Goal: Task Accomplishment & Management: Use online tool/utility

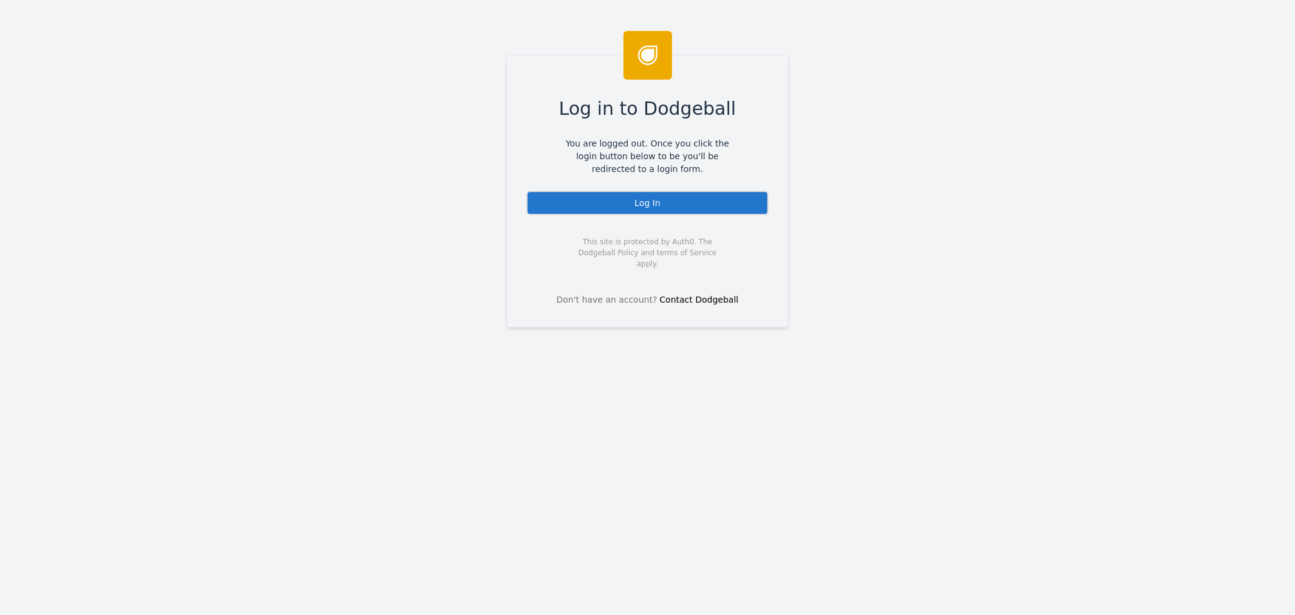
click at [653, 205] on div "Log In" at bounding box center [648, 203] width 242 height 24
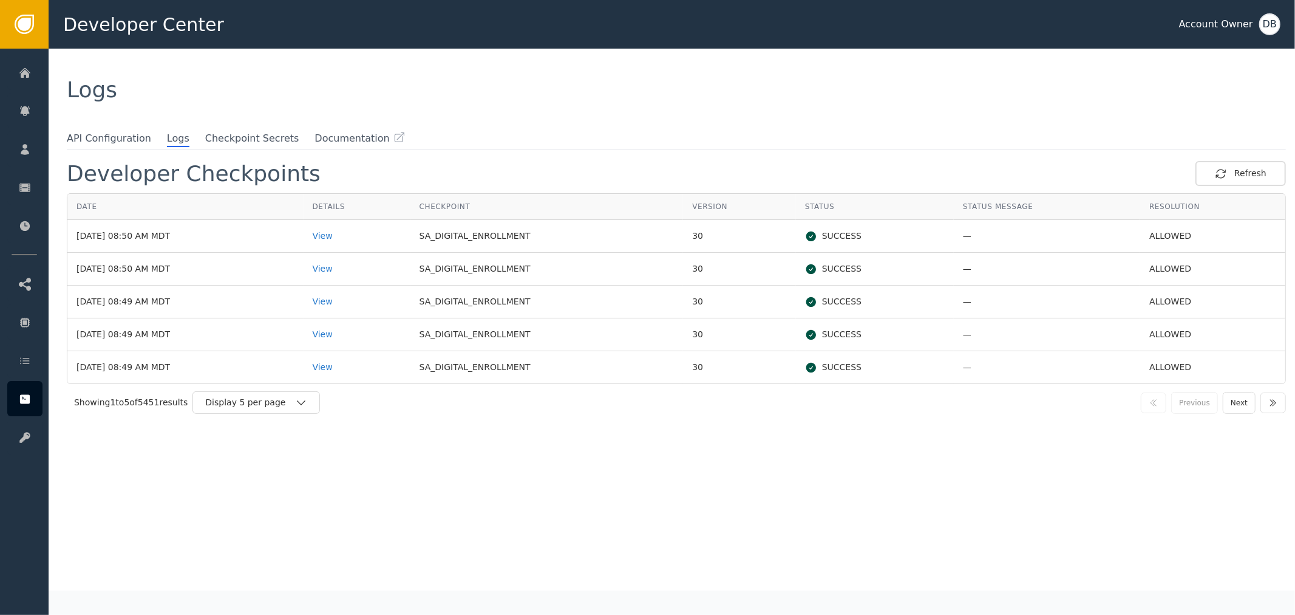
drag, startPoint x: 416, startPoint y: 502, endPoint x: 344, endPoint y: 470, distance: 78.3
click at [416, 502] on div "Developer Checkpoints Refresh Date Details Checkpoint Version Status Status Mes…" at bounding box center [676, 375] width 1219 height 429
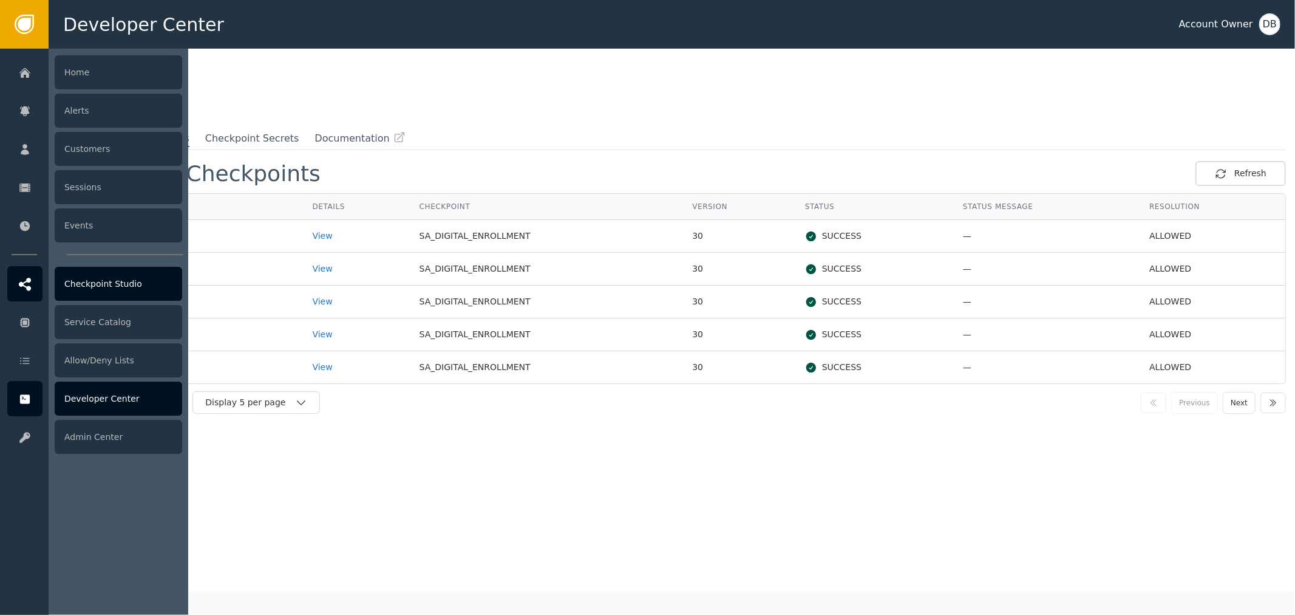
click at [70, 276] on div "Checkpoint Studio" at bounding box center [119, 284] width 128 height 34
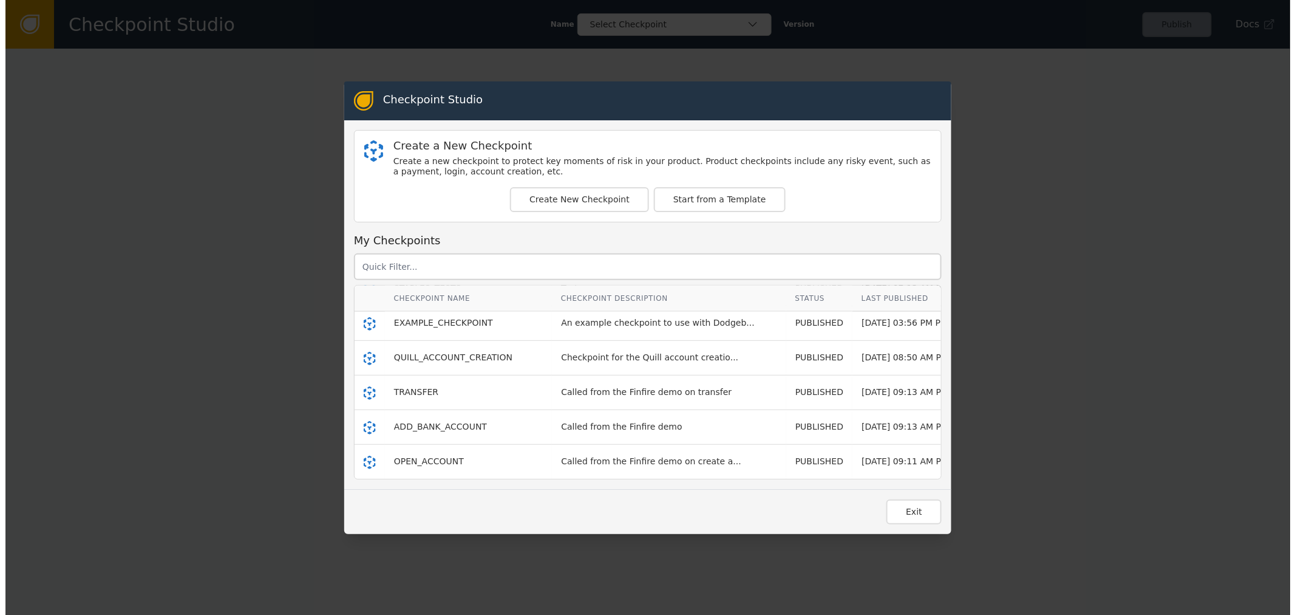
scroll to position [952, 0]
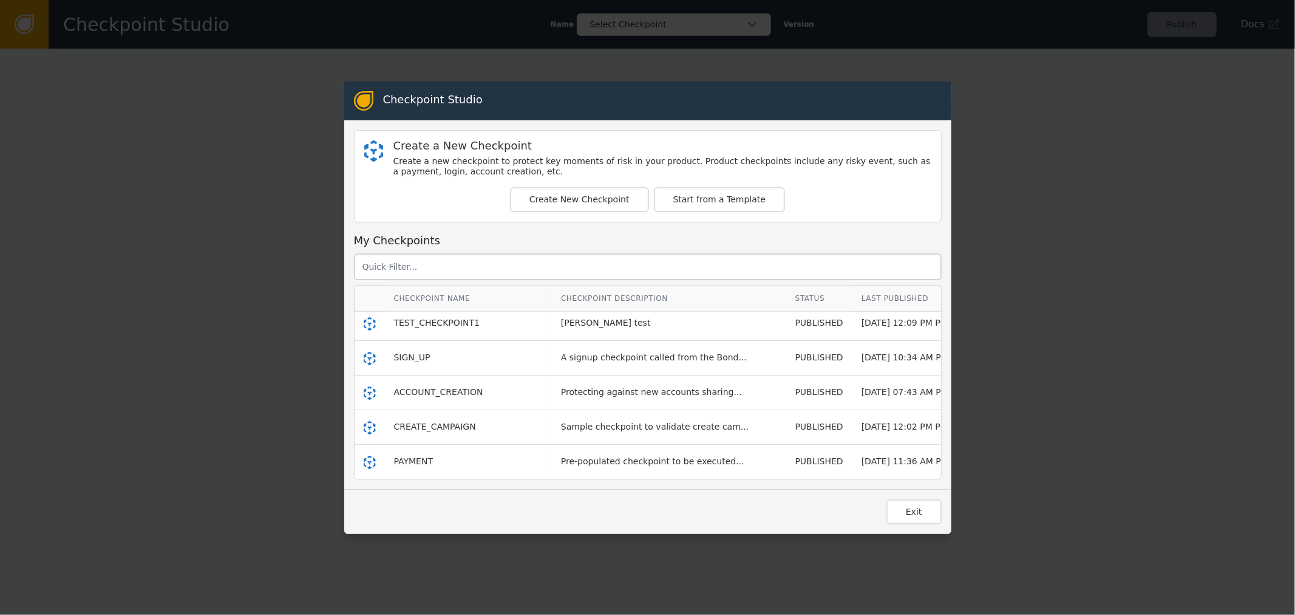
click at [977, 460] on circle at bounding box center [979, 462] width 4 height 4
drag, startPoint x: 903, startPoint y: 498, endPoint x: 608, endPoint y: 452, distance: 298.7
click at [620, 454] on tr "PAYMENT Pre-populated checkpoint to be executed... PUBLISHED [DATE] 11:36 AM PD…" at bounding box center [685, 462] width 661 height 34
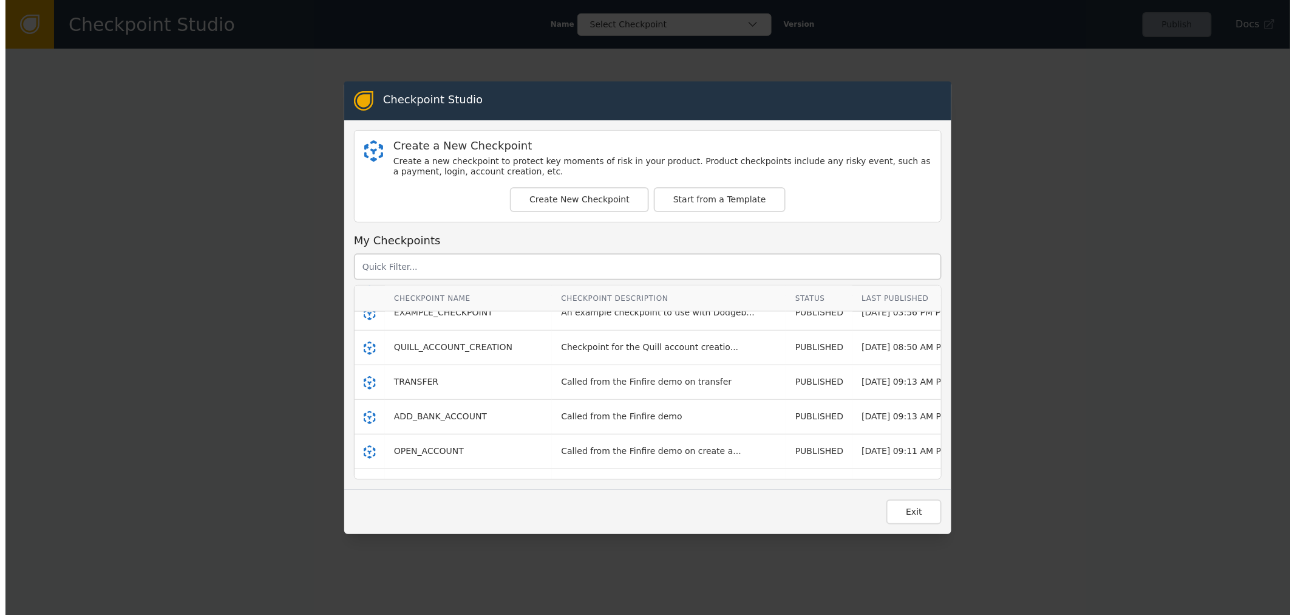
scroll to position [749, 0]
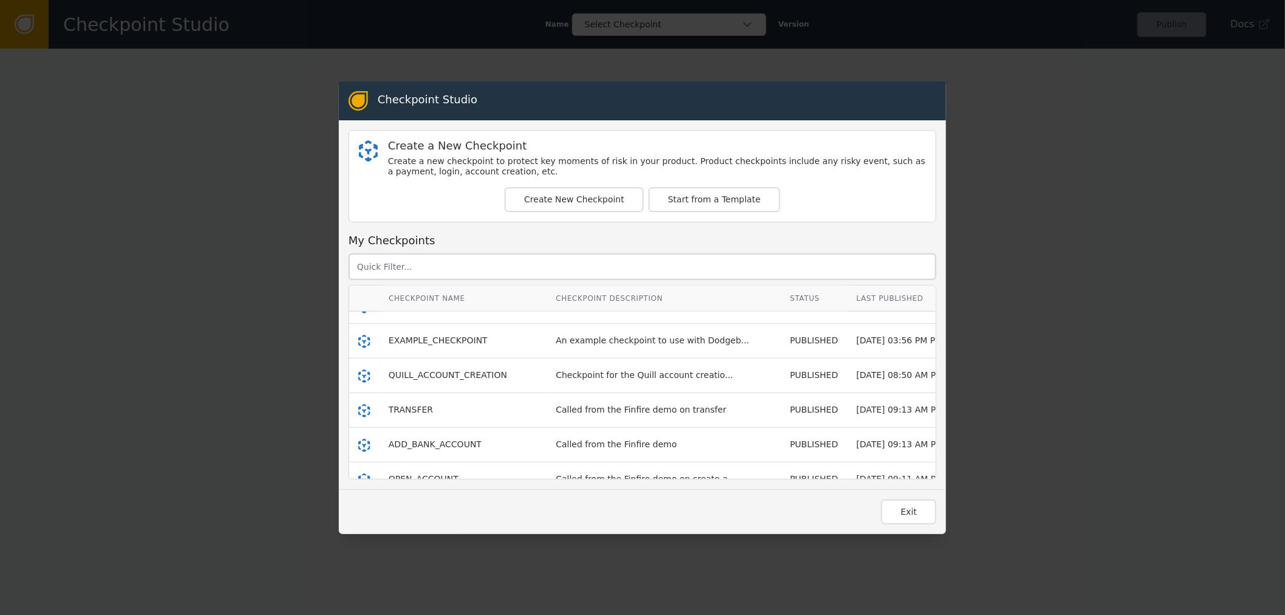
click at [569, 389] on td "Checkpoint for the Quill account creatio..." at bounding box center [664, 375] width 234 height 35
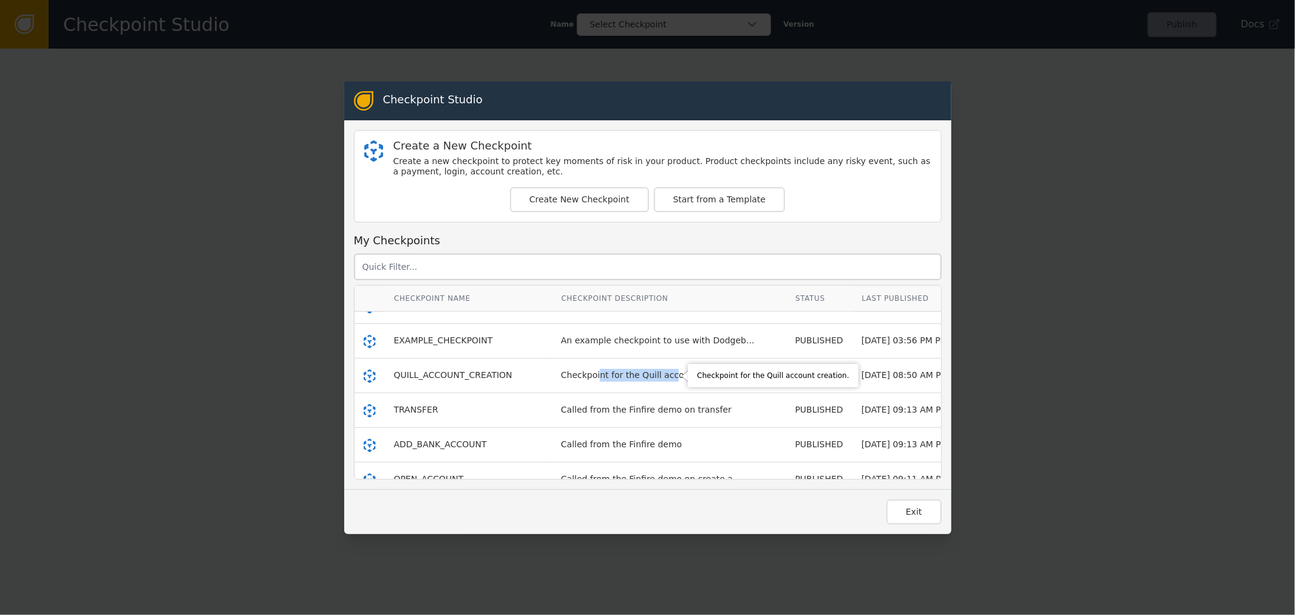
drag, startPoint x: 571, startPoint y: 378, endPoint x: 634, endPoint y: 377, distance: 63.2
click at [634, 377] on div "Checkpoint for the Quill account creatio..." at bounding box center [649, 375] width 177 height 13
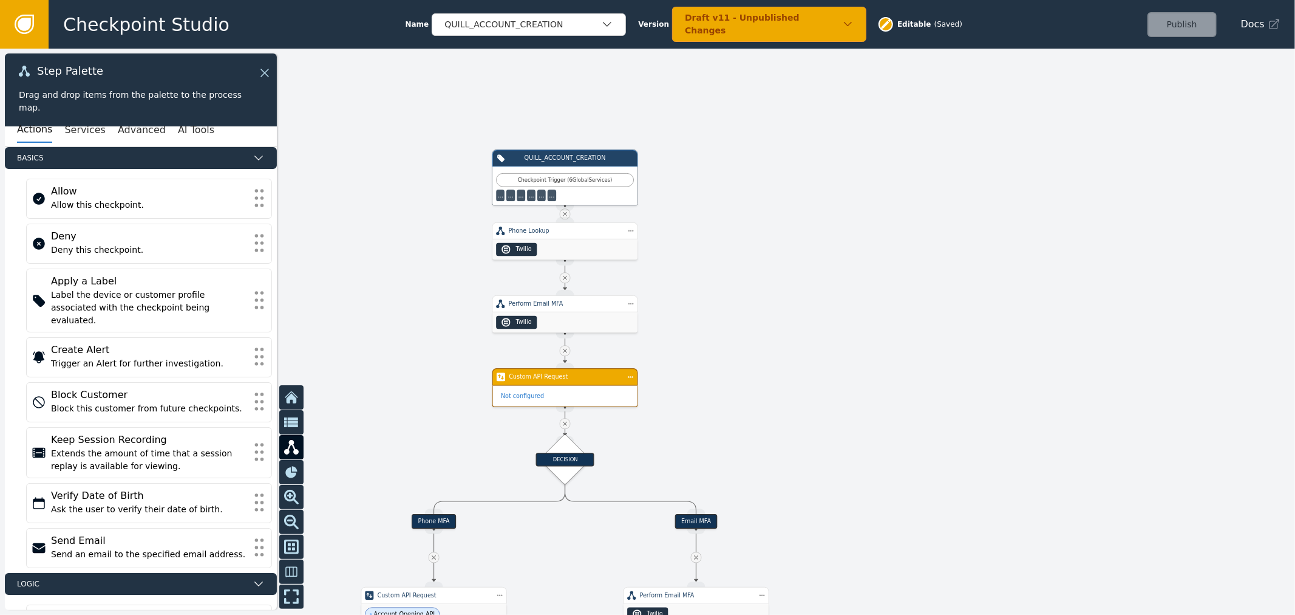
drag, startPoint x: 736, startPoint y: 425, endPoint x: 811, endPoint y: 246, distance: 194.3
click at [806, 259] on div at bounding box center [647, 332] width 1295 height 566
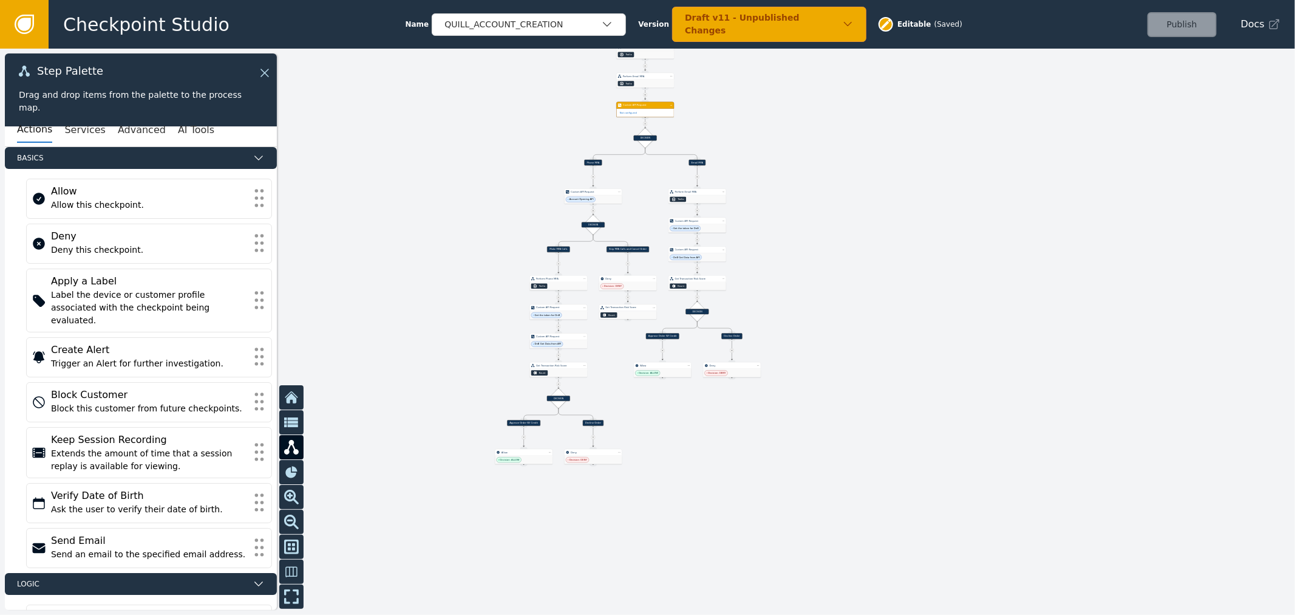
drag, startPoint x: 906, startPoint y: 439, endPoint x: 776, endPoint y: 409, distance: 134.1
click at [776, 409] on div at bounding box center [647, 332] width 1295 height 566
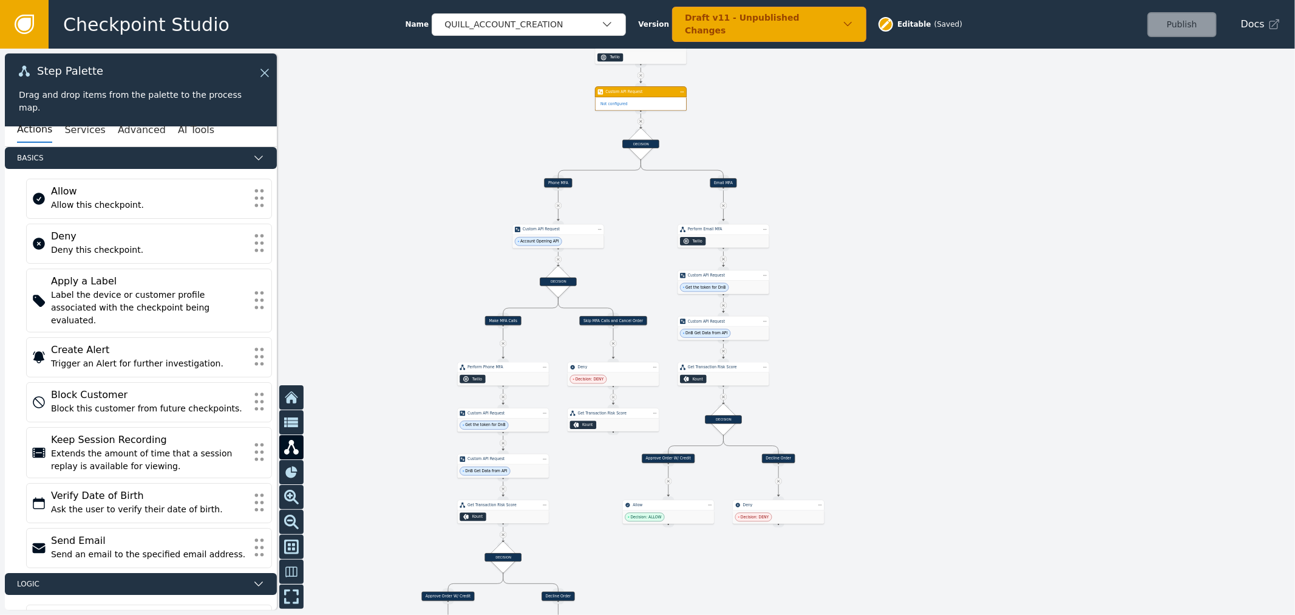
drag, startPoint x: 873, startPoint y: 150, endPoint x: 865, endPoint y: 429, distance: 278.8
click at [867, 428] on div at bounding box center [647, 332] width 1295 height 566
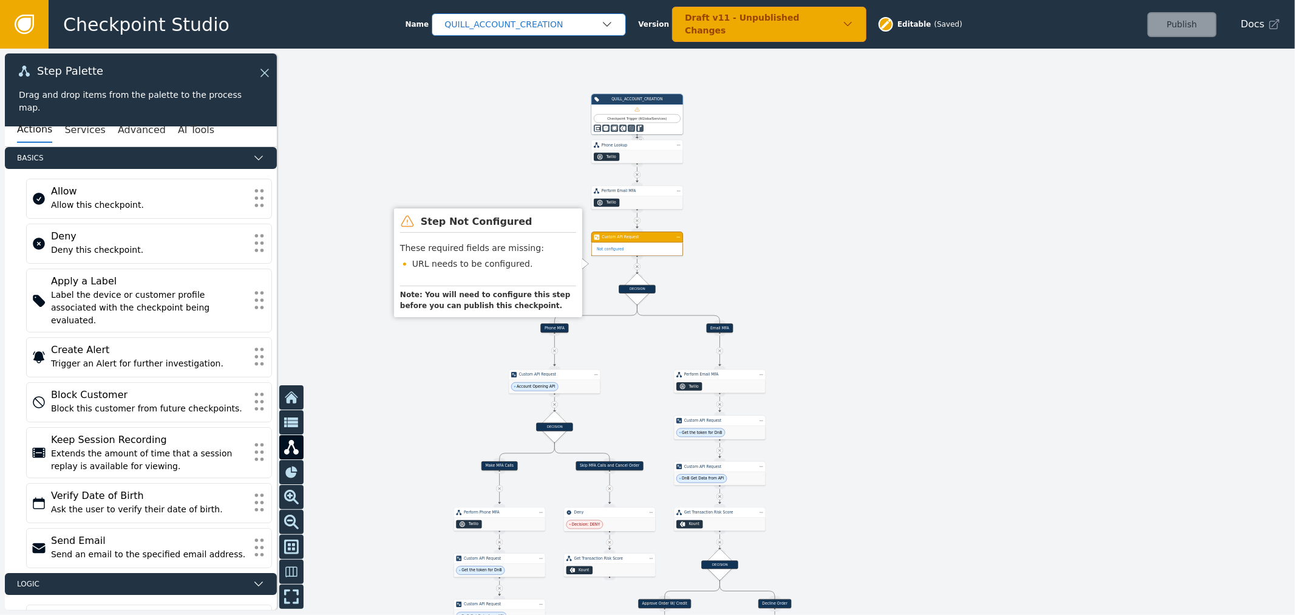
click at [557, 18] on div "QUILL_ACCOUNT_CREATION" at bounding box center [523, 24] width 157 height 13
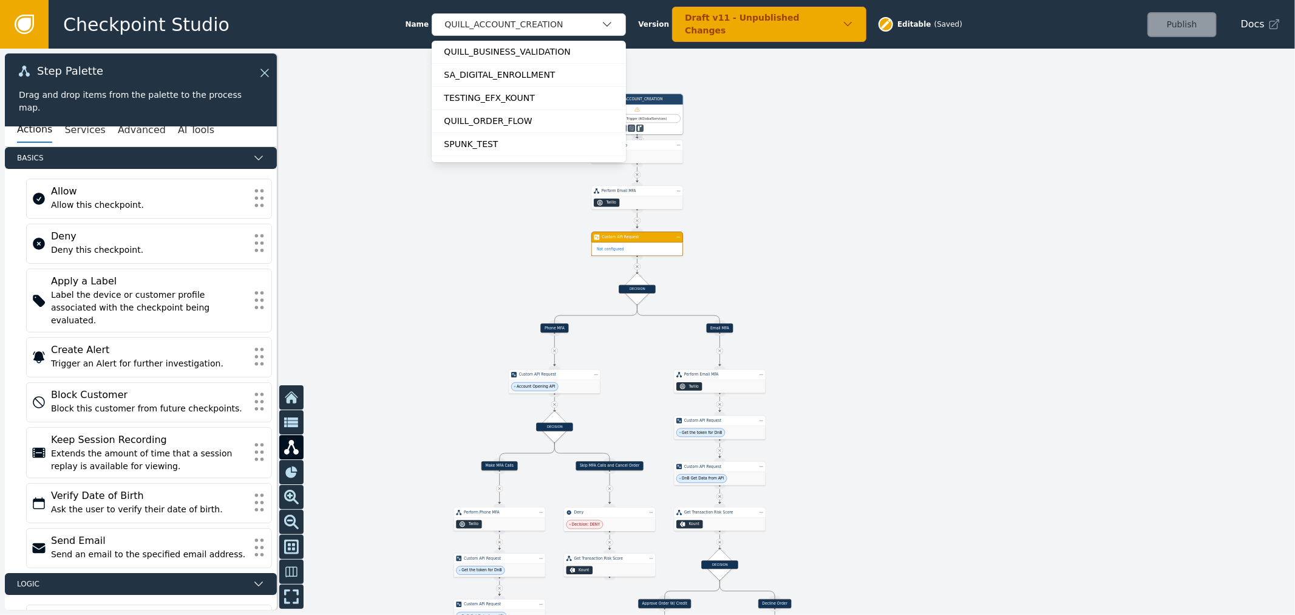
click at [20, 29] on icon at bounding box center [24, 24] width 19 height 19
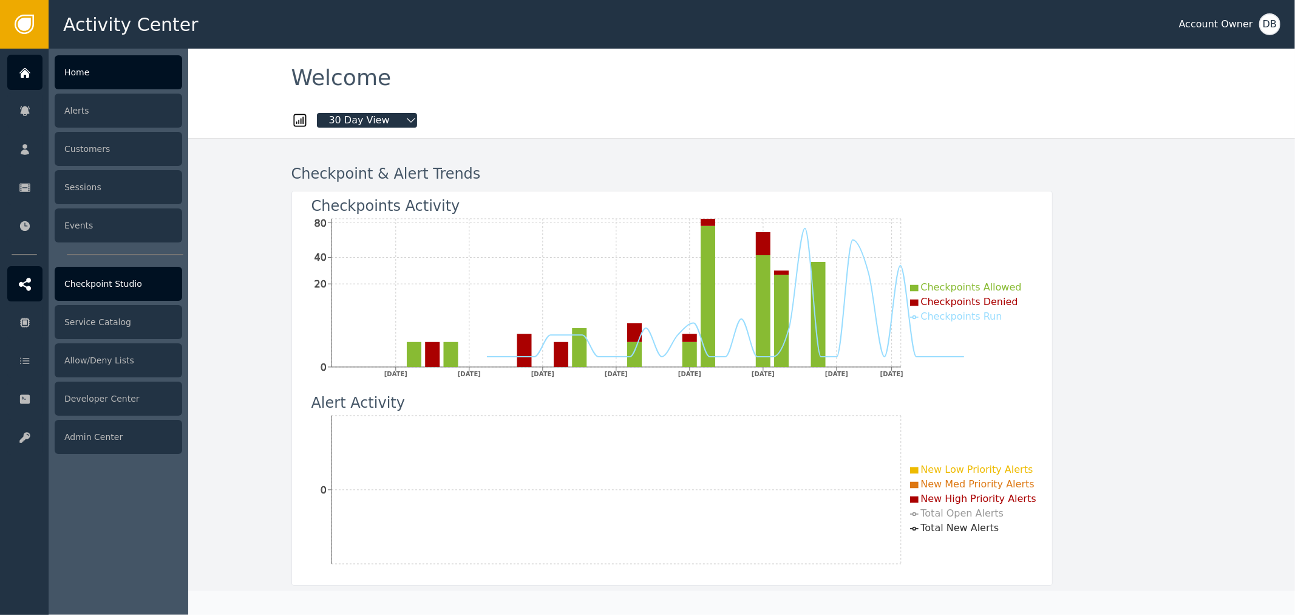
click at [26, 299] on div at bounding box center [24, 283] width 35 height 35
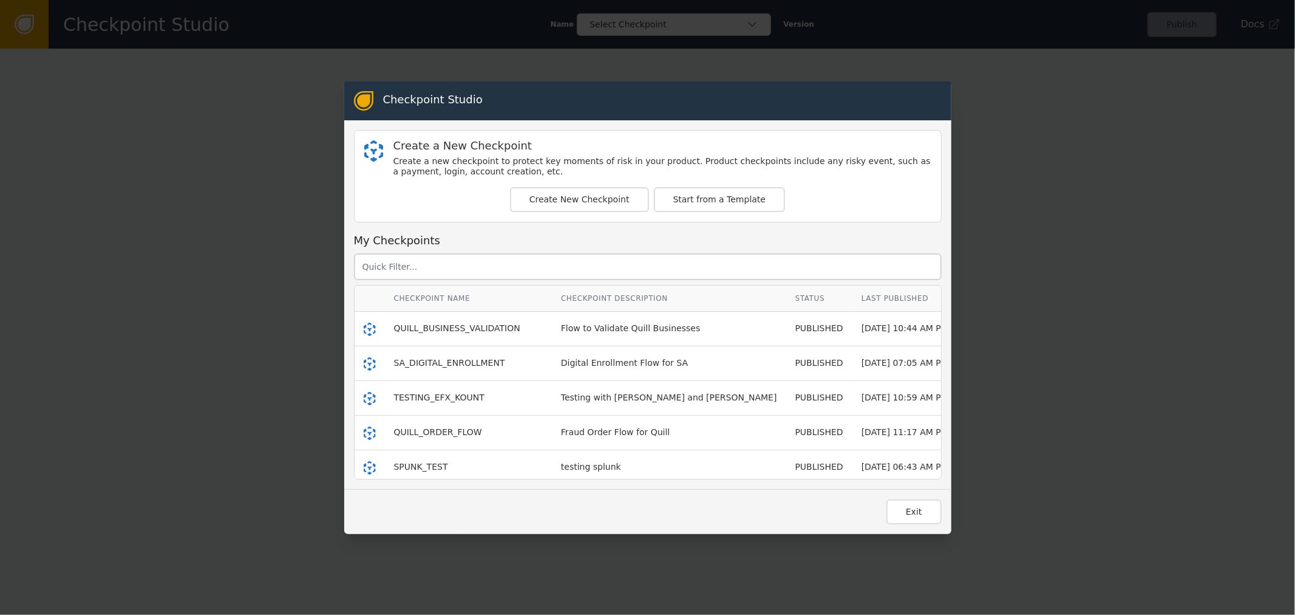
drag, startPoint x: 580, startPoint y: 159, endPoint x: 582, endPoint y: 184, distance: 25.6
click at [580, 164] on div "Create a new checkpoint to protect key moments of risk in your product. Product…" at bounding box center [663, 166] width 538 height 21
click at [582, 203] on button "Create New Checkpoint" at bounding box center [579, 199] width 139 height 25
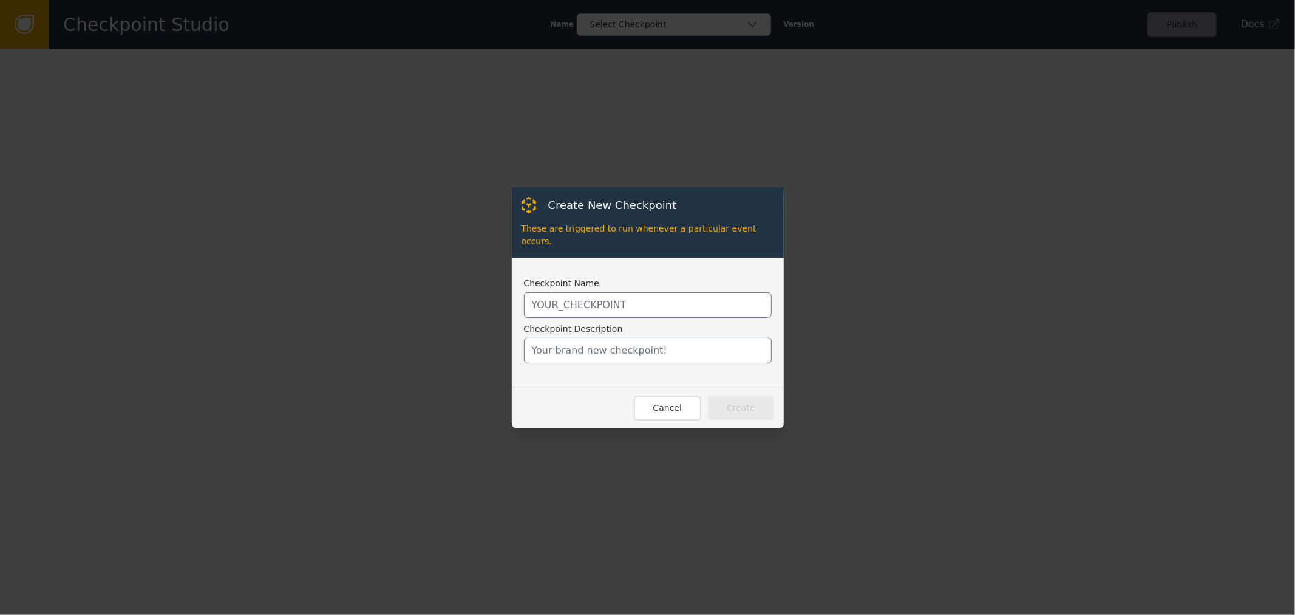
click at [612, 284] on div "Checkpoint Name Checkpoint Description" at bounding box center [648, 320] width 248 height 86
click at [621, 299] on input "text" at bounding box center [648, 305] width 248 height 26
click at [588, 304] on input "text" at bounding box center [648, 305] width 248 height 26
type input "ESSENDANT_DROPSHIP_"
type input "ESSENDANT_FRAUD_CHECK"
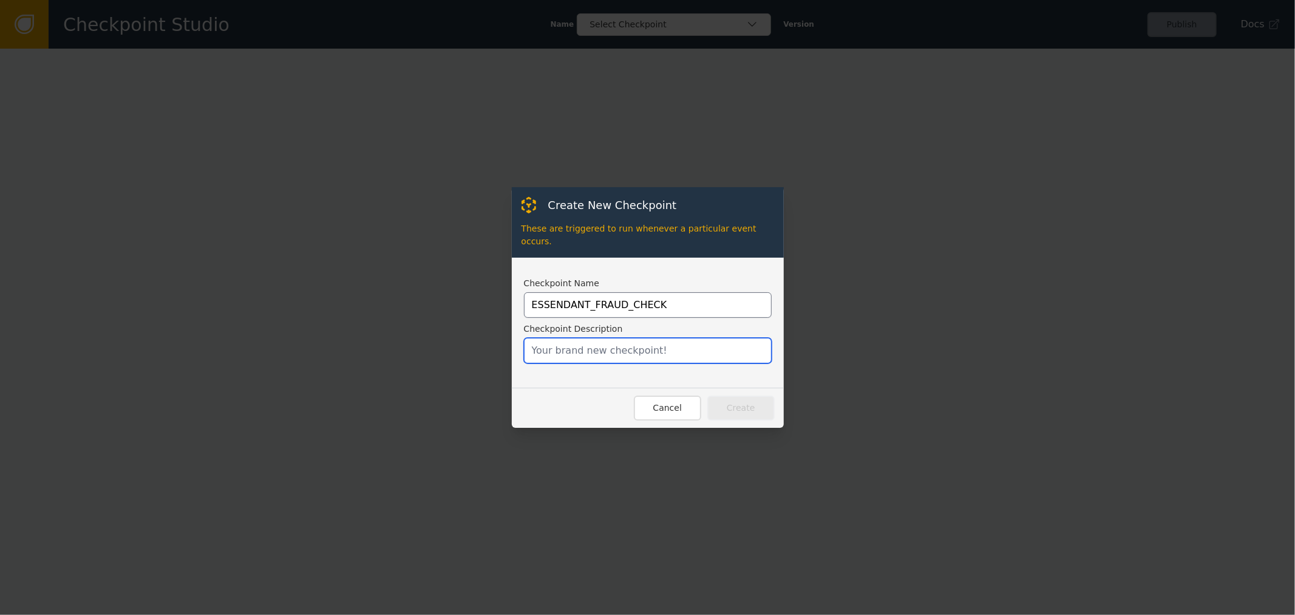
click at [587, 353] on input "text" at bounding box center [648, 351] width 248 height 26
type input "Essendant Fraud Check Checkpoint"
click at [721, 398] on button "Create" at bounding box center [741, 407] width 67 height 25
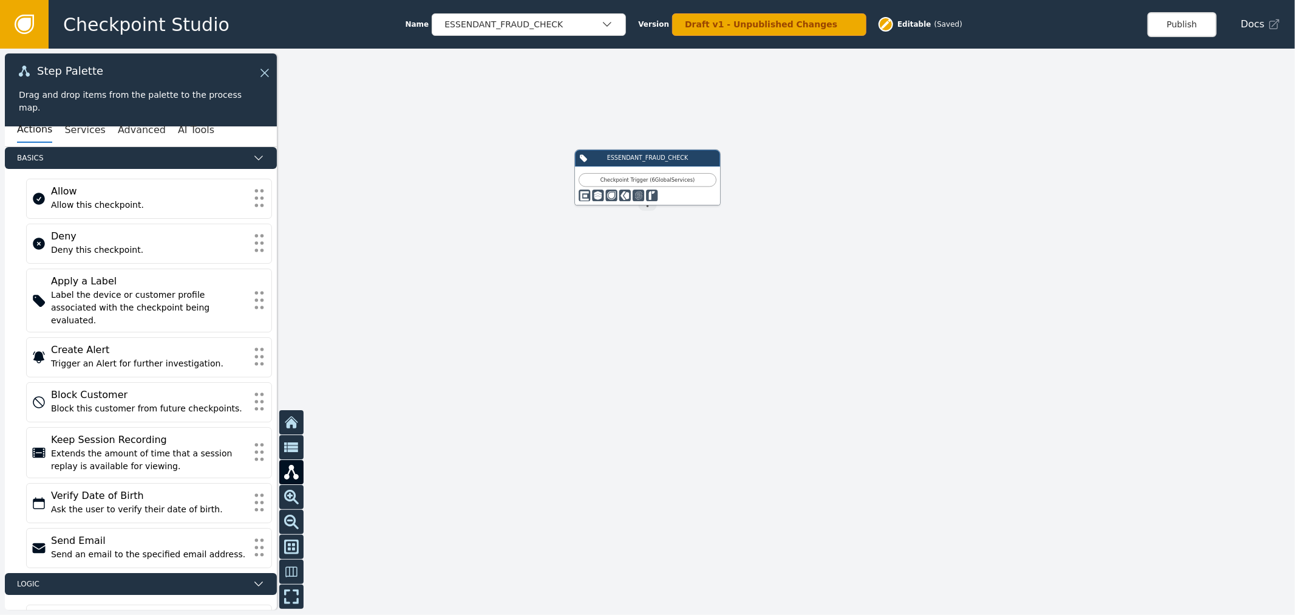
click at [451, 187] on div at bounding box center [647, 332] width 1295 height 566
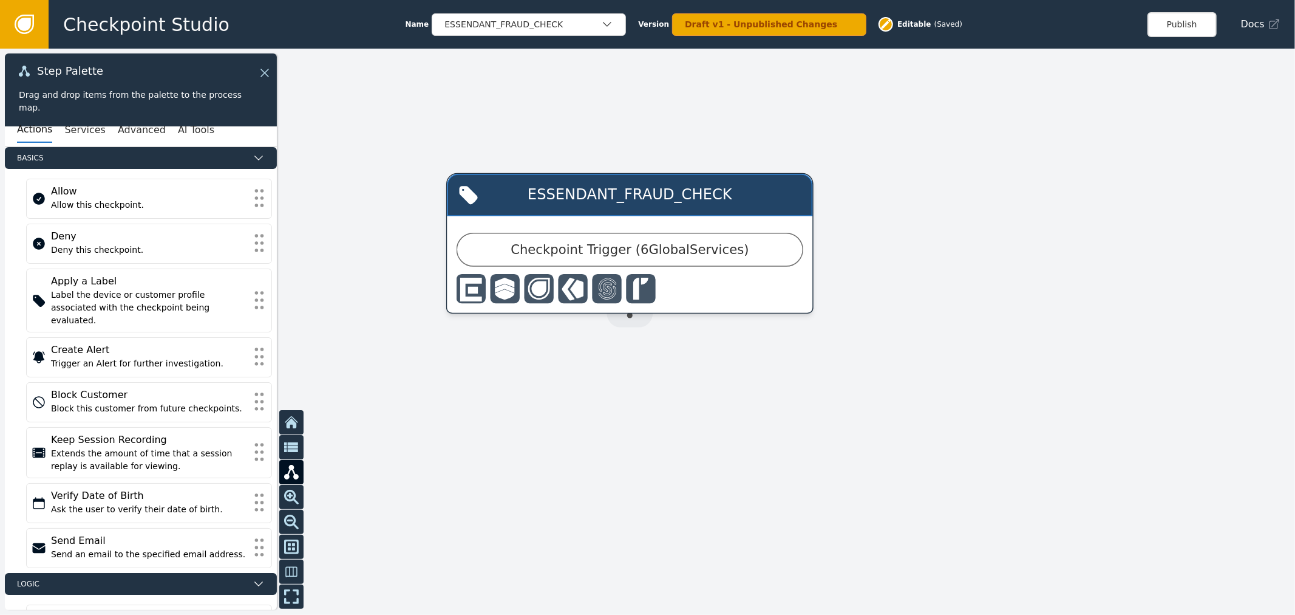
drag, startPoint x: 643, startPoint y: 211, endPoint x: 626, endPoint y: 353, distance: 143.1
click at [626, 353] on div at bounding box center [647, 332] width 1295 height 566
click at [602, 1] on body "Checkpoint Studio Name ESSENDANT_FRAUD_CHECK Version Draft v1 - Unpublished Cha…" at bounding box center [647, 0] width 1295 height 1
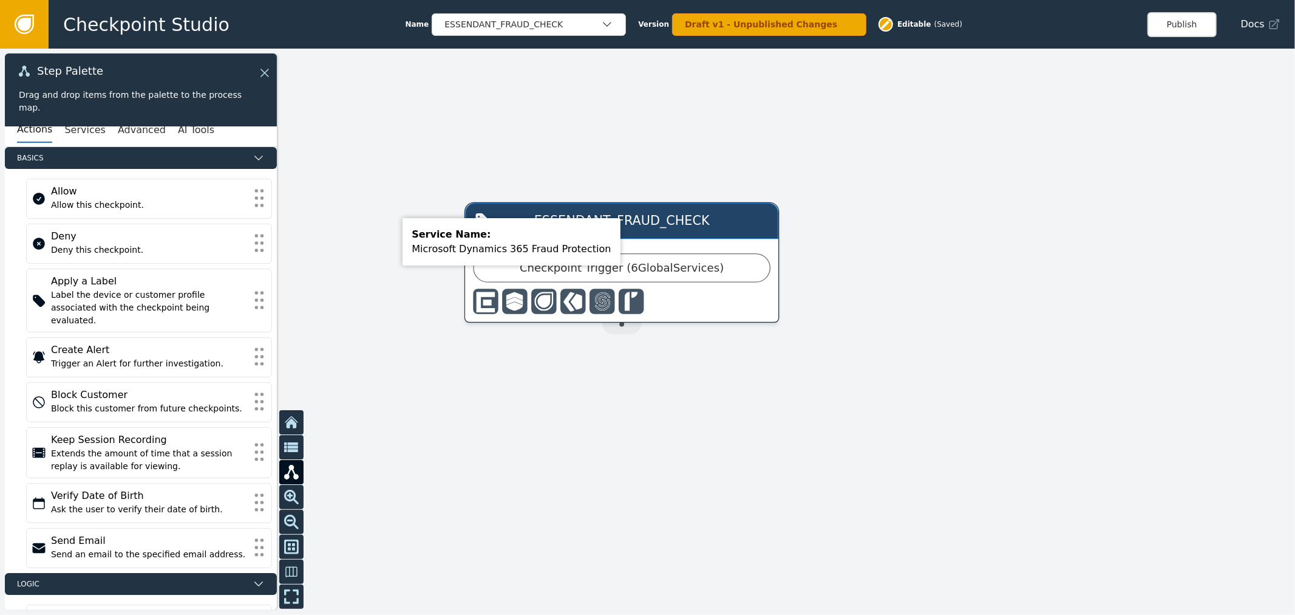
drag, startPoint x: 591, startPoint y: 304, endPoint x: 617, endPoint y: 250, distance: 60.0
click at [617, 252] on div at bounding box center [647, 332] width 1295 height 566
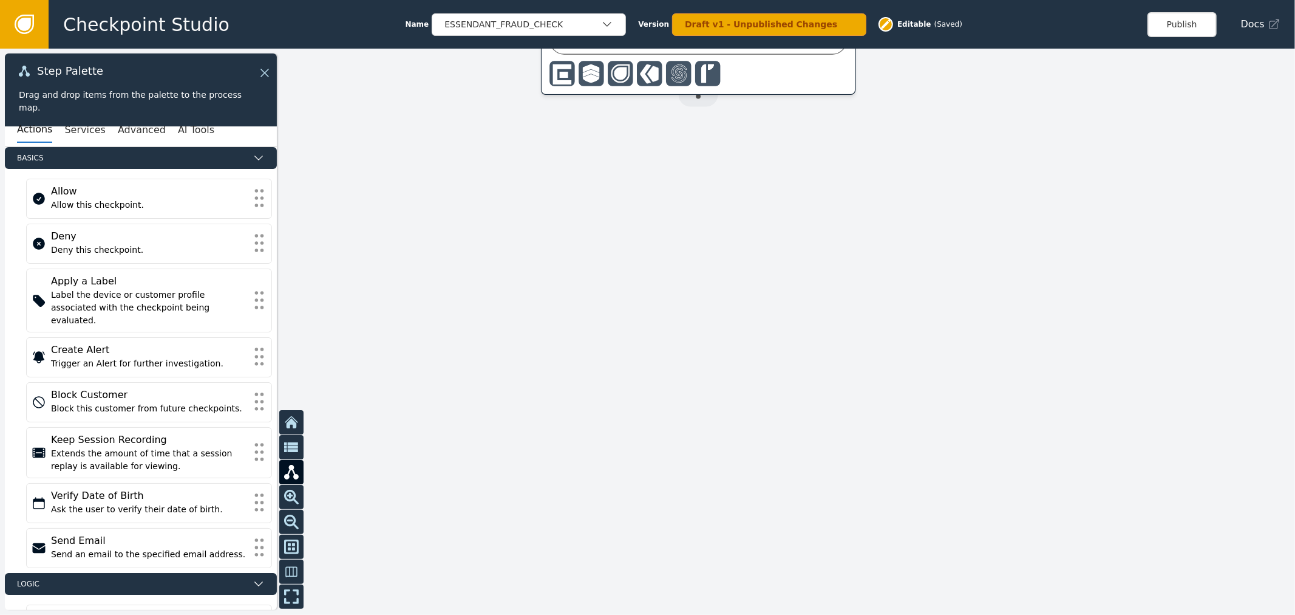
click at [102, 134] on div "Actions Services Advanced AI Tools" at bounding box center [141, 130] width 272 height 33
click at [125, 132] on button "Advanced" at bounding box center [142, 130] width 48 height 26
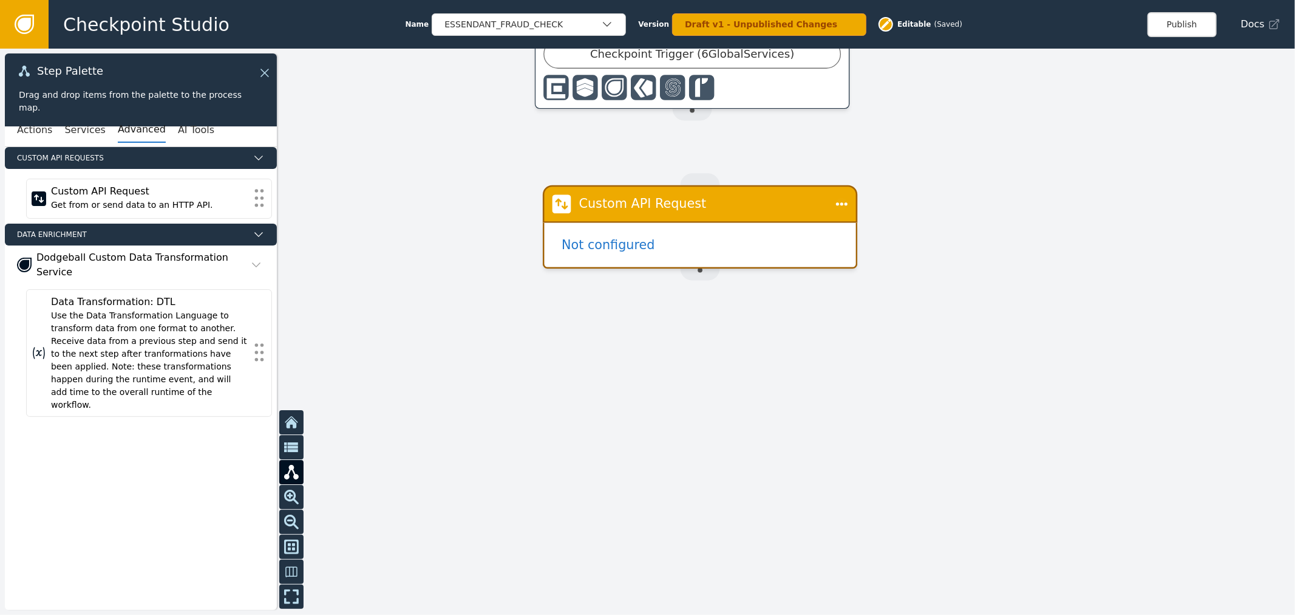
drag, startPoint x: 947, startPoint y: 193, endPoint x: 891, endPoint y: 311, distance: 130.7
click at [901, 299] on div at bounding box center [647, 332] width 1295 height 566
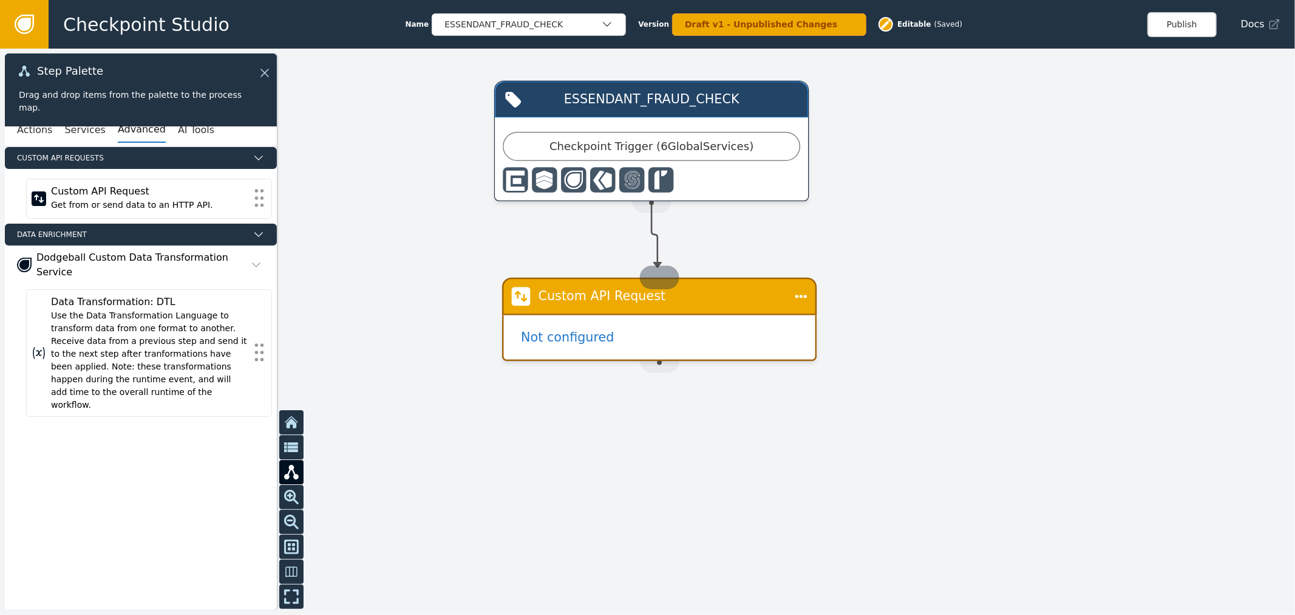
drag, startPoint x: 655, startPoint y: 203, endPoint x: 658, endPoint y: 273, distance: 70.5
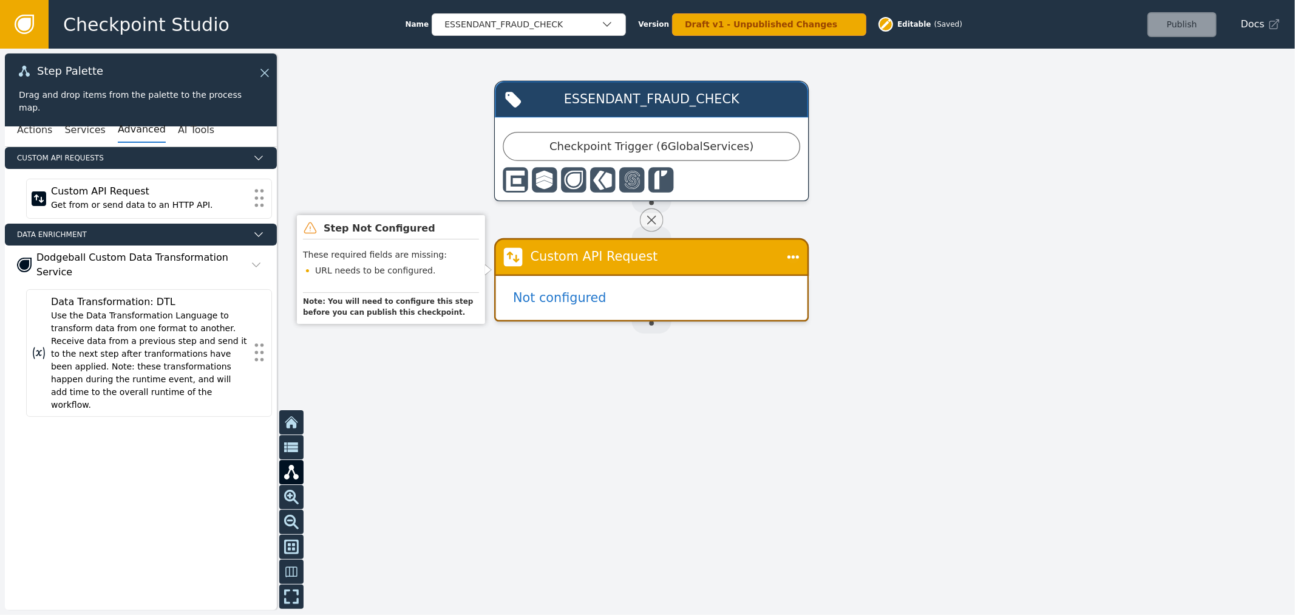
click at [611, 288] on div "Not configured" at bounding box center [652, 298] width 312 height 44
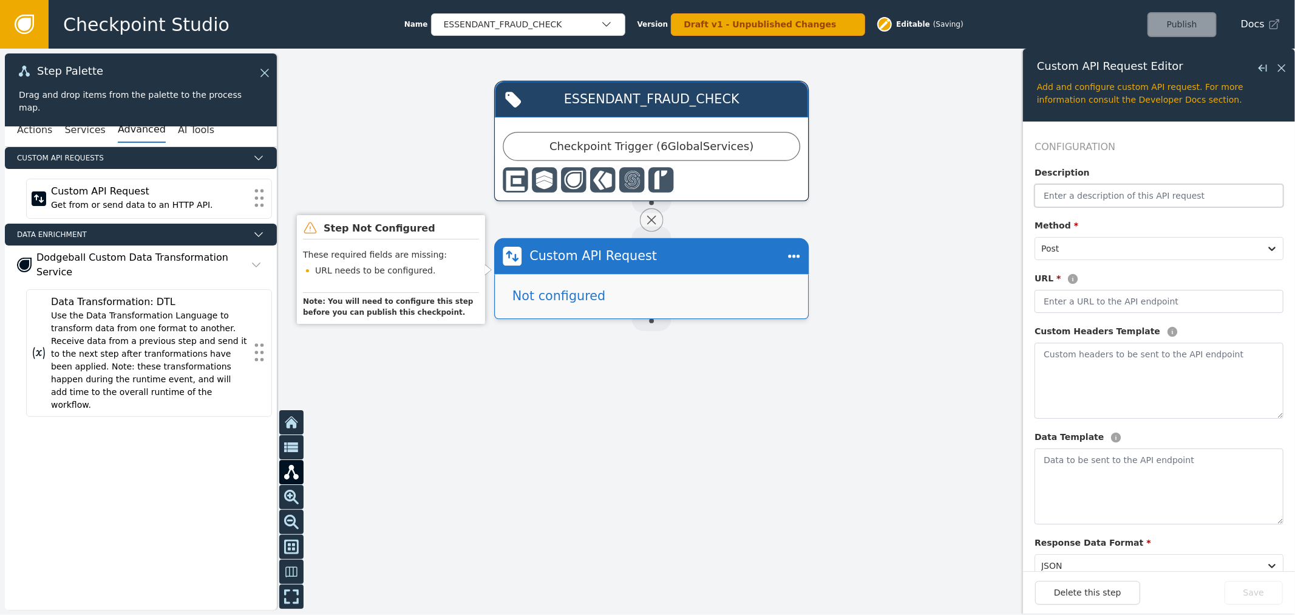
click at [1082, 196] on input "text" at bounding box center [1159, 195] width 249 height 23
paste input "Ekata API"
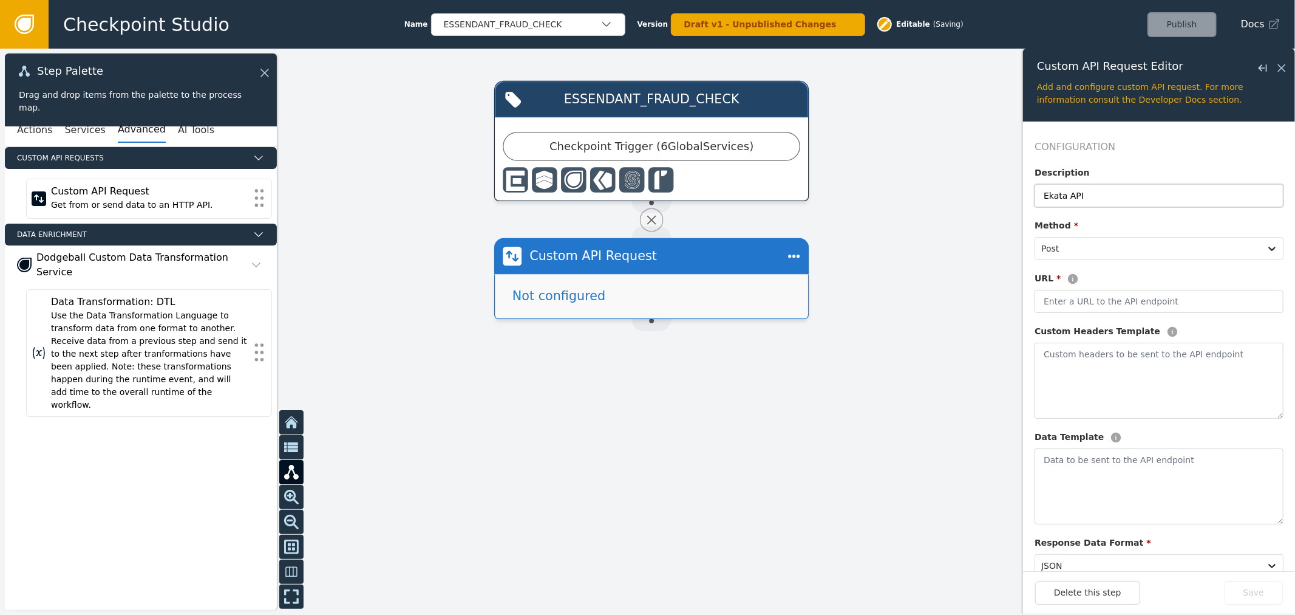
type input "Ekata API"
click at [1082, 309] on input "text" at bounding box center [1159, 301] width 249 height 23
paste input "[URL][DOMAIN_NAME]"
type input "[URL][DOMAIN_NAME]"
click at [1124, 373] on textarea at bounding box center [1159, 381] width 249 height 76
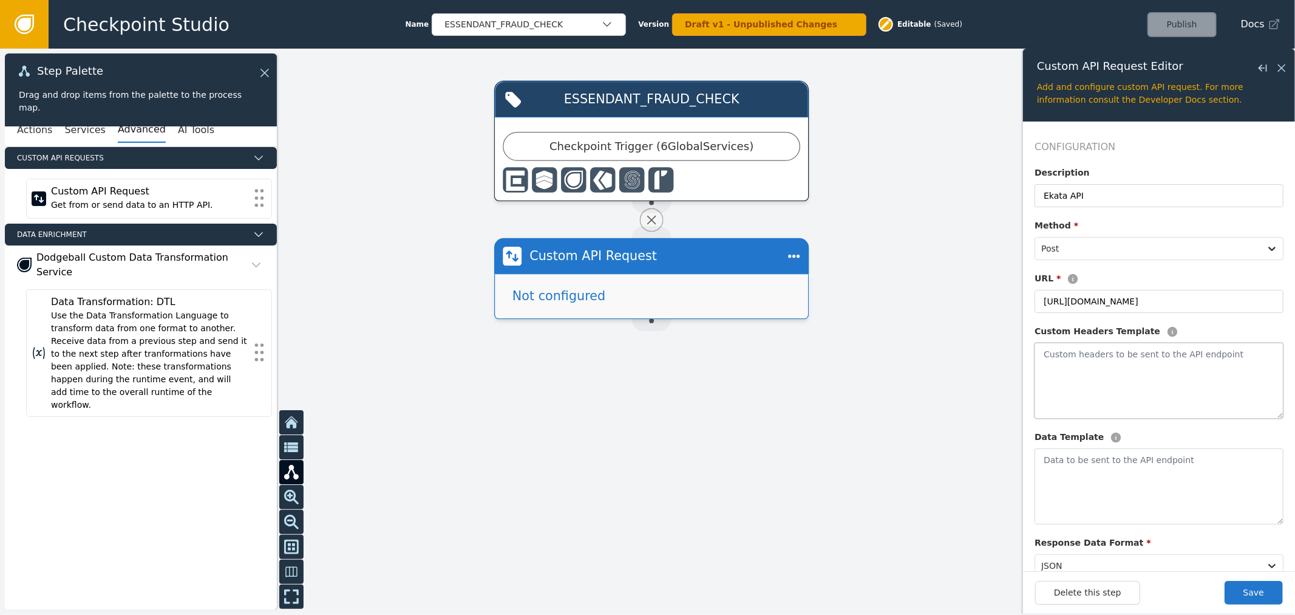
paste textarea "{"authorization": "Bearer {{secrets.sba_ekata}}"}"
type textarea "{"authorization": "Bearer {{secrets.sba_ekata}}"}"
click at [1117, 466] on textarea at bounding box center [1159, 486] width 249 height 76
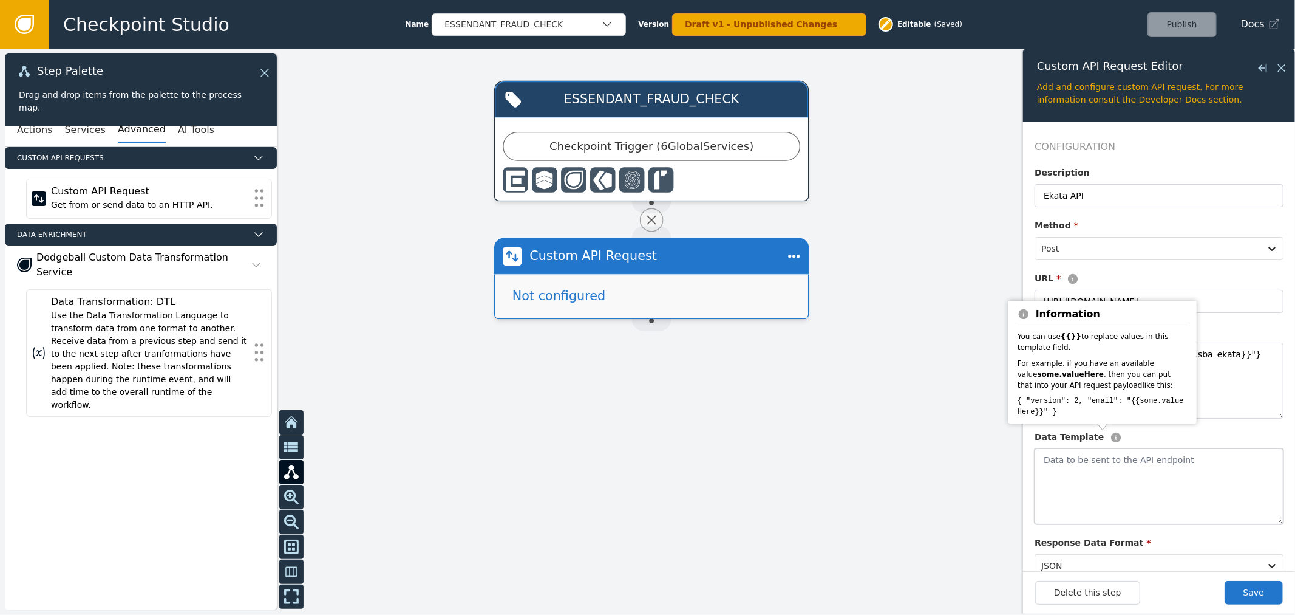
paste textarea "{ "external_id": "{{event.session_id}}", "[DOMAIN_NAME]": "{{[DOMAIN_NAME]}}", …"
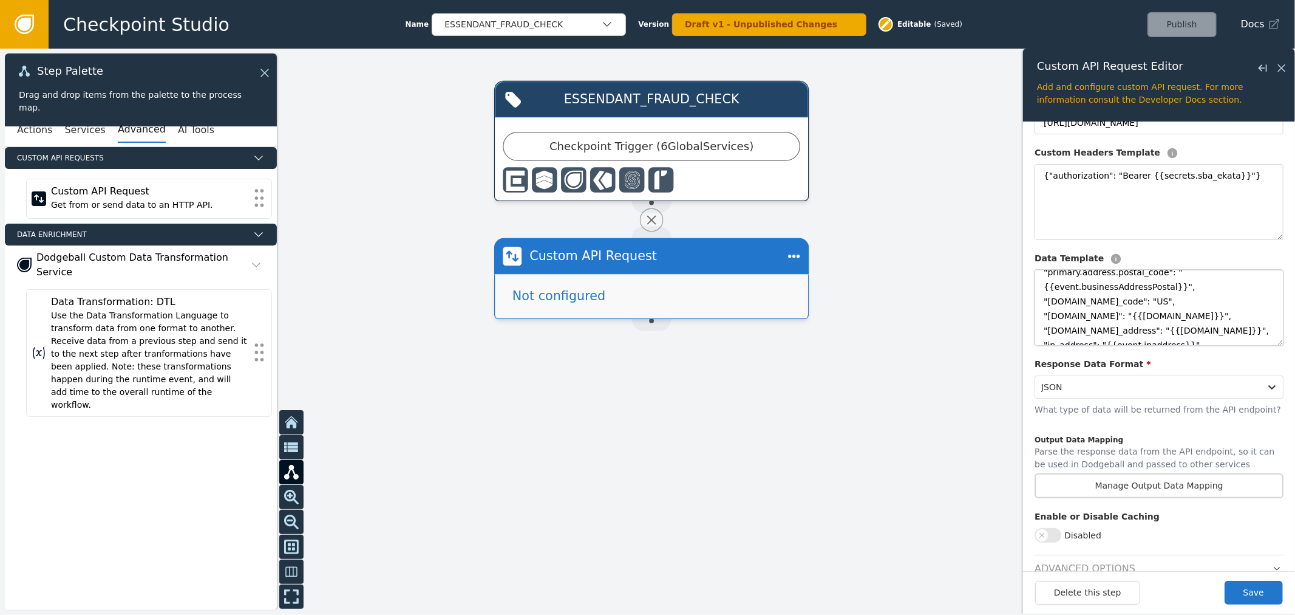
scroll to position [202, 0]
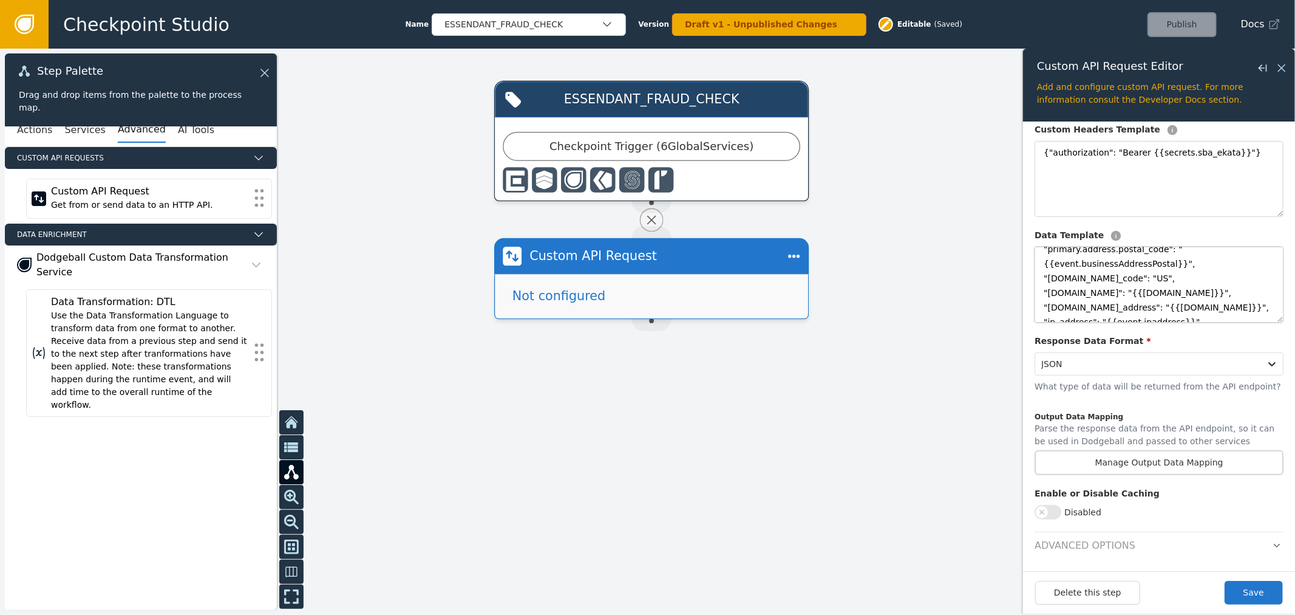
type textarea "{ "external_id": "{{event.session_id}}", "[DOMAIN_NAME]": "{{[DOMAIN_NAME]}}", …"
click at [1170, 463] on button "Manage Output Data Mapping" at bounding box center [1159, 462] width 249 height 25
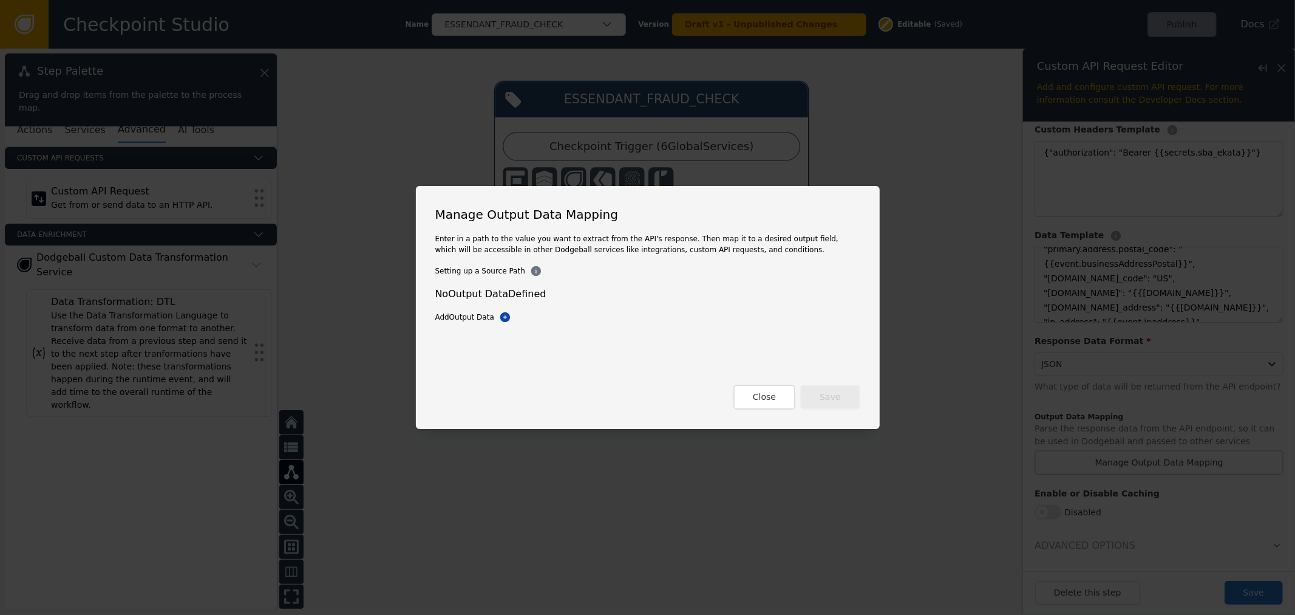
click at [797, 407] on div "Close Save" at bounding box center [647, 396] width 425 height 25
drag, startPoint x: 756, startPoint y: 412, endPoint x: 604, endPoint y: 90, distance: 356.1
click at [755, 409] on div "Manage Output Data Mapping Enter in a path to the value you want to extract fro…" at bounding box center [648, 307] width 464 height 243
drag, startPoint x: 779, startPoint y: 406, endPoint x: 777, endPoint y: 397, distance: 8.6
click at [777, 397] on button "Close" at bounding box center [765, 396] width 62 height 25
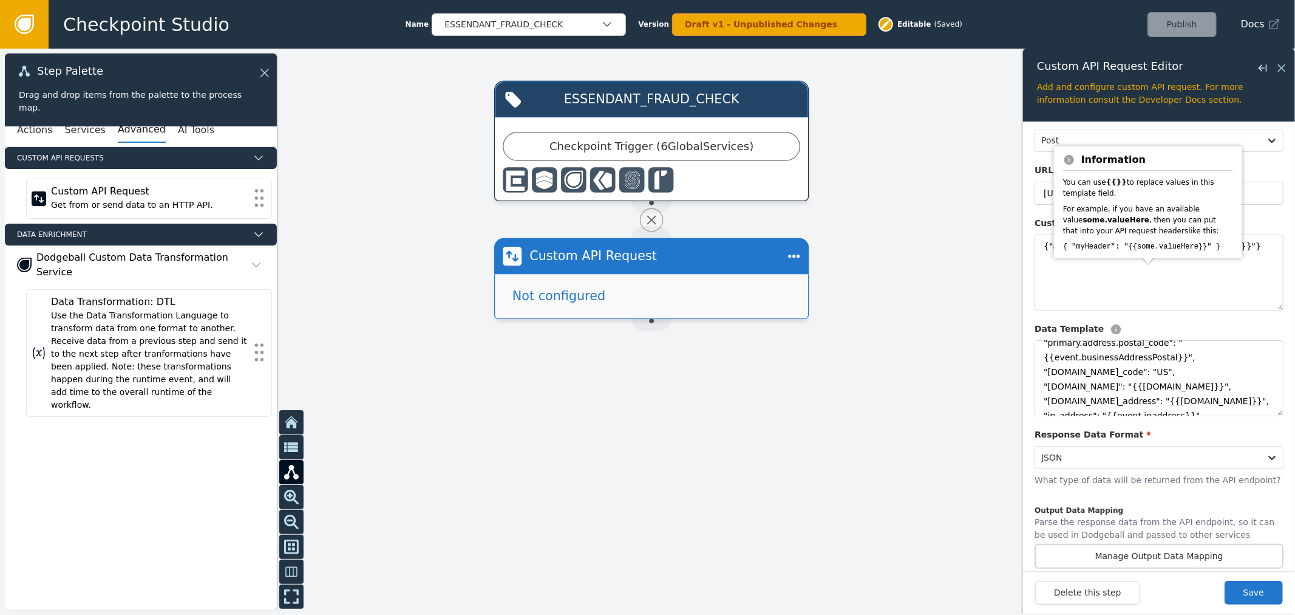
scroll to position [203, 0]
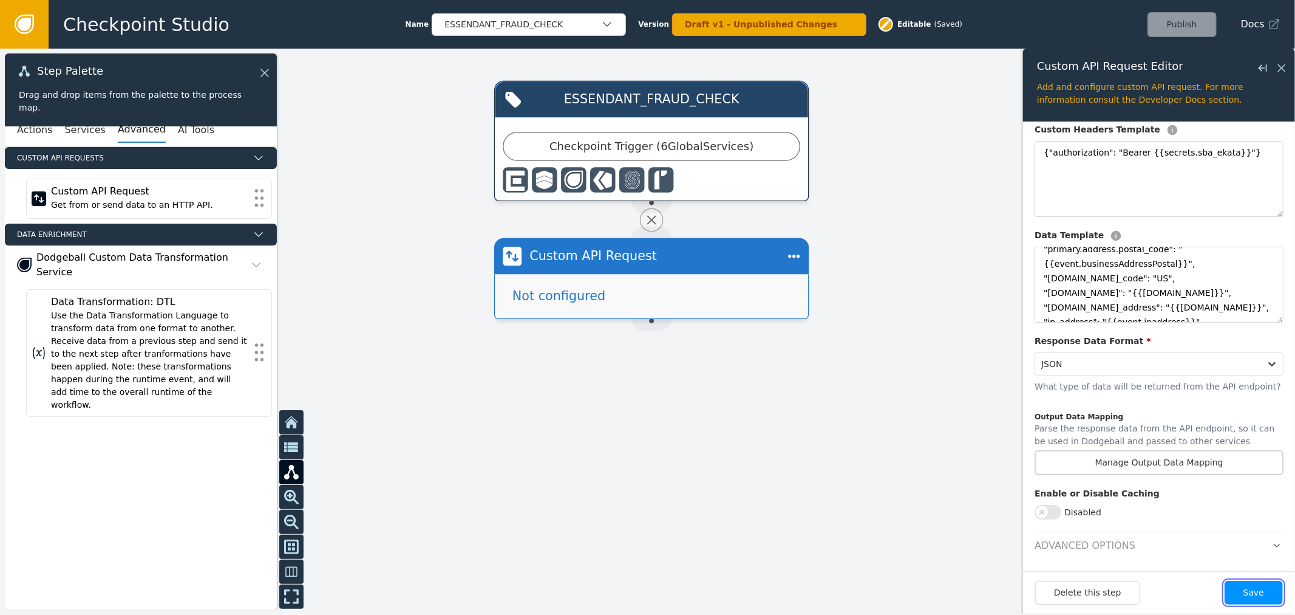
click at [1255, 584] on button "Save" at bounding box center [1254, 593] width 58 height 24
click at [1275, 540] on form "Configuration Description Ekata API Method * Post URL * [URL][DOMAIN_NAME] Cust…" at bounding box center [1159, 345] width 272 height 449
click at [1258, 547] on header "Advanced Options" at bounding box center [1159, 541] width 249 height 21
click at [1273, 545] on icon "button" at bounding box center [1277, 545] width 9 height 9
click at [1193, 447] on p "Parse the response data from the API endpoint, so it can be used in Dodgeball a…" at bounding box center [1159, 435] width 249 height 28
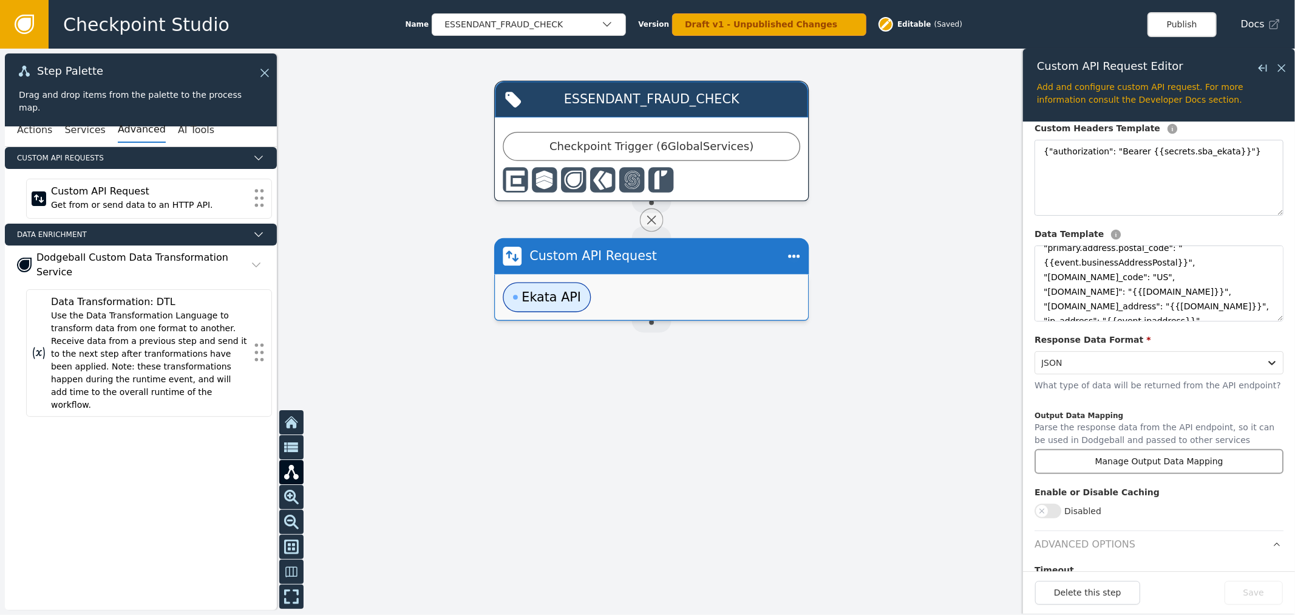
click at [1170, 465] on button "Manage Output Data Mapping" at bounding box center [1159, 461] width 249 height 25
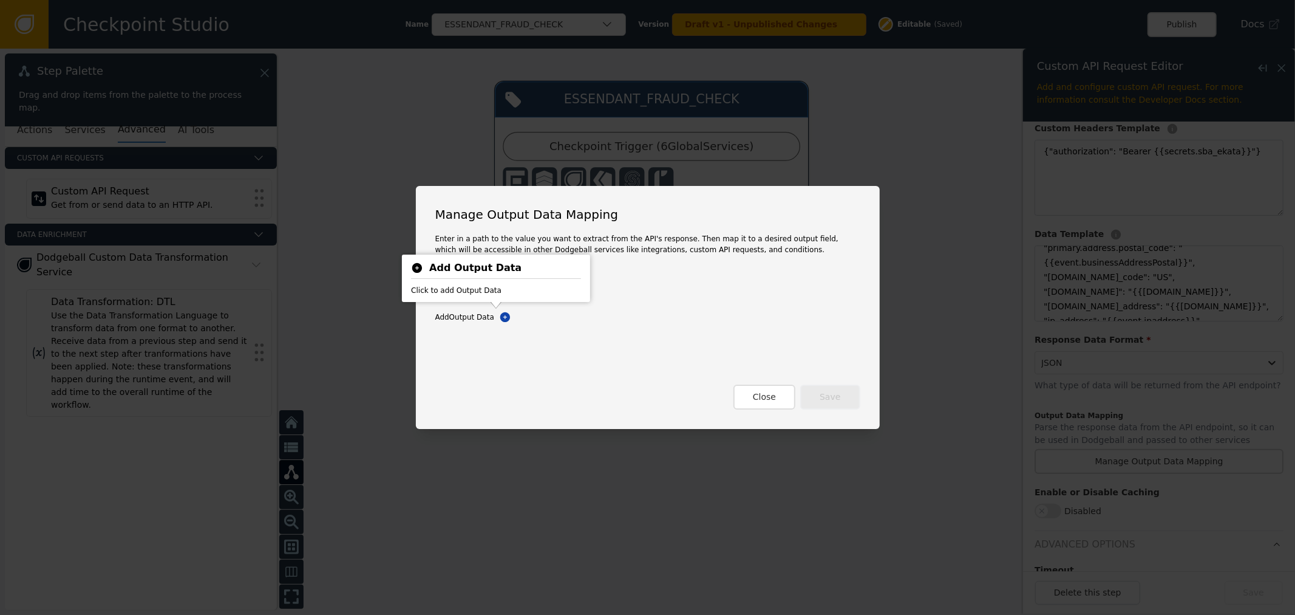
click at [505, 326] on div "No Output Data Defined Add Output Data Add Output Data Close Save" at bounding box center [647, 348] width 425 height 123
click at [489, 315] on div "Add Output Data Add Output Data" at bounding box center [647, 317] width 425 height 12
click at [502, 317] on div "Add Output Data Add Output Data" at bounding box center [647, 317] width 425 height 12
click at [500, 315] on icon at bounding box center [505, 317] width 10 height 10
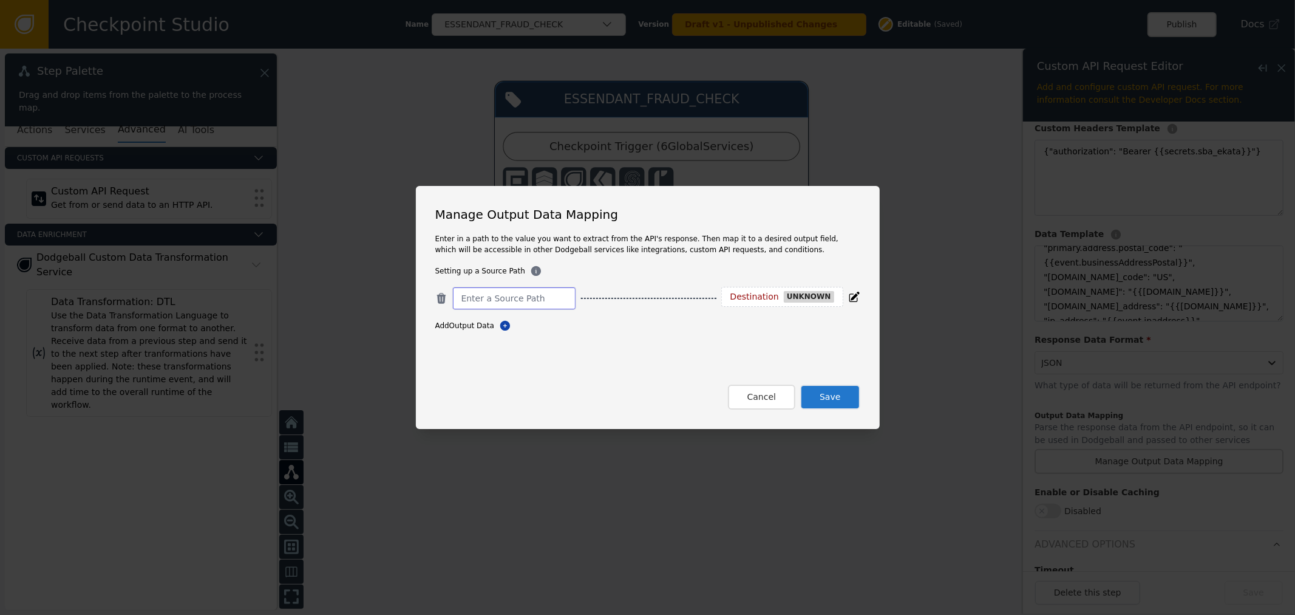
click at [526, 296] on input at bounding box center [515, 298] width 106 height 15
paste input "primary_phone_checks.match_to_name"
type input "primary_phone_checks.match_to_name"
click at [488, 328] on div "Add Output Data Add Output Data" at bounding box center [647, 325] width 425 height 12
click at [499, 330] on icon at bounding box center [505, 325] width 12 height 12
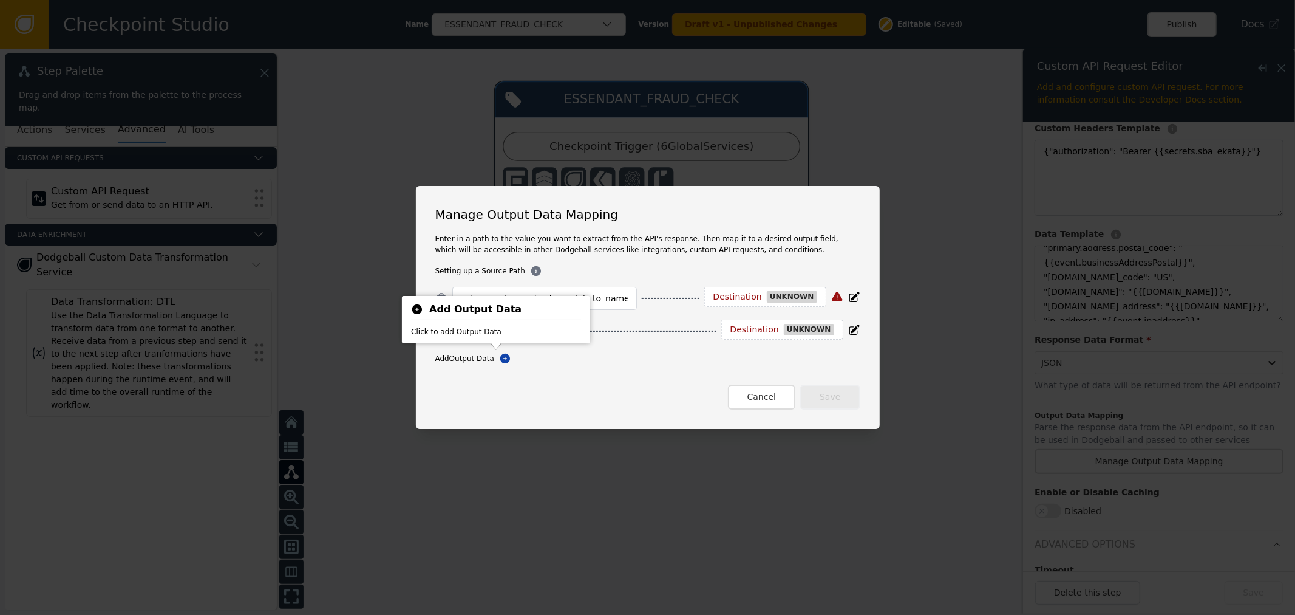
click at [661, 355] on div "Add Output Data Add Output Data" at bounding box center [647, 358] width 425 height 12
click at [528, 1] on body "Checkpoint Studio Name ESSENDANT_FRAUD_CHECK Version Draft v1 - Unpublished Cha…" at bounding box center [647, 0] width 1295 height 1
click at [510, 343] on div "primary_phone_checks.match_to_name Destination unknown Destination unknown Add …" at bounding box center [647, 326] width 425 height 78
paste input "primary_address_checks.match_to_name"
click at [510, 334] on input "primary_address_checks.match_to_name" at bounding box center [515, 331] width 106 height 15
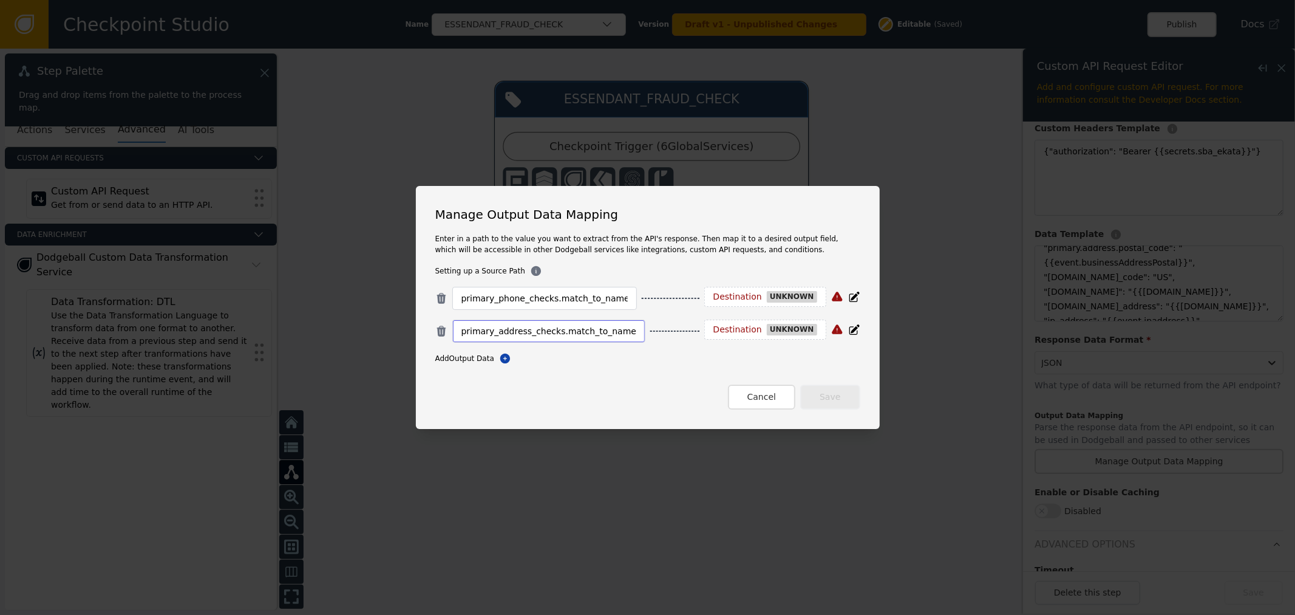
type input "primary_address_checks.match_to_name"
click at [499, 364] on icon at bounding box center [505, 358] width 12 height 12
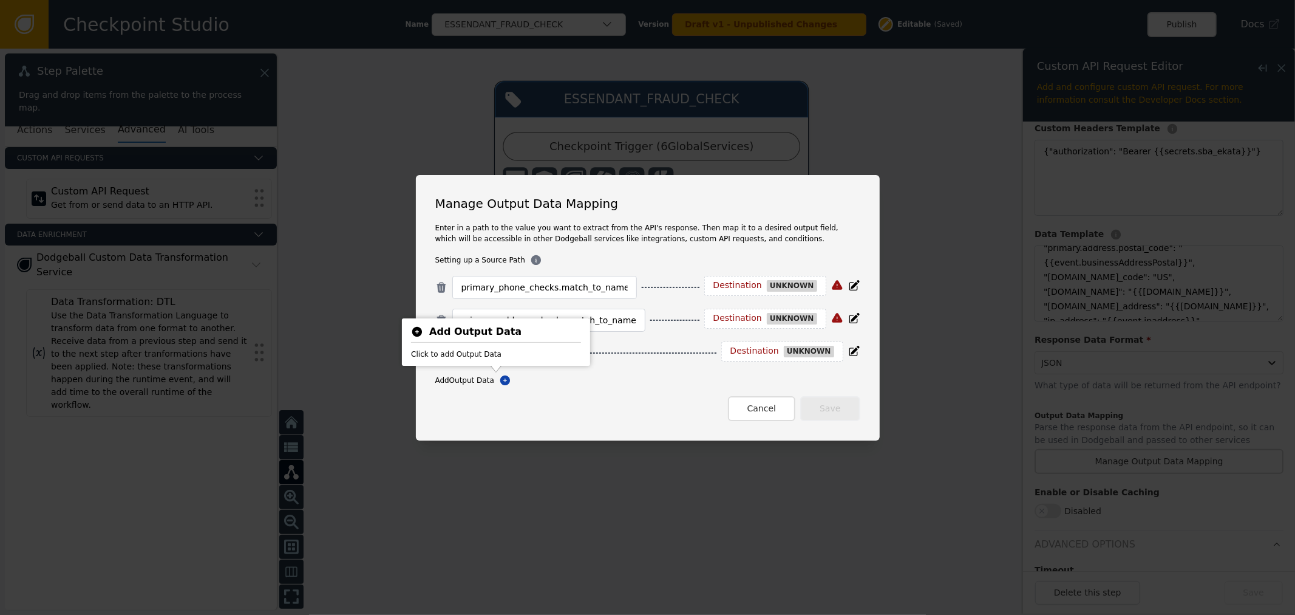
click at [627, 401] on div "Cancel Save" at bounding box center [647, 408] width 425 height 25
click at [519, 356] on input at bounding box center [515, 353] width 106 height 15
paste input "identity_network_score"
type input "identity_network_score"
click at [500, 381] on icon at bounding box center [505, 380] width 10 height 10
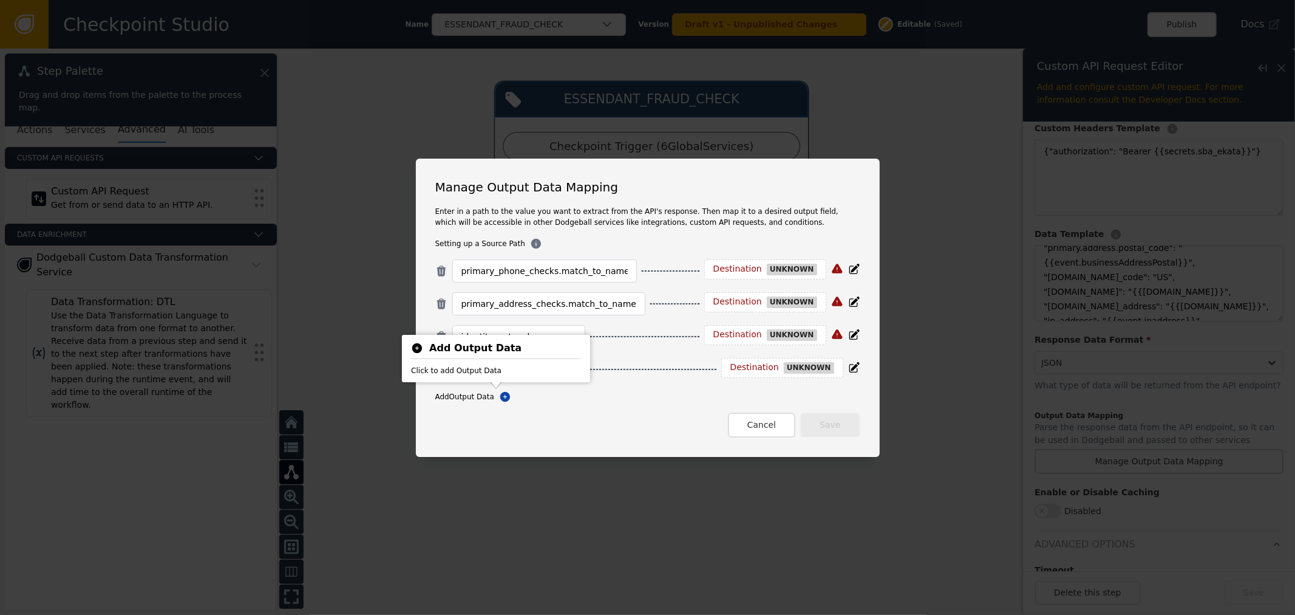
click at [658, 344] on div "identity_network_score Destination unknown" at bounding box center [647, 336] width 425 height 23
click at [529, 369] on input at bounding box center [515, 369] width 106 height 15
paste input "identity_check_score"
type input "identity_check_score"
drag, startPoint x: 554, startPoint y: 393, endPoint x: 518, endPoint y: 396, distance: 36.6
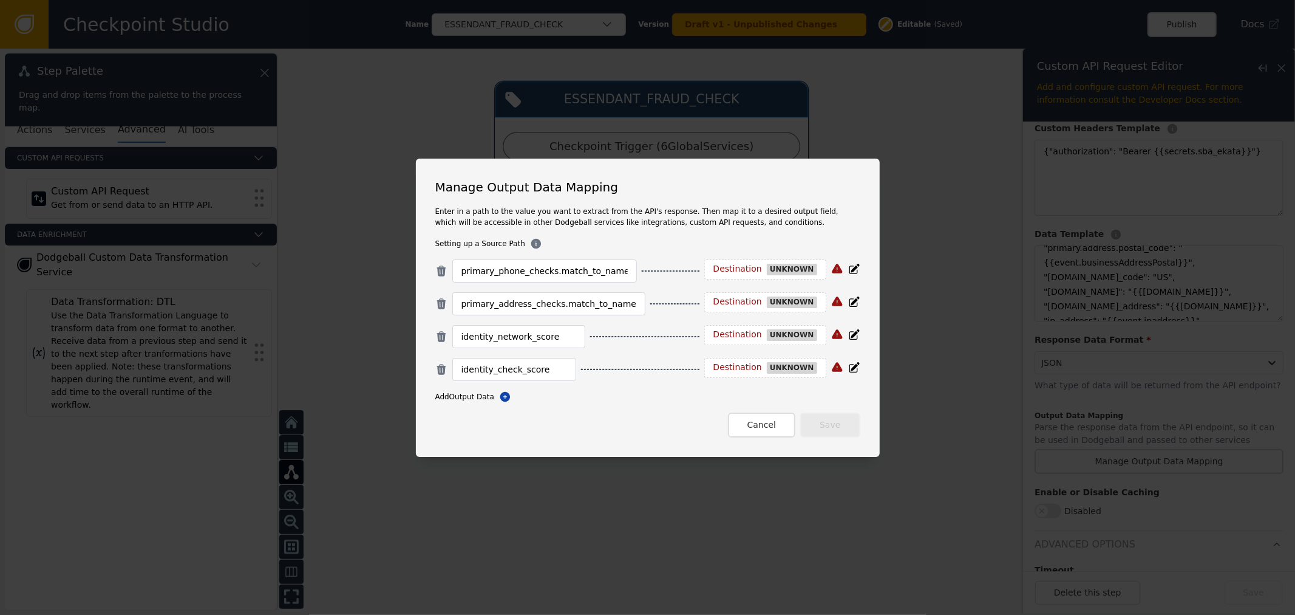
click at [553, 394] on div "Add Output Data Add Output Data" at bounding box center [647, 396] width 425 height 12
click at [500, 396] on icon at bounding box center [505, 396] width 10 height 10
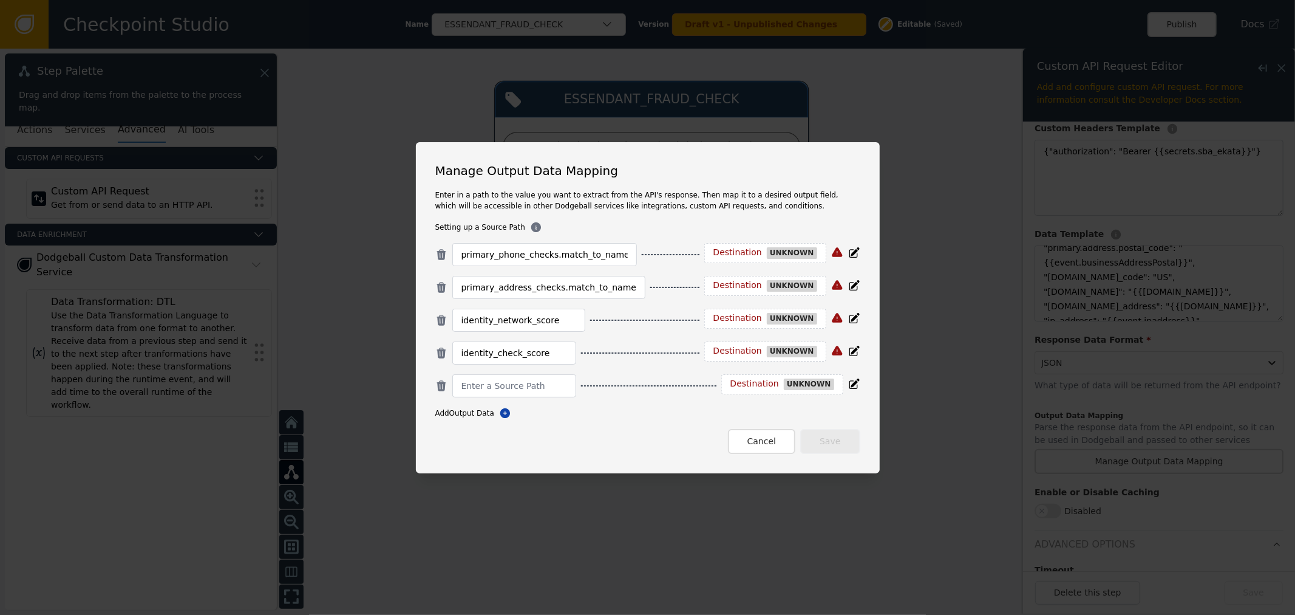
click at [624, 398] on div "primary_phone_checks.match_to_name Destination unknown primary_address_checks.m…" at bounding box center [647, 331] width 425 height 176
click at [544, 386] on input at bounding box center [515, 385] width 106 height 15
paste input "primary_phone_[DOMAIN_NAME]_commercial"
type input "primary_phone_[DOMAIN_NAME]_commercial"
click at [496, 422] on div "primary_phone_checks.match_to_name Destination unknown primary_address_checks.m…" at bounding box center [647, 348] width 425 height 211
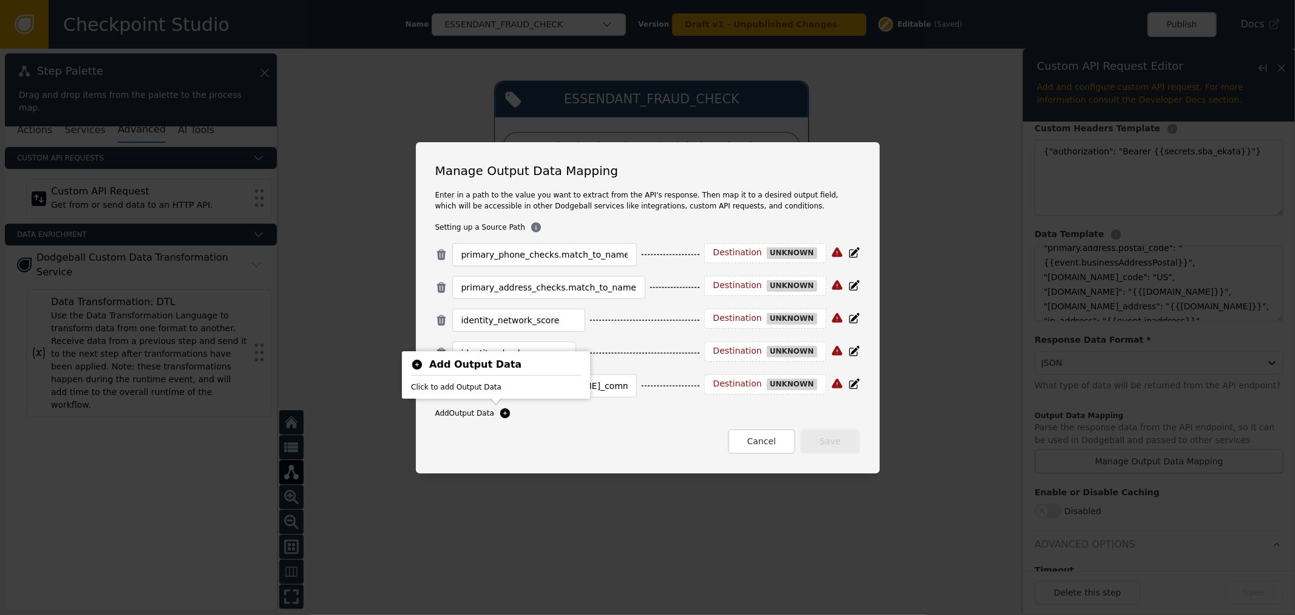
click at [499, 419] on button "Add Output Data" at bounding box center [505, 413] width 12 height 12
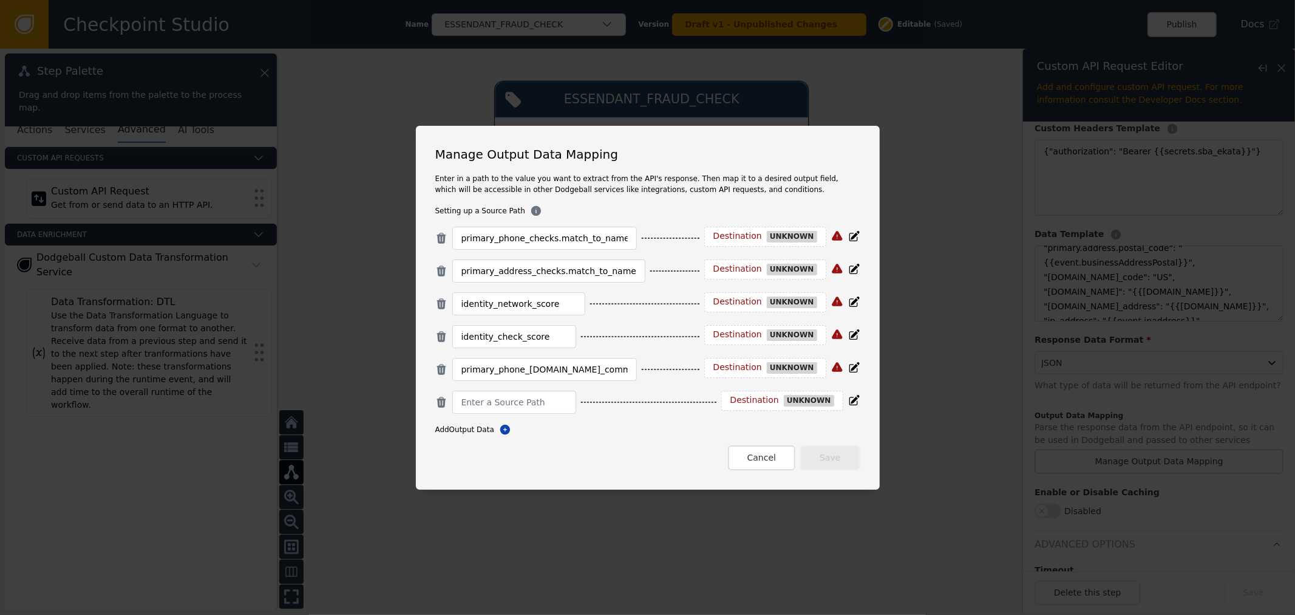
click at [646, 417] on div "primary_phone_checks.match_to_name Destination unknown primary_address_checks.m…" at bounding box center [647, 331] width 425 height 209
click at [542, 414] on div "primary_phone_checks.match_to_name Destination unknown primary_address_checks.m…" at bounding box center [647, 331] width 425 height 209
click at [517, 415] on div "primary_phone_checks.match_to_name Destination unknown primary_address_checks.m…" at bounding box center [647, 331] width 425 height 209
paste input "primary_email_address_[DOMAIN_NAME]_first_seen_days"
click at [525, 395] on input "primary_email_address_[DOMAIN_NAME]_first_seen_days" at bounding box center [515, 402] width 106 height 15
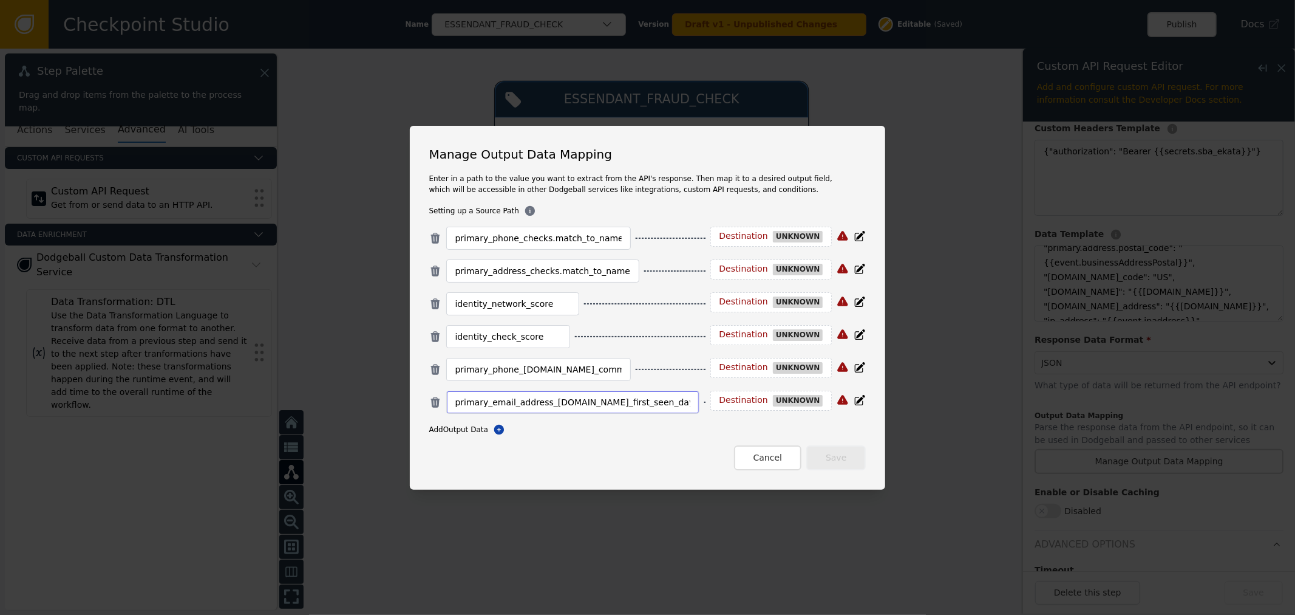
type input "primary_email_address_[DOMAIN_NAME]_first_seen_days"
click at [486, 434] on div "Add Output Data Add Output Data" at bounding box center [647, 429] width 437 height 12
click at [489, 434] on div "Add Output Data Add Output Data" at bounding box center [647, 429] width 437 height 12
click at [493, 434] on icon at bounding box center [499, 429] width 12 height 12
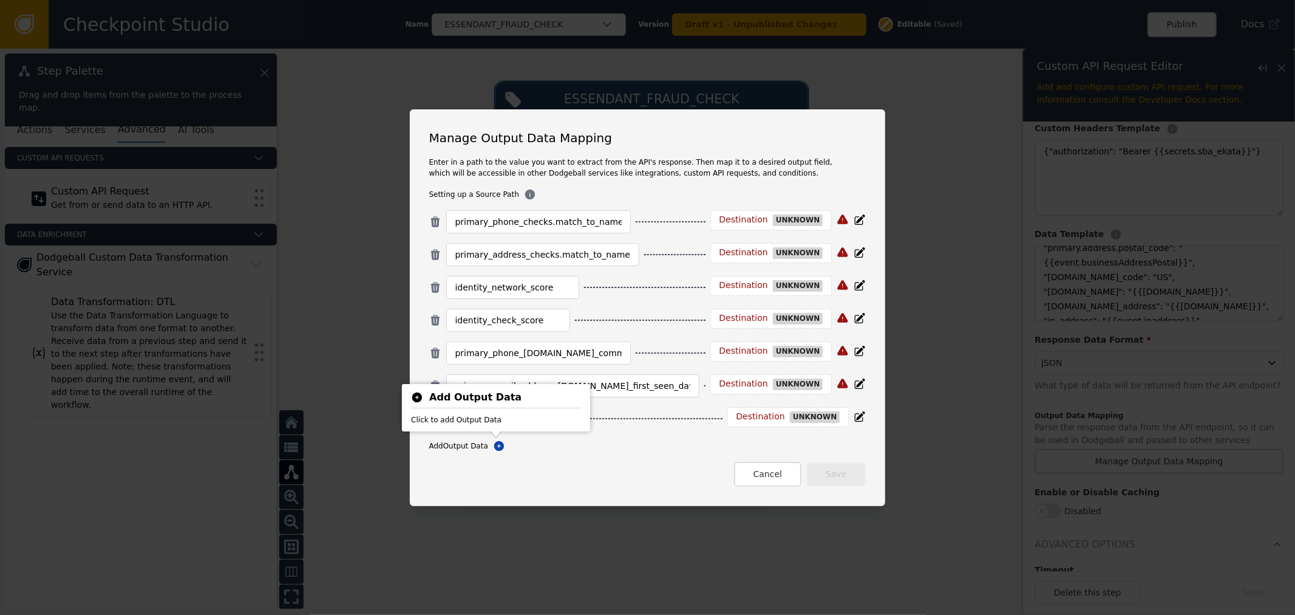
click at [575, 438] on div "primary_phone_checks.match_to_name Destination unknown primary_address_checks.m…" at bounding box center [647, 331] width 437 height 242
click at [540, 420] on input at bounding box center [508, 418] width 106 height 15
paste input "primary_email_address_[DOMAIN_NAME]_autogenerated"
type input "primary_email_address_[DOMAIN_NAME]_autogenerated"
click at [494, 448] on icon at bounding box center [499, 445] width 10 height 10
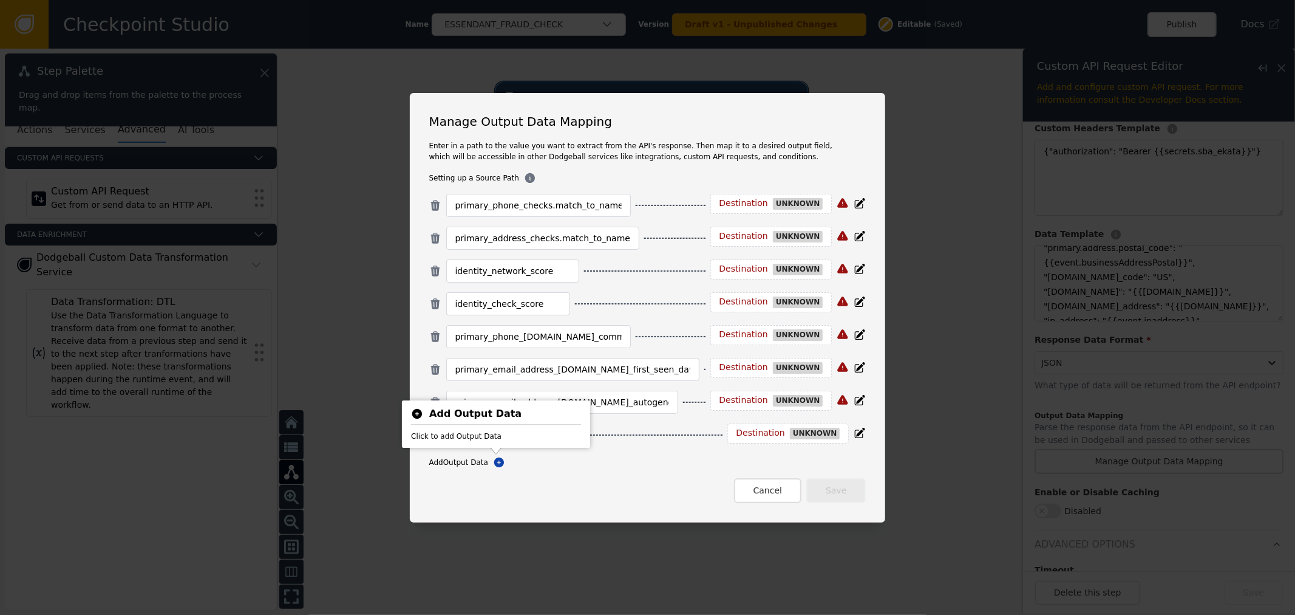
click at [611, 463] on div "Add Output Data Add Output Data" at bounding box center [647, 462] width 437 height 12
click at [521, 435] on input at bounding box center [508, 435] width 106 height 15
paste input "ip_address_checks.proxy_risk"
type input "ip_address_checks.proxy_risk"
click at [579, 496] on div "Cancel Save" at bounding box center [647, 490] width 437 height 25
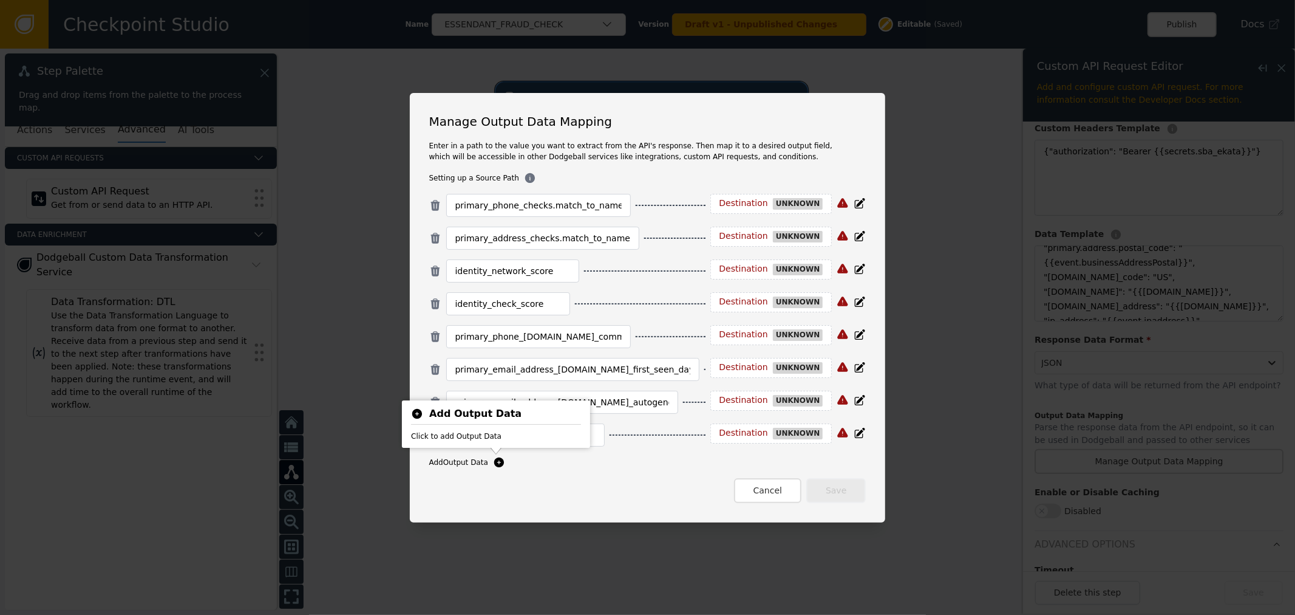
click at [494, 464] on icon at bounding box center [499, 462] width 10 height 10
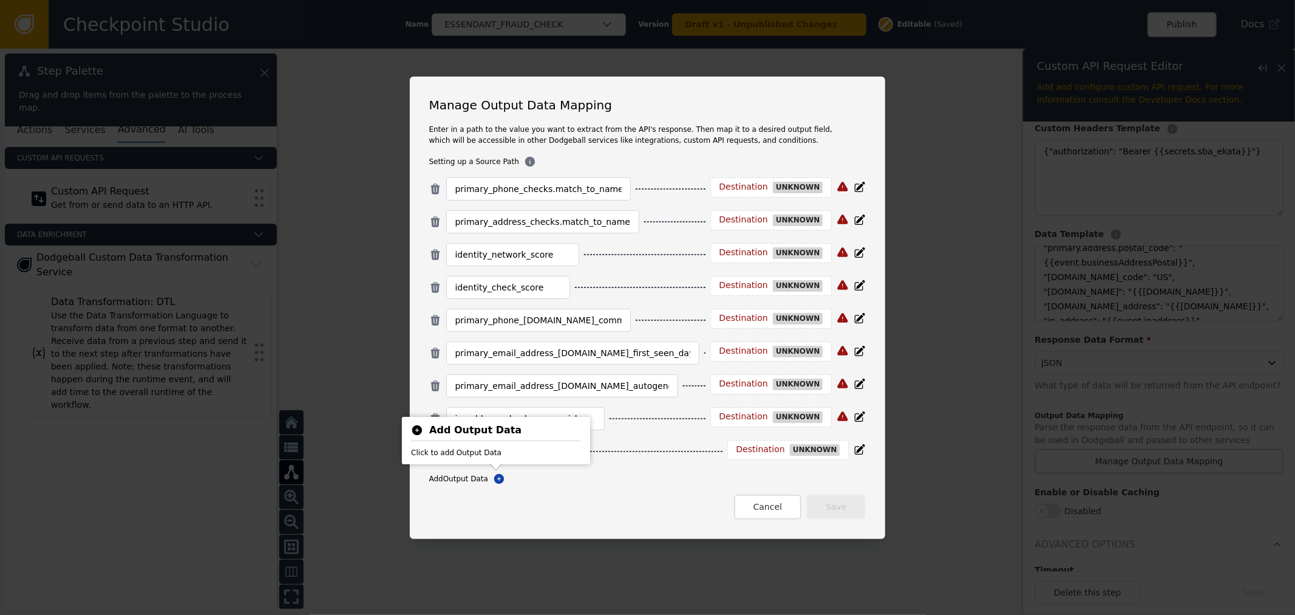
click at [697, 476] on div "Add Output Data Add Output Data" at bounding box center [647, 478] width 437 height 12
click at [519, 459] on div at bounding box center [508, 451] width 124 height 23
paste input "primary_phone_checks.carrier"
click at [514, 445] on input "primary_phone_checks.carrier" at bounding box center [508, 451] width 106 height 15
type input "primary_phone_checks.carrier"
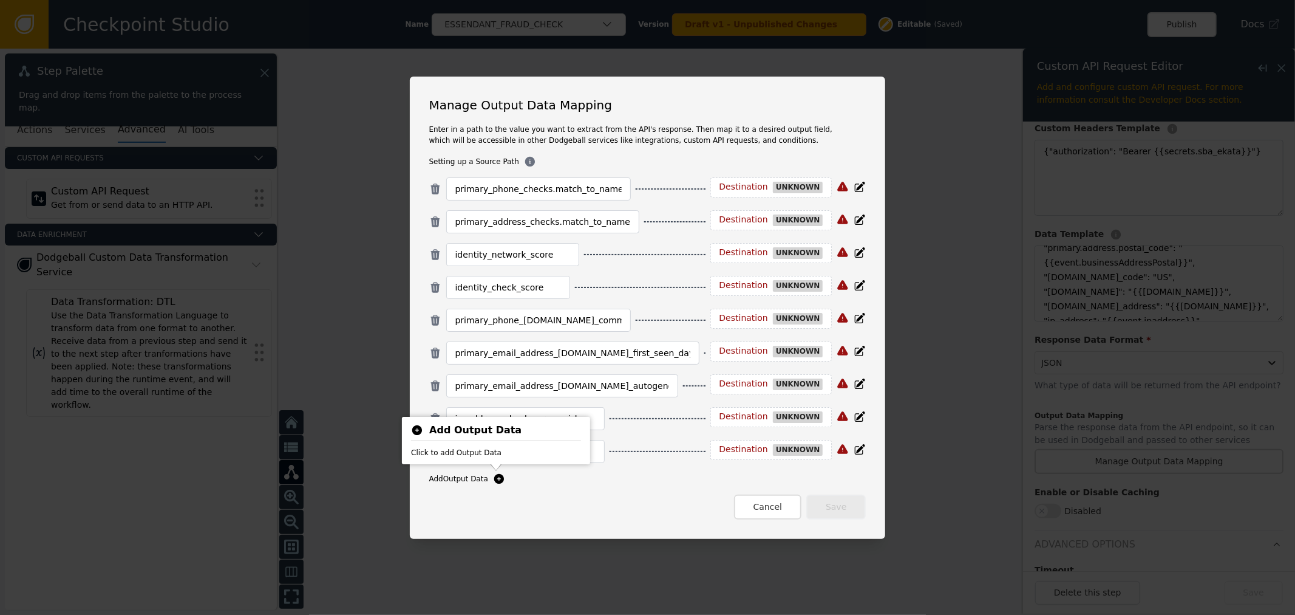
click at [494, 478] on icon at bounding box center [499, 478] width 10 height 10
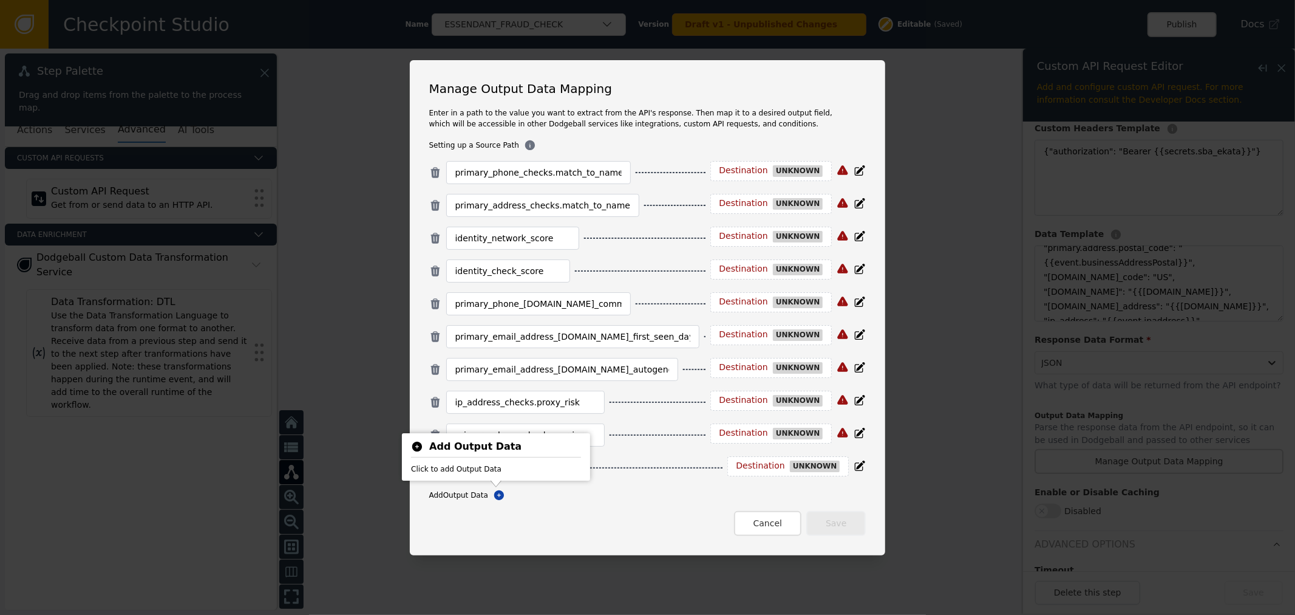
click at [629, 502] on div "primary_phone_checks.match_to_name Destination unknown primary_address_checks.m…" at bounding box center [647, 348] width 437 height 375
click at [506, 477] on div at bounding box center [508, 467] width 124 height 23
click at [508, 468] on input at bounding box center [508, 467] width 106 height 15
paste input "custom_error"
type input "custom_error"
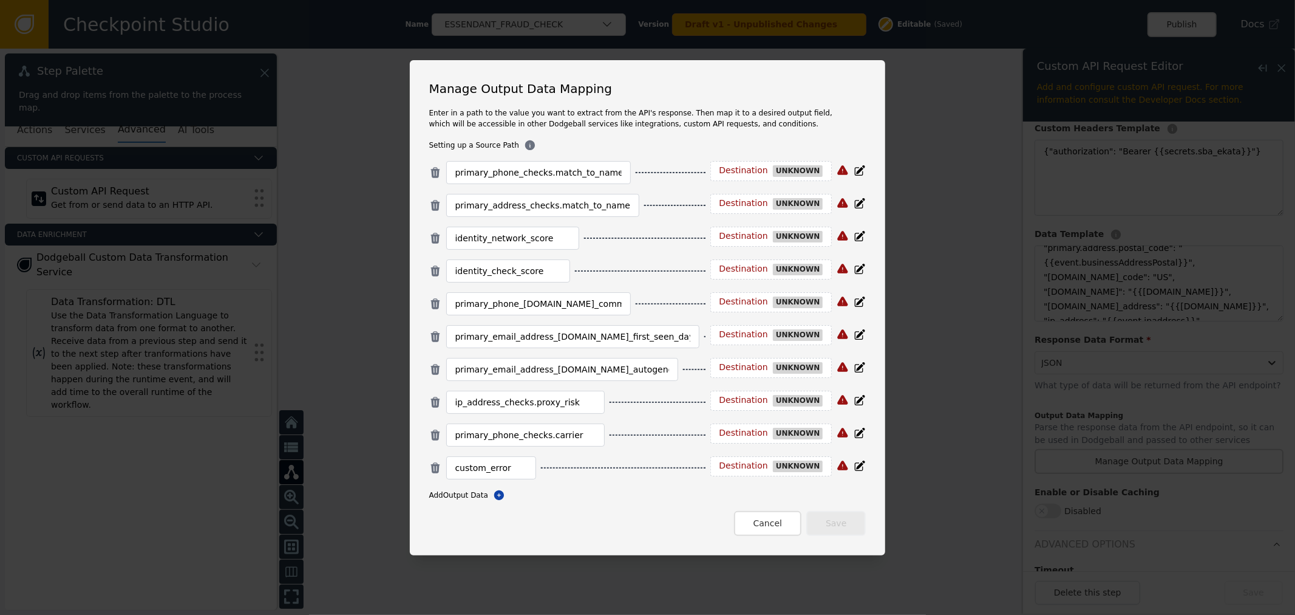
click at [738, 166] on div "Destination" at bounding box center [744, 170] width 49 height 11
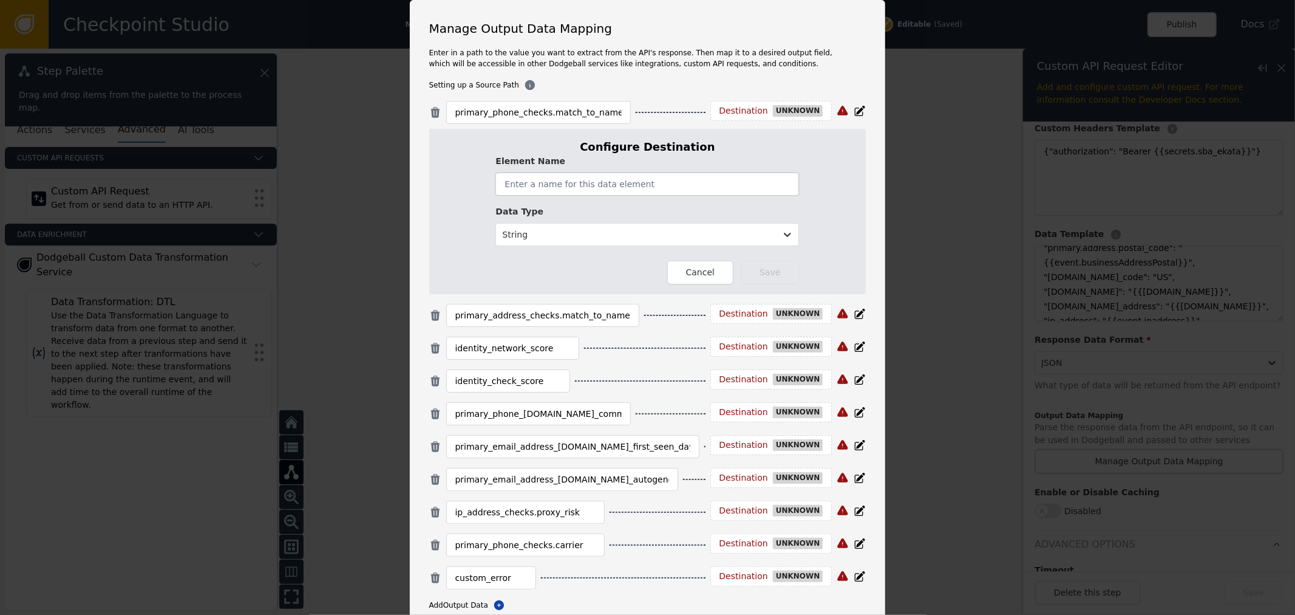
click at [687, 187] on input "text" at bounding box center [648, 183] width 304 height 23
paste input "ekata_phone_match_to_name"
type input "ekata_phone_match_to_name"
click at [780, 281] on button "Save" at bounding box center [770, 273] width 58 height 24
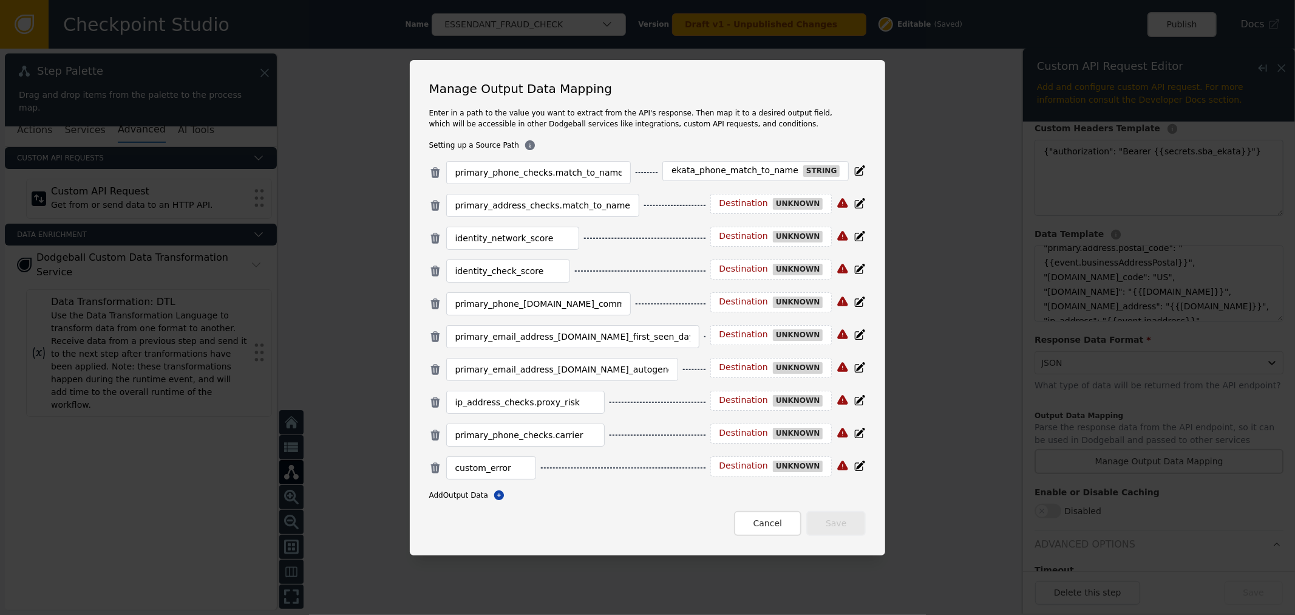
click at [723, 206] on div "Destination" at bounding box center [744, 203] width 49 height 11
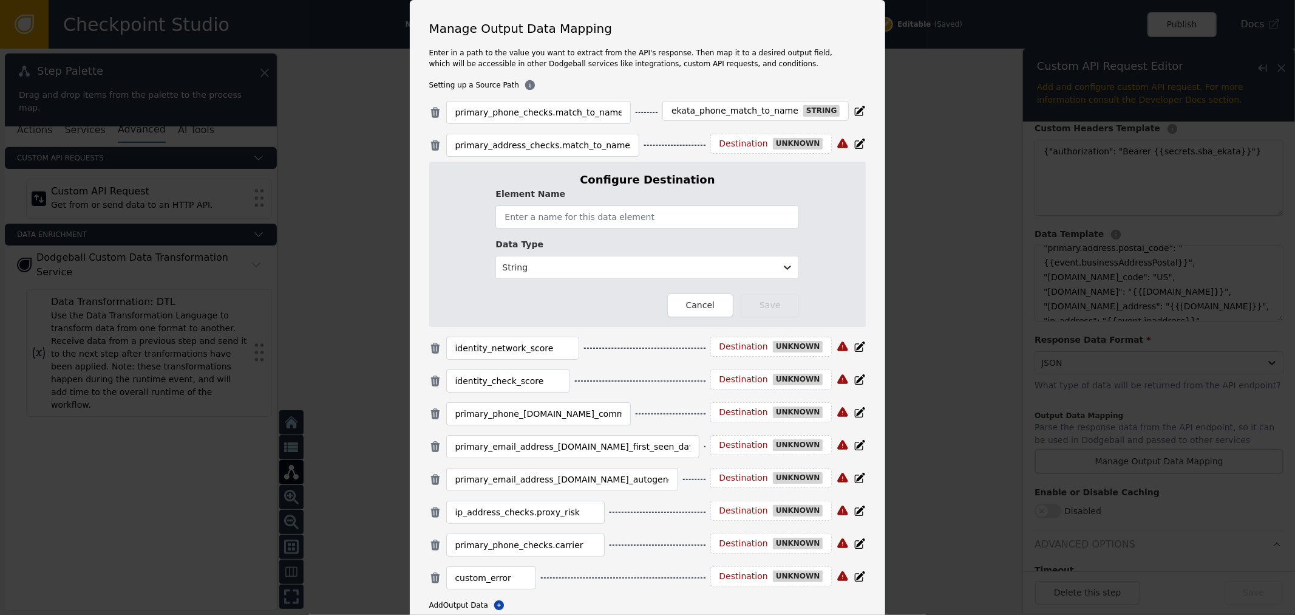
click at [689, 228] on form "Element Name Data Type String" at bounding box center [648, 236] width 304 height 96
click at [683, 214] on input "text" at bounding box center [648, 216] width 304 height 23
paste input "ekata_address_match_to_name"
type input "ekata_address_match_to_name"
drag, startPoint x: 755, startPoint y: 295, endPoint x: 622, endPoint y: 36, distance: 290.6
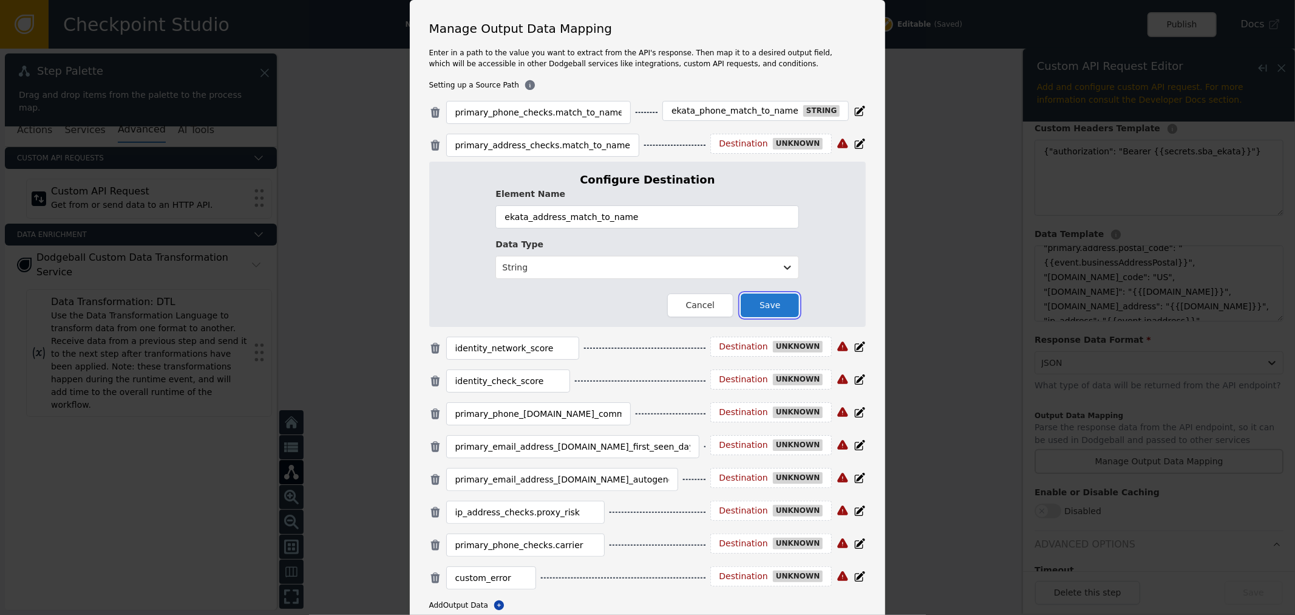
click at [755, 295] on button "Save" at bounding box center [770, 305] width 58 height 24
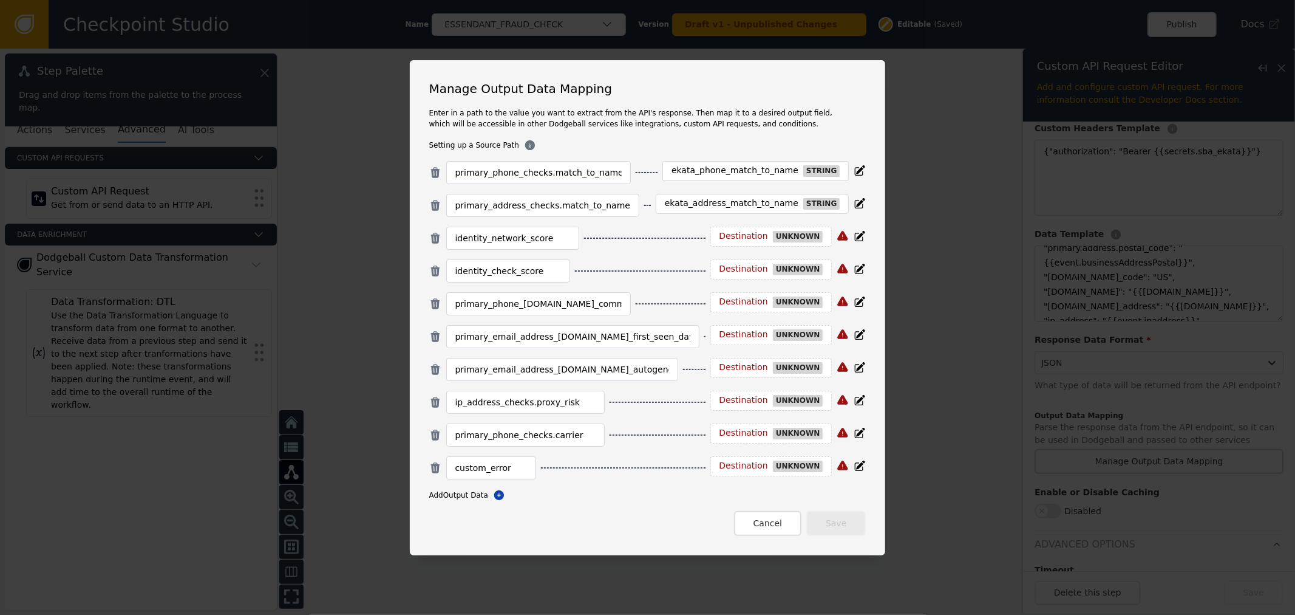
click at [737, 238] on div "Destination" at bounding box center [744, 236] width 49 height 11
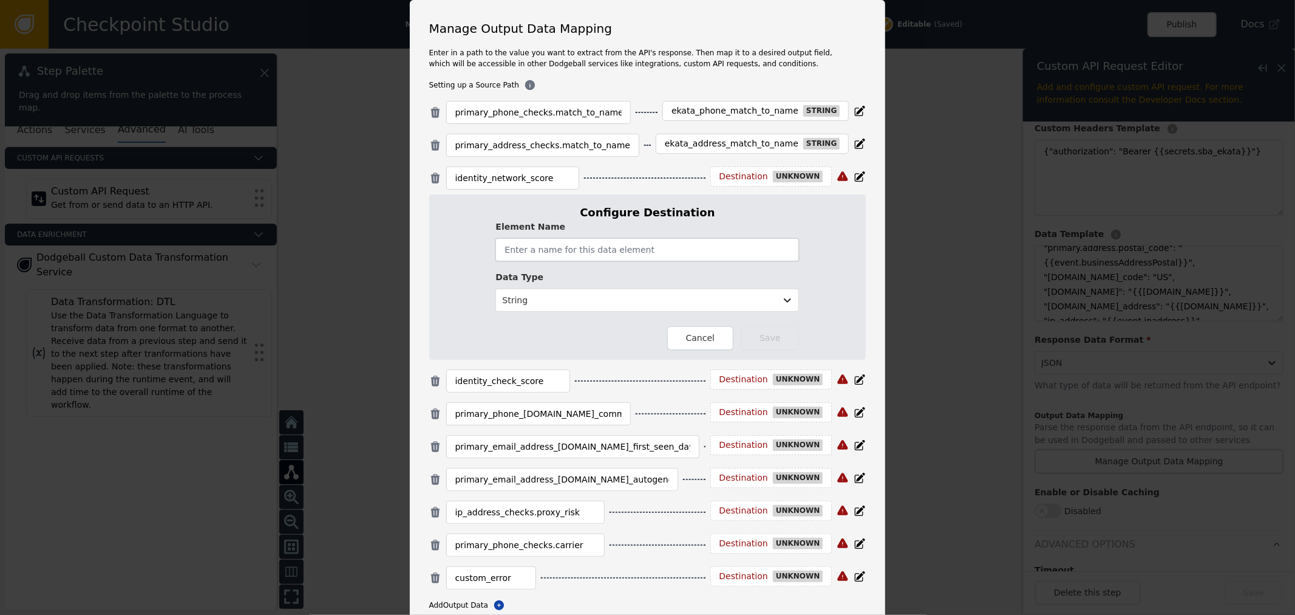
click at [723, 240] on input "text" at bounding box center [648, 249] width 304 height 23
paste input "ekata_network_score"
type input "ekata_network_score"
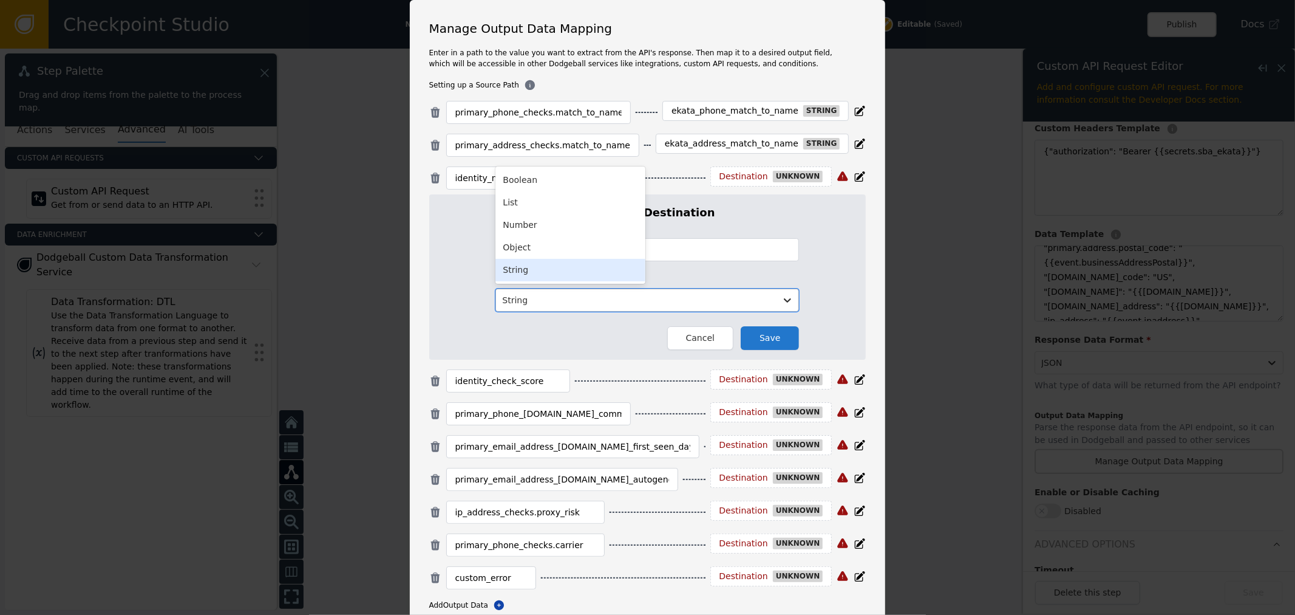
click at [602, 299] on div at bounding box center [636, 300] width 268 height 15
click at [567, 234] on div "Number" at bounding box center [571, 225] width 150 height 22
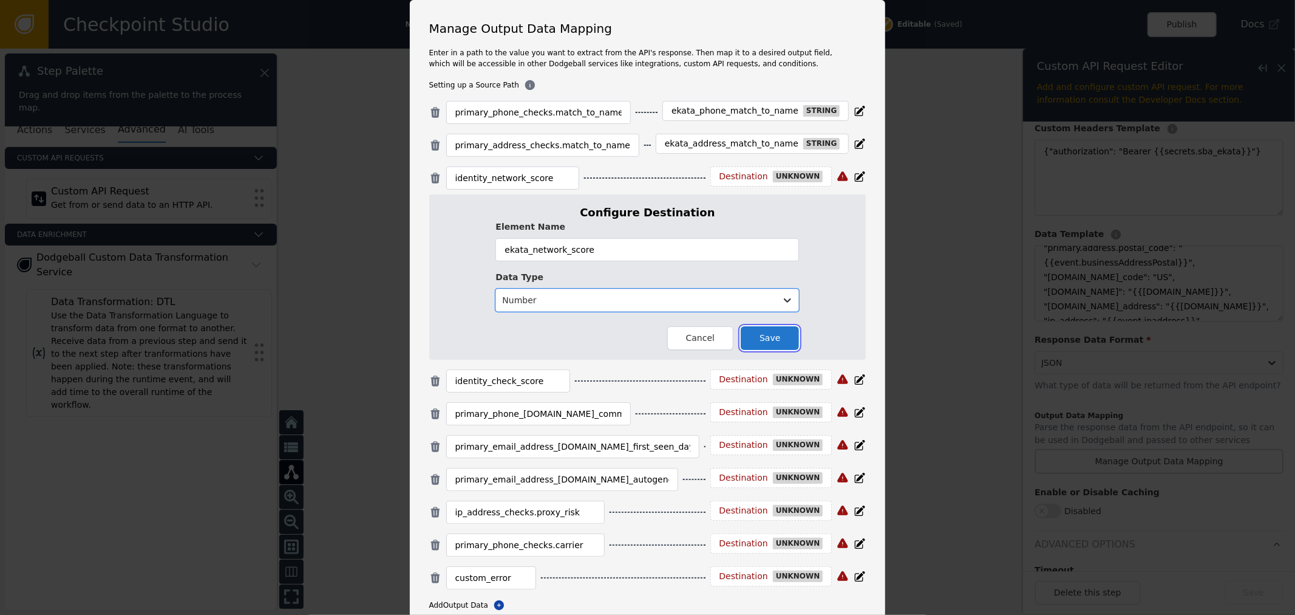
drag, startPoint x: 771, startPoint y: 344, endPoint x: 717, endPoint y: 286, distance: 79.5
click at [766, 338] on button "Save" at bounding box center [770, 338] width 58 height 24
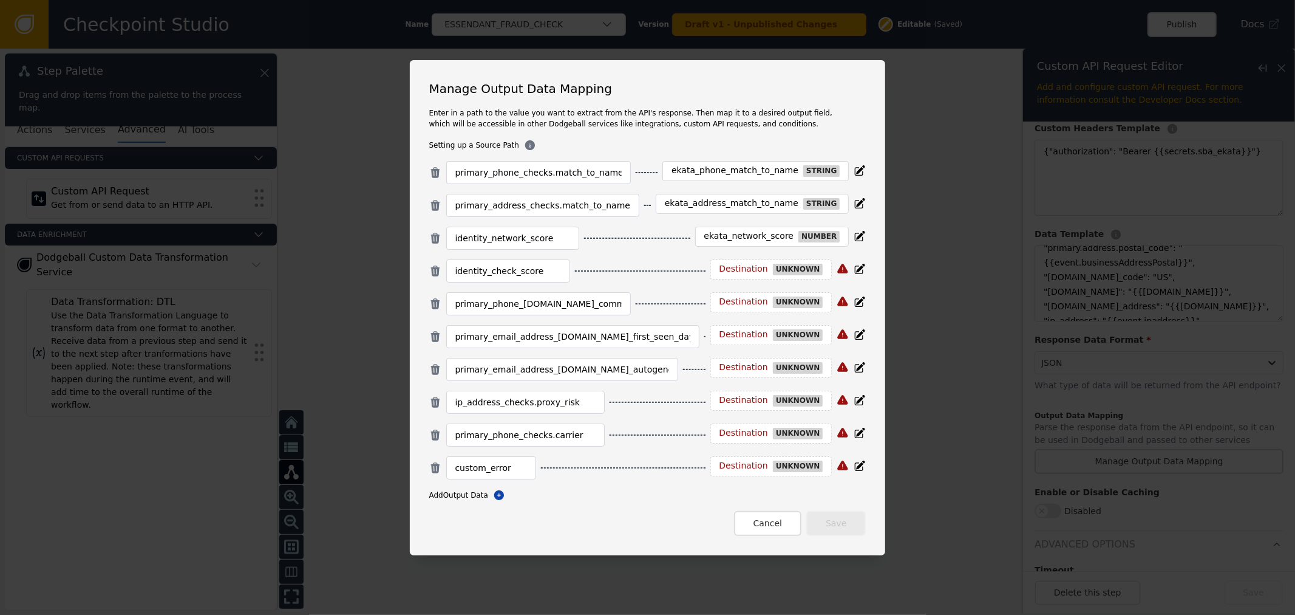
click at [746, 268] on div "Destination" at bounding box center [744, 269] width 49 height 11
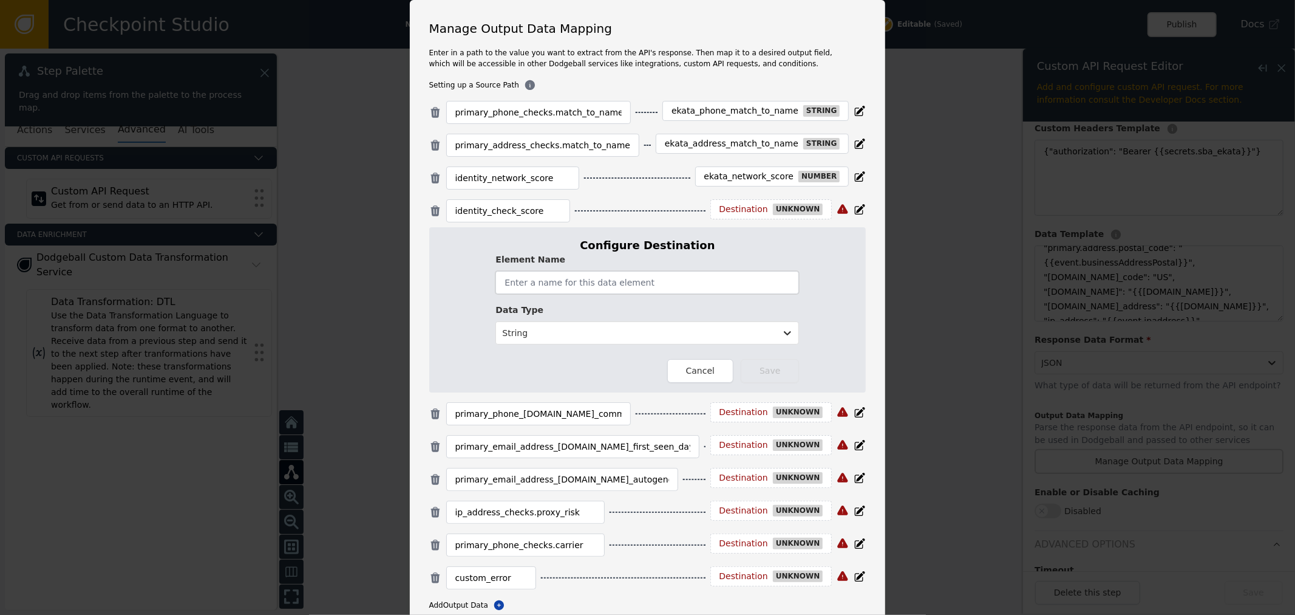
click at [711, 271] on input "text" at bounding box center [648, 282] width 304 height 23
click at [711, 285] on input "text" at bounding box center [648, 282] width 304 height 23
paste input "ekata_identity_score"
type input "ekata_identity_score"
click at [652, 338] on div at bounding box center [636, 333] width 268 height 15
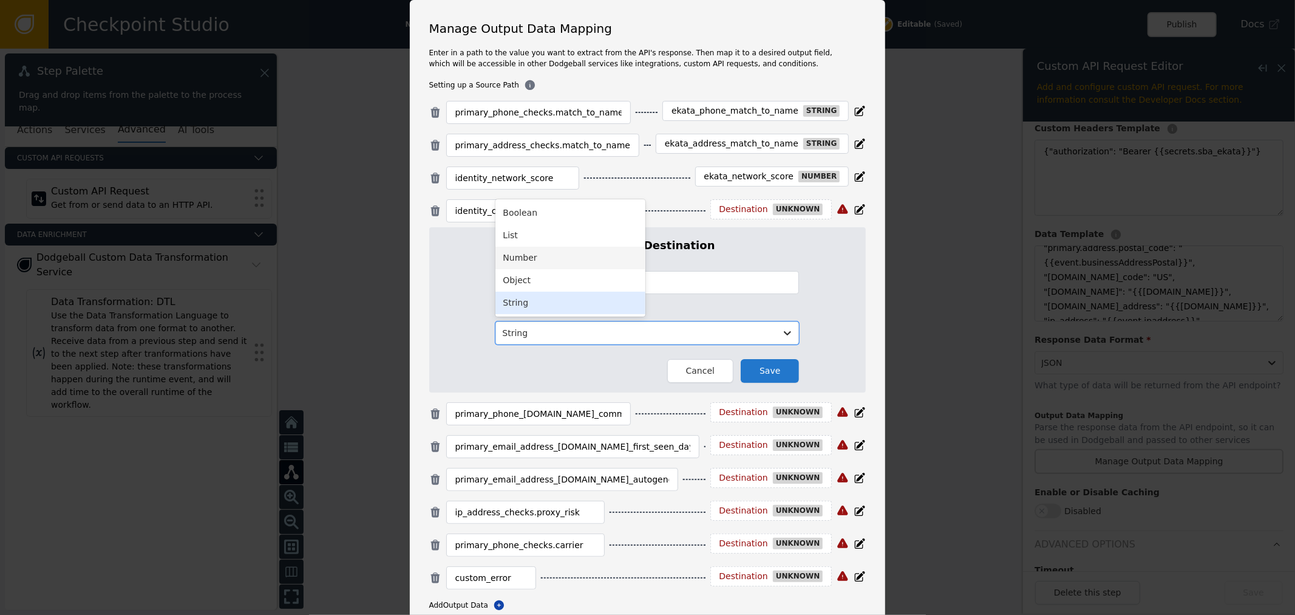
click at [553, 260] on div "Number" at bounding box center [571, 258] width 150 height 22
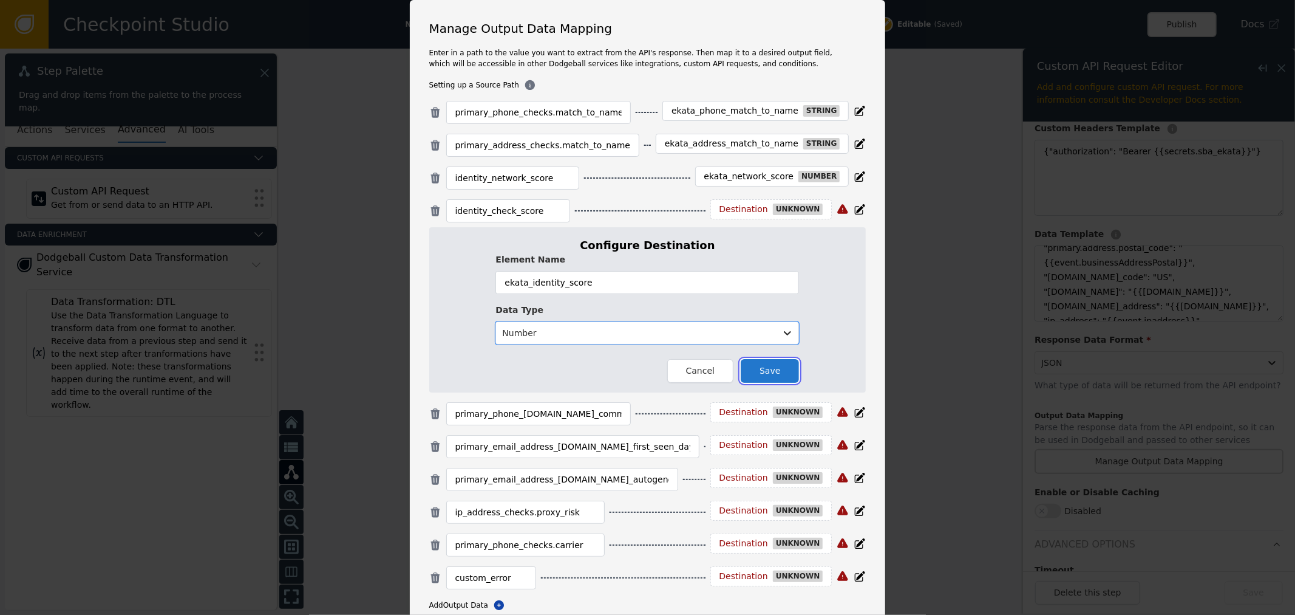
click at [782, 374] on button "Save" at bounding box center [770, 371] width 58 height 24
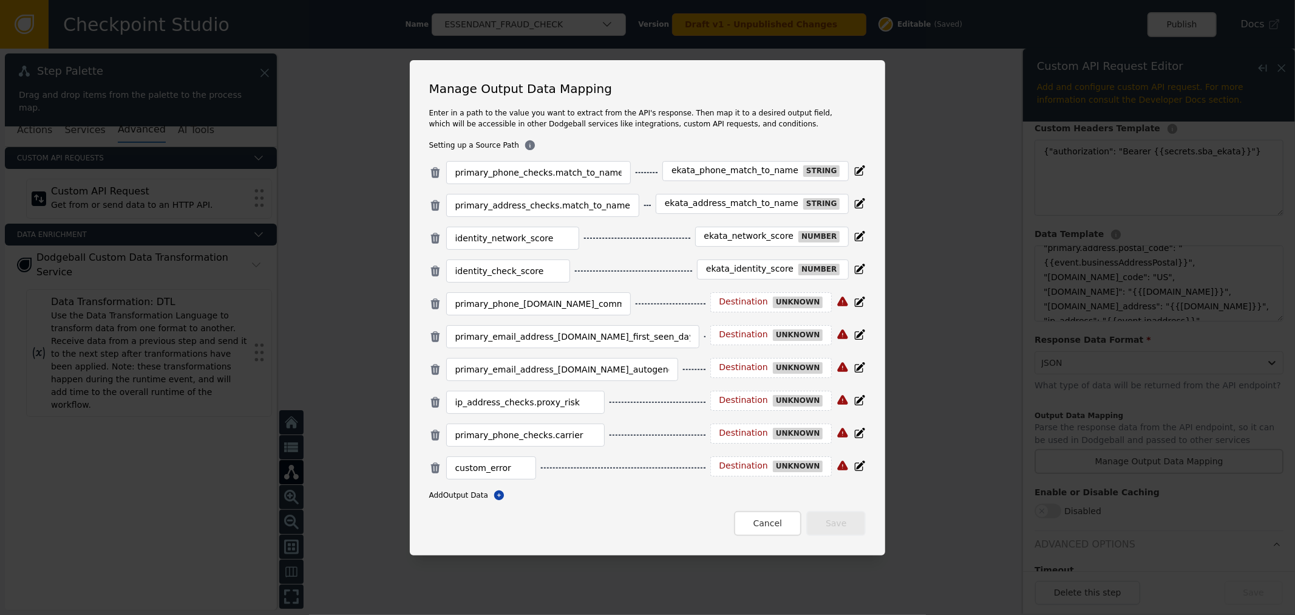
click at [745, 299] on div "Destination" at bounding box center [744, 301] width 49 height 11
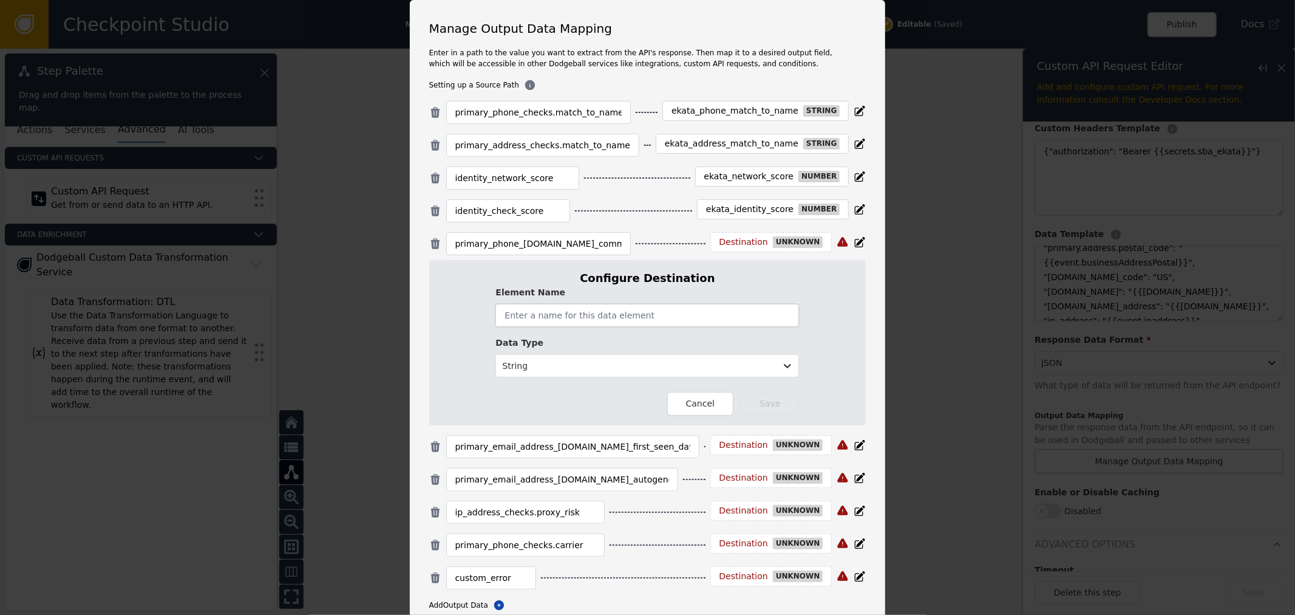
click at [690, 305] on input "text" at bounding box center [648, 315] width 304 height 23
paste input "ekata_phone_is_commercial"
type input "ekata_phone_is_commercial"
click at [551, 360] on div at bounding box center [636, 365] width 268 height 15
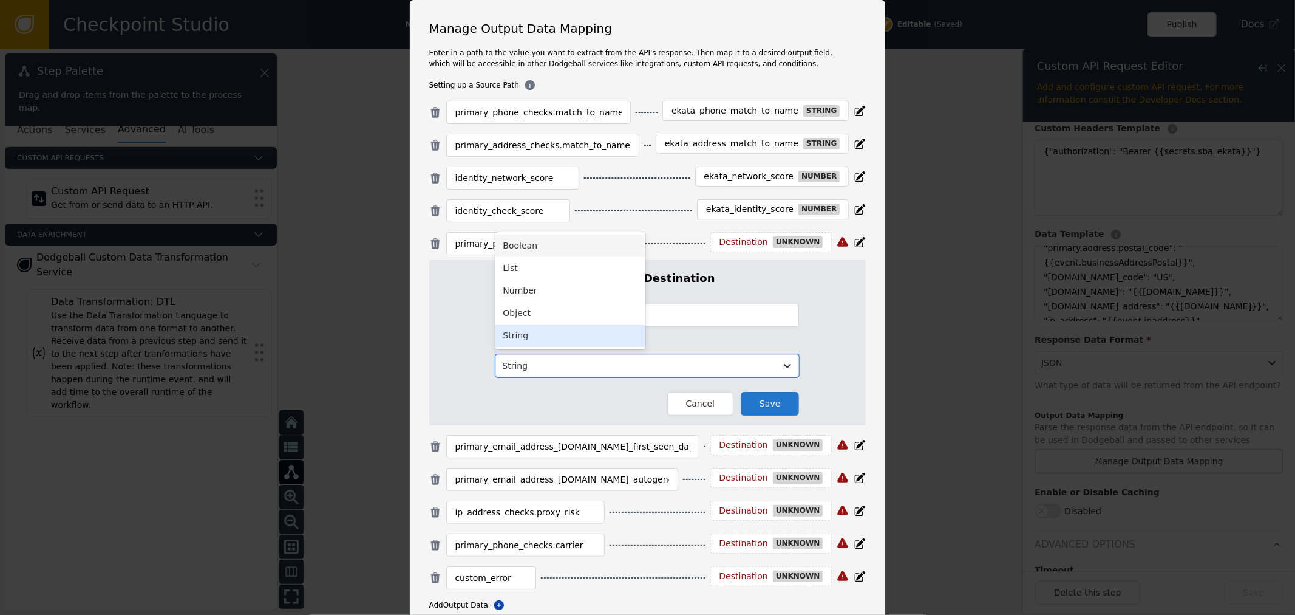
click at [561, 255] on div "Boolean" at bounding box center [571, 245] width 150 height 22
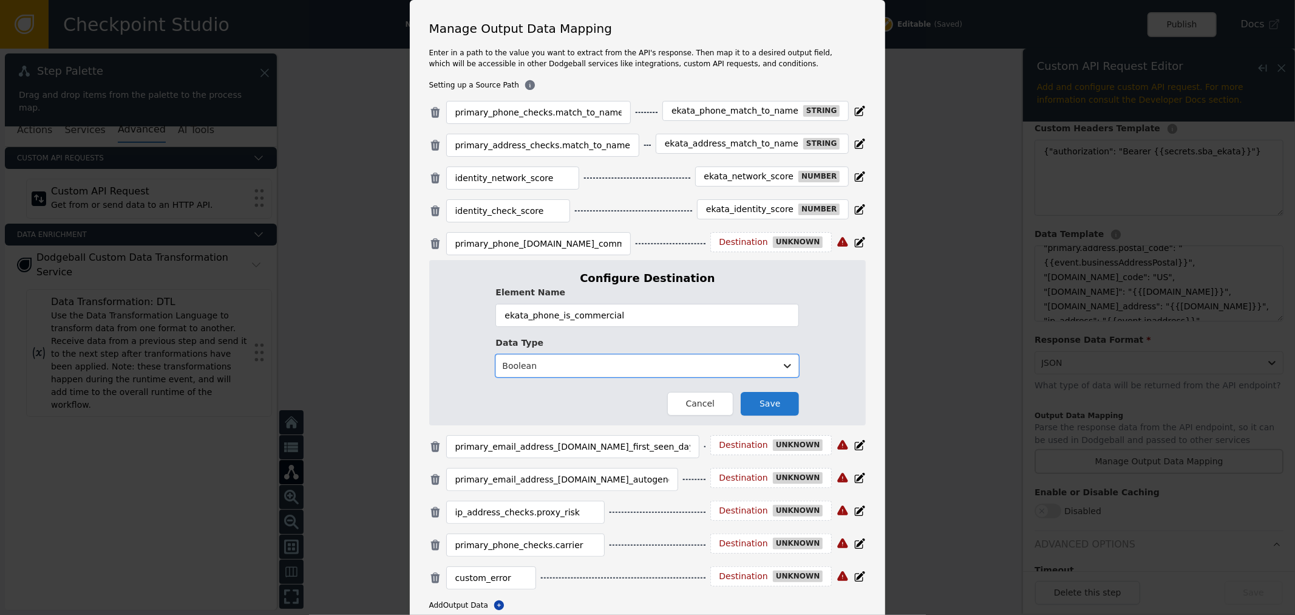
click at [783, 416] on div "Configure Destination Element Name ekata_phone_is_commercial Data Type option B…" at bounding box center [647, 342] width 437 height 165
click at [768, 385] on div "Element Name ekata_phone_is_commercial Data Type Boolean Cancel Save" at bounding box center [648, 350] width 304 height 129
click at [768, 392] on button "Save" at bounding box center [770, 404] width 58 height 24
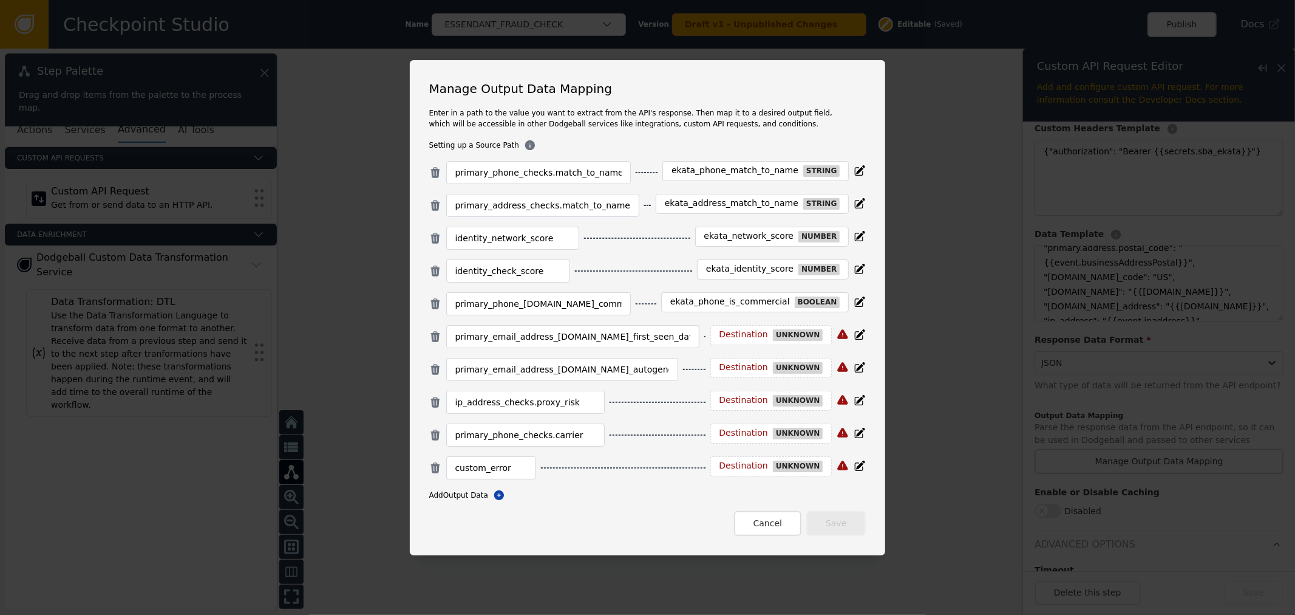
click at [748, 325] on div "Destination unknown" at bounding box center [772, 335] width 122 height 20
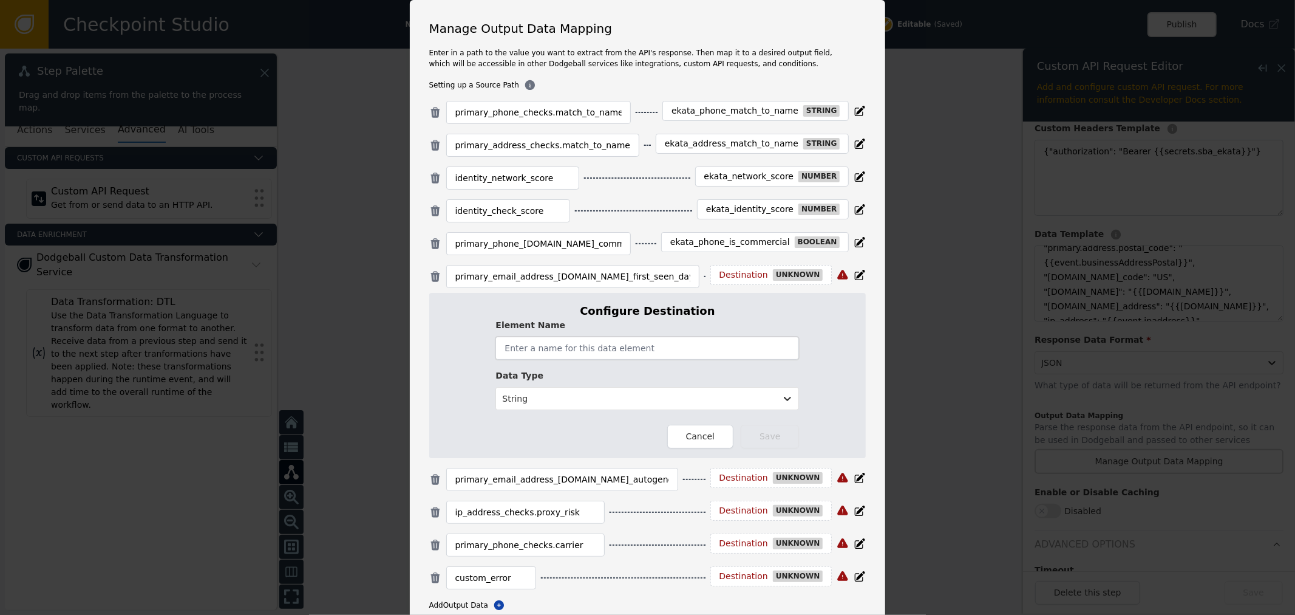
click at [746, 345] on input "text" at bounding box center [648, 347] width 304 height 23
paste input "ekata_email_first_seen_days"
type input "ekata_email_first_seen_days"
drag, startPoint x: 727, startPoint y: 384, endPoint x: 720, endPoint y: 403, distance: 20.0
click at [726, 384] on div "Data Type String" at bounding box center [648, 389] width 304 height 41
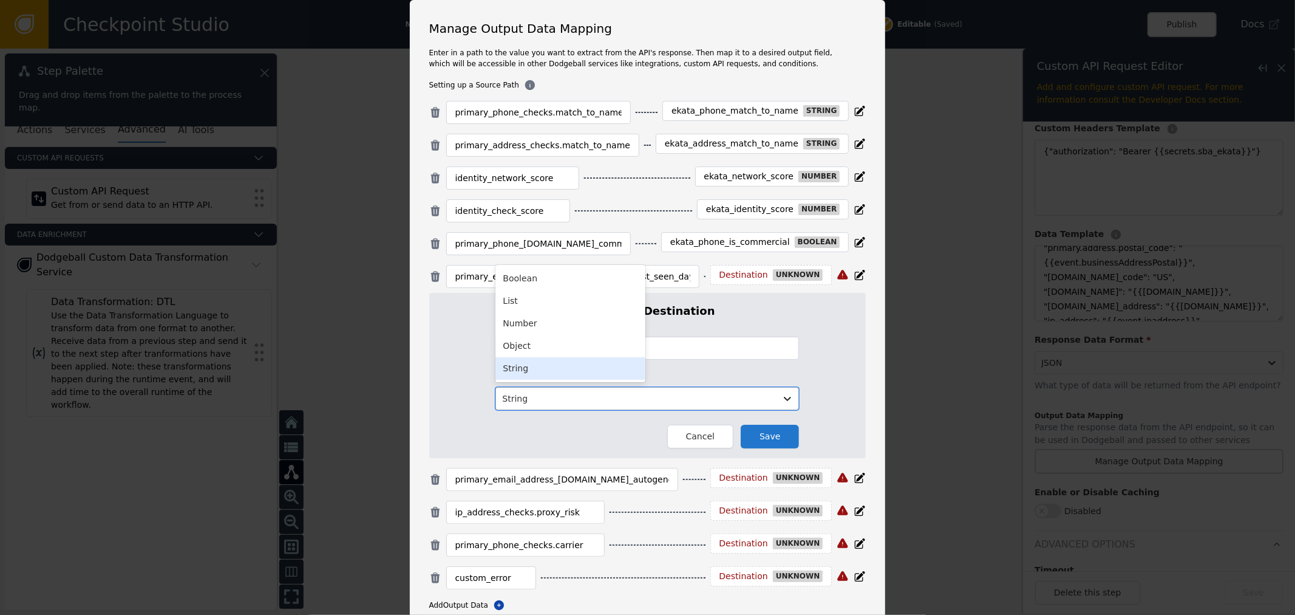
click at [720, 404] on div at bounding box center [636, 398] width 268 height 15
click at [526, 325] on div "Number" at bounding box center [571, 323] width 150 height 22
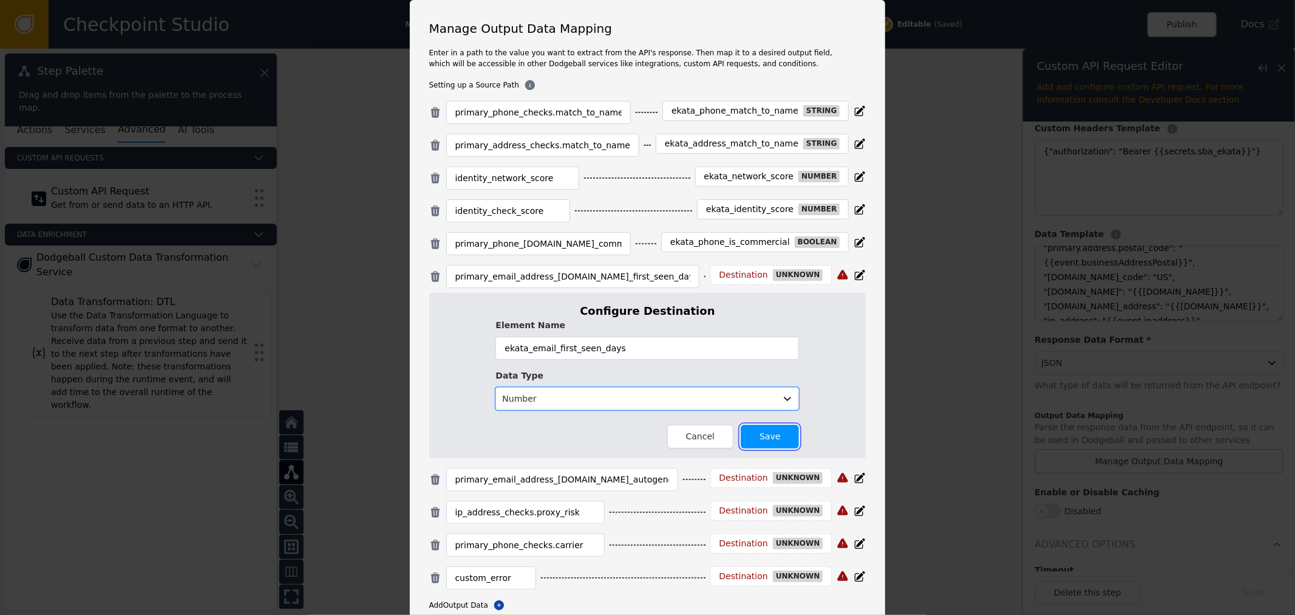
click at [760, 447] on button "Save" at bounding box center [770, 437] width 58 height 24
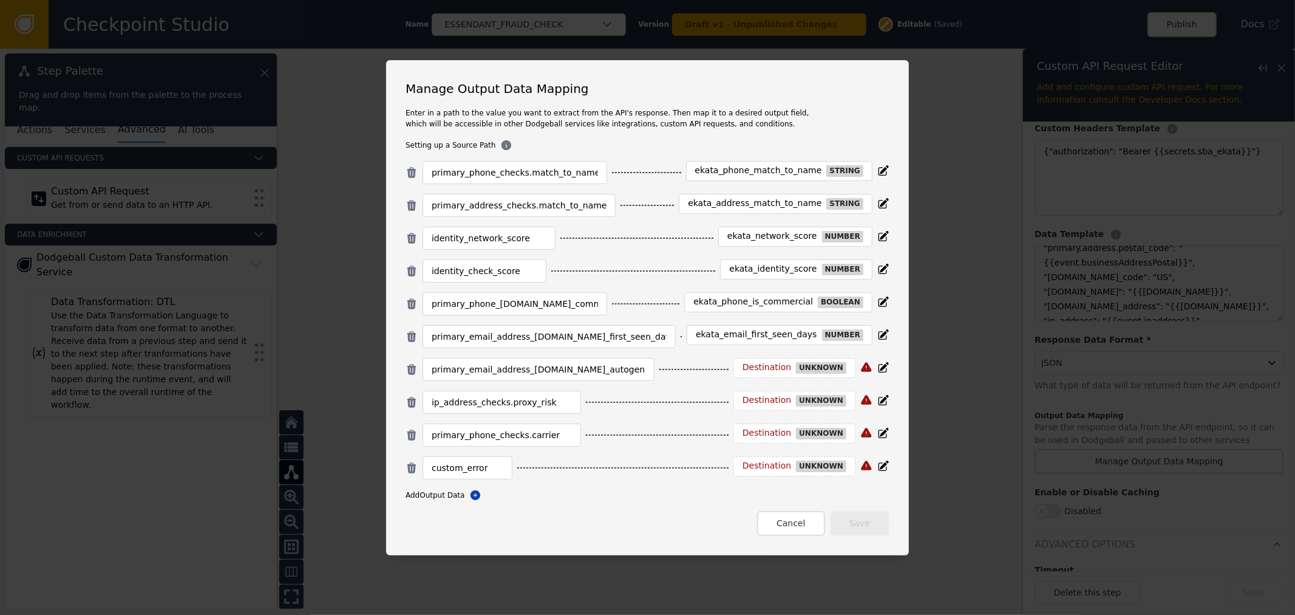
click at [742, 375] on div "Destination unknown" at bounding box center [795, 368] width 122 height 20
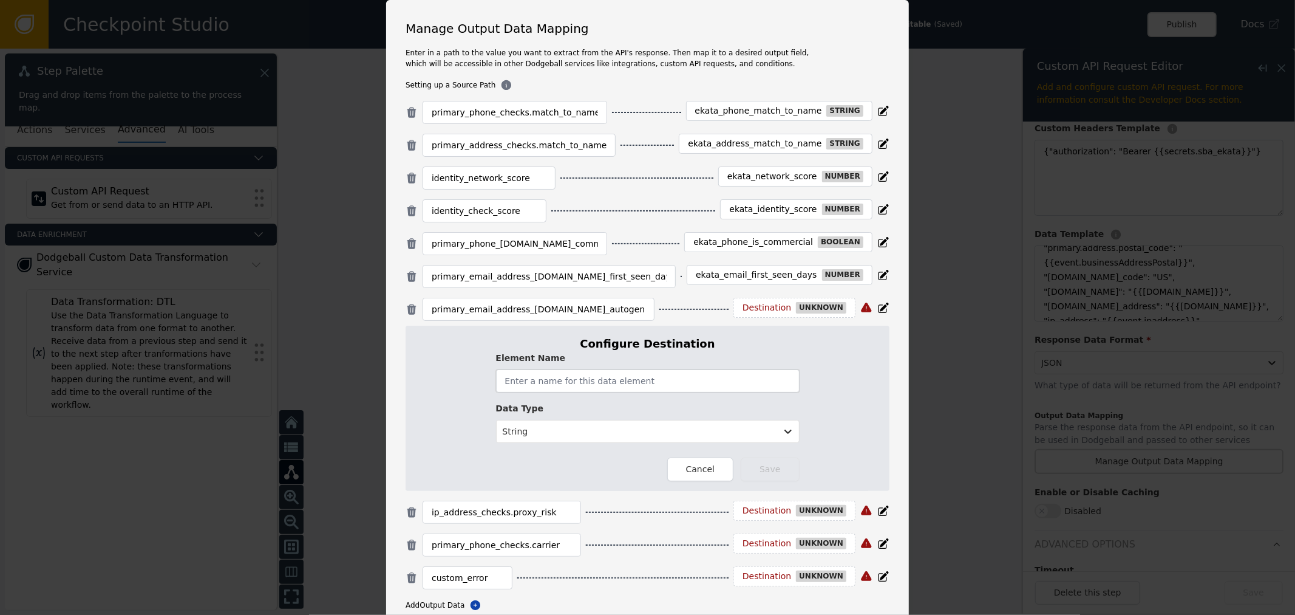
click at [743, 375] on input "text" at bounding box center [648, 380] width 304 height 23
click at [742, 383] on input "text" at bounding box center [648, 380] width 304 height 23
paste input "ekata_email_is_autogenerated"
type input "ekata_email_is_autogenerated"
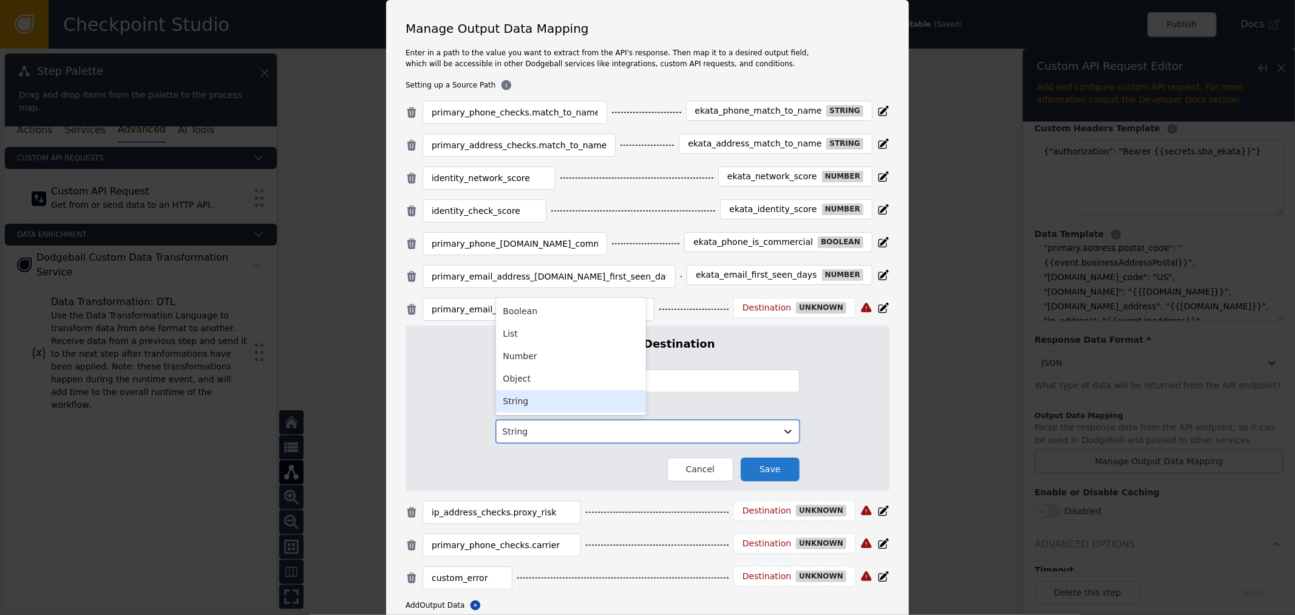
click at [742, 435] on div at bounding box center [637, 431] width 268 height 15
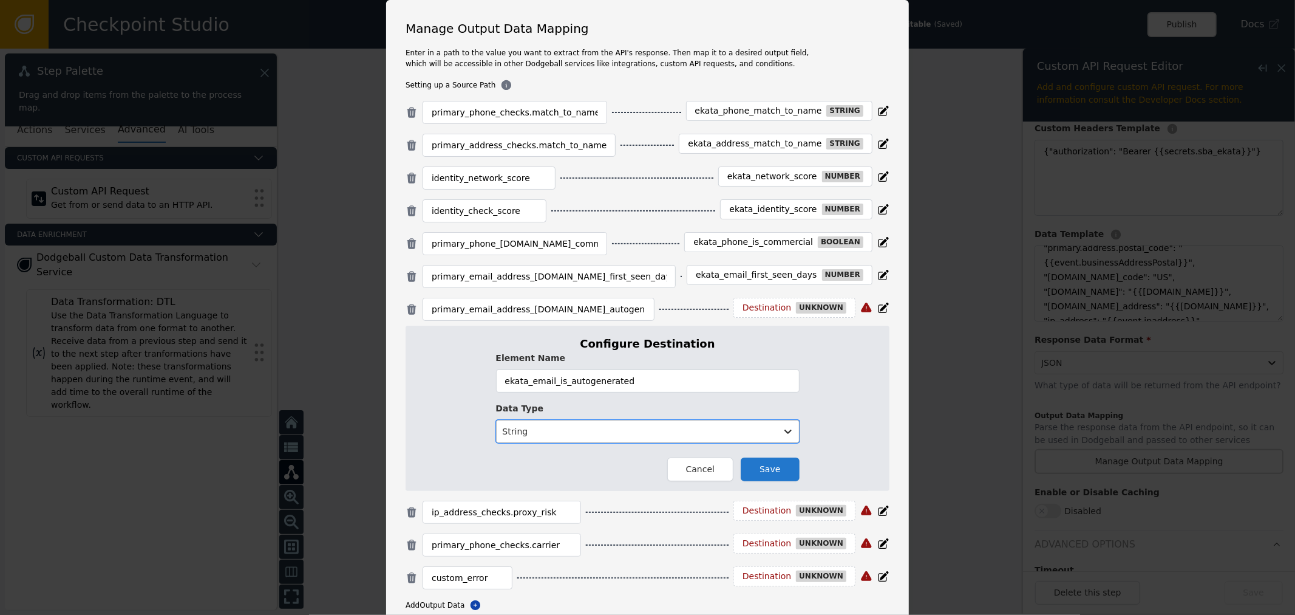
click at [742, 435] on div at bounding box center [637, 431] width 268 height 15
click at [727, 378] on input "ekata_email_is_autogenerated" at bounding box center [648, 380] width 304 height 23
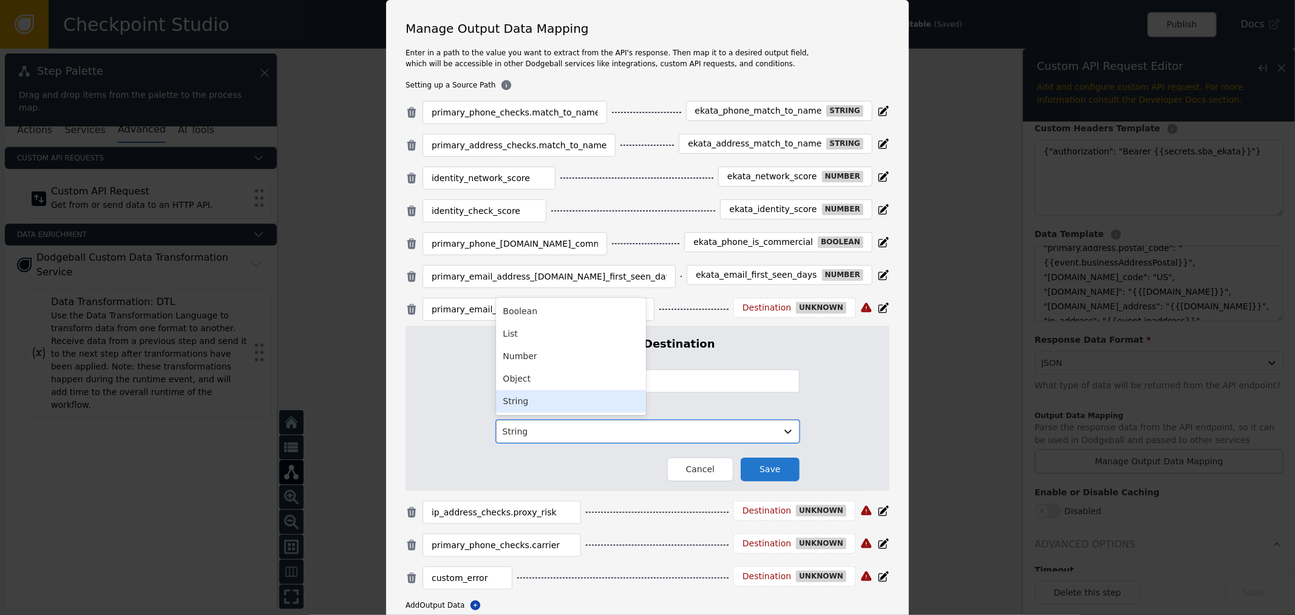
click at [687, 438] on div at bounding box center [637, 431] width 268 height 15
click at [545, 318] on div "Boolean" at bounding box center [571, 311] width 150 height 22
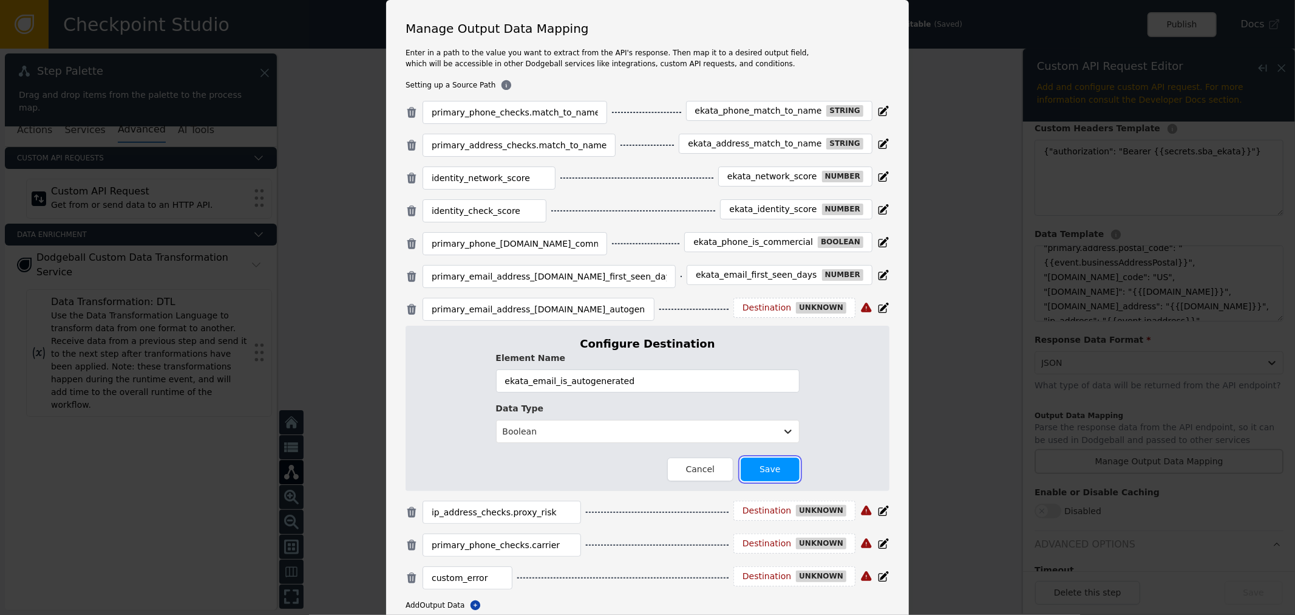
click at [780, 480] on button "Save" at bounding box center [770, 469] width 58 height 24
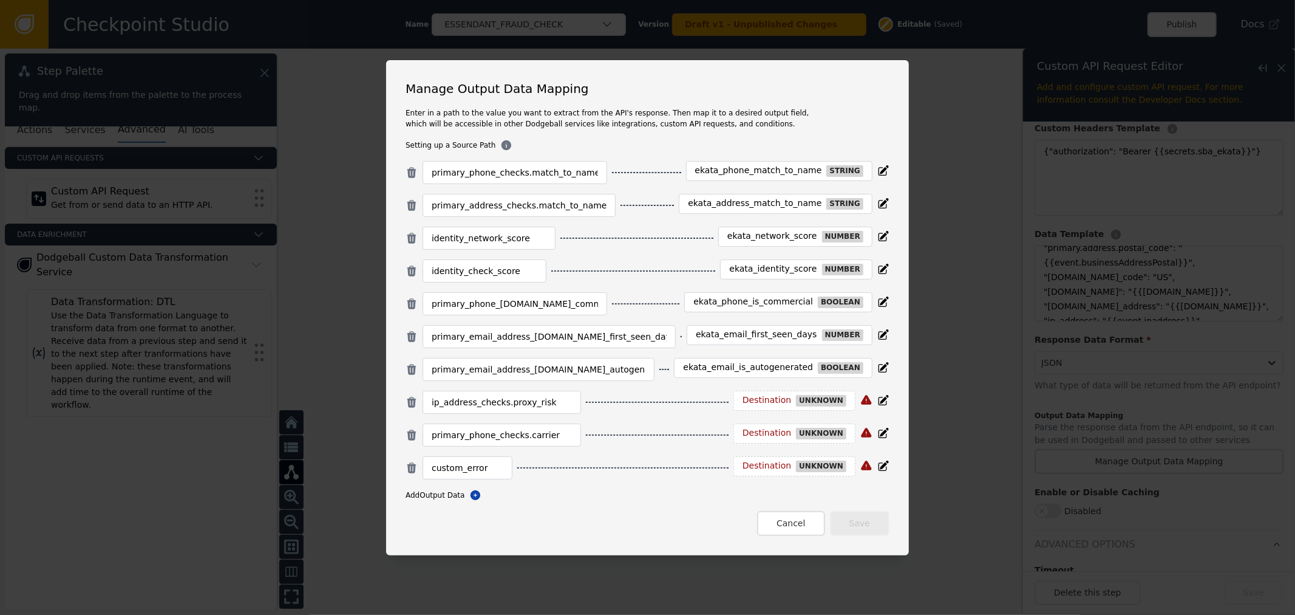
click at [745, 397] on div "Destination" at bounding box center [767, 400] width 49 height 11
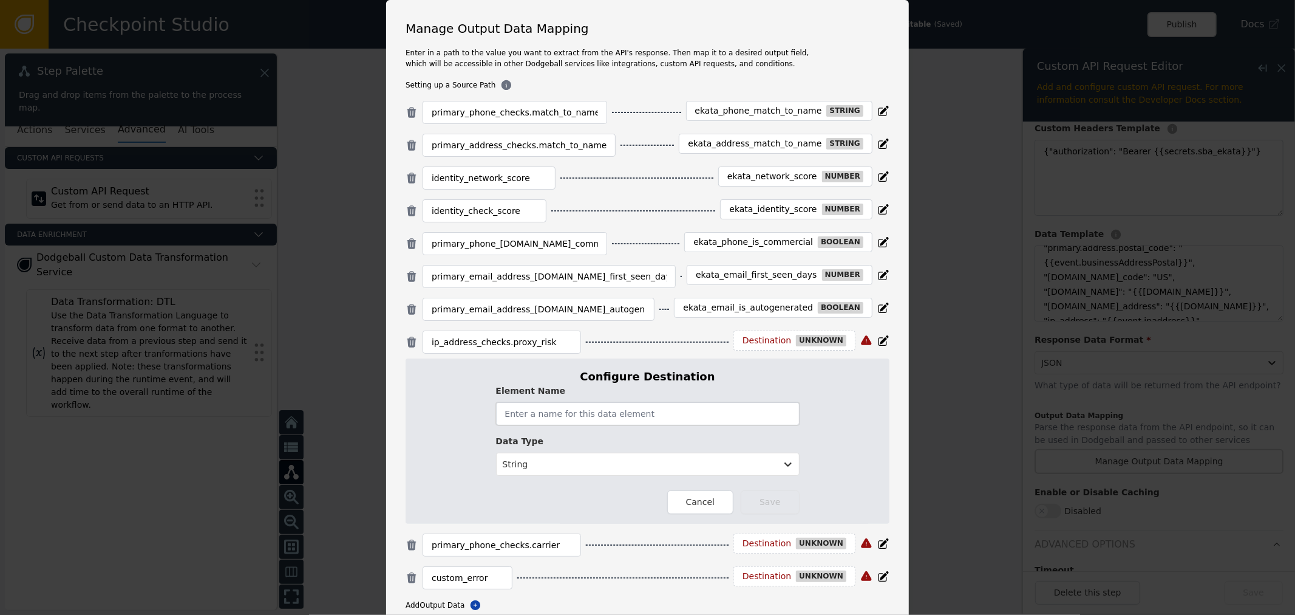
click at [692, 404] on input "text" at bounding box center [648, 413] width 304 height 23
paste input "ekata_ip_proxy_risk"
type input "ekata_ip_proxy_risk"
drag, startPoint x: 650, startPoint y: 457, endPoint x: 644, endPoint y: 463, distance: 8.2
click at [650, 456] on div "String" at bounding box center [637, 464] width 280 height 20
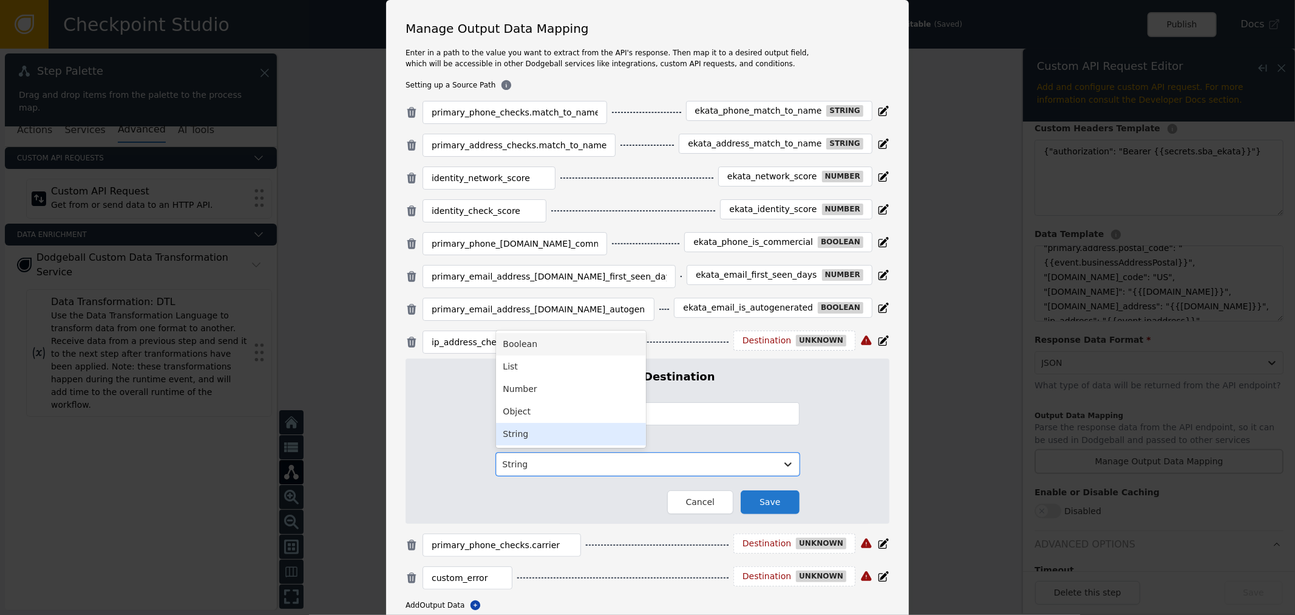
click at [564, 343] on div "Boolean" at bounding box center [571, 344] width 150 height 22
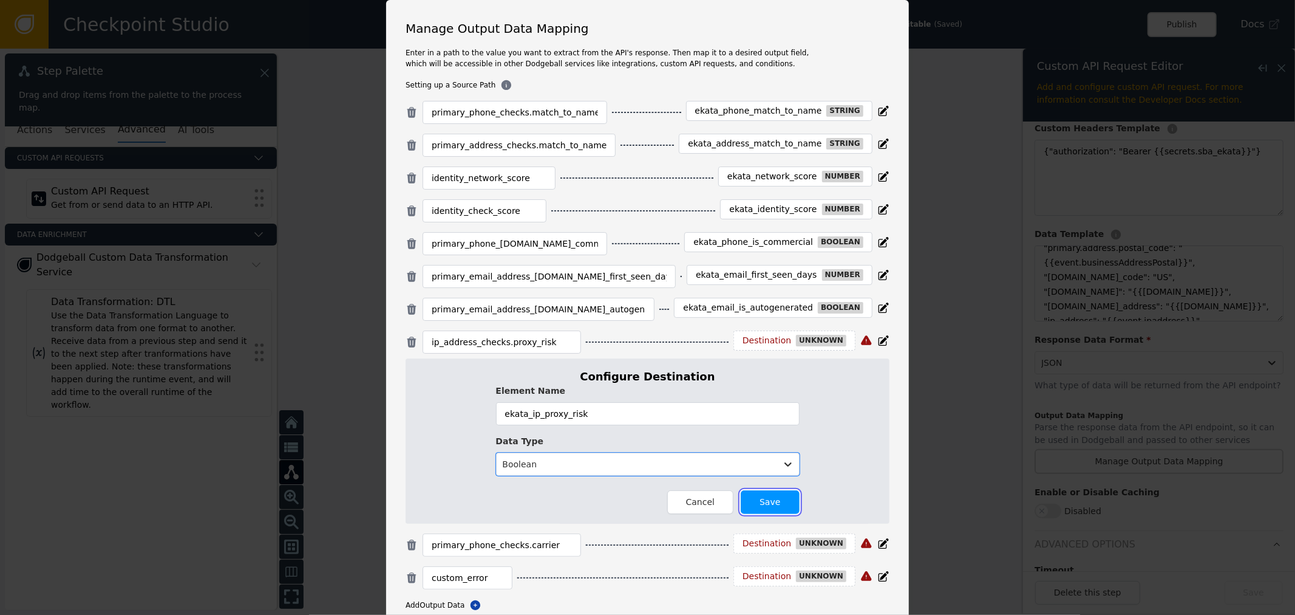
click at [762, 494] on button "Save" at bounding box center [770, 502] width 58 height 24
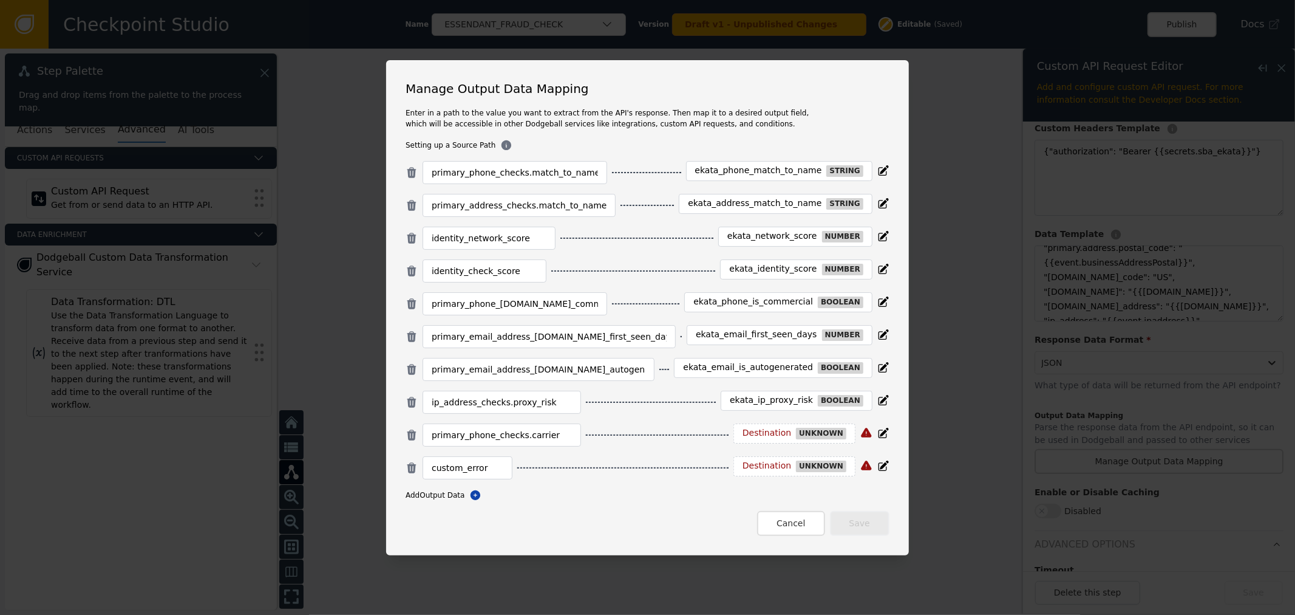
click at [748, 432] on div "Destination" at bounding box center [767, 433] width 49 height 11
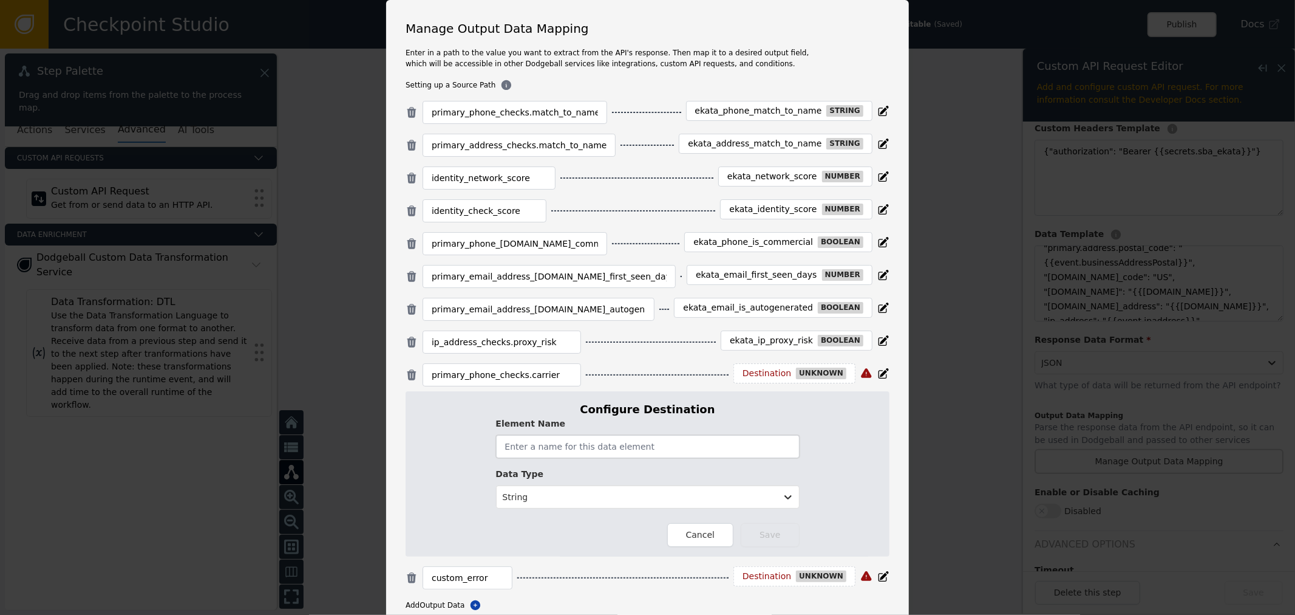
click at [690, 435] on input "text" at bounding box center [648, 446] width 304 height 23
paste input "ekata_phone_carrier"
type input "ekata_phone_carrier"
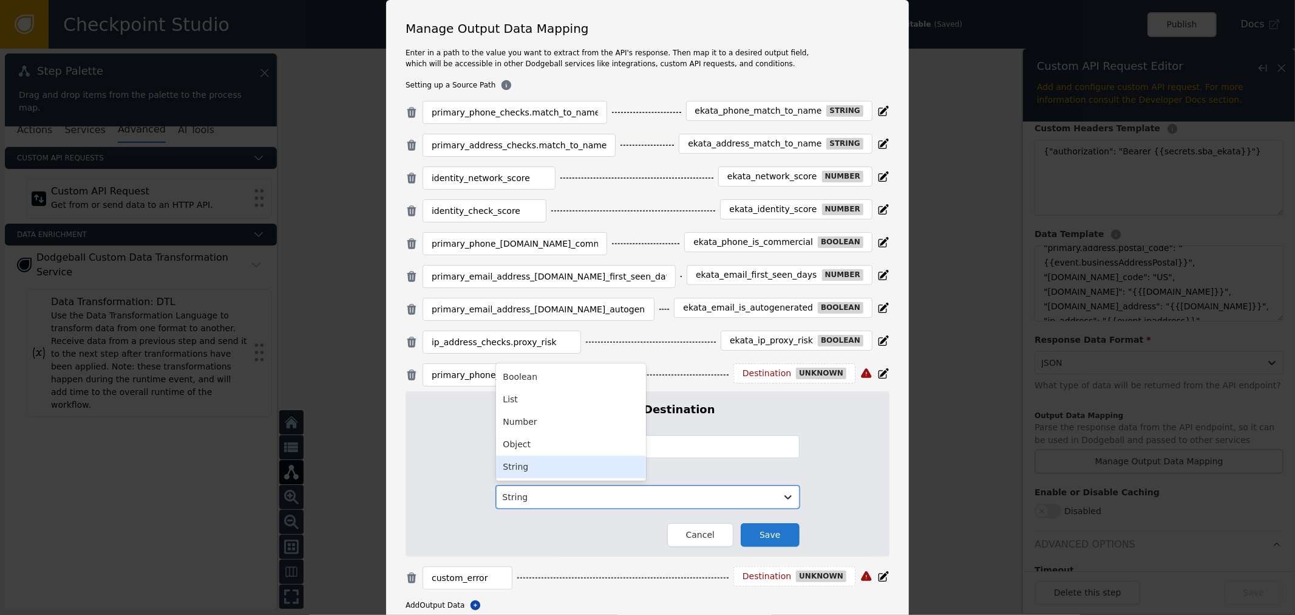
click at [576, 508] on div "String" at bounding box center [648, 496] width 304 height 23
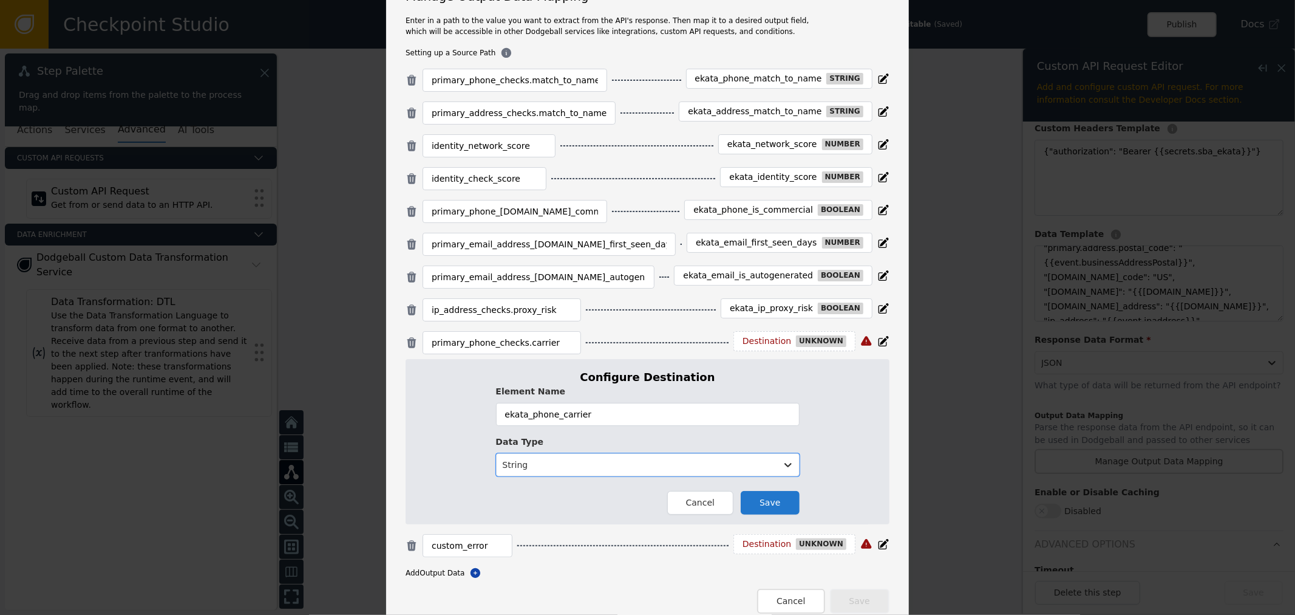
scroll to position [50, 0]
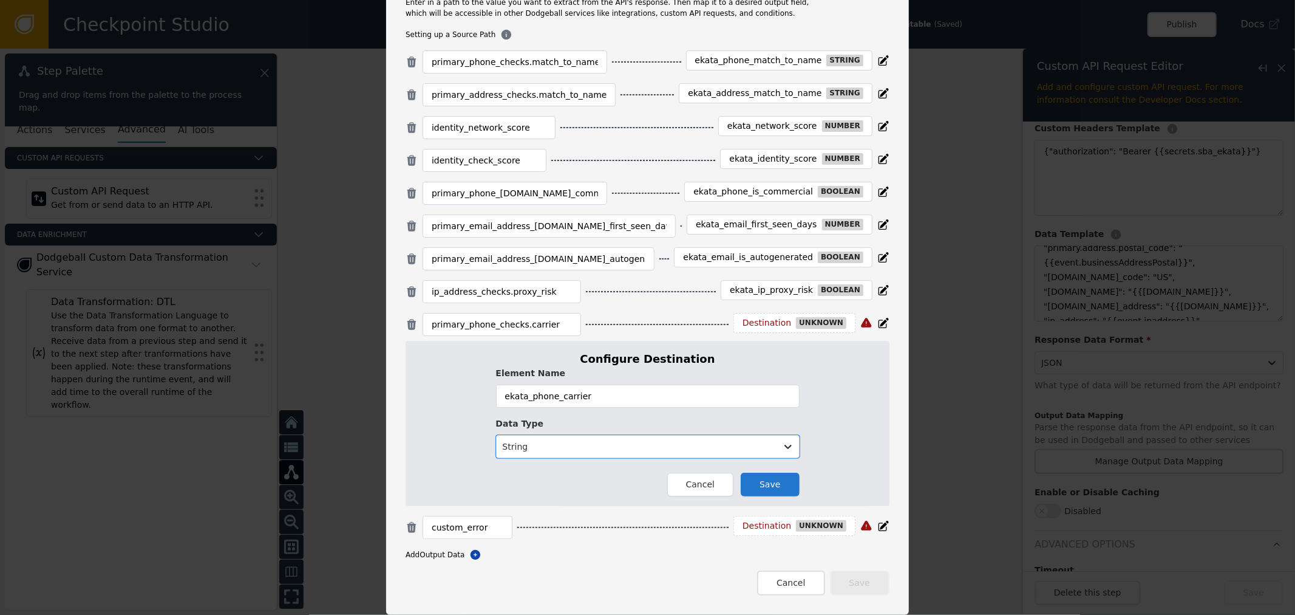
click at [774, 499] on div "Configure Destination Element Name ekata_phone_carrier Data Type option String,…" at bounding box center [648, 423] width 484 height 165
click at [772, 484] on button "Save" at bounding box center [770, 484] width 58 height 24
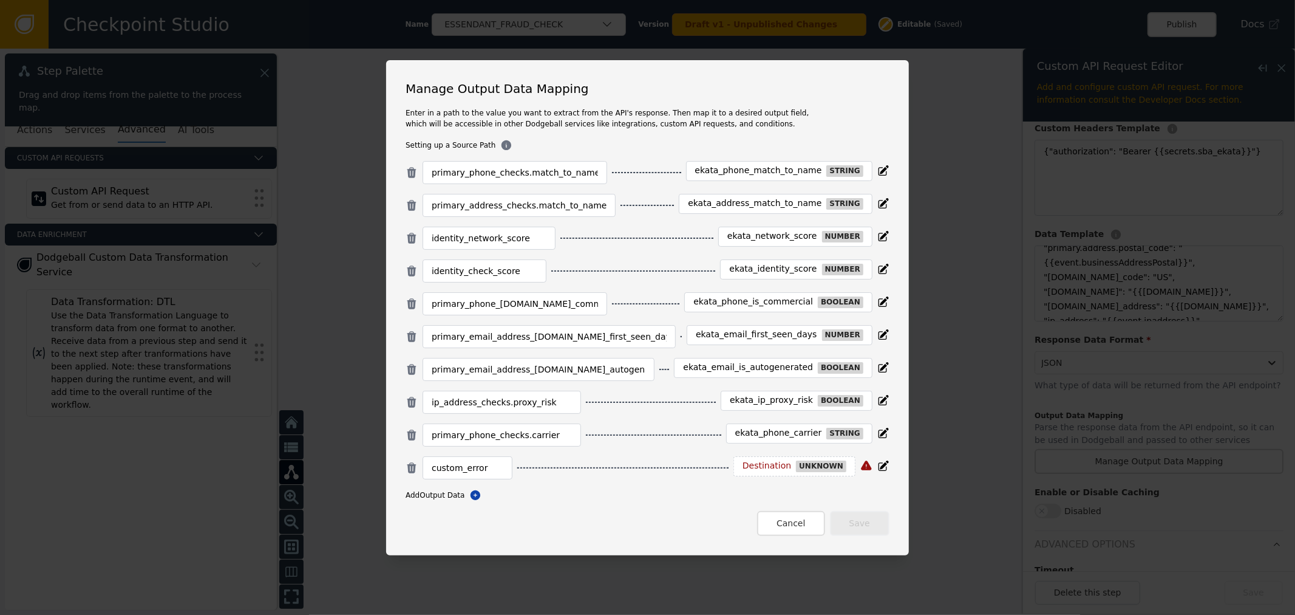
click at [754, 466] on div "Destination" at bounding box center [767, 465] width 49 height 11
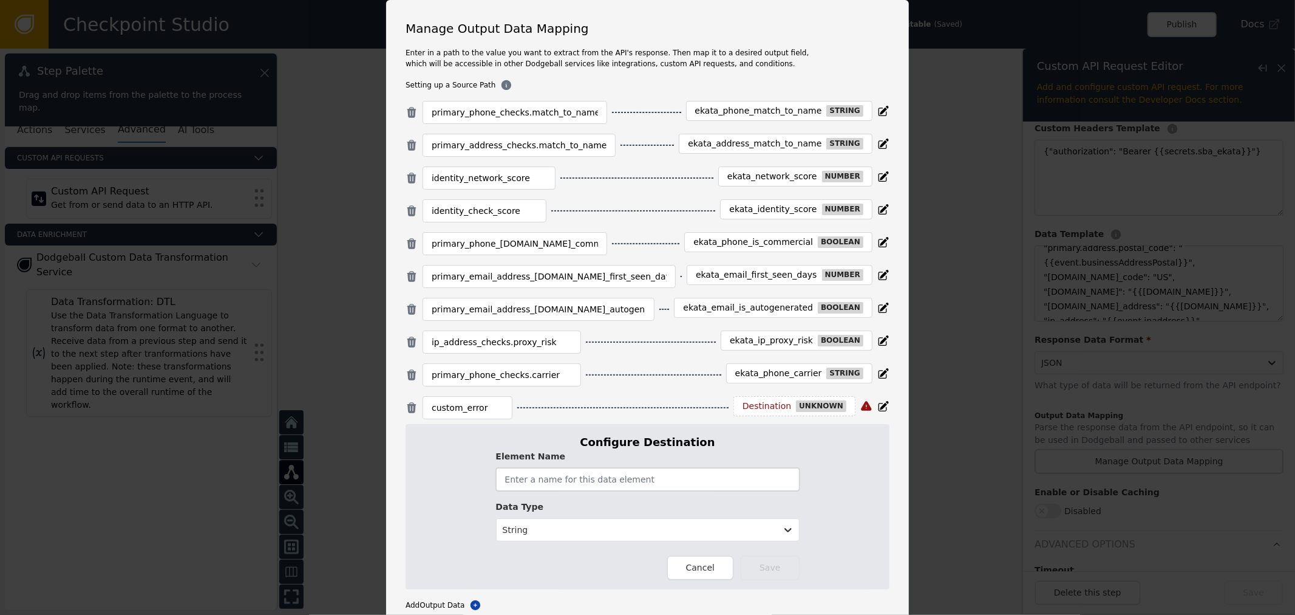
click at [726, 470] on input "text" at bounding box center [648, 479] width 304 height 23
paste input "ekataCustomError"
type input "ekataCustomError"
drag, startPoint x: 761, startPoint y: 562, endPoint x: 845, endPoint y: 551, distance: 84.5
click at [762, 564] on button "Save" at bounding box center [770, 568] width 58 height 24
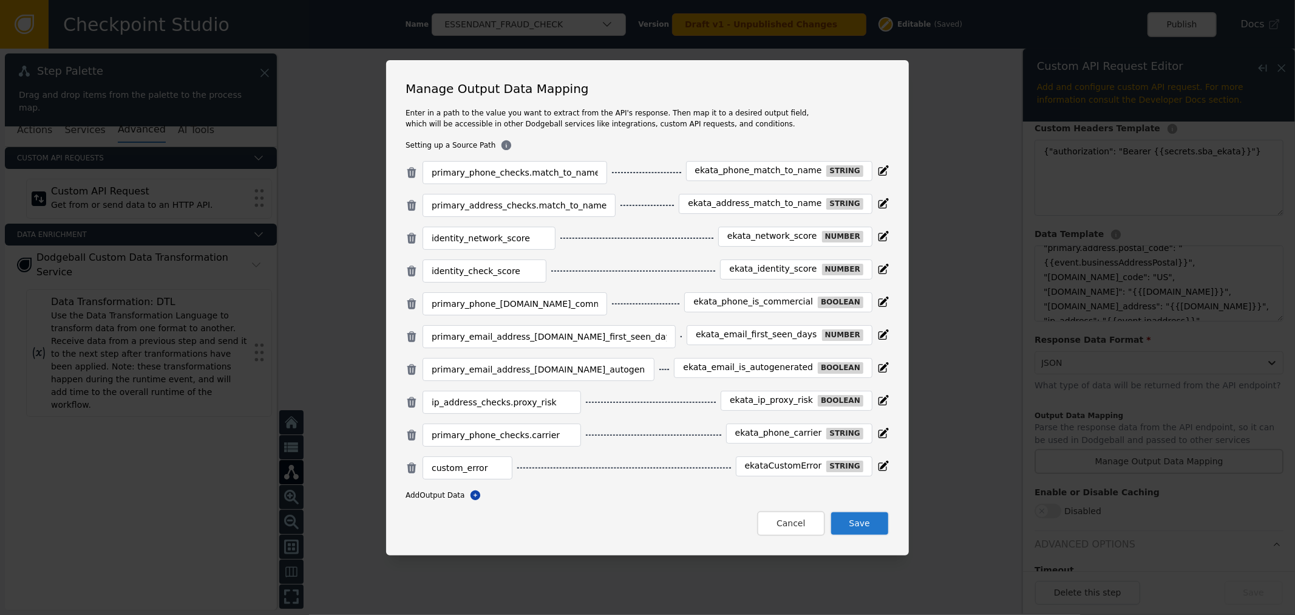
click at [857, 519] on button "Save" at bounding box center [860, 523] width 60 height 25
click at [780, 523] on button "Close" at bounding box center [794, 523] width 62 height 25
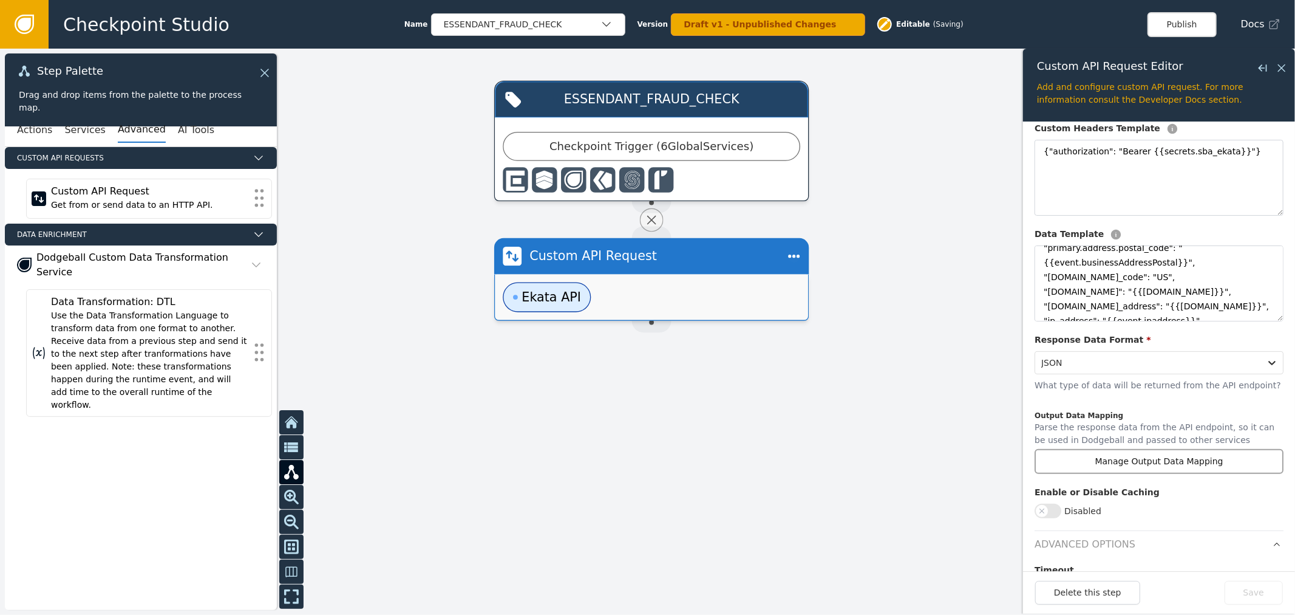
click at [1110, 474] on button "Manage Output Data Mapping" at bounding box center [1159, 461] width 249 height 25
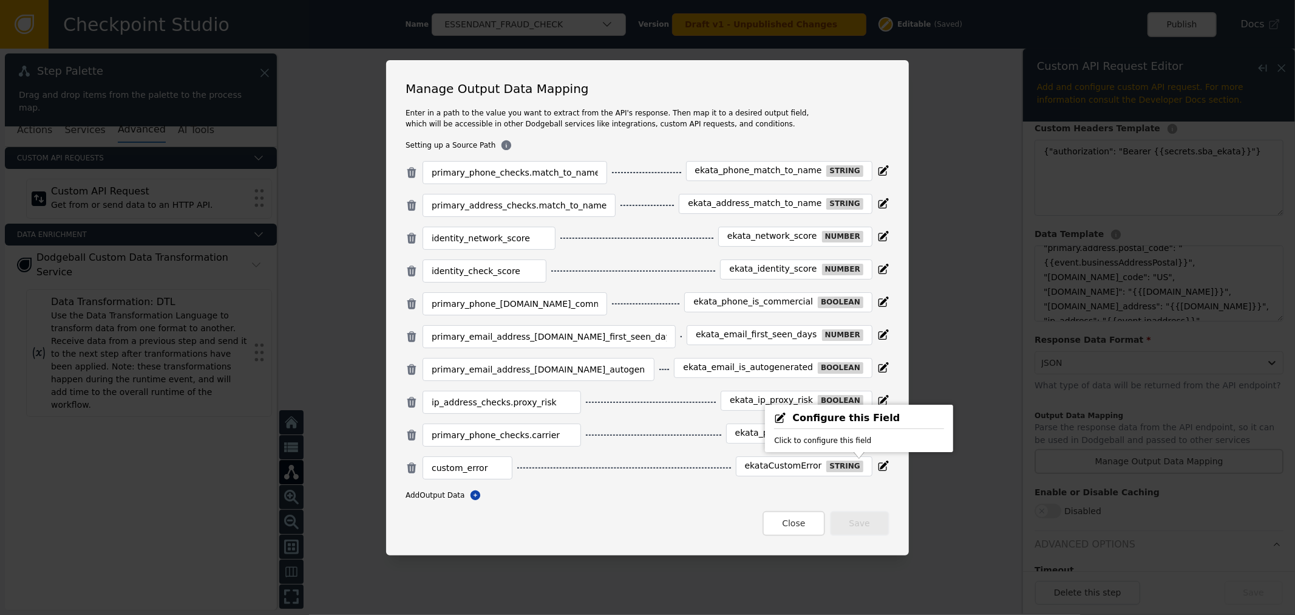
click at [796, 522] on button "Close" at bounding box center [794, 523] width 62 height 25
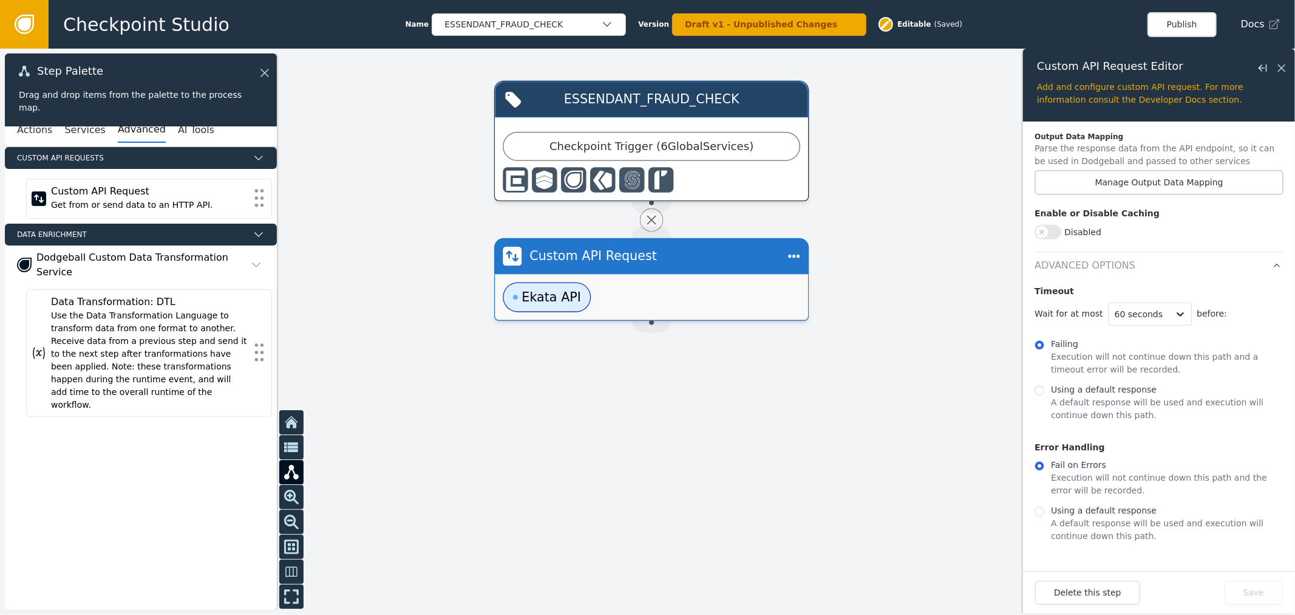
scroll to position [493, 0]
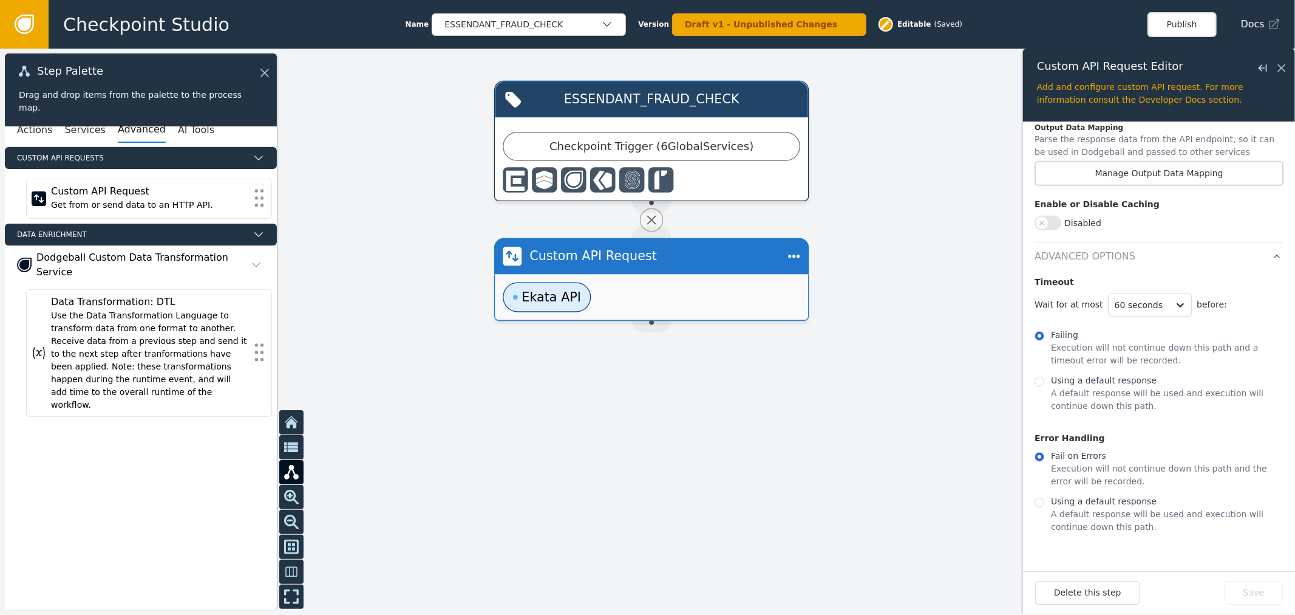
click at [1102, 381] on p "Using a default response" at bounding box center [1167, 380] width 233 height 13
click at [1045, 381] on input "Using a default response A default response will be used and execution will con…" at bounding box center [1040, 382] width 10 height 10
radio input "true"
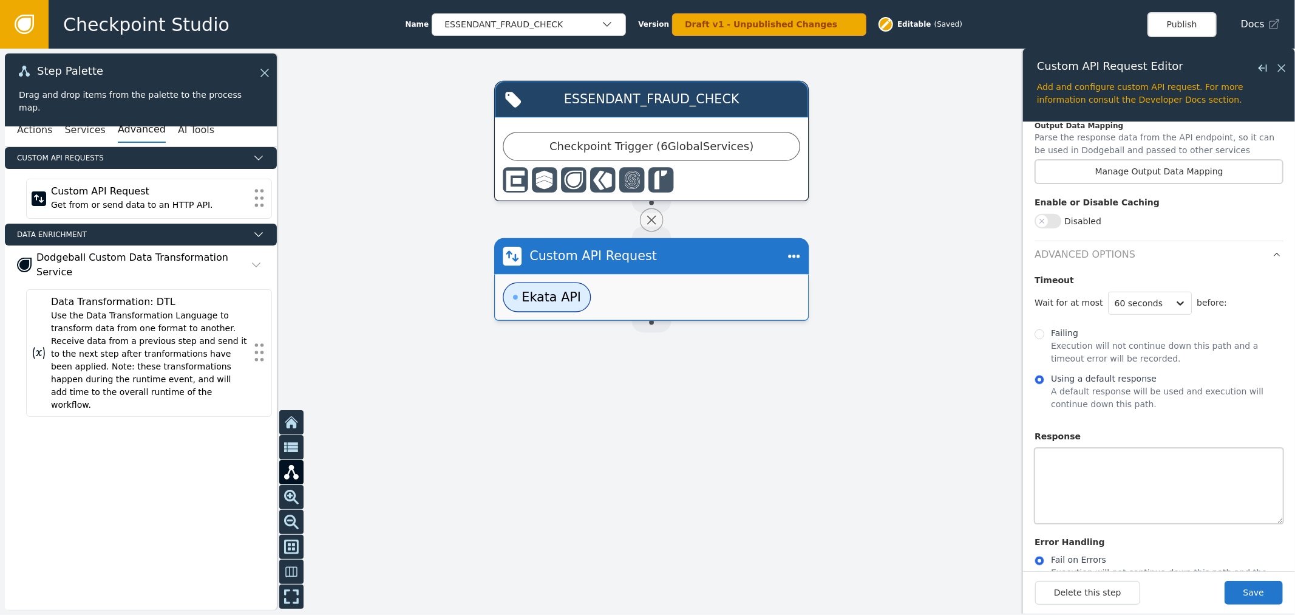
click at [1079, 462] on textarea at bounding box center [1159, 486] width 249 height 76
paste textarea "{"custom_error": "Timeout"}"
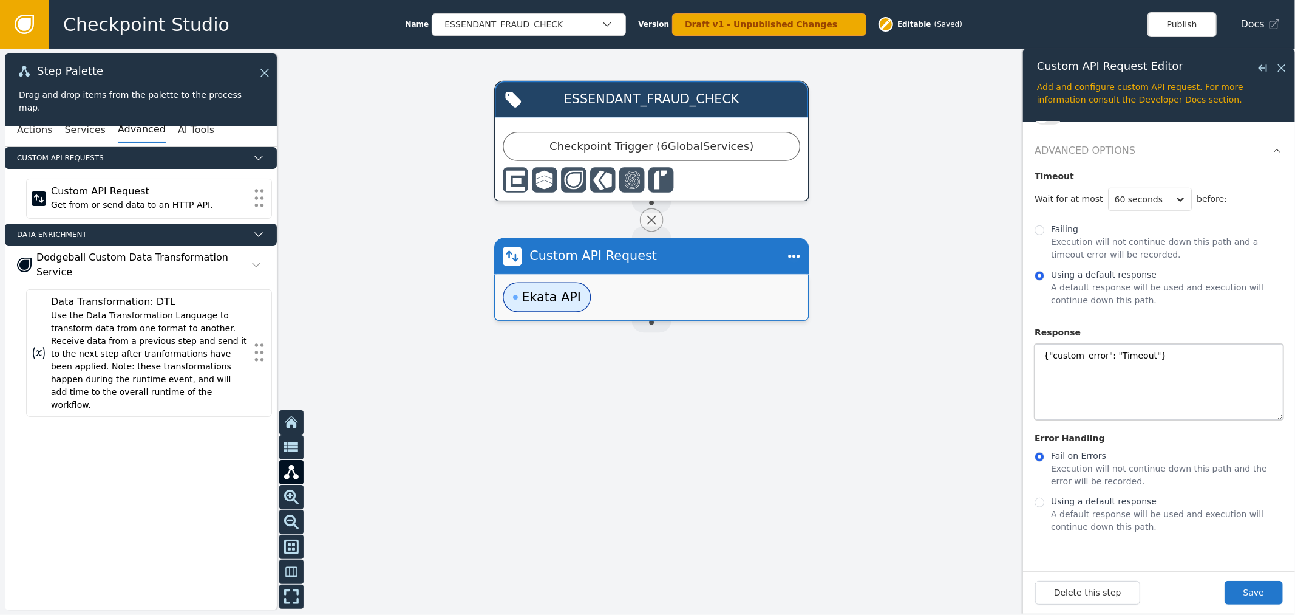
type textarea "{"custom_error": "Timeout"}"
click at [1083, 505] on p "Using a default response" at bounding box center [1167, 501] width 233 height 13
click at [1045, 505] on input "Using a default response A default response will be used and execution will con…" at bounding box center [1040, 502] width 10 height 10
radio input "true"
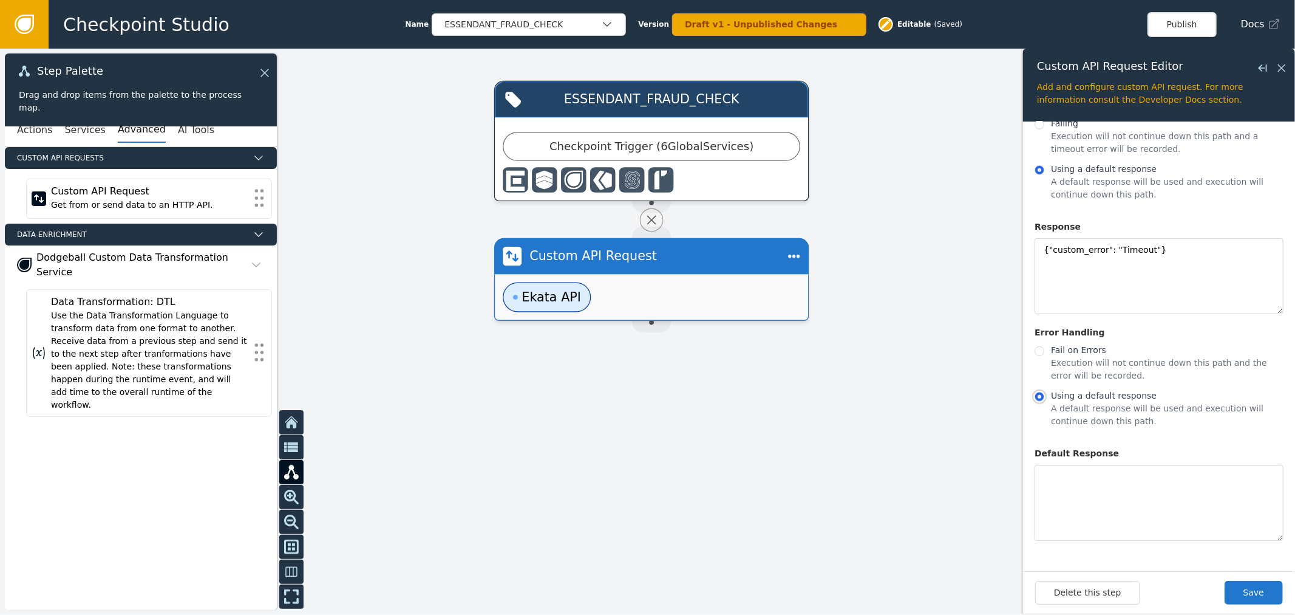
scroll to position [706, 0]
click at [1150, 476] on textarea at bounding box center [1159, 503] width 249 height 76
paste textarea "{"custom_error": "Bad Response/Request"}"
type textarea "{"custom_error": "Bad Response/Request"}"
click at [1271, 606] on div "Delete this step Save" at bounding box center [1159, 592] width 272 height 43
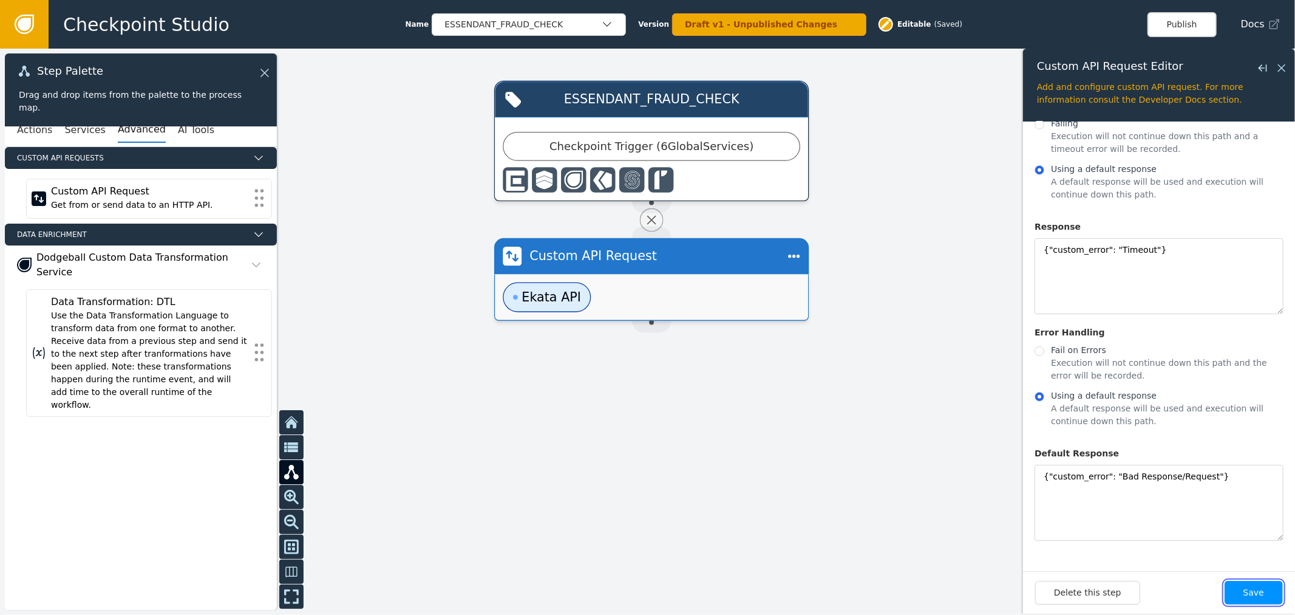
click at [1274, 592] on button "Save" at bounding box center [1254, 593] width 58 height 24
click at [942, 422] on div at bounding box center [647, 332] width 1295 height 566
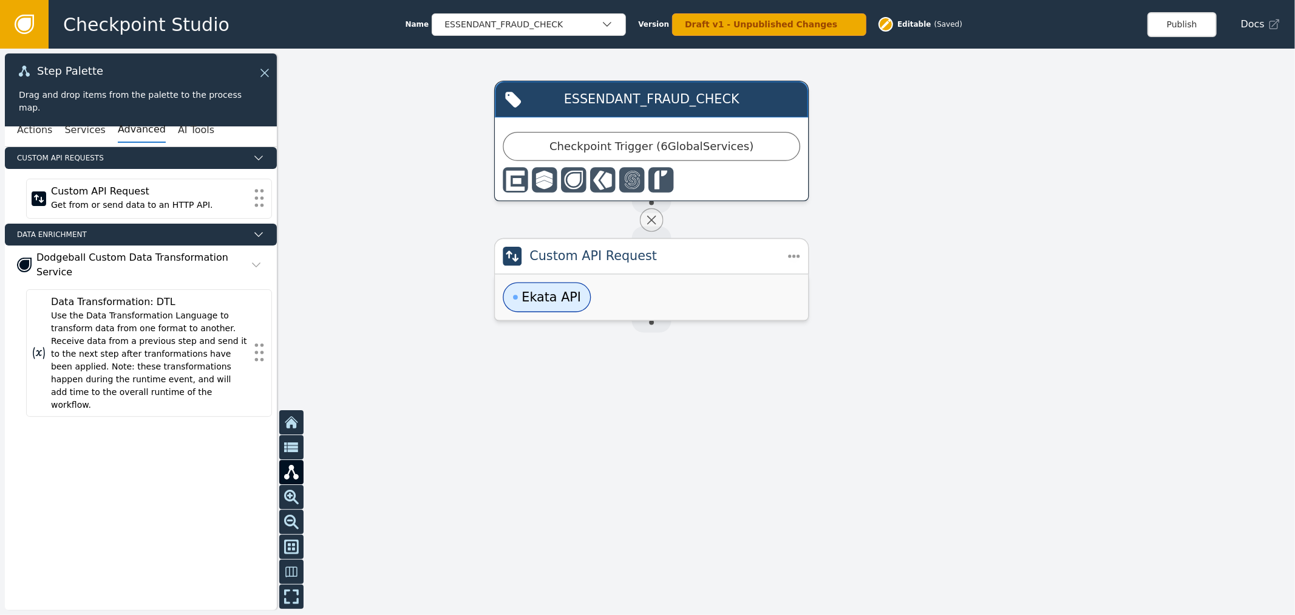
click at [638, 261] on div "Custom API Request" at bounding box center [652, 256] width 244 height 19
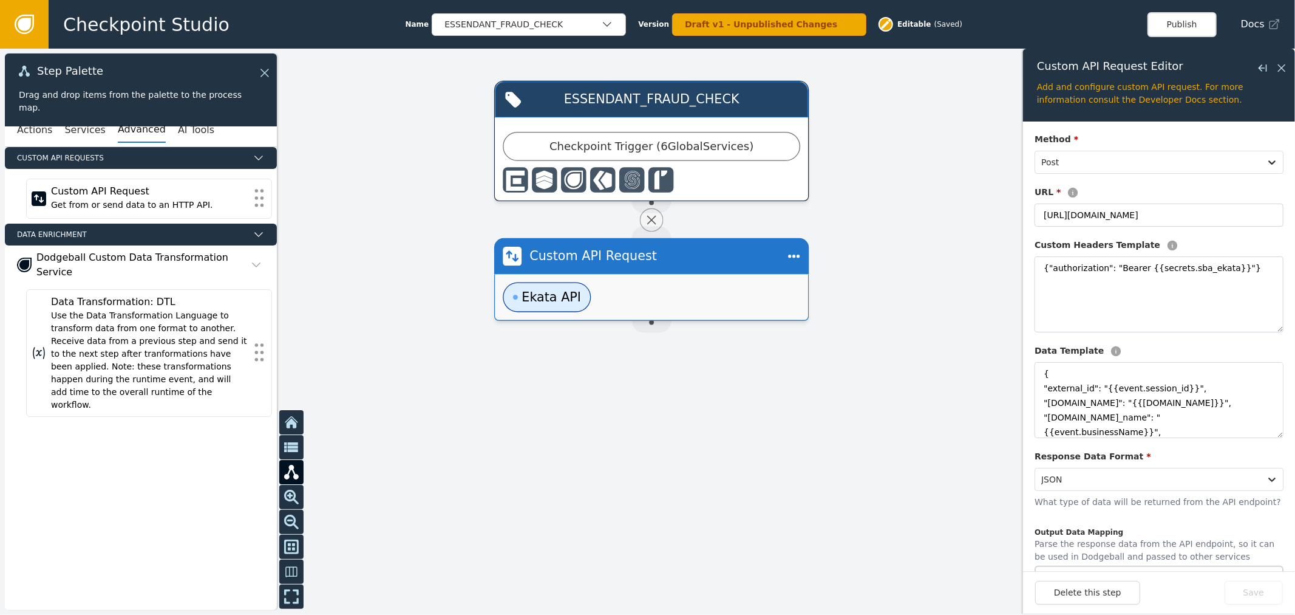
scroll to position [203, 0]
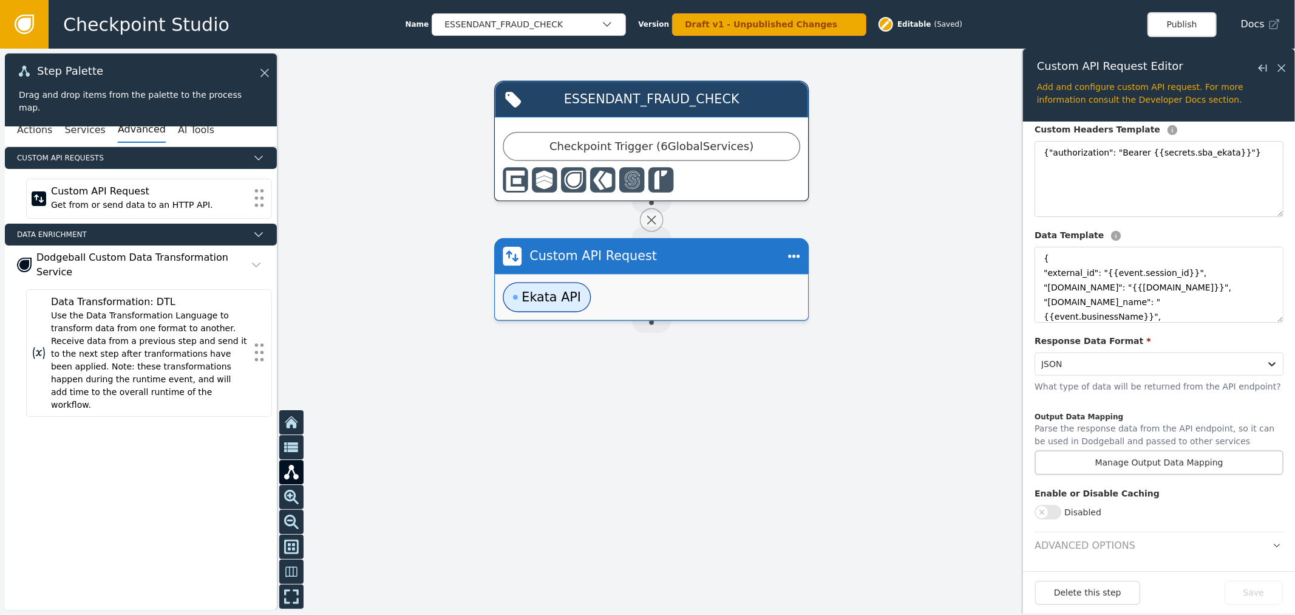
click at [1270, 550] on button "button" at bounding box center [1276, 545] width 13 height 15
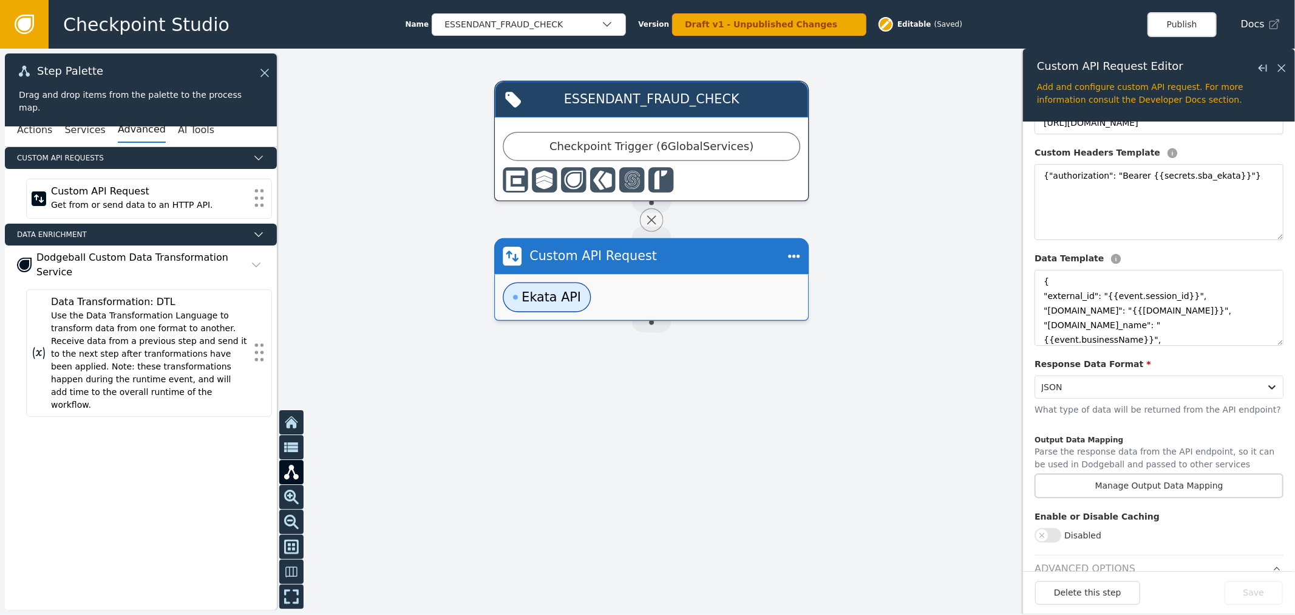
scroll to position [202, 0]
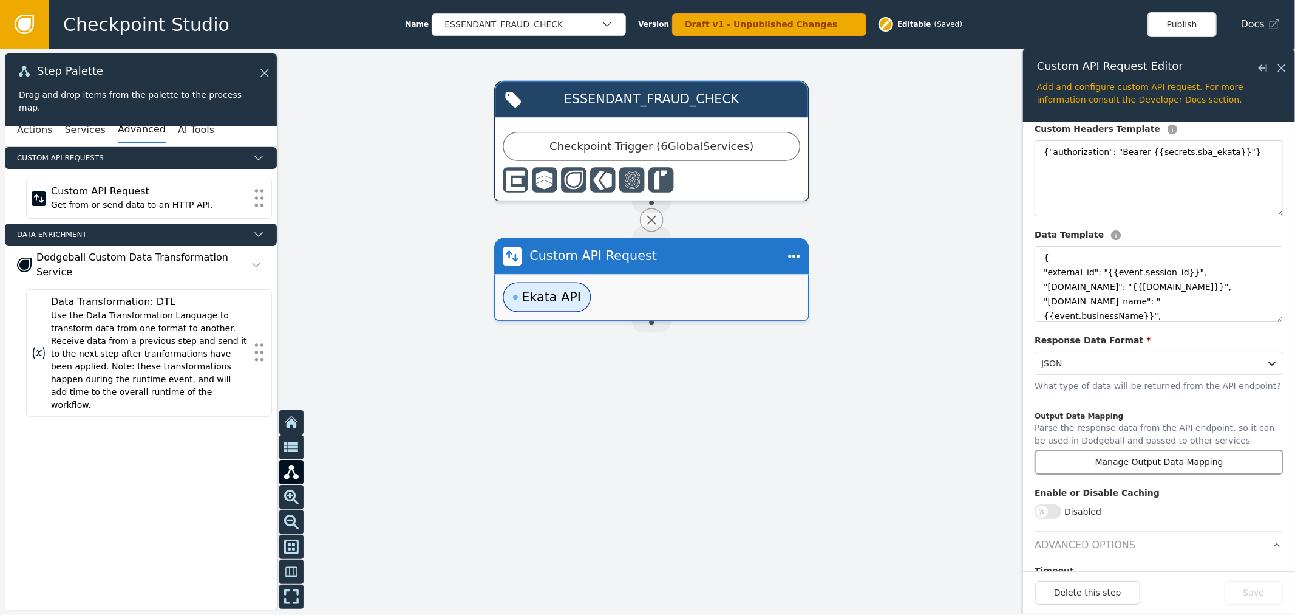
click at [1139, 463] on button "Manage Output Data Mapping" at bounding box center [1159, 461] width 249 height 25
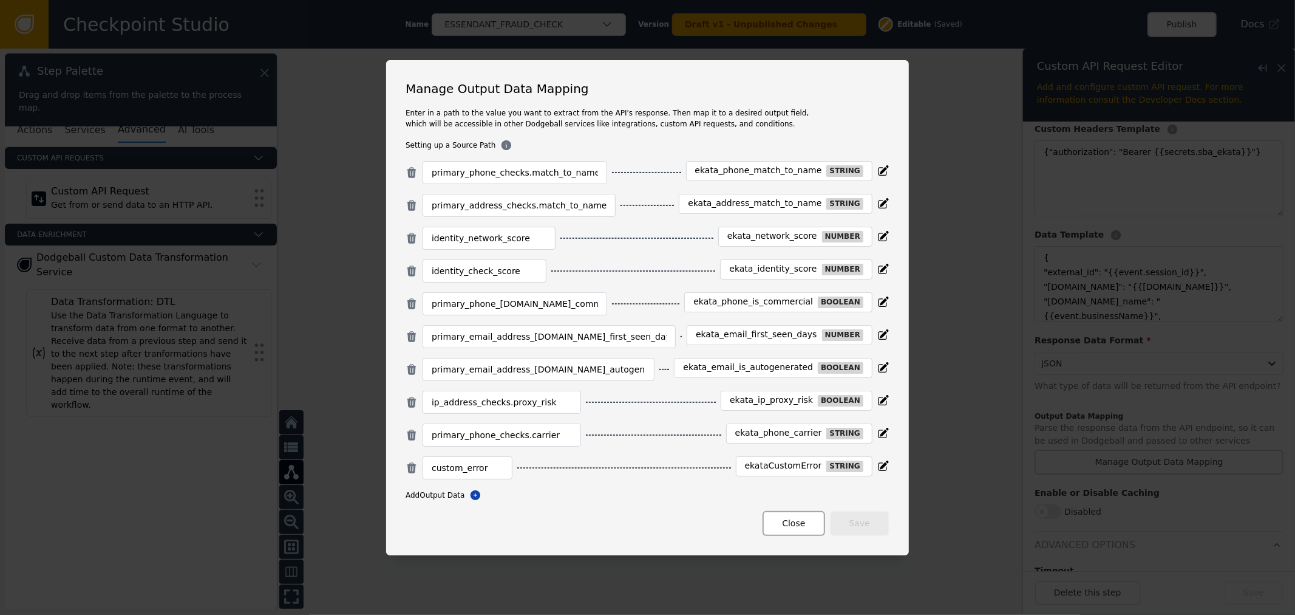
click at [769, 522] on button "Close" at bounding box center [794, 523] width 62 height 25
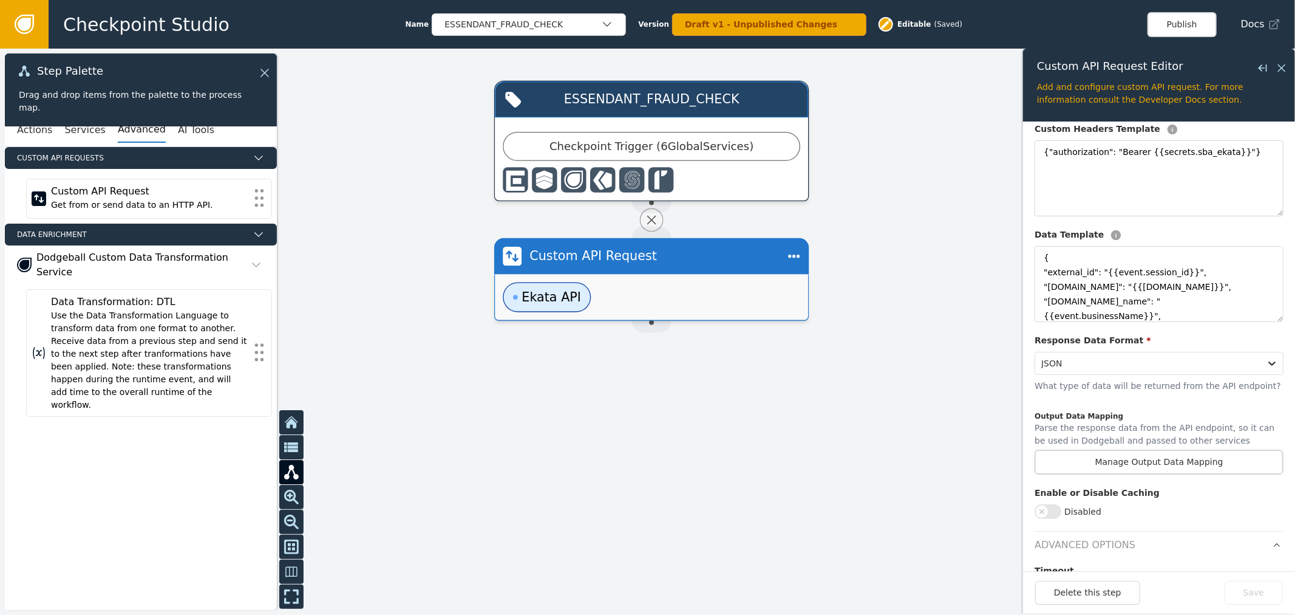
drag, startPoint x: 769, startPoint y: 520, endPoint x: 780, endPoint y: 448, distance: 72.5
click at [793, 472] on div at bounding box center [647, 332] width 1295 height 566
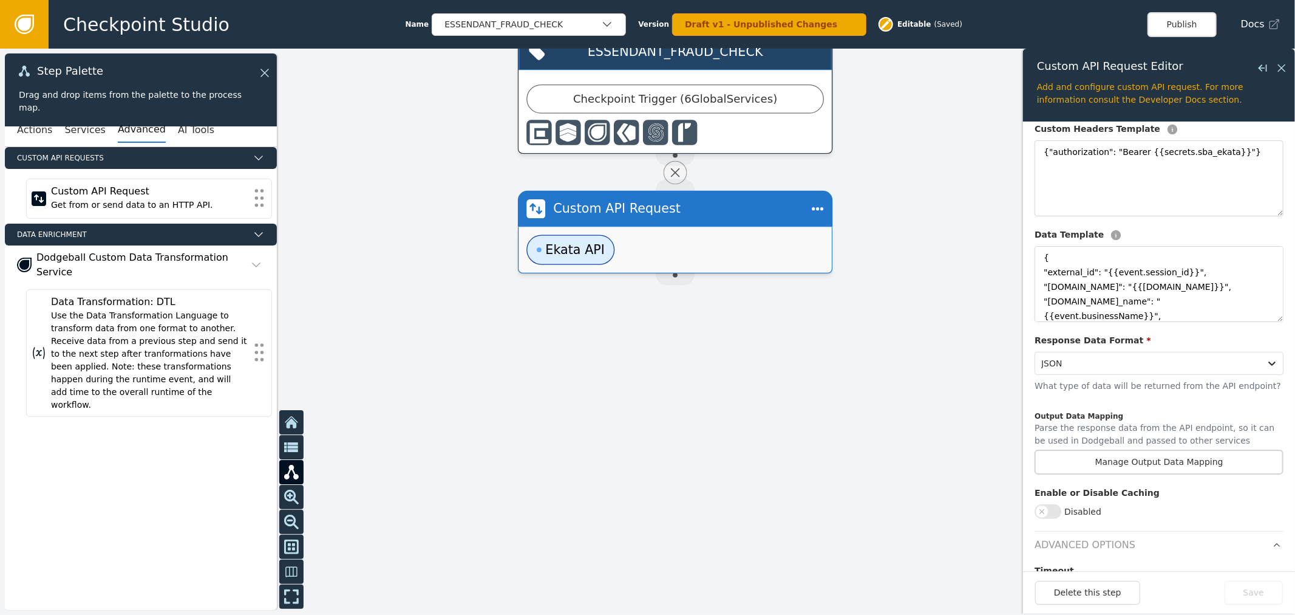
drag, startPoint x: 627, startPoint y: 419, endPoint x: 468, endPoint y: 310, distance: 193.2
click at [468, 310] on div at bounding box center [647, 332] width 1295 height 566
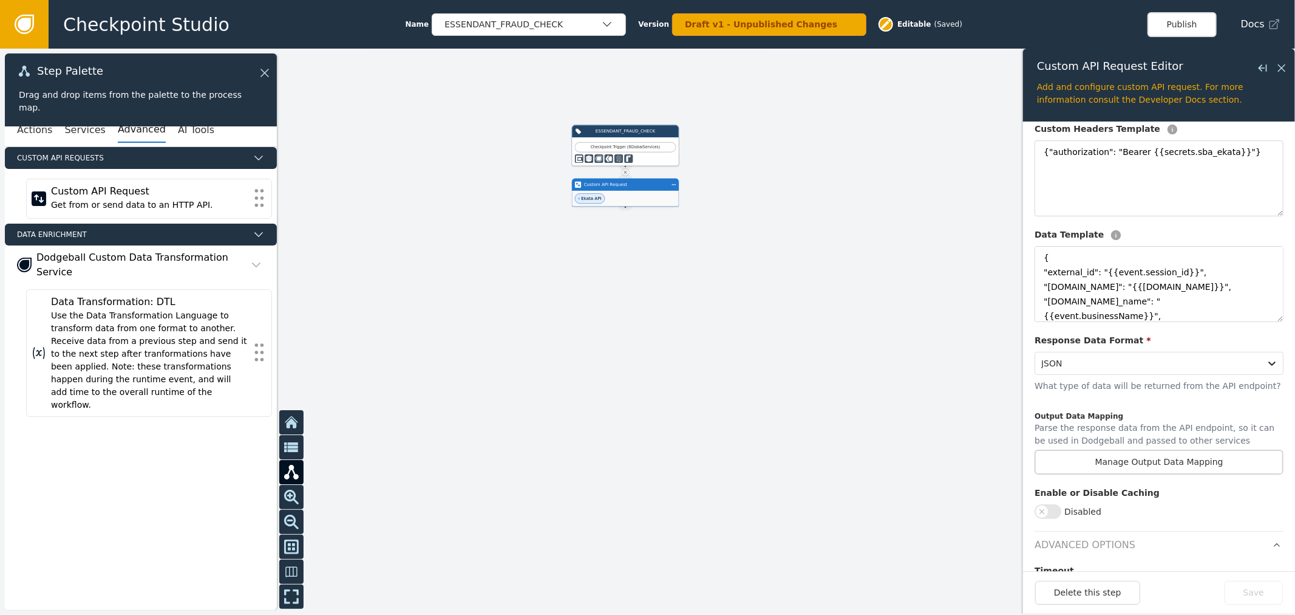
drag, startPoint x: 524, startPoint y: 341, endPoint x: 658, endPoint y: 244, distance: 166.1
click at [653, 252] on div at bounding box center [647, 332] width 1295 height 566
drag, startPoint x: 774, startPoint y: 164, endPoint x: 763, endPoint y: 206, distance: 43.7
click at [763, 206] on div at bounding box center [647, 332] width 1295 height 566
click at [432, 95] on div at bounding box center [647, 332] width 1295 height 566
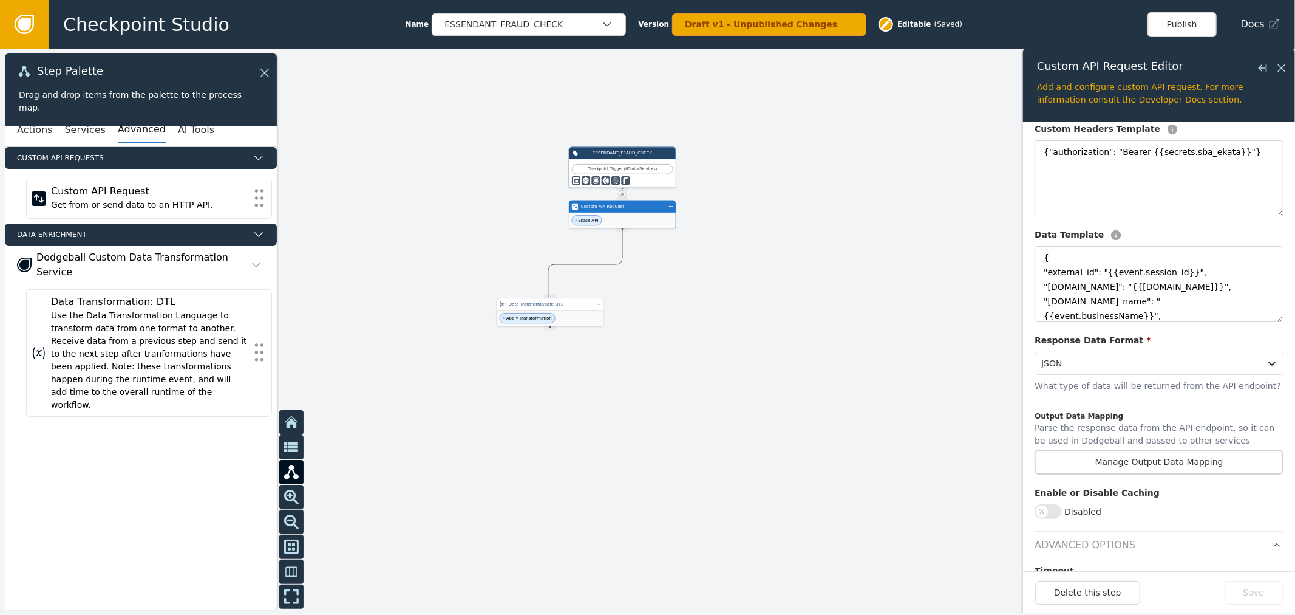
drag, startPoint x: 618, startPoint y: 232, endPoint x: 548, endPoint y: 300, distance: 97.5
click at [622, 300] on div "ESSENDANT_FRAUD_CHECK Checkpoint Trigger ( 6 Global Services ) Source Handle fo…" at bounding box center [907, 272] width 571 height 250
drag, startPoint x: 624, startPoint y: 231, endPoint x: 549, endPoint y: 298, distance: 100.3
click at [622, 298] on div "ESSENDANT_FRAUD_CHECK Checkpoint Trigger ( 6 Global Services ) Source Handle fo…" at bounding box center [907, 272] width 571 height 250
click at [617, 261] on div "Data Transformation: DTL" at bounding box center [622, 260] width 83 height 7
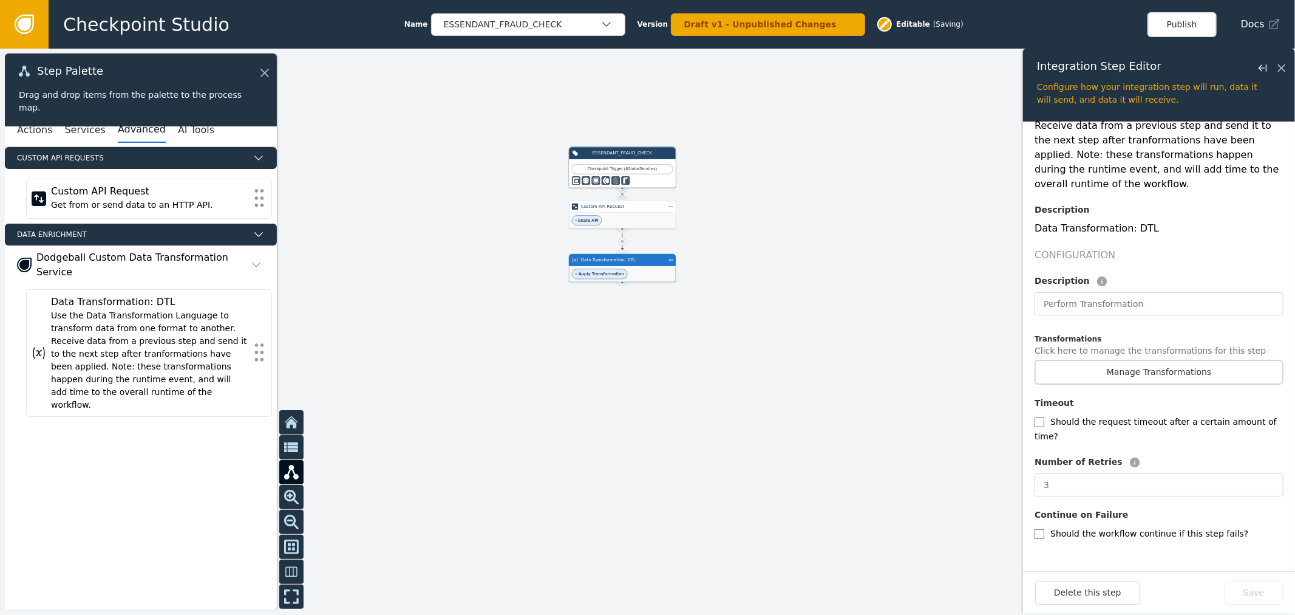
scroll to position [109, 0]
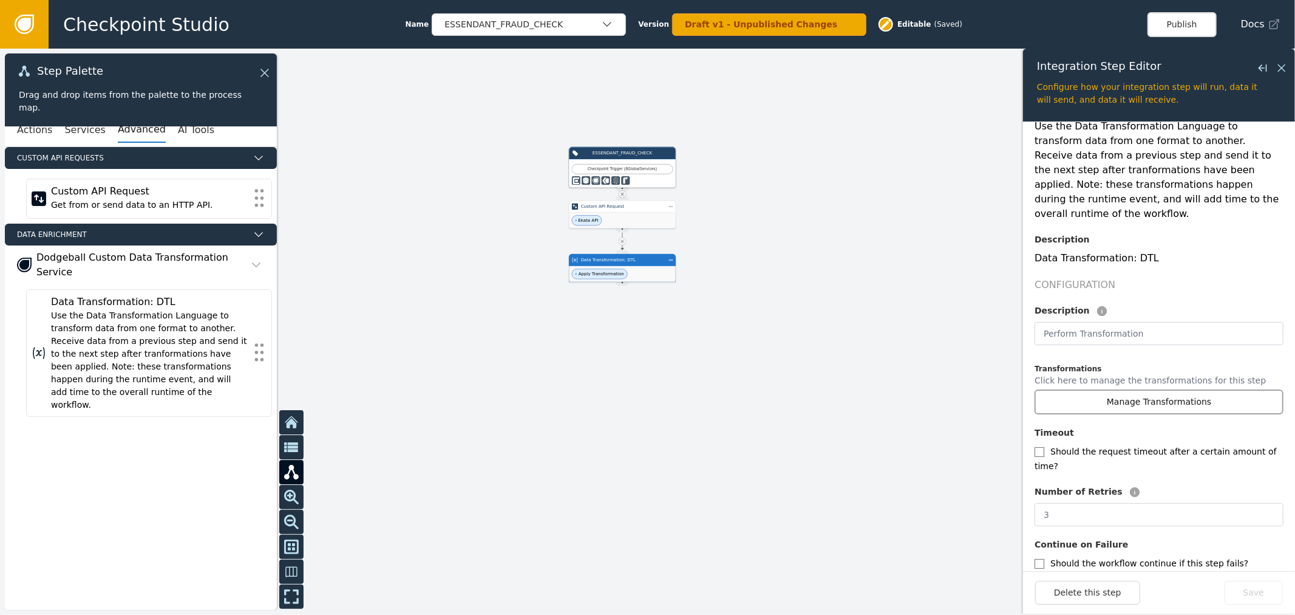
click at [1153, 389] on button "Manage Transformations" at bounding box center [1159, 401] width 249 height 25
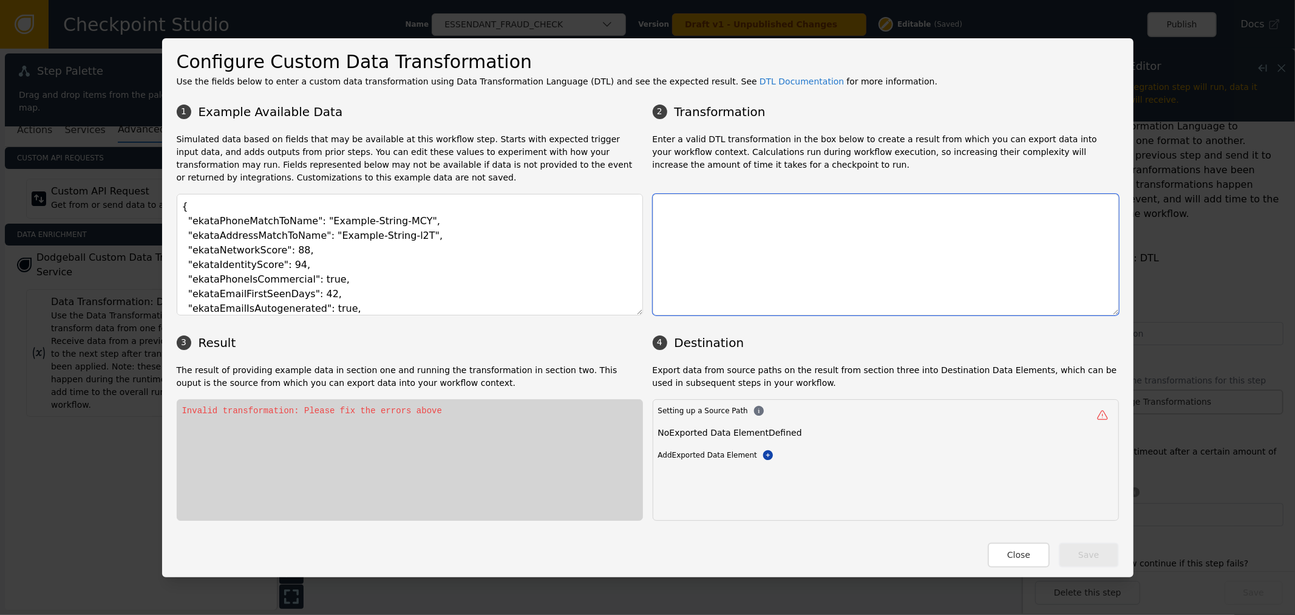
click at [779, 258] on textarea at bounding box center [886, 254] width 466 height 121
paste textarea ""shortened_zip": "(: ?(exists($event.businessAddressPostal) == true join(head(e…"
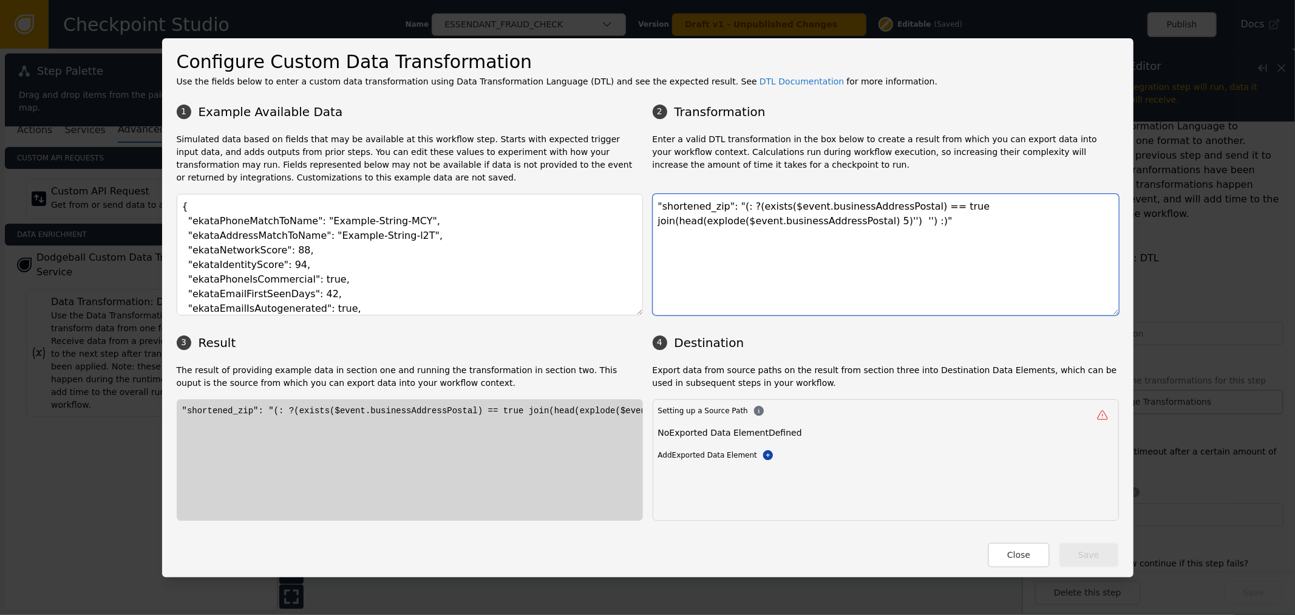
drag, startPoint x: 652, startPoint y: 209, endPoint x: 663, endPoint y: 208, distance: 10.9
click at [653, 209] on textarea ""shortened_zip": "(: ?(exists($event.businessAddressPostal) == true join(head(e…" at bounding box center [886, 254] width 466 height 121
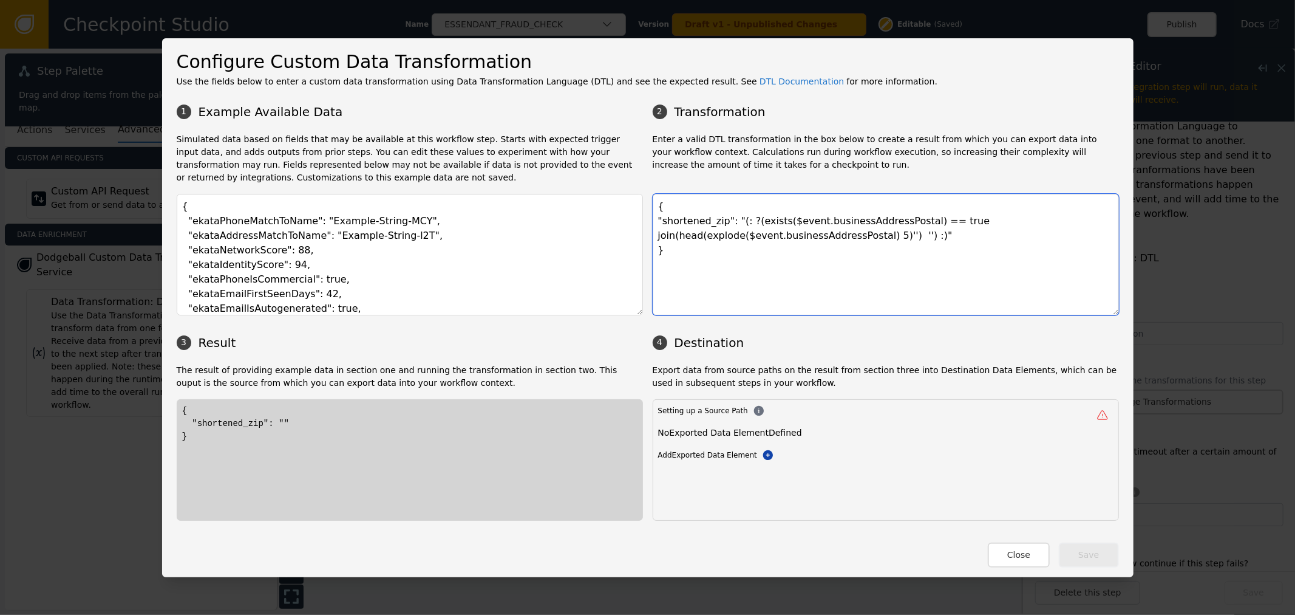
click at [777, 230] on textarea "{ "shortened_zip": "(: ?(exists($event.businessAddressPostal) == true join(head…" at bounding box center [886, 254] width 466 height 121
click at [822, 214] on textarea "{ "shortened_zip": "(: ?(exists($event.businessAddressPostal) == true join(head…" at bounding box center [886, 254] width 466 height 121
click at [765, 244] on textarea "{ "shortened_zip": "(: ?(exists($event.businessAddressPostal) == true join(head…" at bounding box center [886, 254] width 466 height 121
type textarea "{ "shortened_zip": "(: ?(exists($event.businessAddressPostal) == true join(head…"
click at [757, 440] on div "Add Exported Data Element Click to add Exported Data Element" at bounding box center [753, 415] width 188 height 47
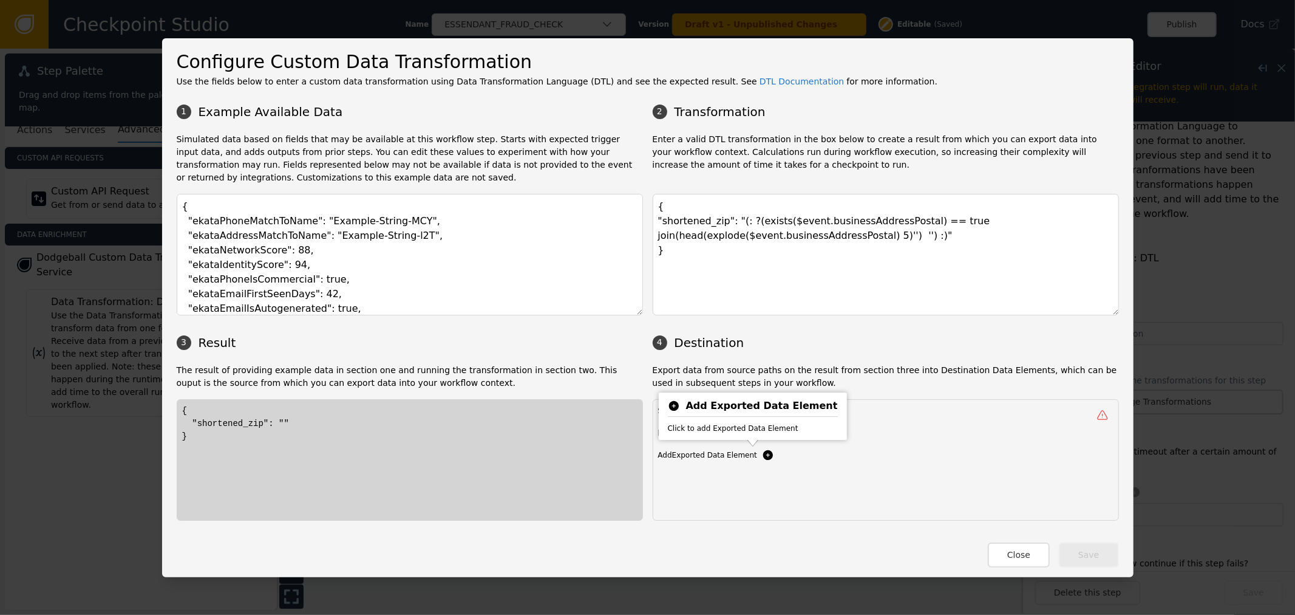
click at [762, 460] on icon at bounding box center [768, 455] width 12 height 12
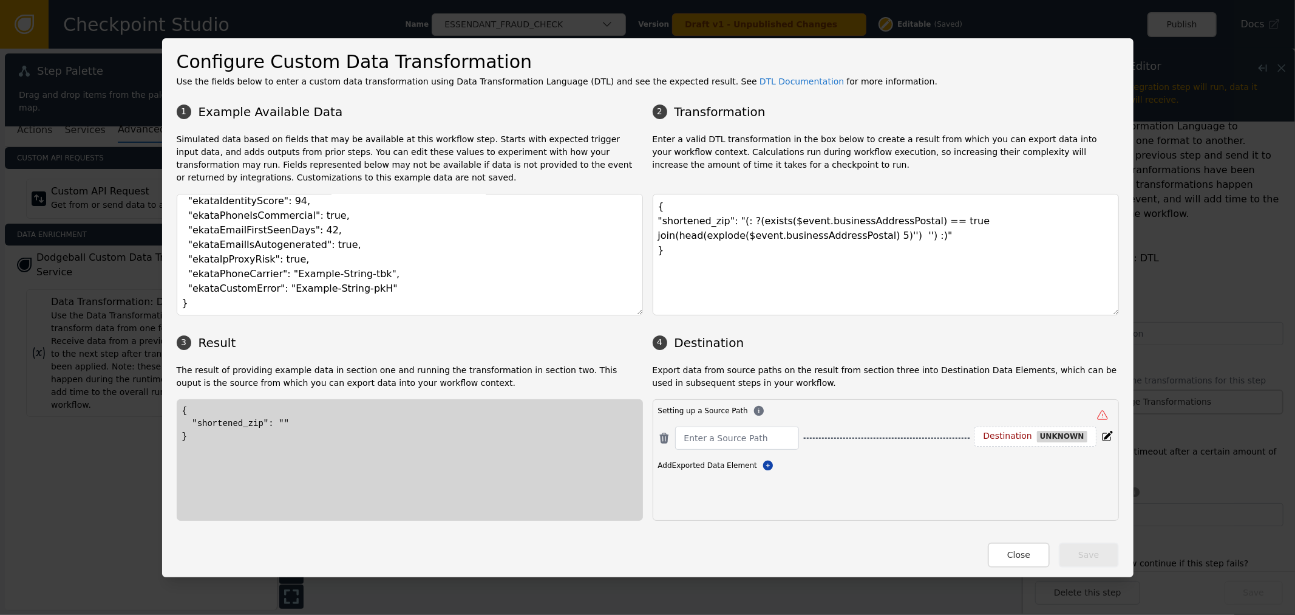
scroll to position [0, 0]
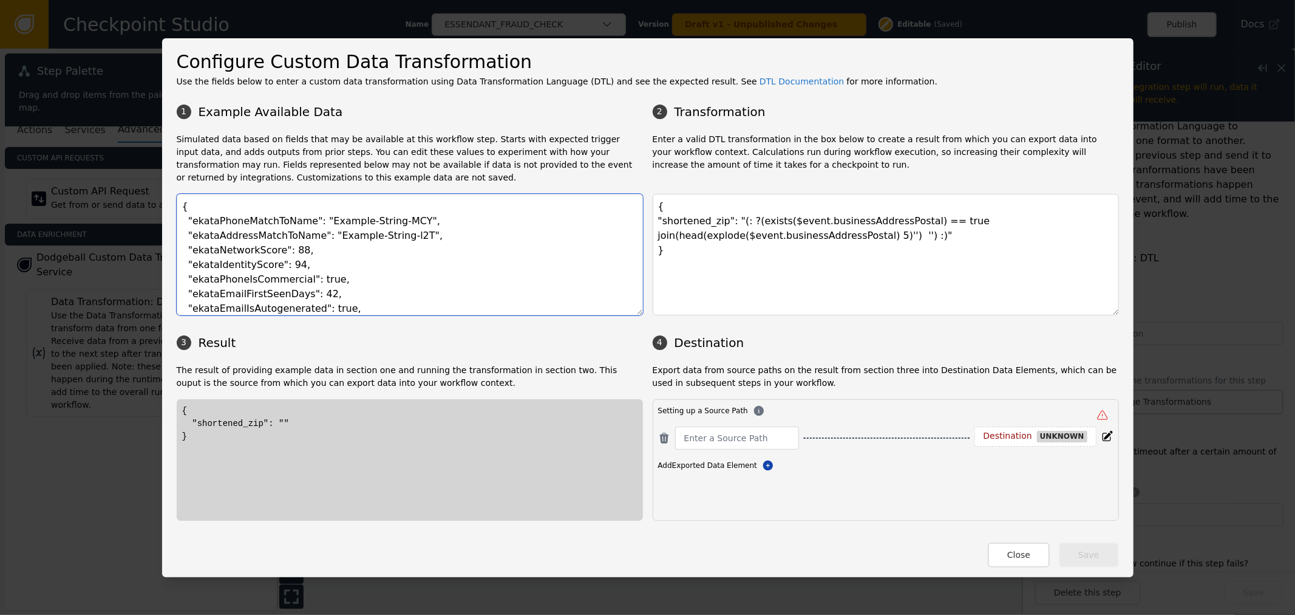
drag, startPoint x: 317, startPoint y: 205, endPoint x: 316, endPoint y: 215, distance: 9.8
click at [316, 208] on textarea "{ "ekataPhoneMatchToName": "Example-String-MCY", "ekataAddressMatchToName": "Ex…" at bounding box center [410, 254] width 466 height 121
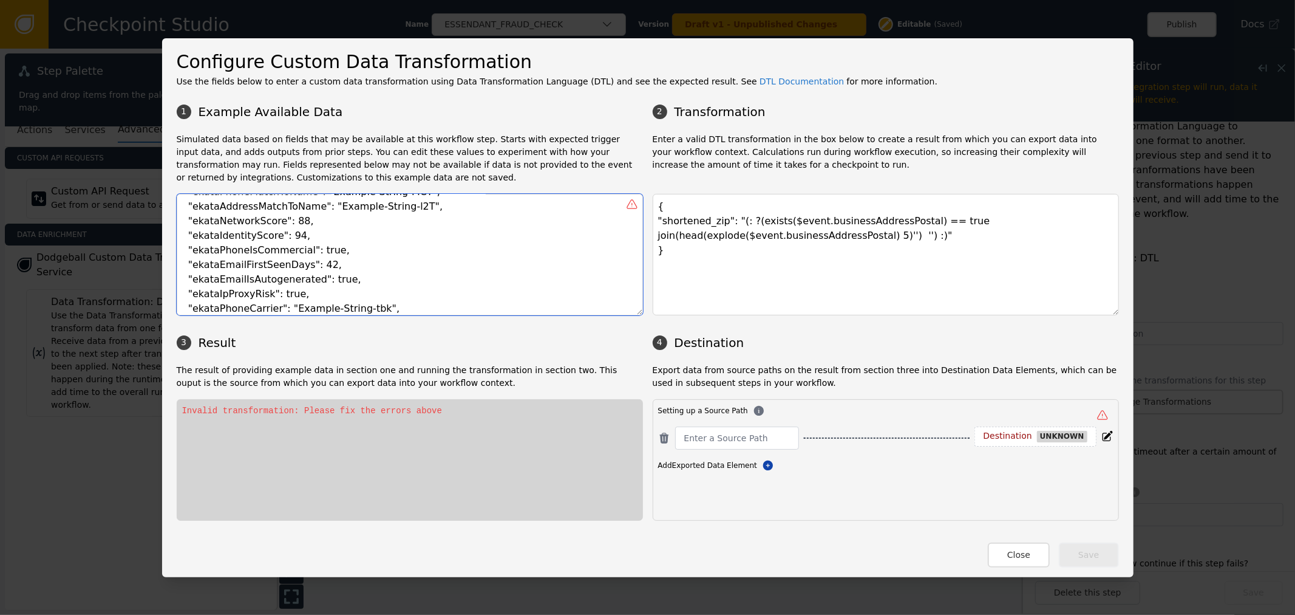
scroll to position [73, 0]
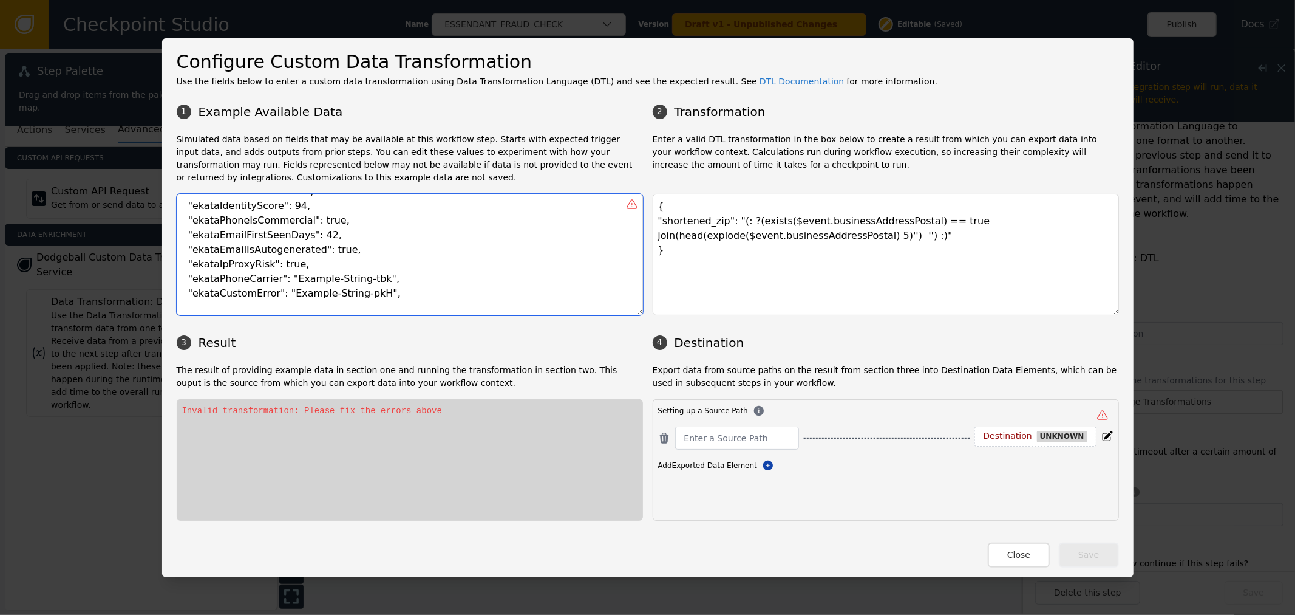
paste textarea ""businessName": "Azerty HI","
drag, startPoint x: 302, startPoint y: 292, endPoint x: 177, endPoint y: 296, distance: 125.2
click at [177, 296] on textarea "{ "event": { "ekataPhoneMatchToName": "Example-String-MCY", "ekataAddressMatchT…" at bounding box center [410, 254] width 466 height 121
paste textarea "AddressState": "CA""
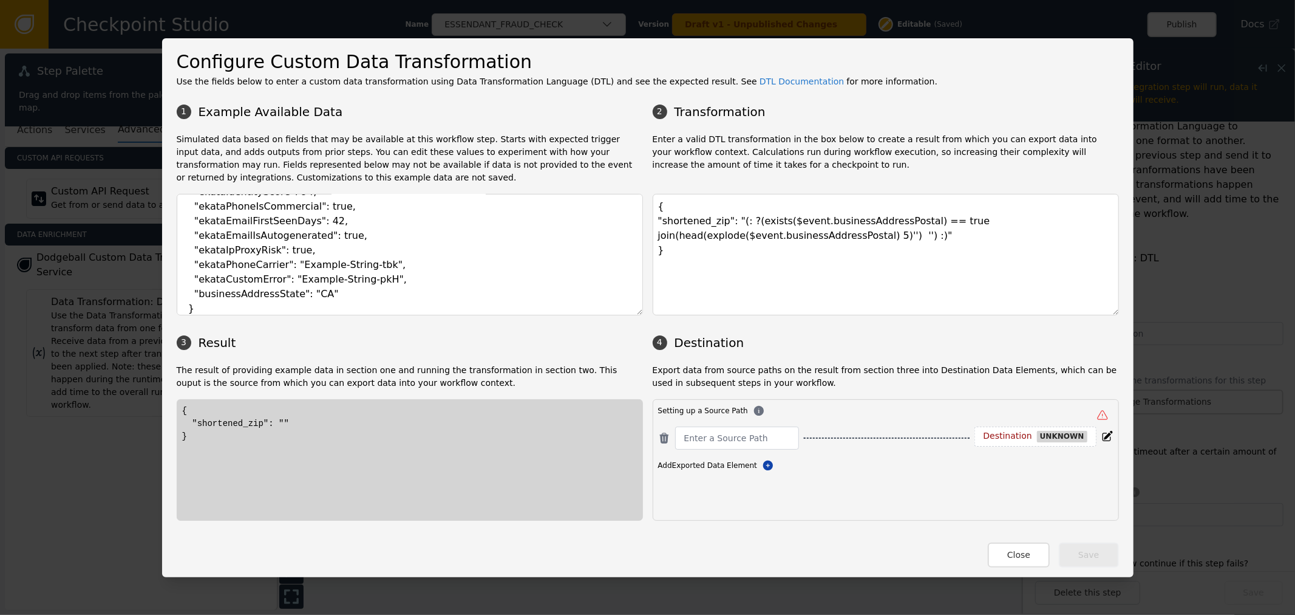
click at [276, 416] on div "{ "shortened_zip": "" }" at bounding box center [409, 423] width 455 height 38
drag, startPoint x: 292, startPoint y: 306, endPoint x: 189, endPoint y: 272, distance: 108.7
click at [189, 272] on textarea "{ "event": { "ekataPhoneMatchToName": "Example-String-MCY", "ekataAddressMatchT…" at bounding box center [410, 254] width 466 height 121
paste textarea "Postal": "96001","
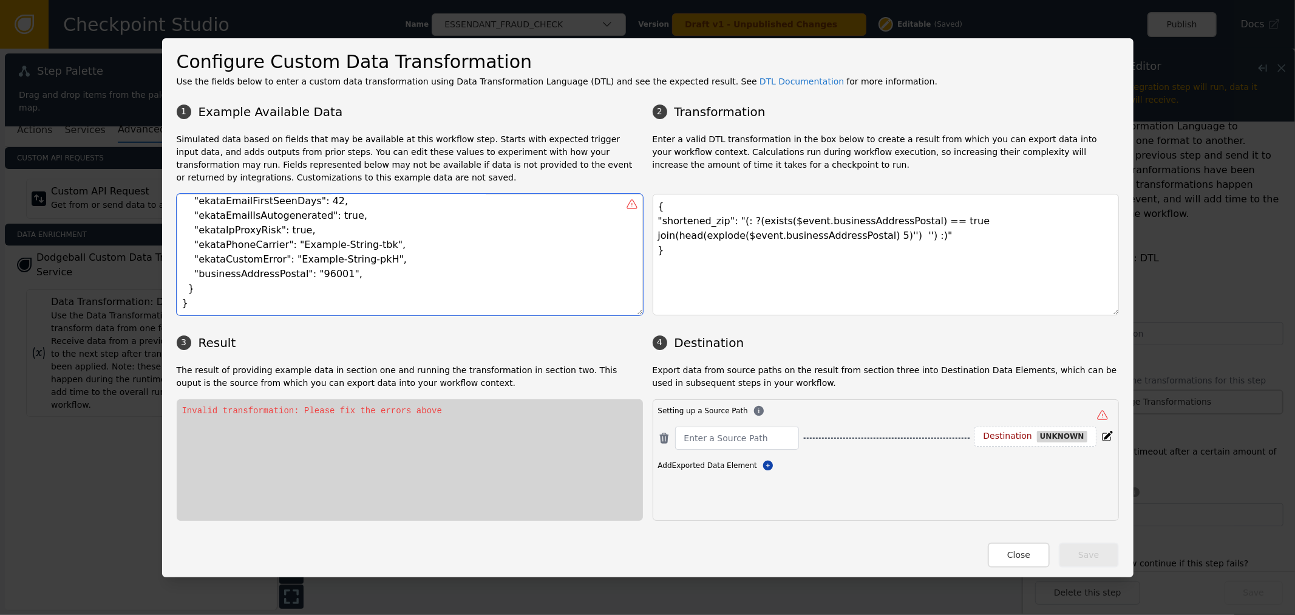
click at [327, 261] on textarea "{ "event": { "ekataPhoneMatchToName": "Example-String-MCY", "ekataAddressMatchT…" at bounding box center [410, 254] width 466 height 121
click at [343, 271] on textarea "{ "event": { "ekataPhoneMatchToName": "Example-String-MCY", "ekataAddressMatchT…" at bounding box center [410, 254] width 466 height 121
click at [343, 272] on textarea "{ "event": { "ekataPhoneMatchToName": "Example-String-MCY", "ekataAddressMatchT…" at bounding box center [410, 254] width 466 height 121
type textarea "{ "event": { "ekataPhoneMatchToName": "Example-String-MCY", "ekataAddressMatchT…"
click at [841, 272] on textarea "{ "shortened_zip": "(: ?(exists($event.businessAddressPostal) == true join(head…" at bounding box center [886, 254] width 466 height 121
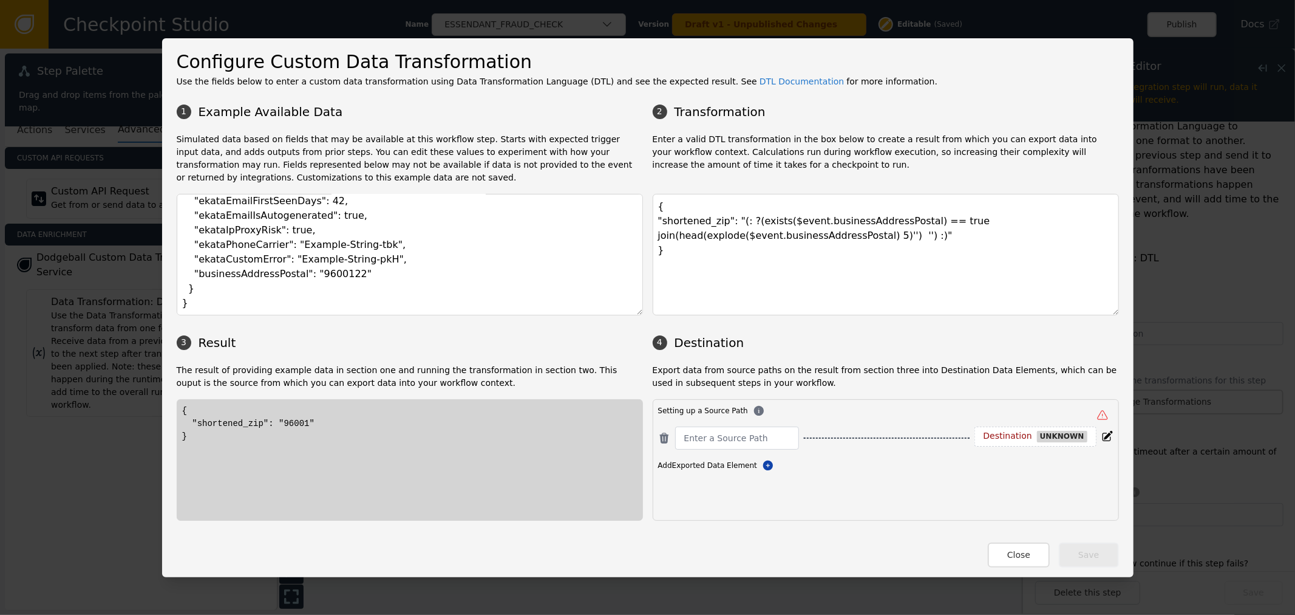
drag, startPoint x: 921, startPoint y: 548, endPoint x: 884, endPoint y: 529, distance: 41.3
click at [918, 548] on div "Close Save" at bounding box center [648, 548] width 943 height 37
drag, startPoint x: 762, startPoint y: 430, endPoint x: 763, endPoint y: 421, distance: 8.6
click at [762, 431] on input at bounding box center [737, 438] width 106 height 15
paste input "shortened_zip"
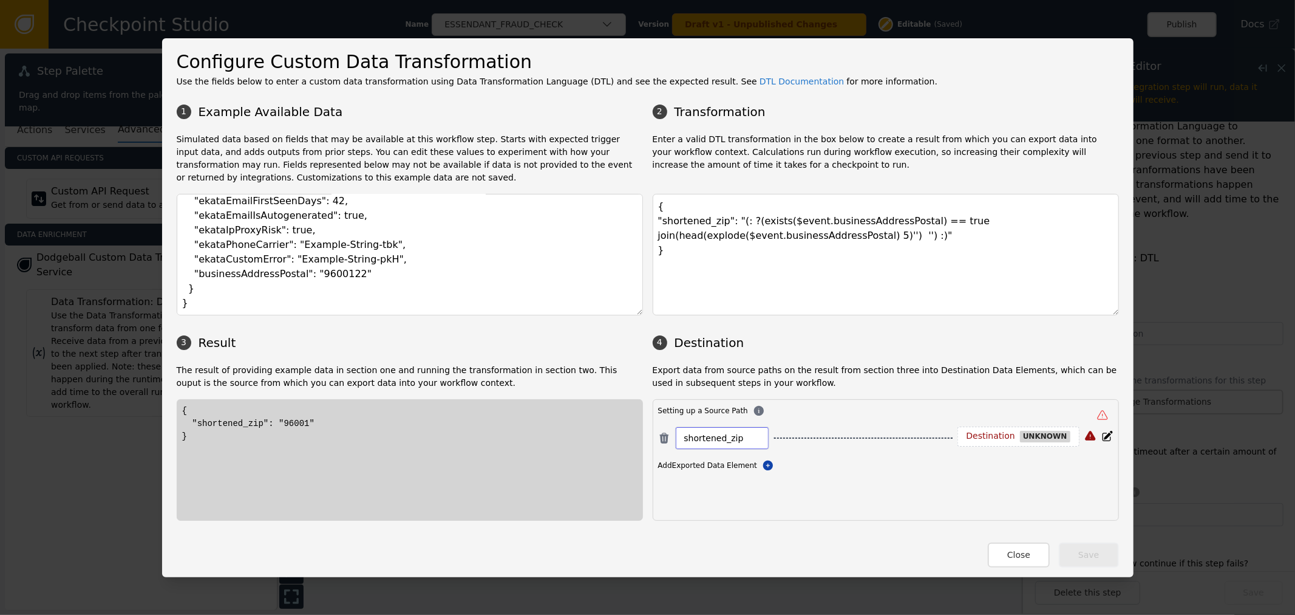
type input "shortened_zip"
click at [997, 440] on div "Destination" at bounding box center [991, 436] width 49 height 11
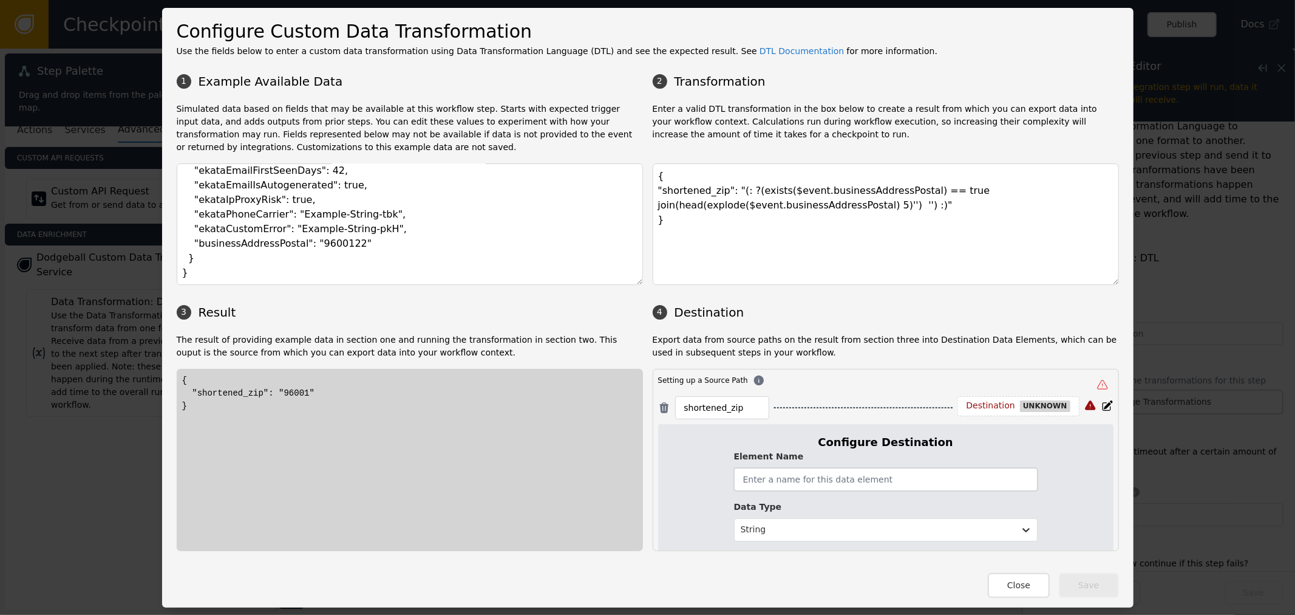
drag, startPoint x: 834, startPoint y: 472, endPoint x: 850, endPoint y: 482, distance: 19.1
click at [837, 477] on input "text" at bounding box center [886, 479] width 304 height 23
paste input "shortenedZip"
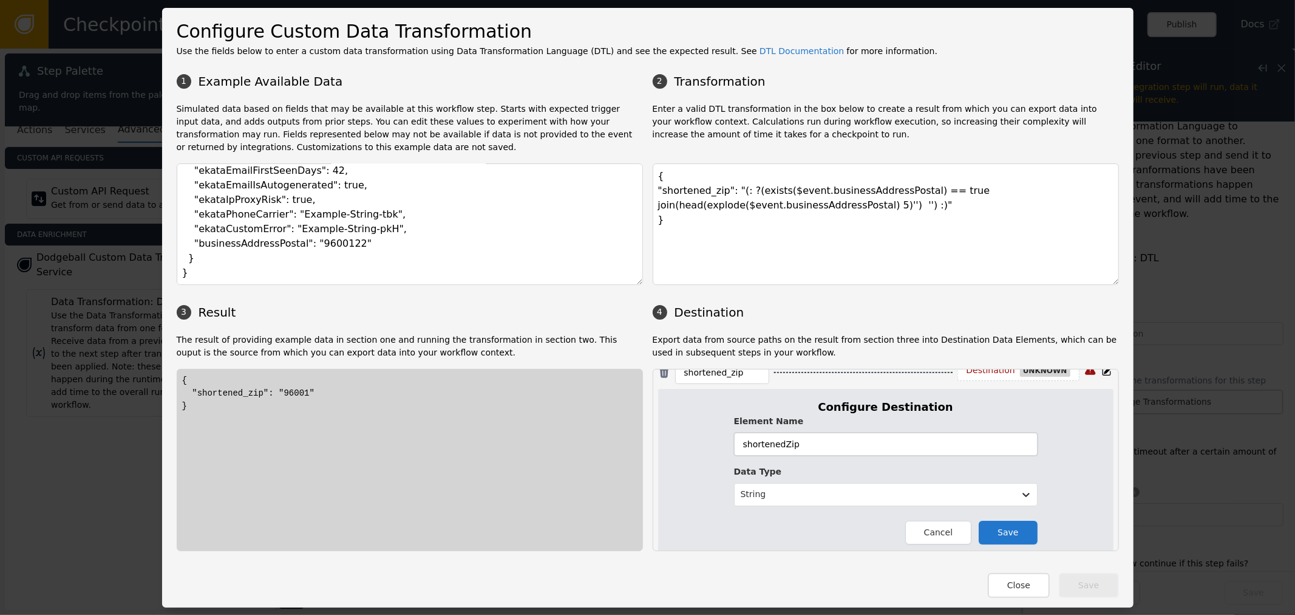
scroll to position [75, 0]
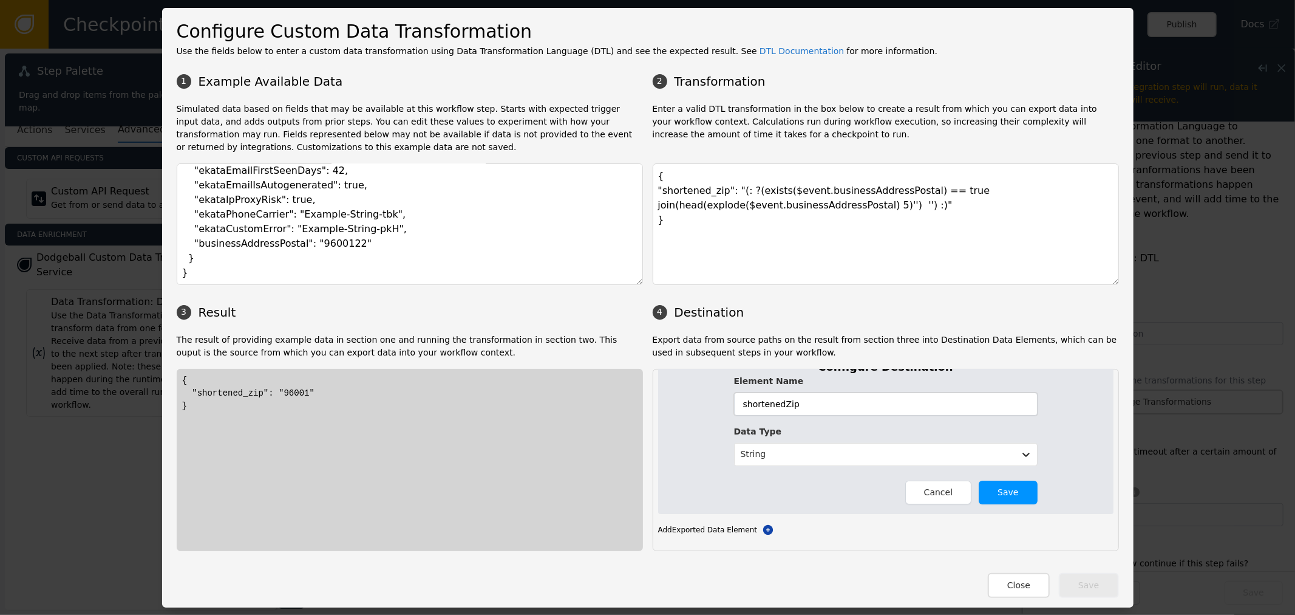
type input "shortenedZip"
click at [992, 489] on button "Save" at bounding box center [1008, 492] width 58 height 24
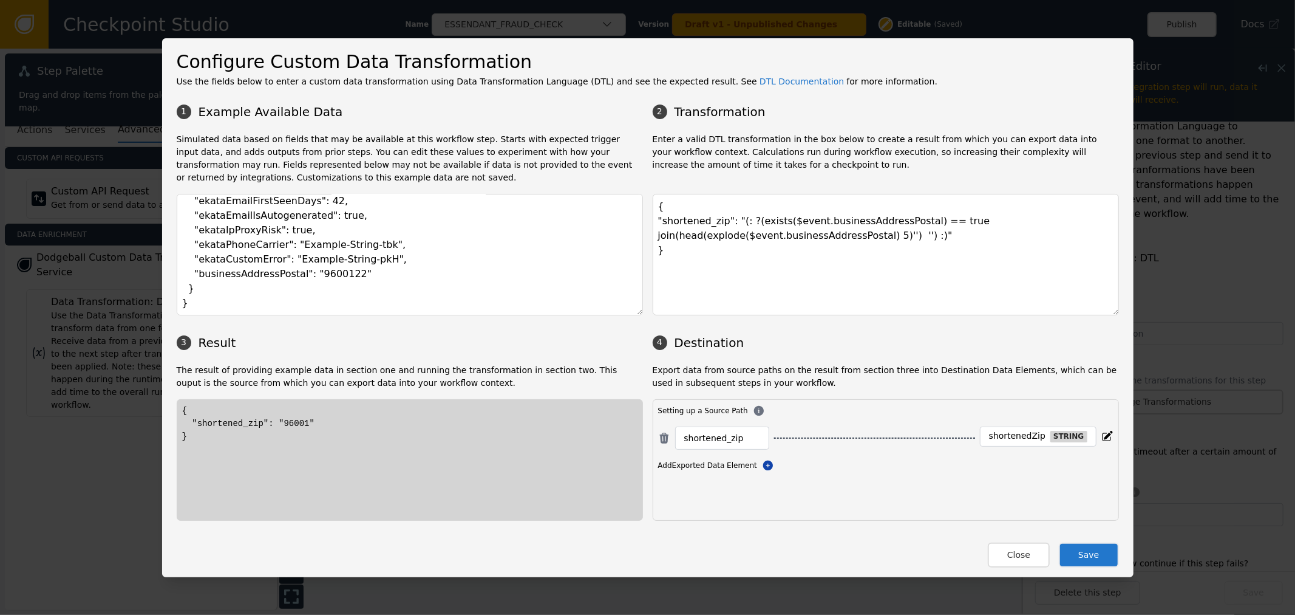
scroll to position [0, 0]
click at [1072, 539] on div "Close Save" at bounding box center [648, 548] width 943 height 37
click at [1094, 559] on button "Save" at bounding box center [1089, 554] width 60 height 25
click at [1012, 550] on button "Close" at bounding box center [1019, 554] width 62 height 25
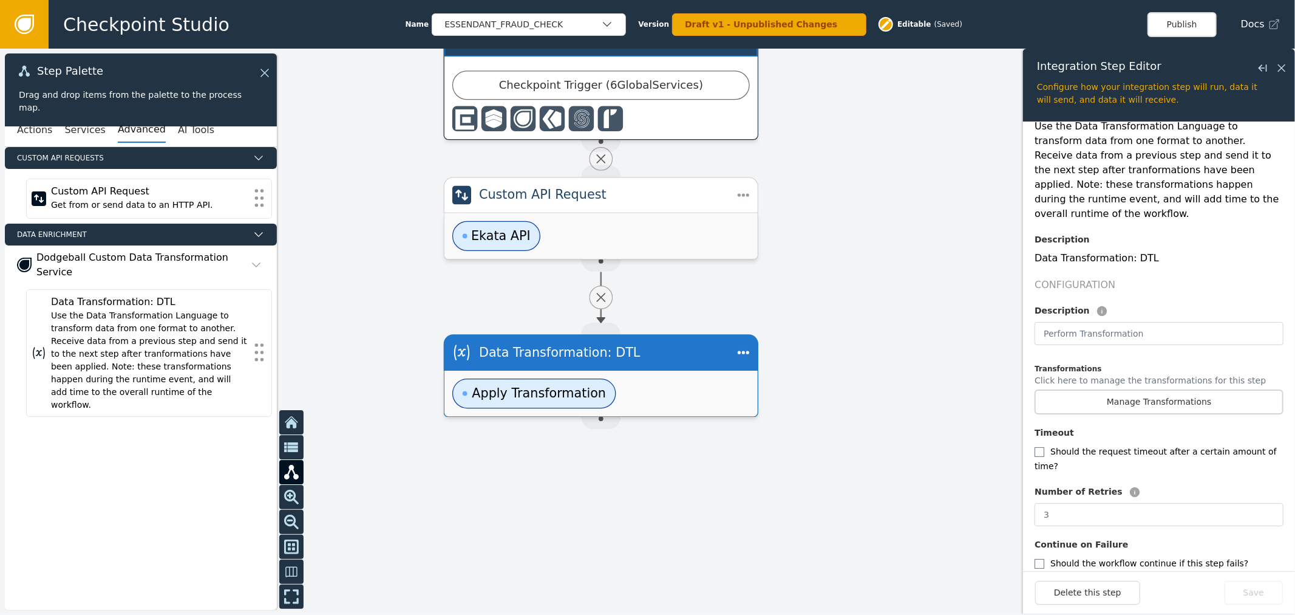
drag, startPoint x: 719, startPoint y: 257, endPoint x: 869, endPoint y: 364, distance: 184.2
click at [869, 364] on div at bounding box center [647, 332] width 1295 height 566
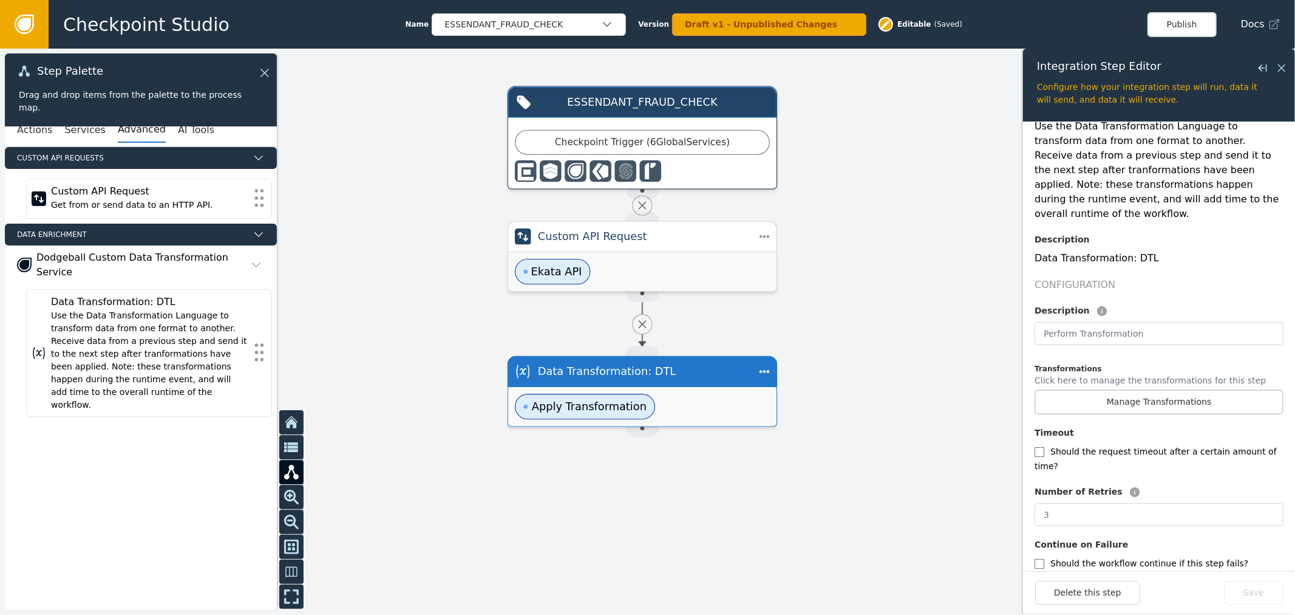
drag, startPoint x: 869, startPoint y: 364, endPoint x: 847, endPoint y: 365, distance: 21.9
click at [847, 365] on div at bounding box center [647, 332] width 1295 height 566
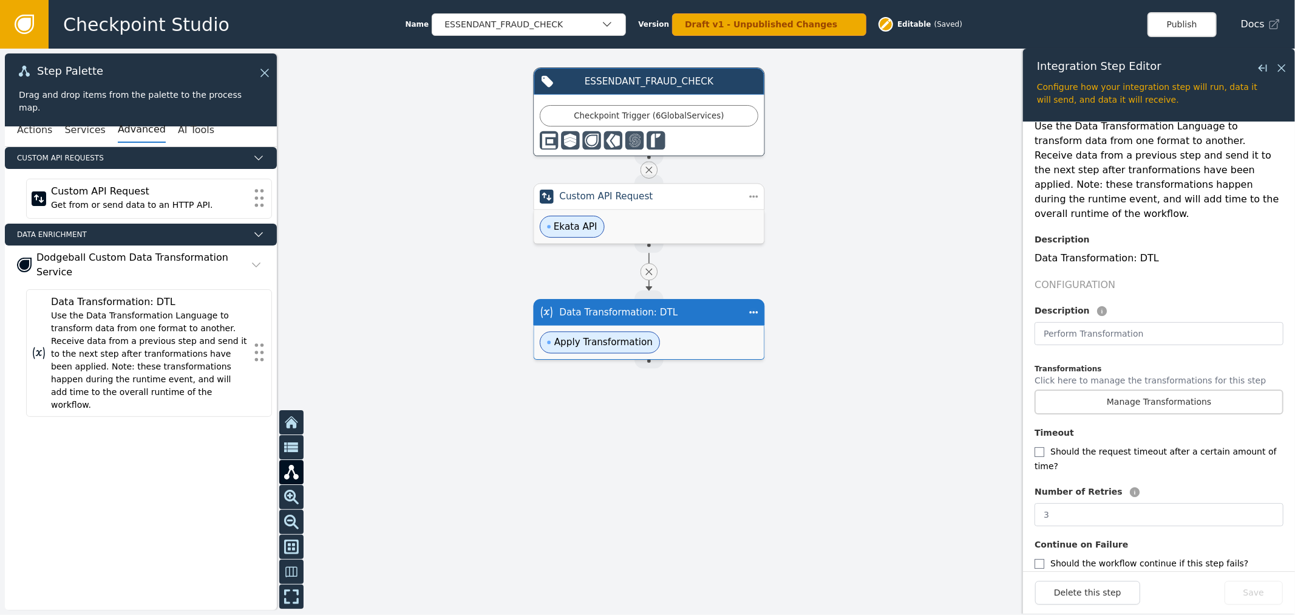
drag, startPoint x: 847, startPoint y: 365, endPoint x: 824, endPoint y: 301, distance: 68.2
click at [824, 302] on div at bounding box center [647, 332] width 1295 height 566
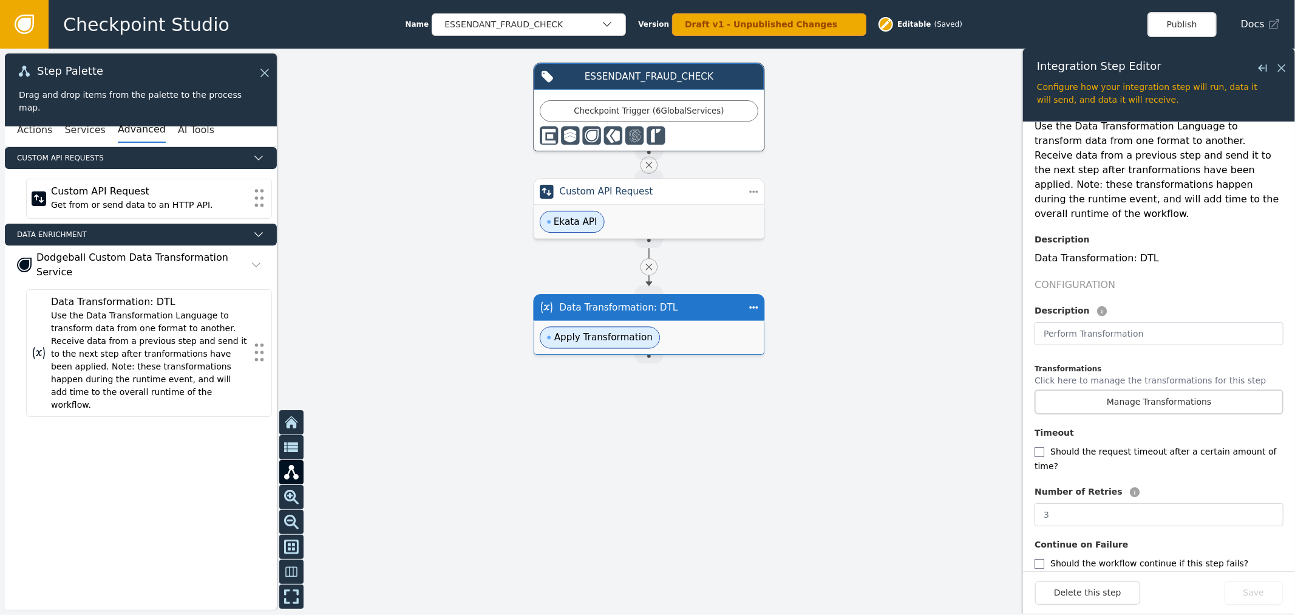
click at [869, 366] on div at bounding box center [647, 332] width 1295 height 566
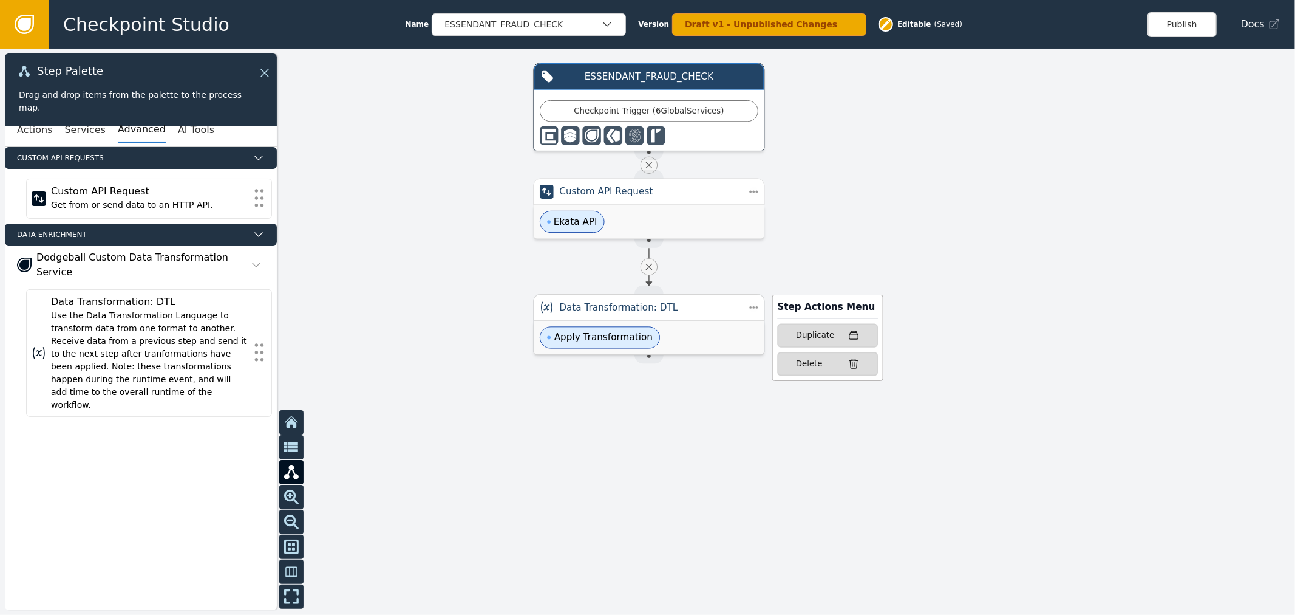
click at [701, 313] on div "Data Transformation: DTL" at bounding box center [648, 308] width 179 height 14
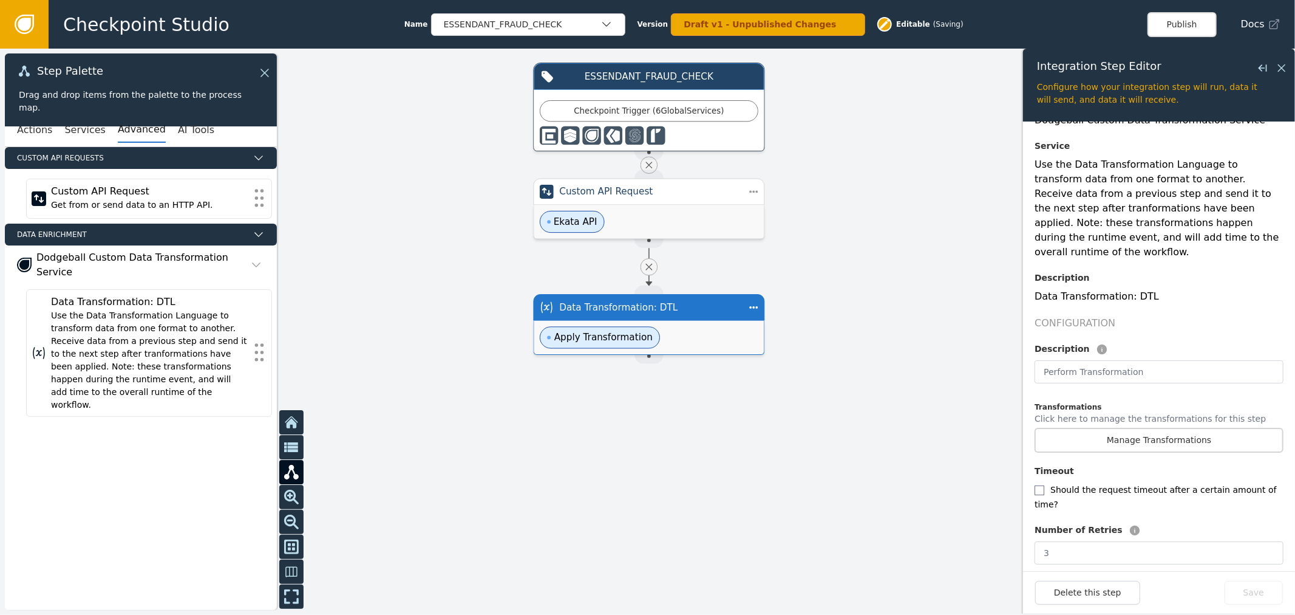
scroll to position [109, 0]
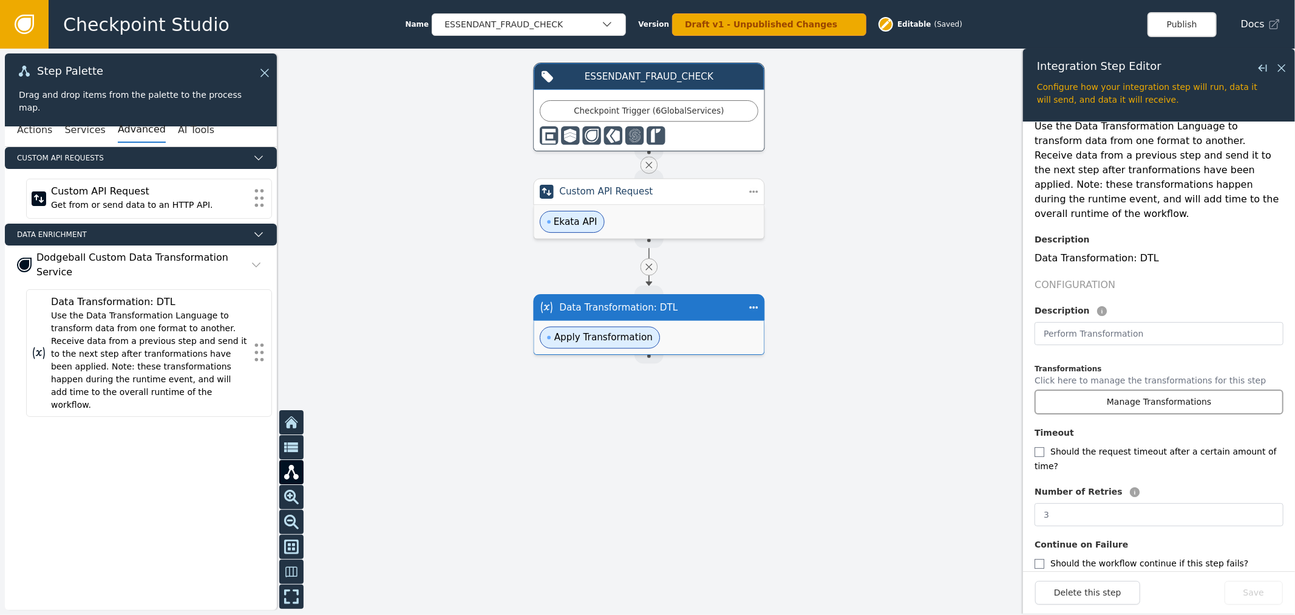
click at [1170, 397] on button "Manage Transformations" at bounding box center [1159, 401] width 249 height 25
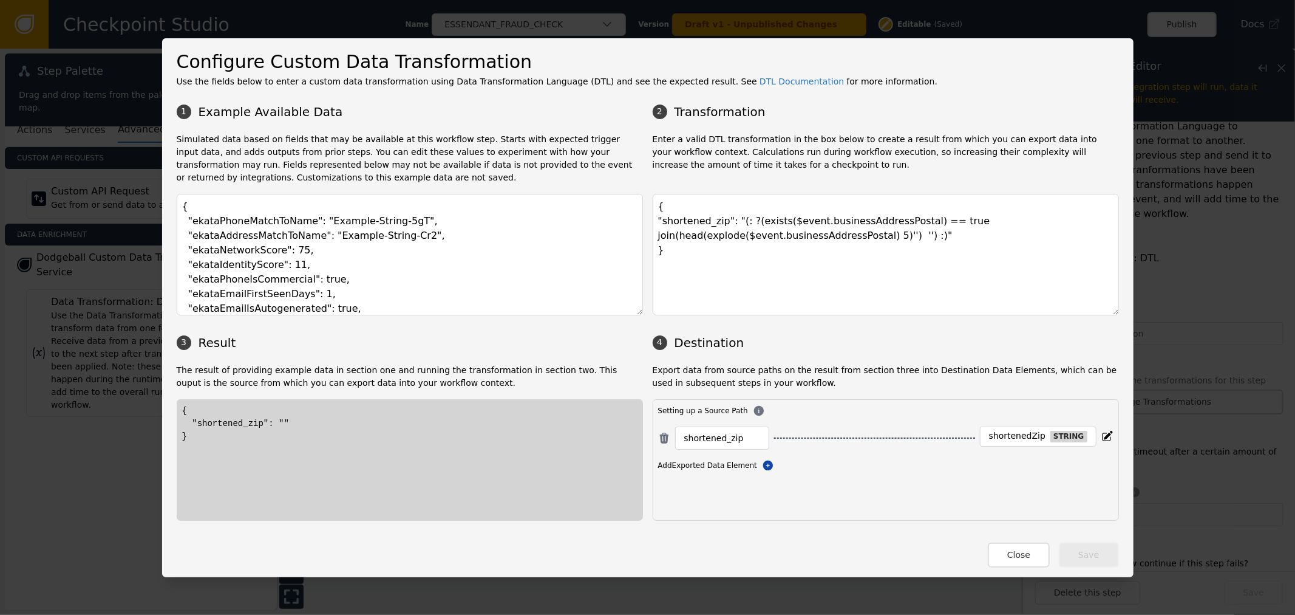
click at [1029, 556] on button "Close" at bounding box center [1019, 554] width 62 height 25
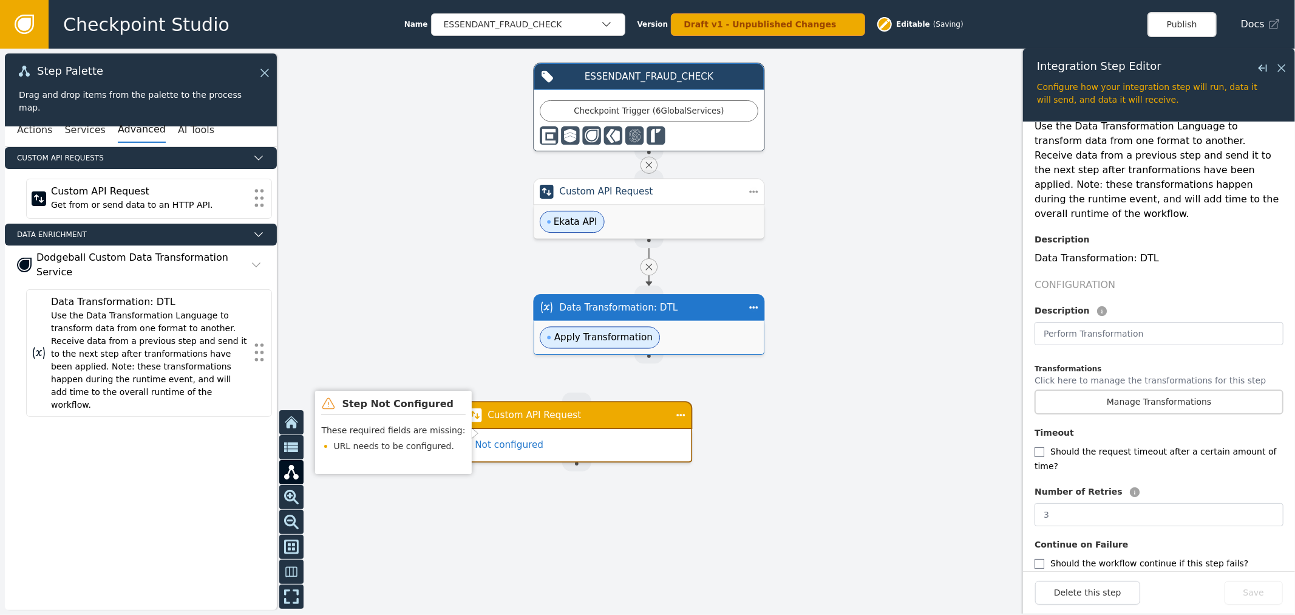
drag, startPoint x: 599, startPoint y: 411, endPoint x: 644, endPoint y: 418, distance: 45.4
click at [635, 419] on div "Custom API Request" at bounding box center [577, 415] width 178 height 14
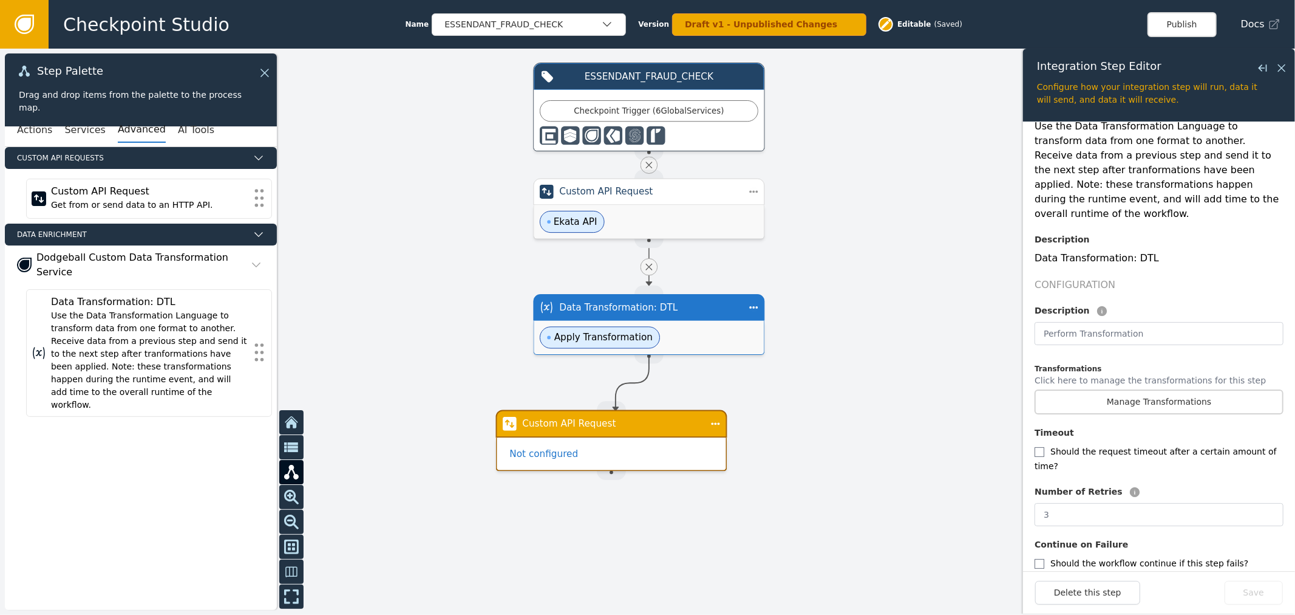
drag, startPoint x: 656, startPoint y: 351, endPoint x: 618, endPoint y: 407, distance: 67.9
click at [649, 414] on div "ESSENDANT_FRAUD_CHECK Checkpoint Trigger ( 6 Global Services ) Source Handle fo…" at bounding box center [1266, 332] width 1234 height 539
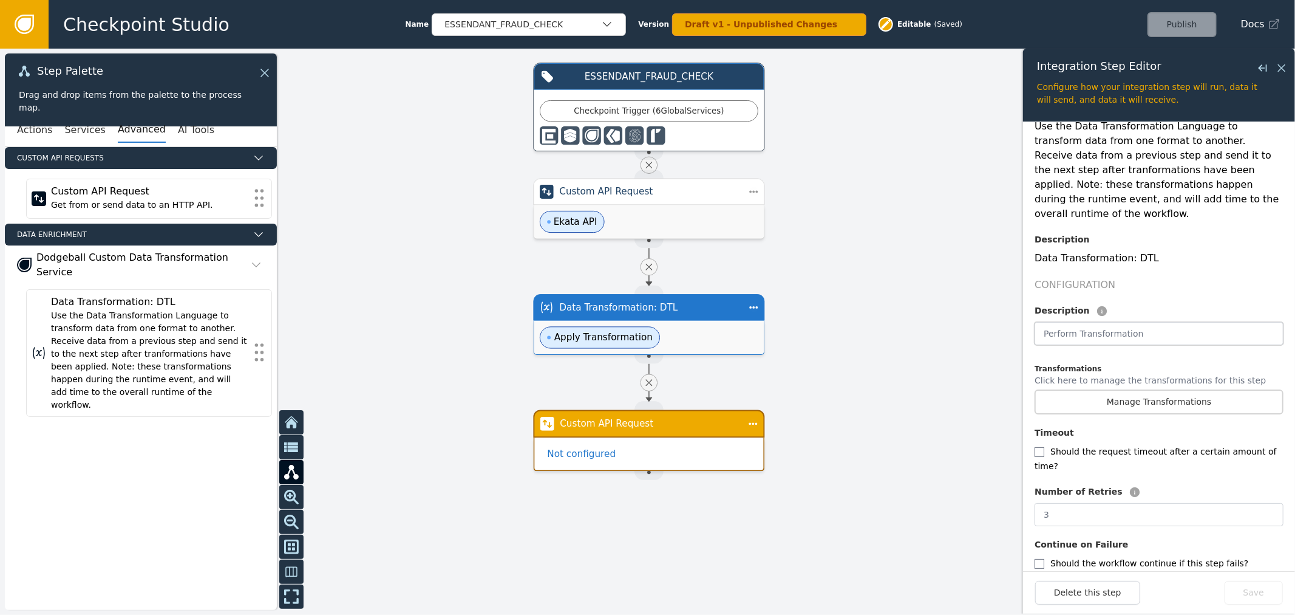
click at [1137, 322] on input "text" at bounding box center [1159, 333] width 249 height 23
paste input "Equifax OAuth 2"
type input "Equifax OAuth 2"
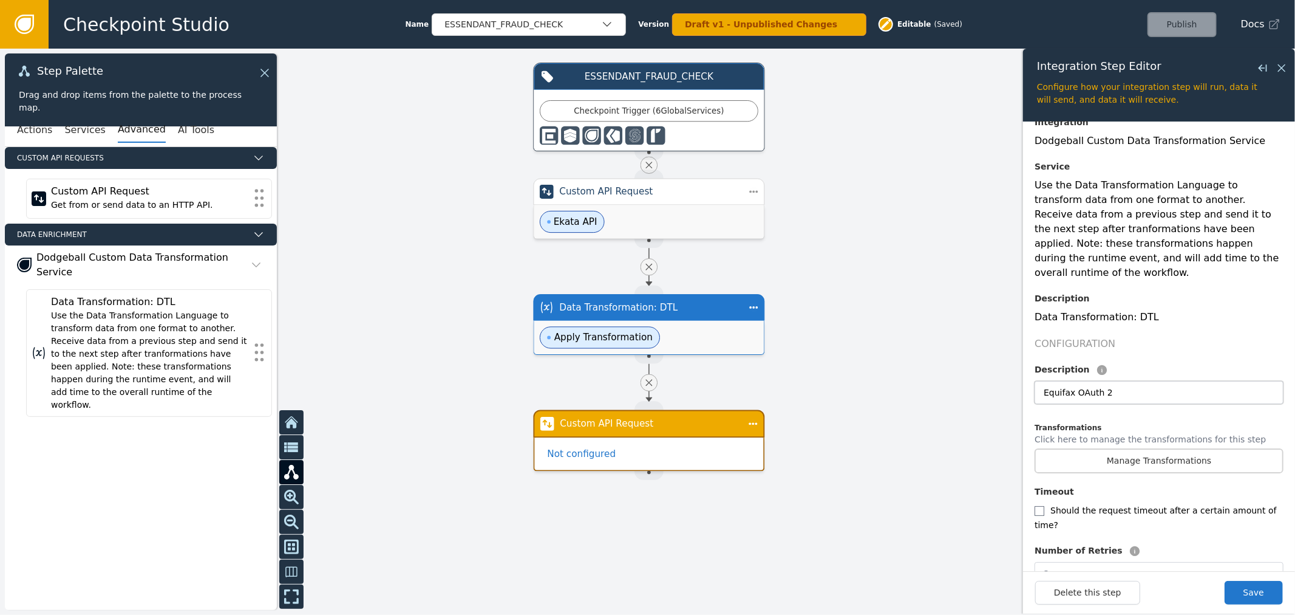
scroll to position [0, 0]
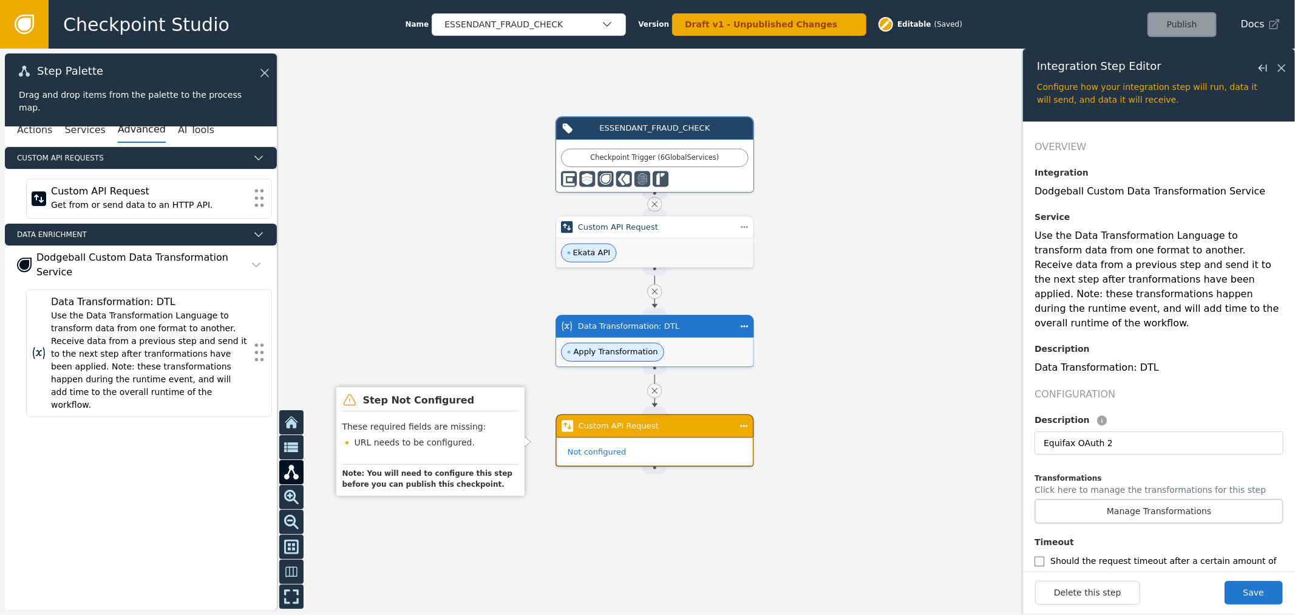
click at [689, 439] on div "Not configured" at bounding box center [655, 452] width 196 height 28
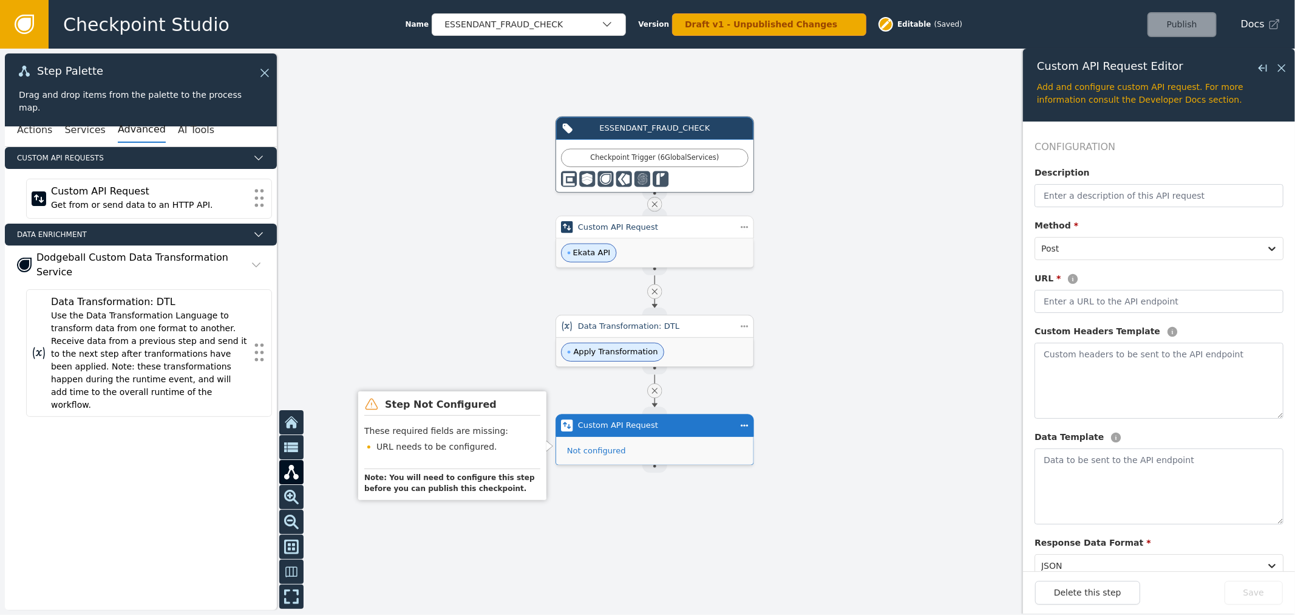
click at [700, 363] on div "Apply Transformation" at bounding box center [654, 352] width 197 height 29
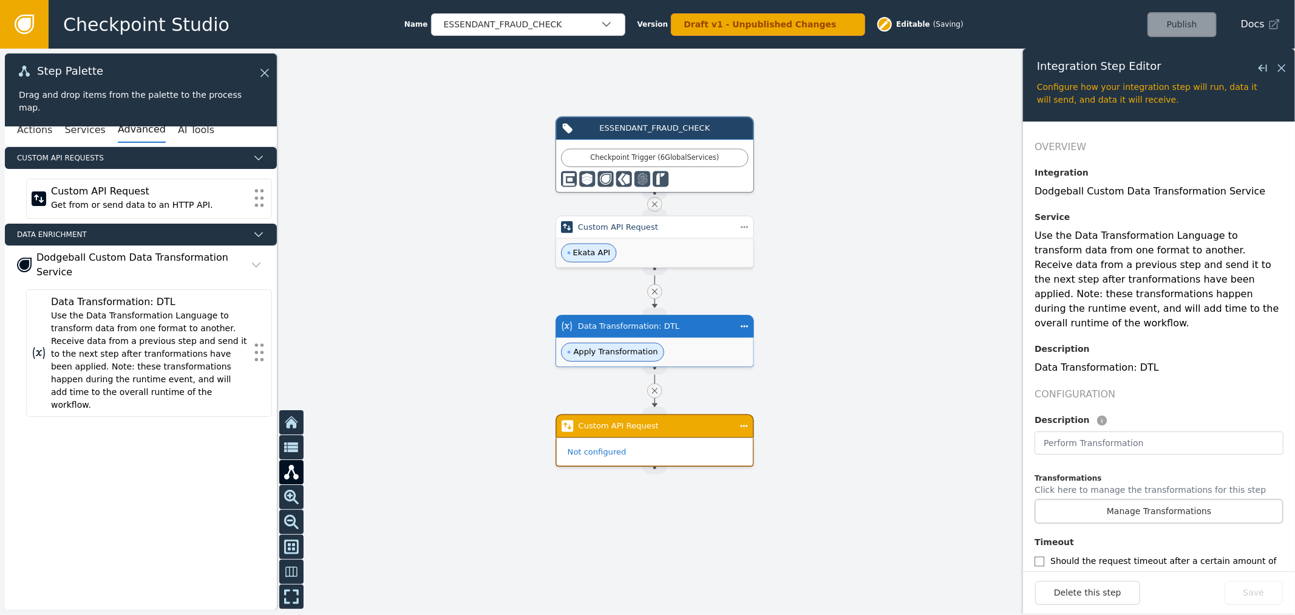
click at [701, 420] on div "Custom API Request" at bounding box center [655, 426] width 152 height 12
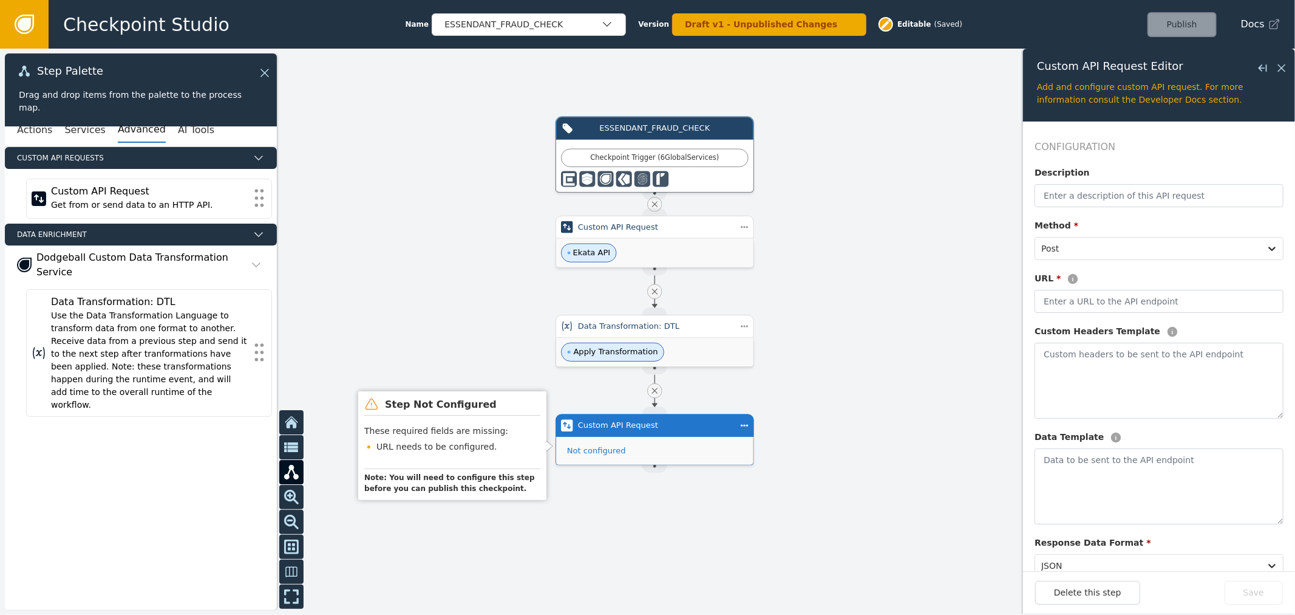
click at [714, 438] on div "Not configured" at bounding box center [654, 451] width 197 height 28
click at [1077, 198] on input "text" at bounding box center [1159, 195] width 249 height 23
paste input "Equifax OAuth 2"
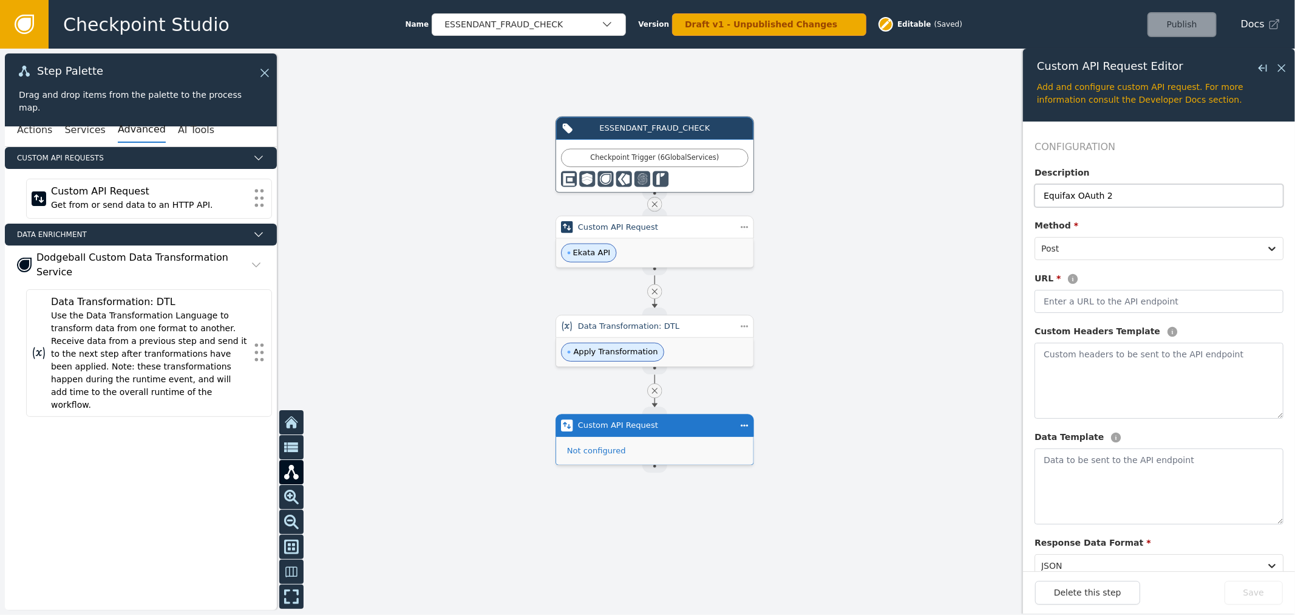
type input "Equifax OAuth 2"
click at [1092, 310] on input "text" at bounding box center [1159, 301] width 249 height 23
paste input "[URL][DOMAIN_NAME]"
type input "[URL][DOMAIN_NAME]"
click at [1073, 379] on textarea at bounding box center [1159, 381] width 249 height 76
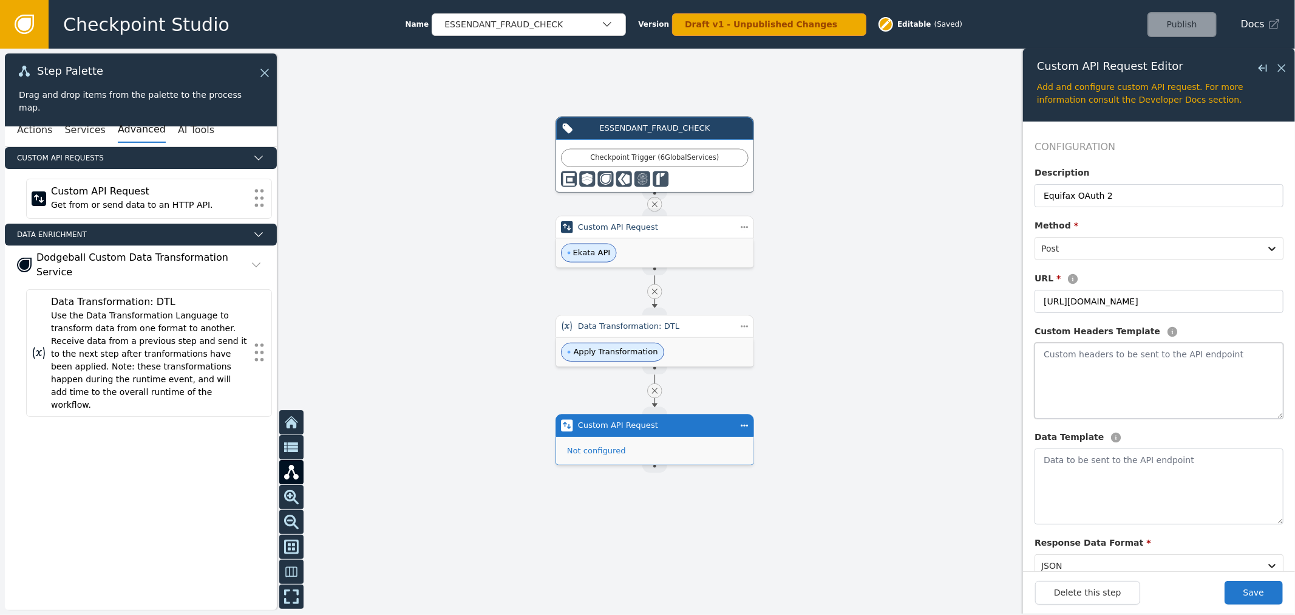
paste textarea "{ "Content-Type": "application/x-www-form-urlencoded", "Authorization": "Basic …"
type textarea "{ "Content-Type": "application/x-www-form-urlencoded", "Authorization": "Basic …"
click at [1141, 490] on textarea at bounding box center [1159, 486] width 249 height 76
paste textarea "{ "grant_type": "client_credentials", "scope": "[URL][DOMAIN_NAME]" }"
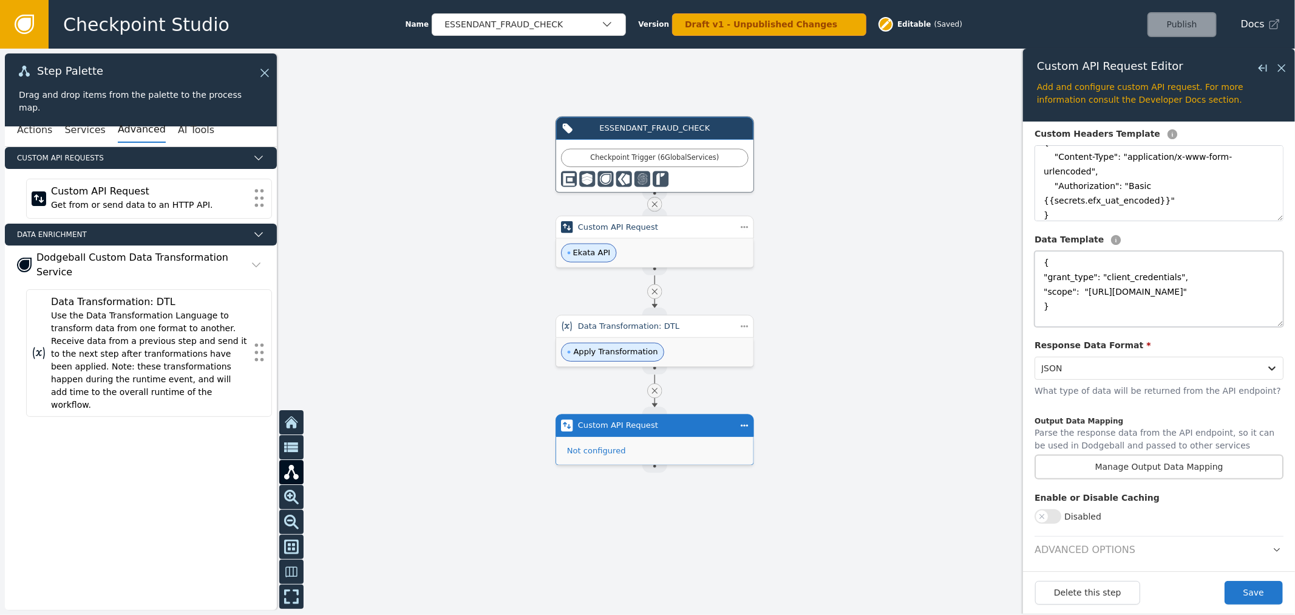
scroll to position [203, 0]
type textarea "{ "grant_type": "client_credentials", "scope": "[URL][DOMAIN_NAME]" }"
drag, startPoint x: 1236, startPoint y: 577, endPoint x: 1249, endPoint y: 593, distance: 19.9
click at [1237, 578] on div "Delete this step Save" at bounding box center [1159, 592] width 272 height 43
click at [1250, 594] on button "Save" at bounding box center [1254, 593] width 58 height 24
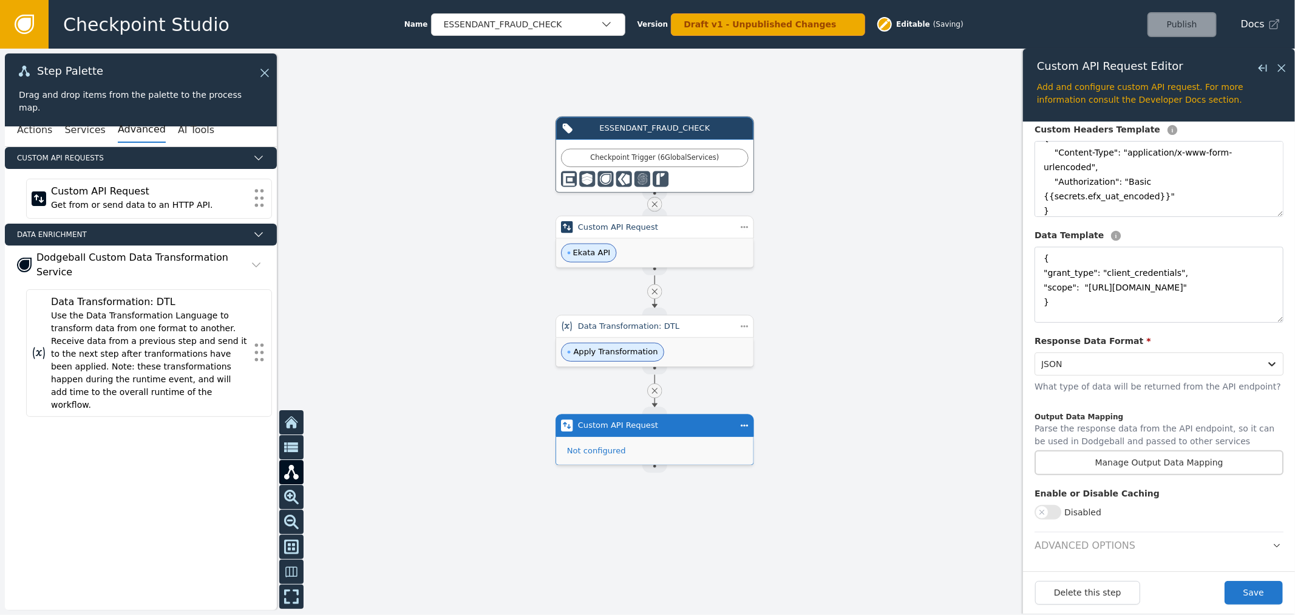
click at [1193, 448] on p "Parse the response data from the API endpoint, so it can be used in Dodgeball a…" at bounding box center [1159, 436] width 249 height 28
click at [1206, 471] on button "Manage Output Data Mapping" at bounding box center [1159, 462] width 249 height 25
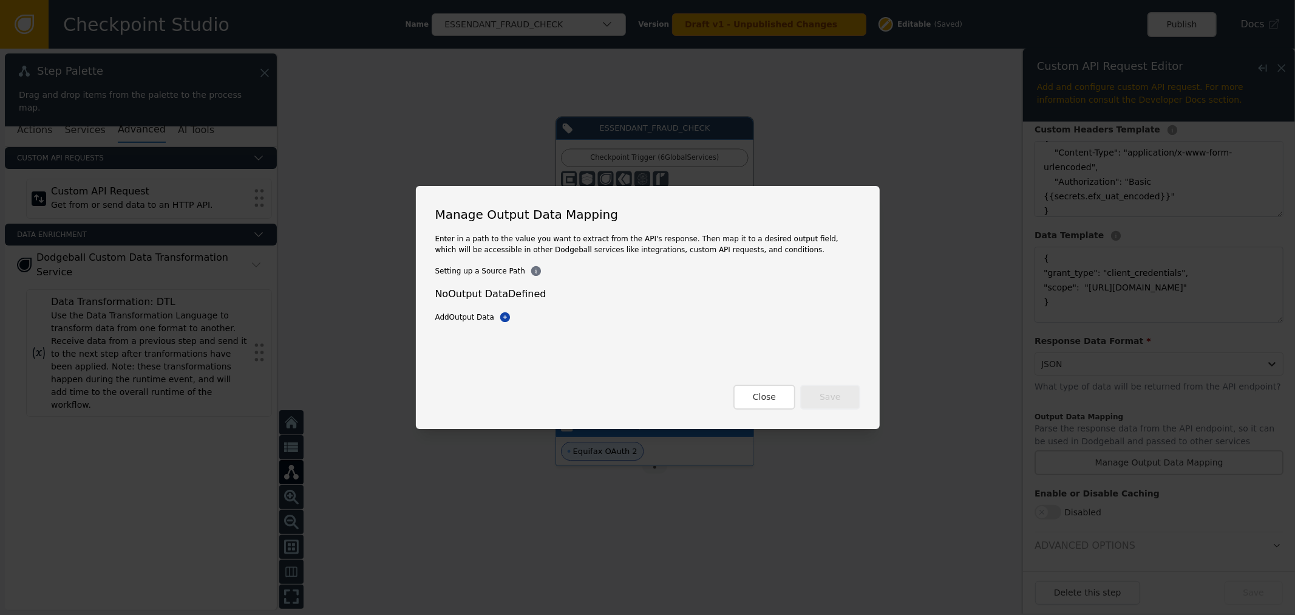
click at [506, 310] on div "No Output Data Defined Add Output Data Add Output Data" at bounding box center [647, 305] width 425 height 36
click at [500, 318] on icon at bounding box center [505, 317] width 10 height 10
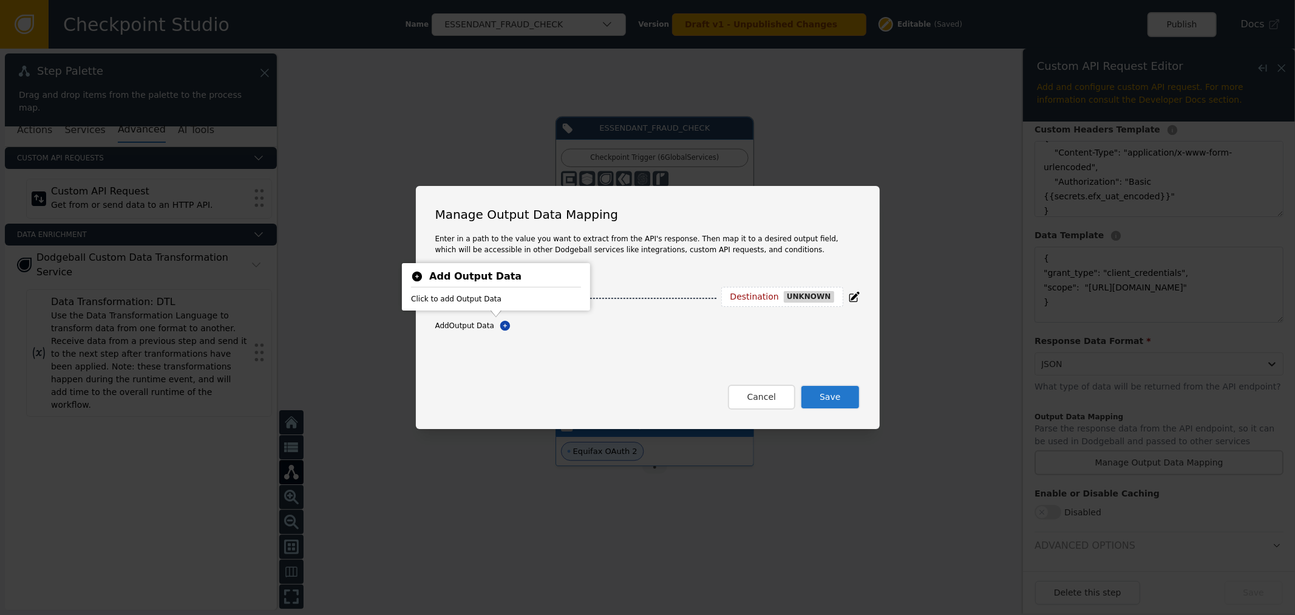
click at [612, 355] on div "Destination unknown Add Output Data Add Output Data Cancel Save" at bounding box center [647, 348] width 425 height 123
click at [525, 299] on input at bounding box center [515, 298] width 106 height 15
paste input "access_token"
type input "access_token"
click at [748, 295] on div "Destination" at bounding box center [738, 297] width 49 height 11
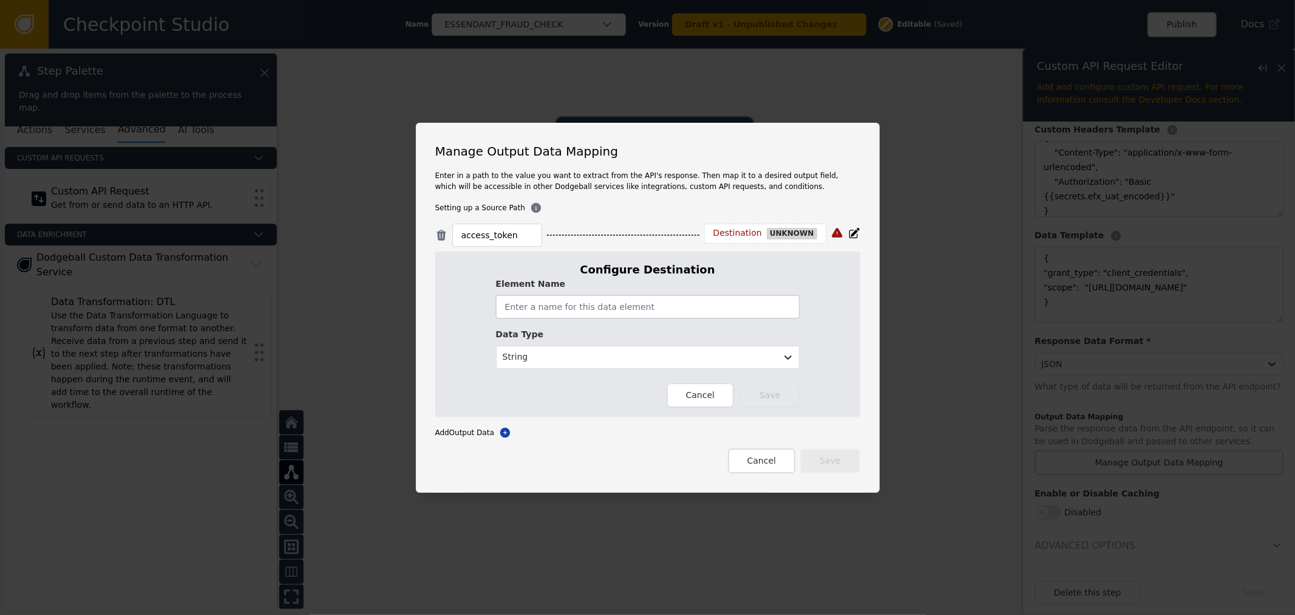
click at [596, 299] on input "text" at bounding box center [648, 306] width 304 height 23
paste input "efx_access_token"
type input "efx_access_token"
click at [751, 394] on button "Save" at bounding box center [770, 395] width 58 height 24
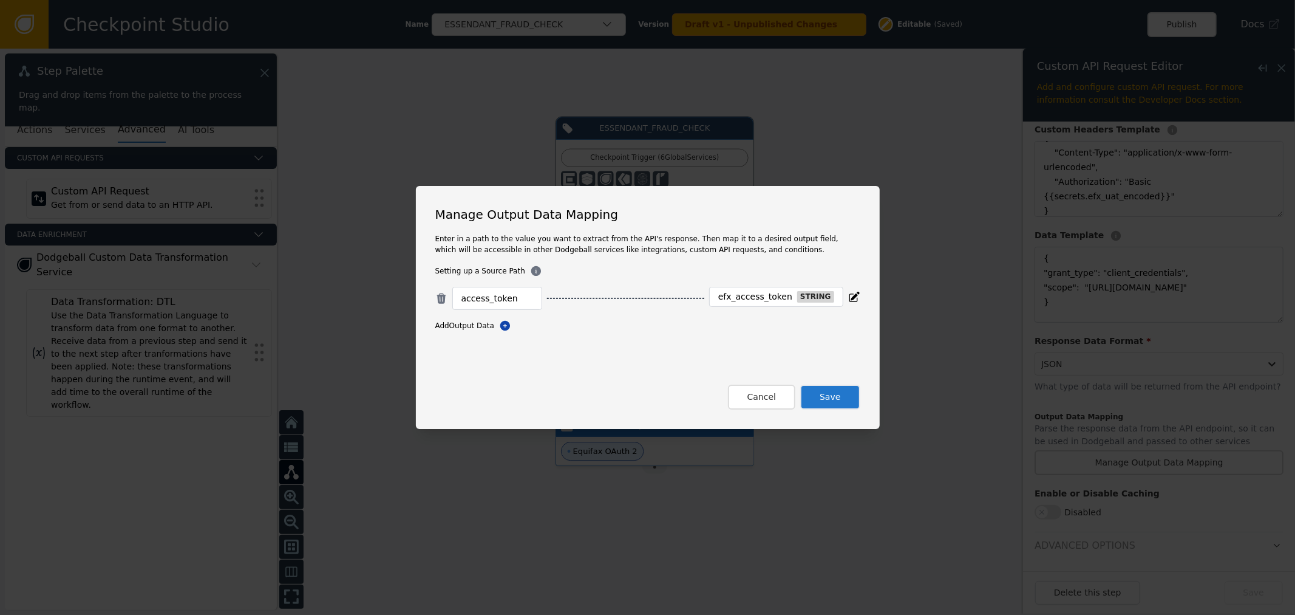
click at [830, 403] on button "Save" at bounding box center [830, 396] width 60 height 25
click at [803, 403] on div "Close Save" at bounding box center [647, 396] width 425 height 25
click at [768, 397] on button "Close" at bounding box center [765, 396] width 62 height 25
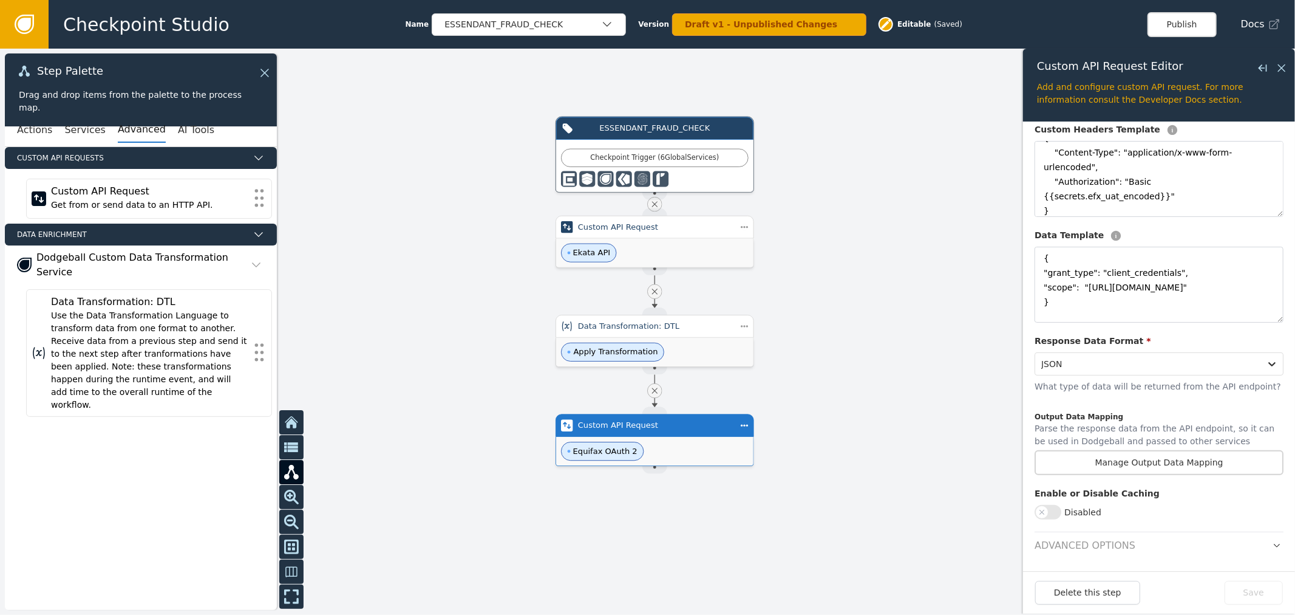
click at [1049, 510] on button "Disabled" at bounding box center [1048, 512] width 27 height 15
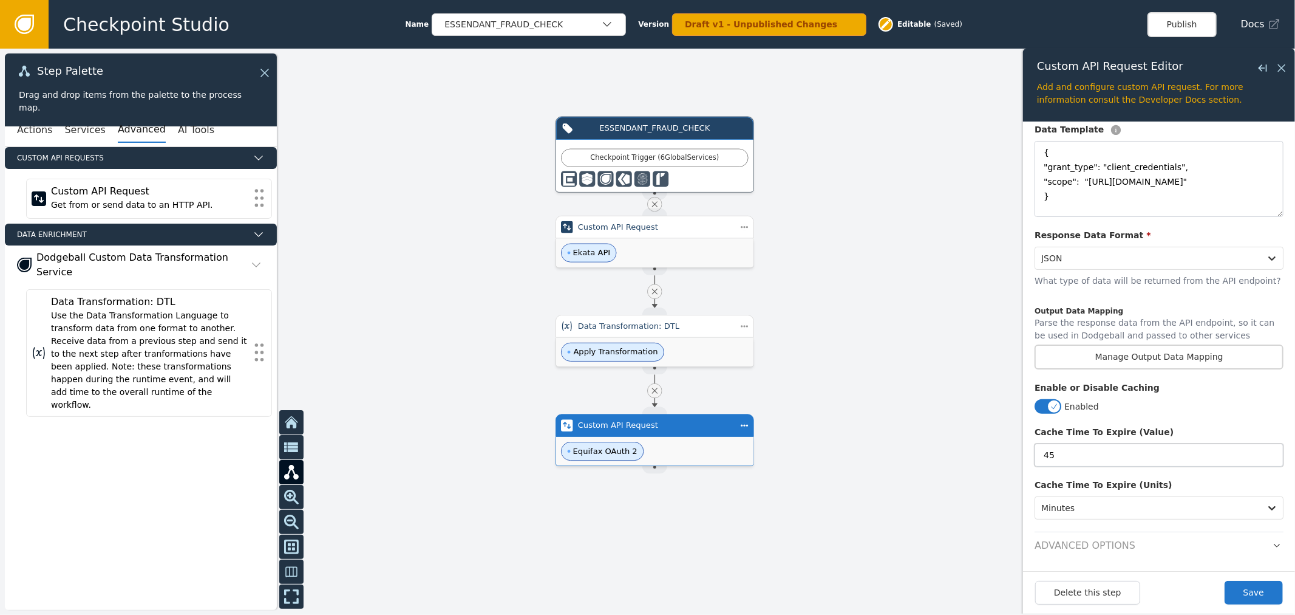
click at [905, 418] on div "ESSENDANT_FRAUD_CHECK Checkpoint Trigger ( 6 Global Services ) Source Handle fo…" at bounding box center [647, 332] width 1295 height 566
type input "25"
click at [1256, 587] on button "Save" at bounding box center [1254, 593] width 58 height 24
click at [1273, 549] on icon "button" at bounding box center [1277, 545] width 9 height 9
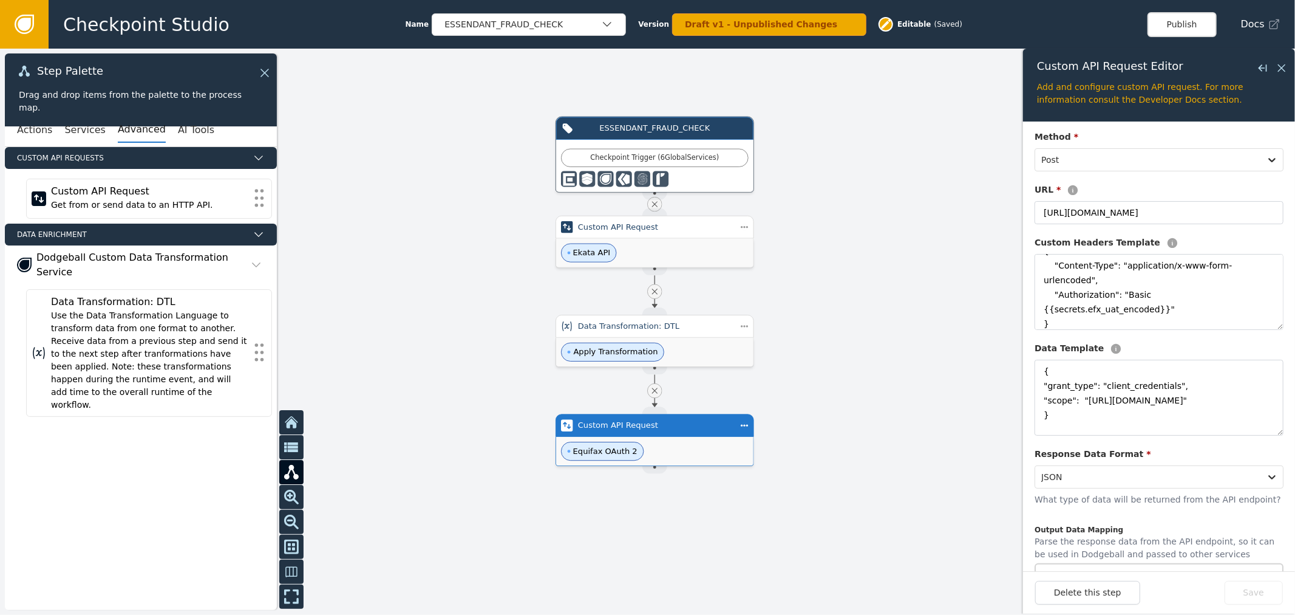
scroll to position [0, 0]
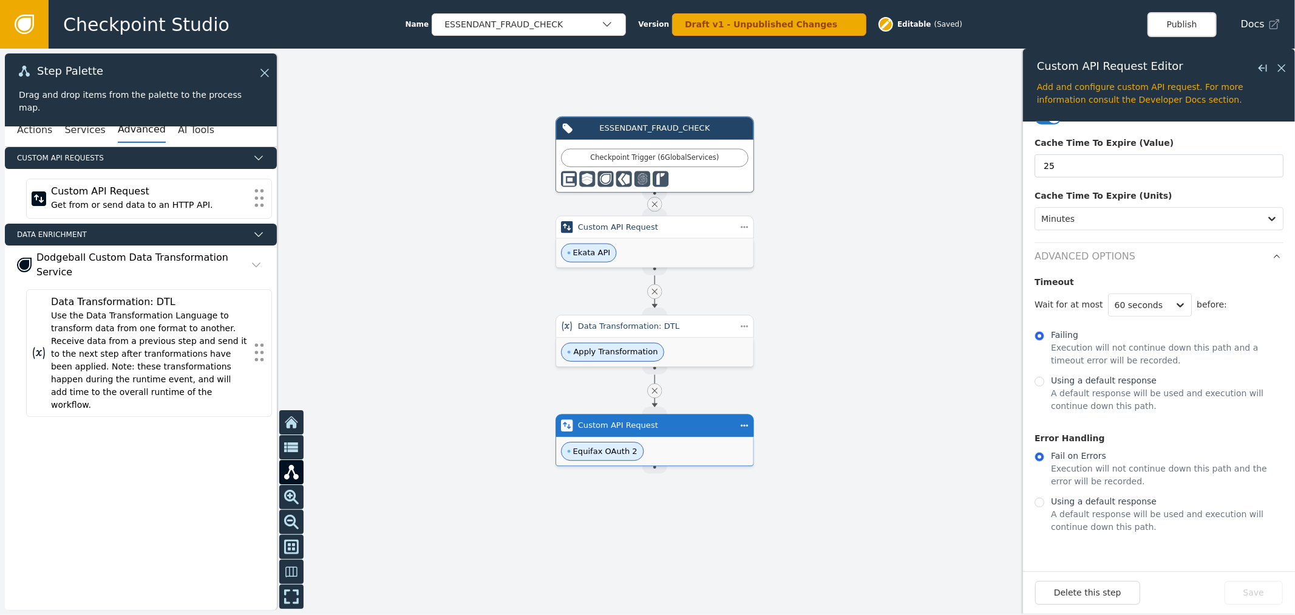
drag, startPoint x: 1094, startPoint y: 375, endPoint x: 1096, endPoint y: 426, distance: 51.0
click at [1094, 384] on p "Using a default response" at bounding box center [1167, 380] width 233 height 13
click at [1045, 384] on input "Using a default response A default response will be used and execution will con…" at bounding box center [1040, 382] width 10 height 10
radio input "true"
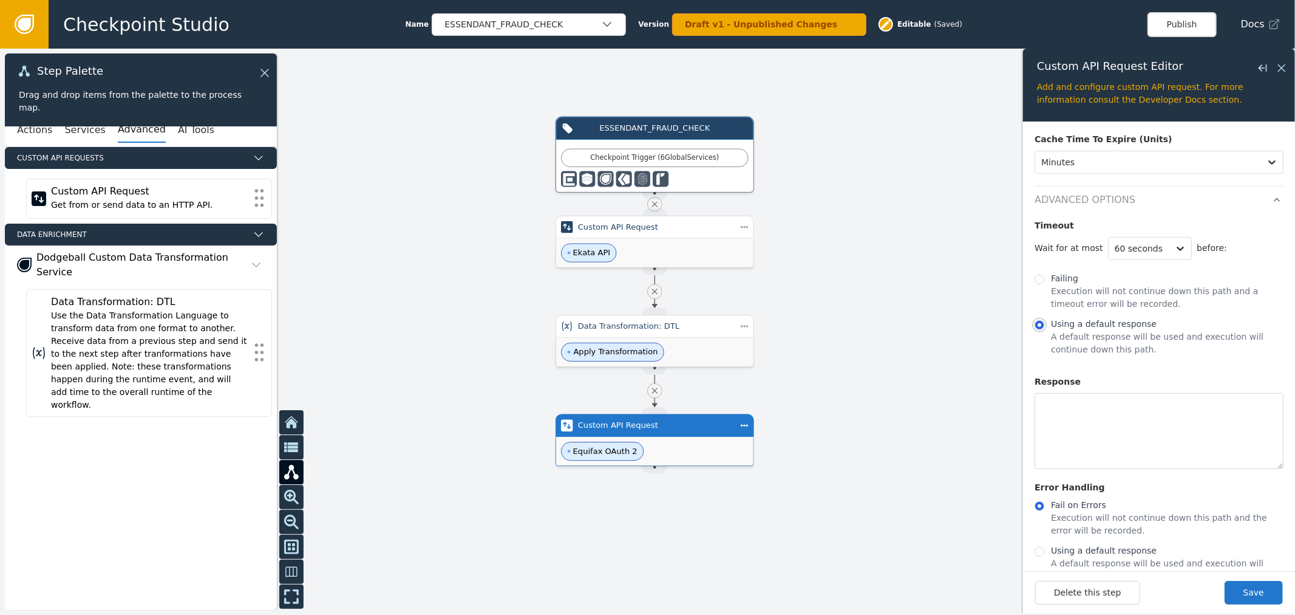
scroll to position [705, 0]
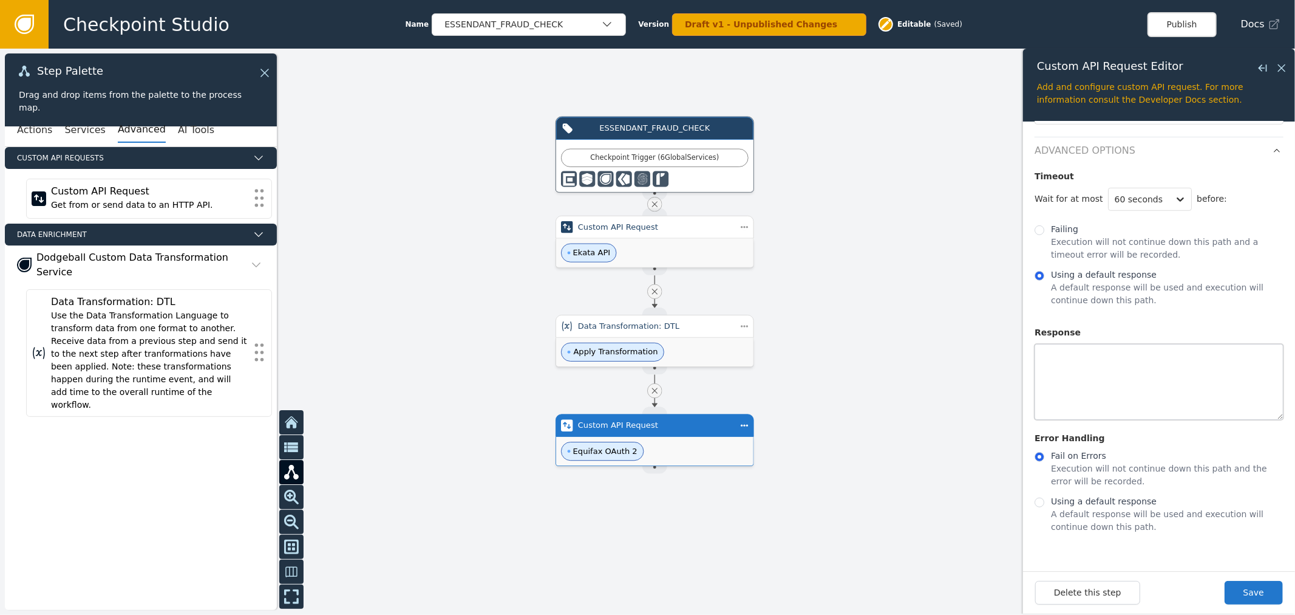
click at [1100, 398] on textarea at bounding box center [1159, 382] width 249 height 76
paste textarea "efx_access_token"
type textarea "efx_access_token"
click at [1068, 506] on p "Using a default response" at bounding box center [1167, 501] width 233 height 13
click at [1045, 506] on input "Using a default response A default response will be used and execution will con…" at bounding box center [1040, 502] width 10 height 10
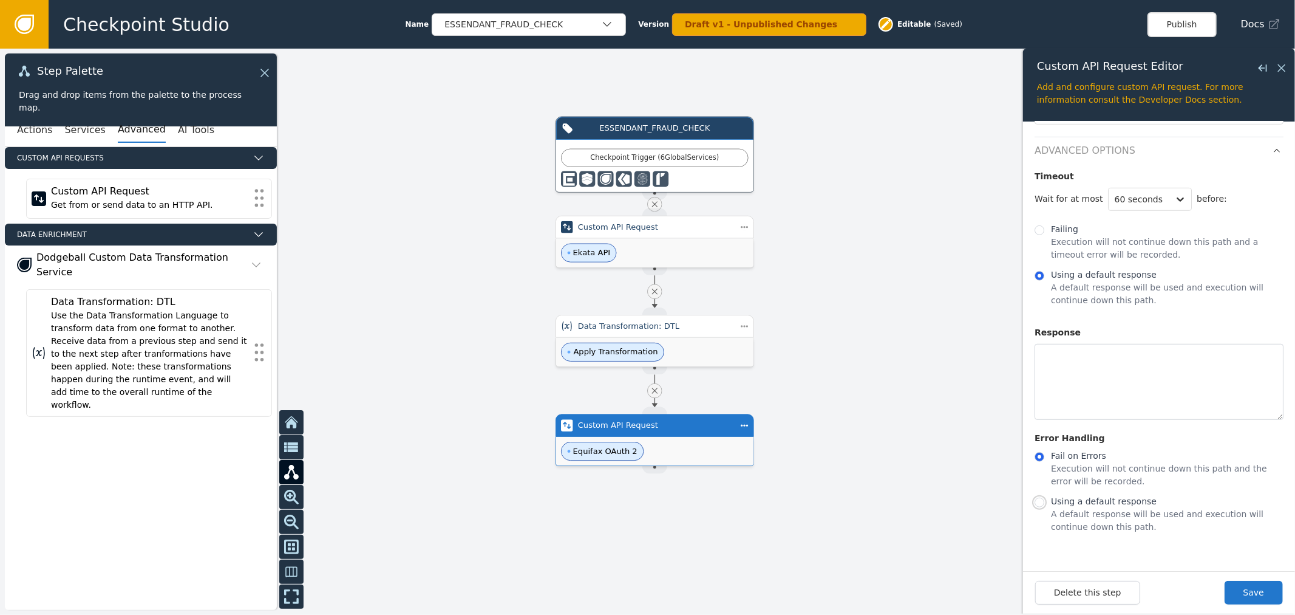
radio input "true"
click at [1085, 366] on textarea at bounding box center [1159, 379] width 249 height 76
paste textarea "{"custom_error": "Timeout"}"
type textarea "{"custom_error": "Timeout"}"
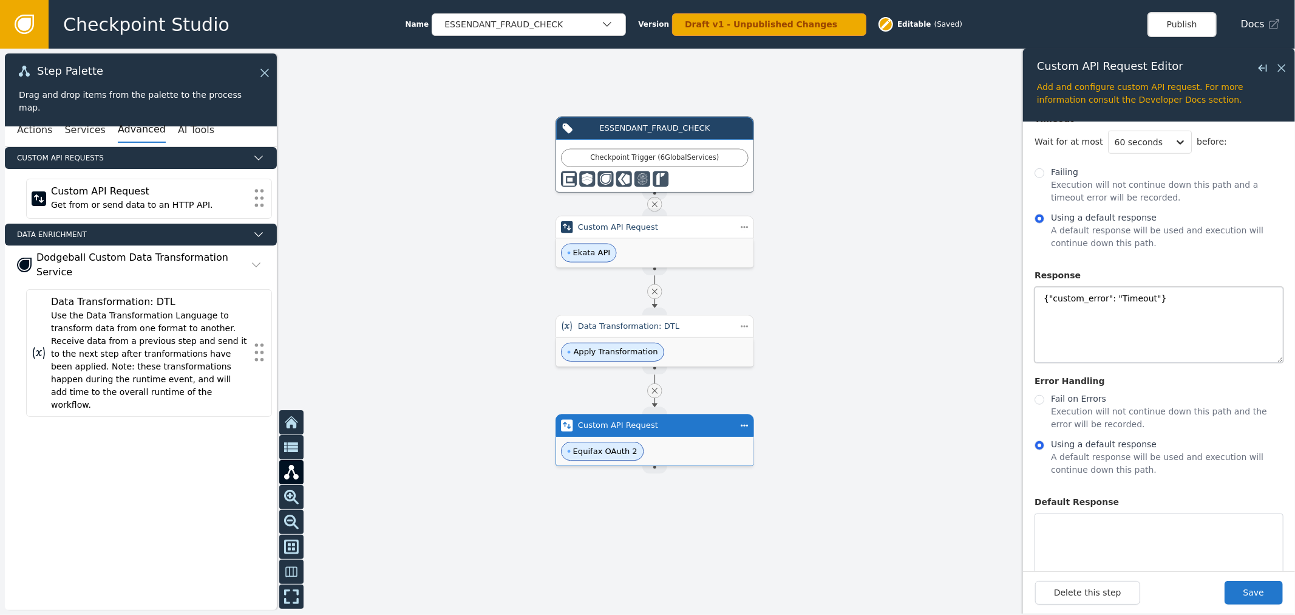
scroll to position [811, 0]
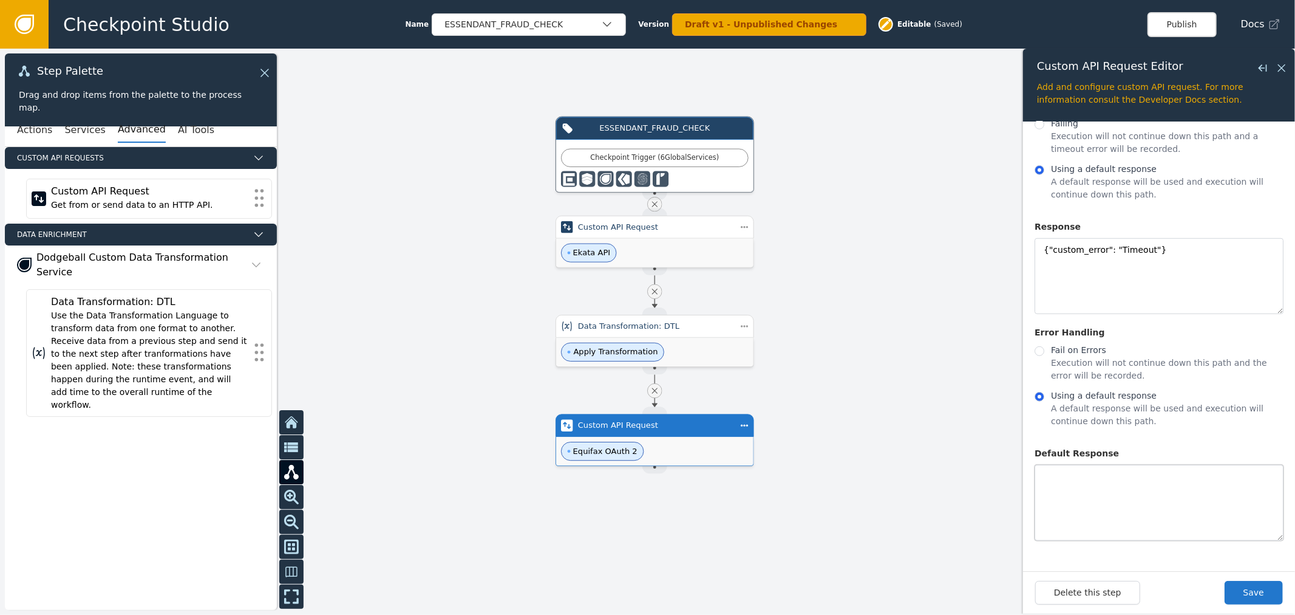
click at [1128, 484] on textarea at bounding box center [1159, 503] width 249 height 76
paste textarea "{"custom_error": "Bad Response/Request"}"
type textarea "{"custom_error": "Bad Response/Request"}"
click at [1240, 587] on button "Save" at bounding box center [1254, 593] width 58 height 24
click at [944, 523] on div at bounding box center [647, 332] width 1295 height 566
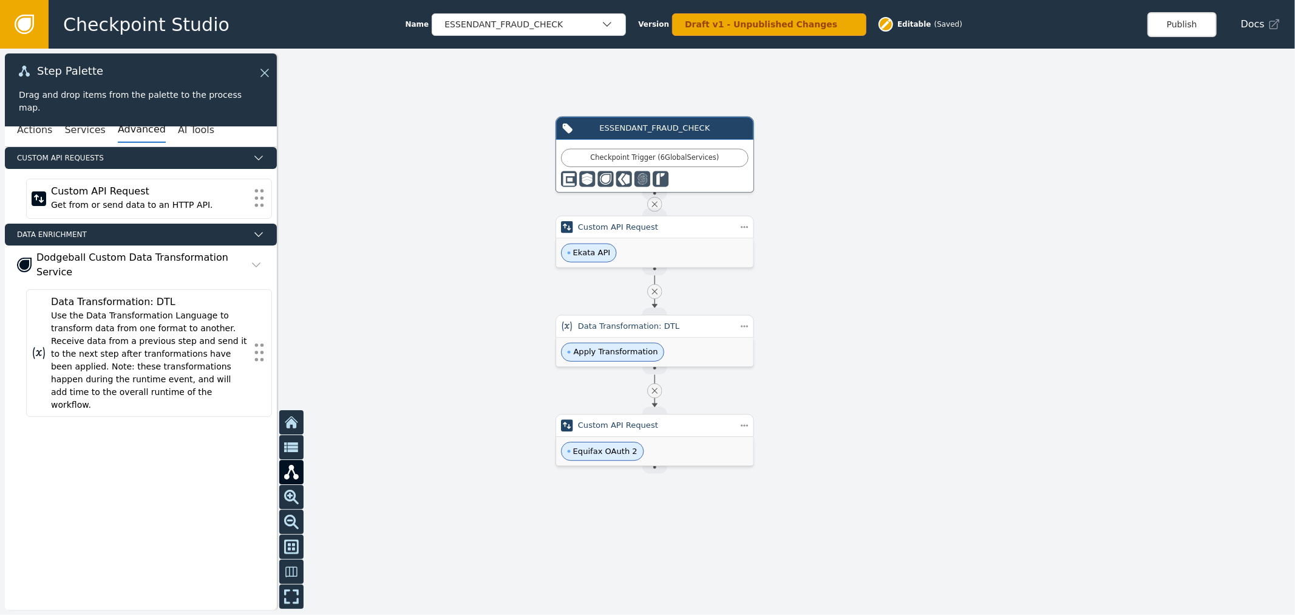
click at [1083, 356] on div at bounding box center [647, 332] width 1295 height 566
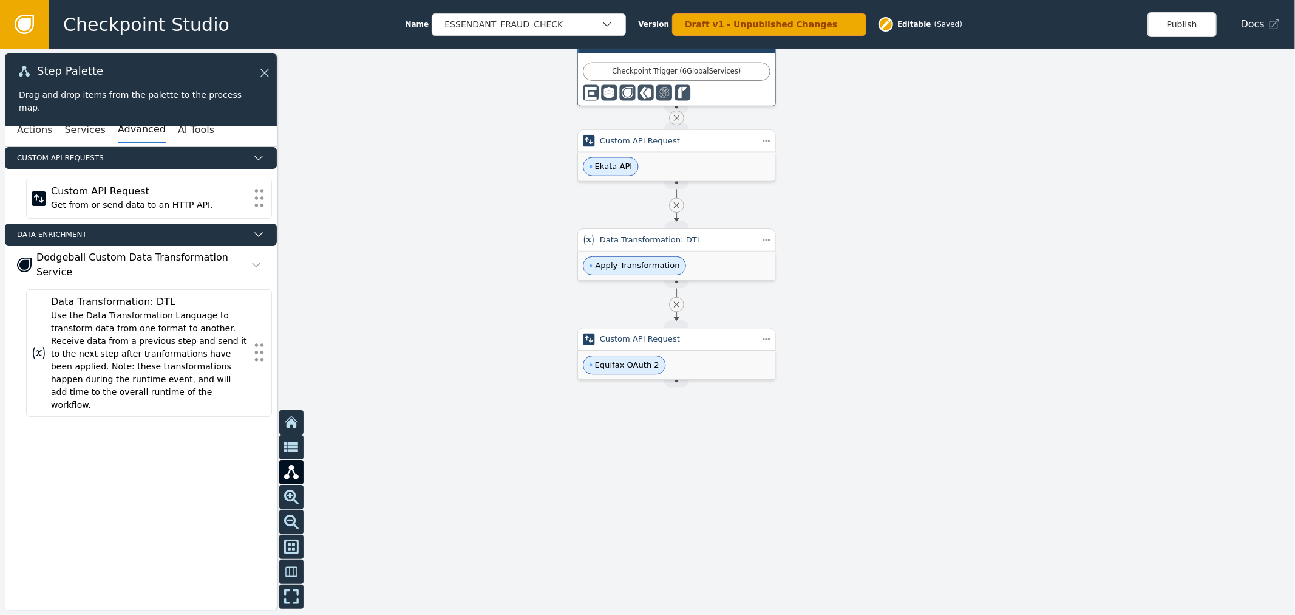
drag, startPoint x: 1075, startPoint y: 356, endPoint x: 1075, endPoint y: 341, distance: 14.6
click at [1075, 342] on div at bounding box center [647, 332] width 1295 height 566
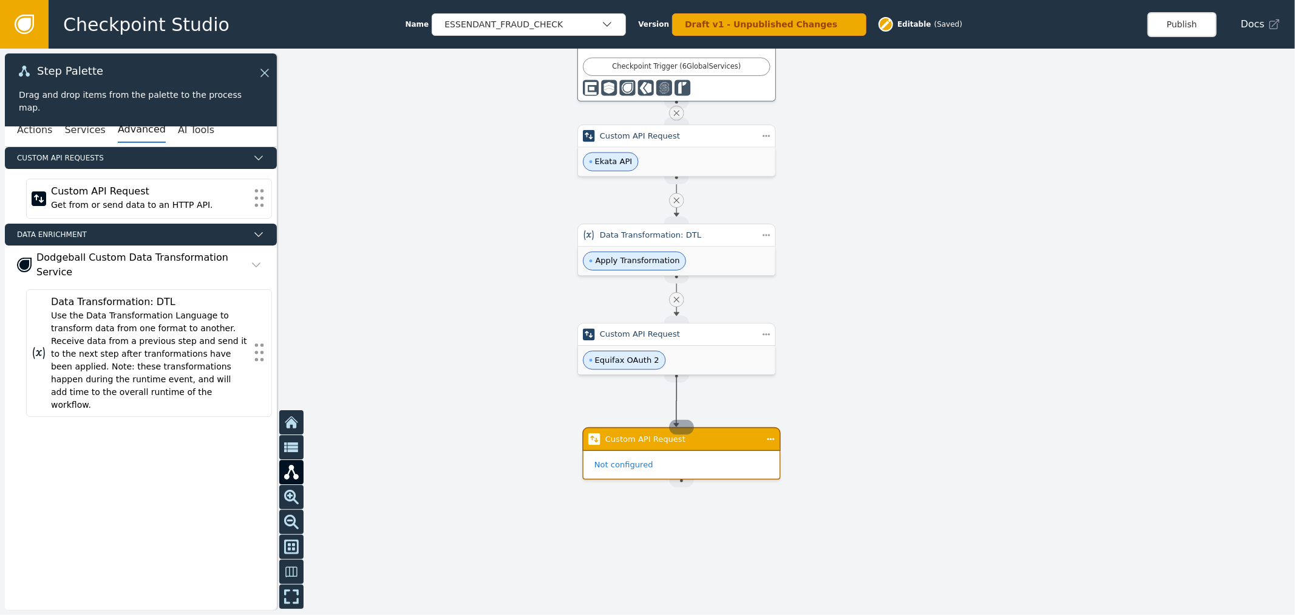
drag, startPoint x: 672, startPoint y: 378, endPoint x: 677, endPoint y: 427, distance: 49.5
click at [677, 427] on div "ESSENDANT_FRAUD_CHECK Checkpoint Trigger ( 6 Global Services ) Source Handle fo…" at bounding box center [1206, 257] width 1058 height 462
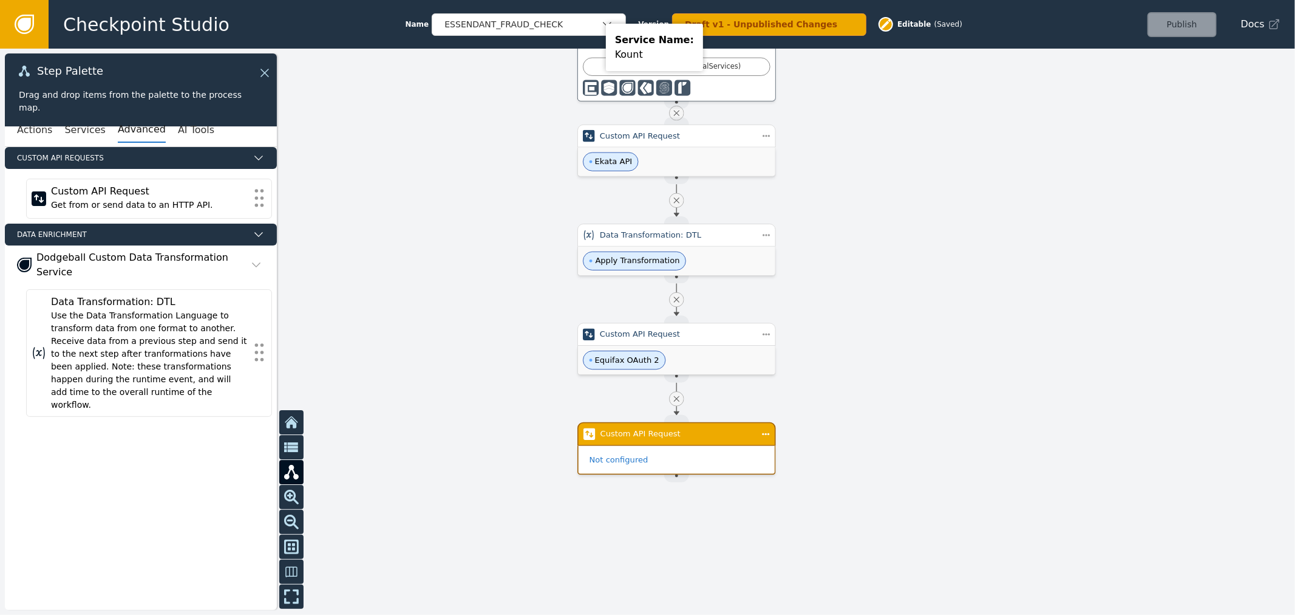
click at [962, 168] on div at bounding box center [647, 332] width 1295 height 566
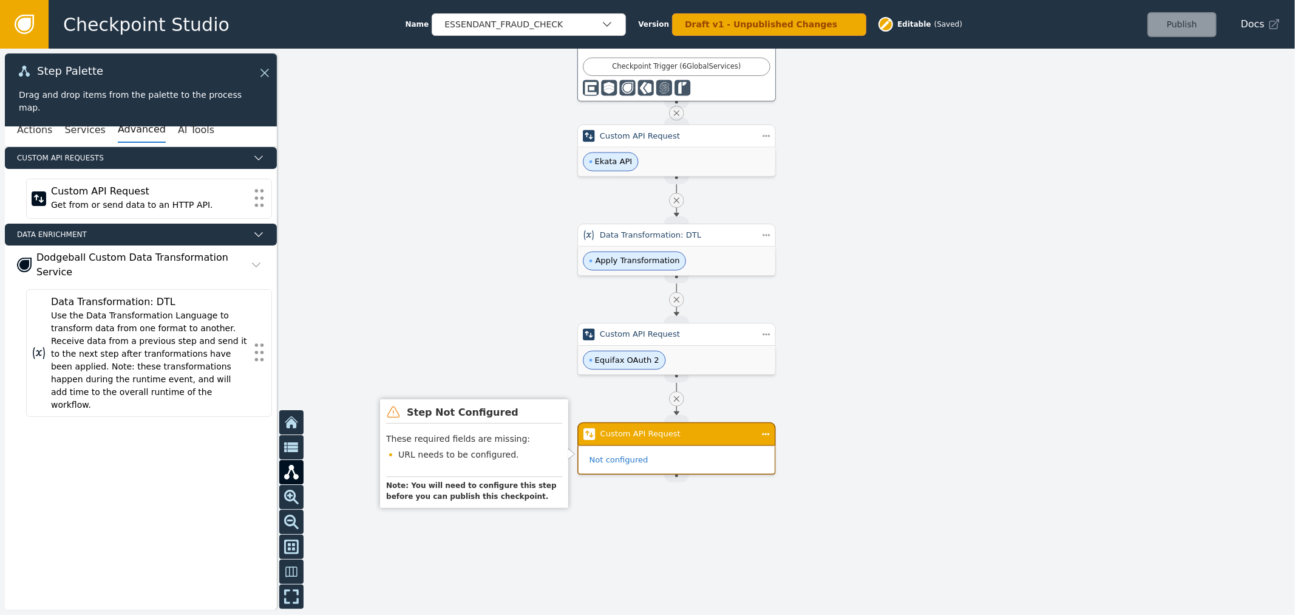
click at [832, 456] on div at bounding box center [647, 332] width 1295 height 566
drag, startPoint x: 772, startPoint y: 448, endPoint x: 776, endPoint y: 442, distance: 7.6
click at [772, 448] on div "Not configured" at bounding box center [677, 460] width 196 height 28
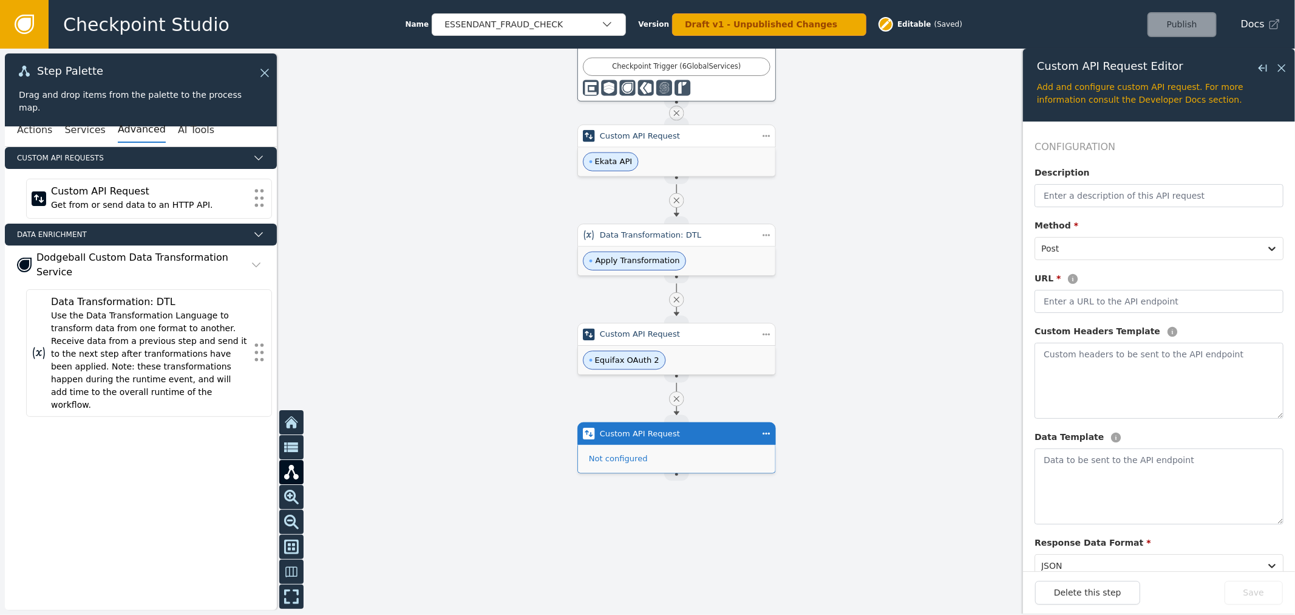
click at [1094, 208] on div "Configuration Description Method * Post URL * Custom Headers Template Data Temp…" at bounding box center [1159, 456] width 249 height 633
click at [1097, 203] on input "text" at bounding box center [1159, 195] width 249 height 23
paste input "Make EFX Call"
type input "Make EFX Call"
click at [1074, 316] on div "Configuration Description Make EFX Call Method * Post URL * Custom Headers Temp…" at bounding box center [1159, 456] width 249 height 633
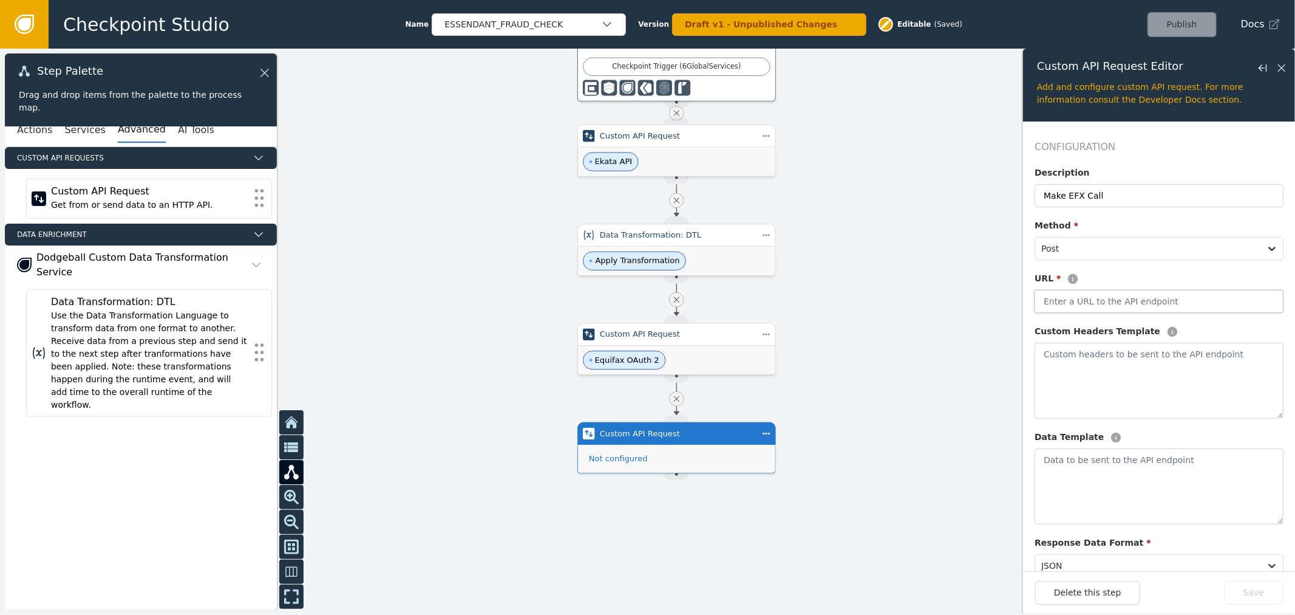
click at [1084, 306] on input "text" at bounding box center [1159, 301] width 249 height 23
paste input "[URL][DOMAIN_NAME]"
type input "[URL][DOMAIN_NAME]"
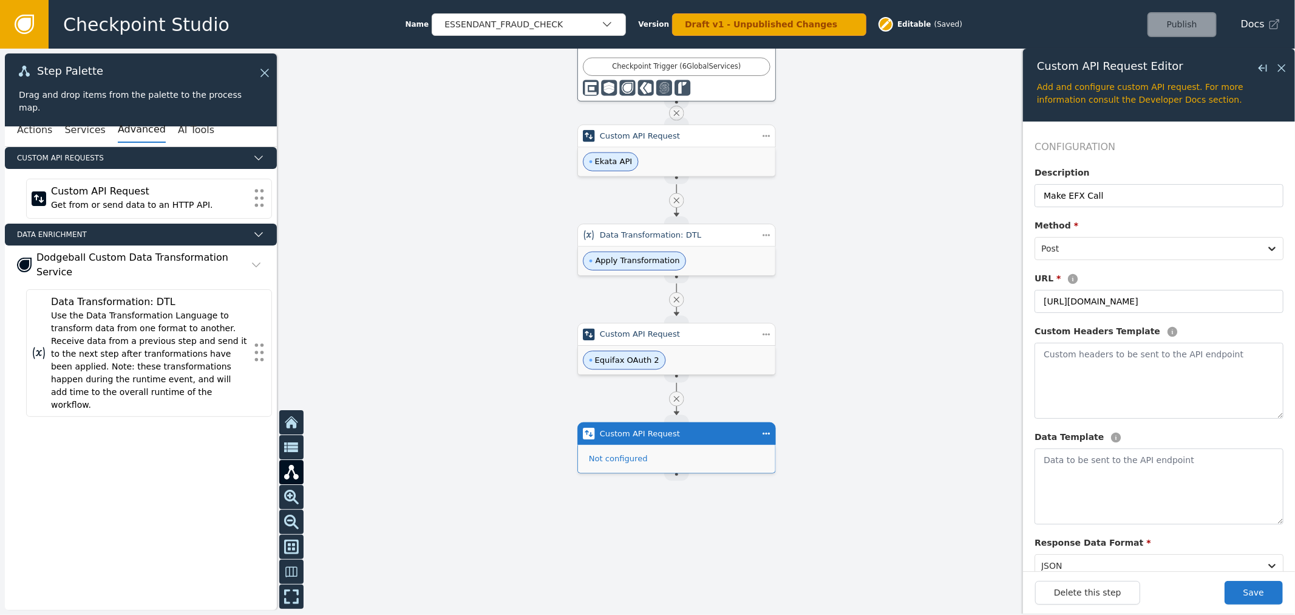
click at [1041, 337] on label "Custom Headers Template" at bounding box center [1098, 331] width 126 height 13
click at [1072, 363] on textarea at bounding box center [1159, 381] width 249 height 76
paste textarea "{"Content-Type": "application/json", "Authorization": "Bearer {{efx_access_toke…"
type textarea "{"Content-Type": "application/json", "Authorization": "Bearer {{efx_access_toke…"
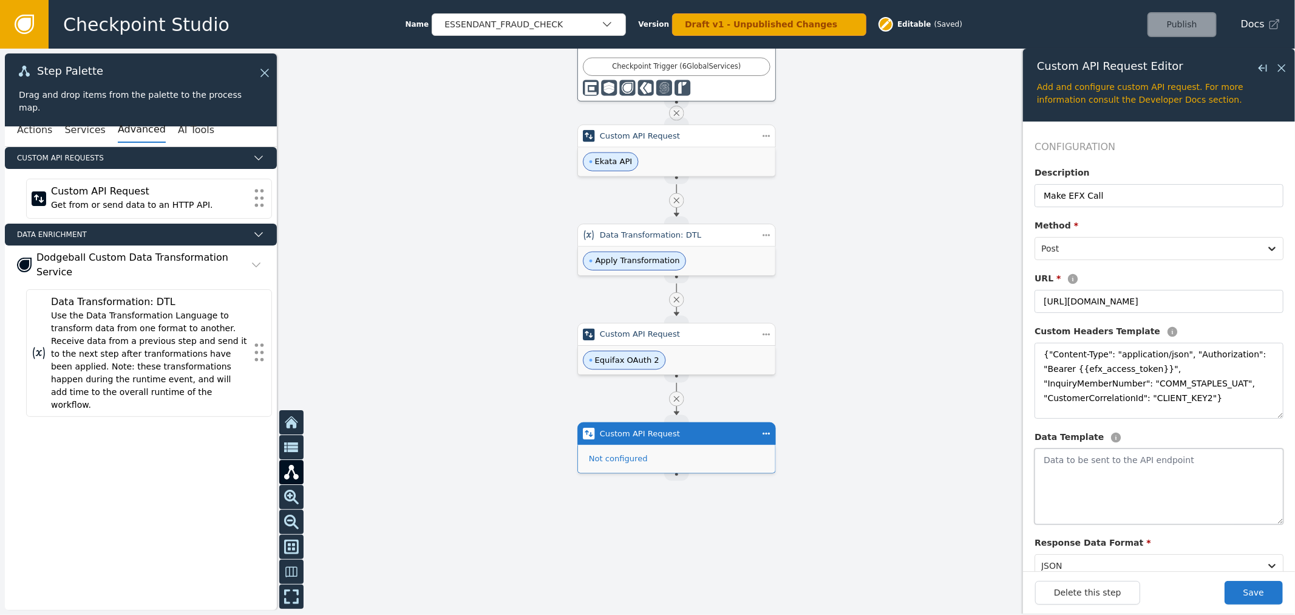
click at [1091, 460] on textarea at bounding box center [1159, 486] width 249 height 76
paste textarea "{ "businessSubject": { "name": { "businessName":"{{event.businessName}}" }, "ad…"
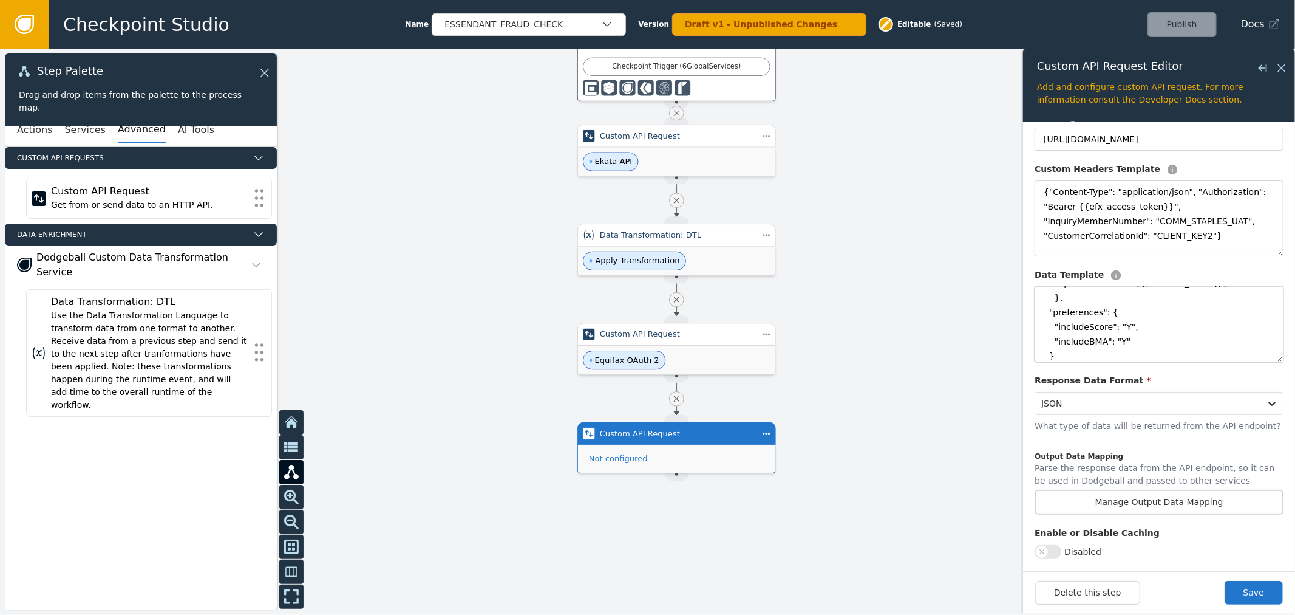
scroll to position [135, 0]
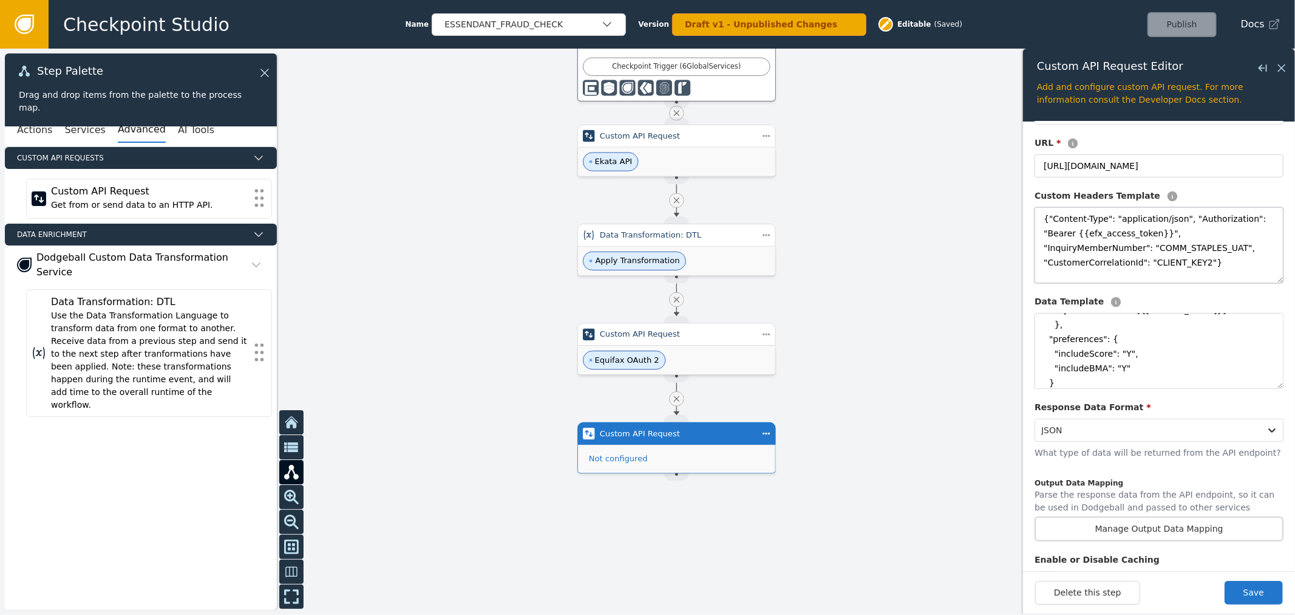
click at [1158, 262] on textarea "{"Content-Type": "application/json", "Authorization": "Bearer {{efx_access_toke…" at bounding box center [1159, 245] width 249 height 76
click at [1182, 356] on textarea "{ "businessSubject": { "name": { "businessName":"{{event.businessName}}" }, "ad…" at bounding box center [1159, 351] width 249 height 76
click at [1144, 367] on textarea "{ "businessSubject": { "name": { "businessName":"{{event.businessName}}" }, "ad…" at bounding box center [1159, 351] width 249 height 76
click at [1122, 363] on textarea "{ "businessSubject": { "name": { "businessName":"{{event.businessName}}" }, "ad…" at bounding box center [1159, 351] width 249 height 76
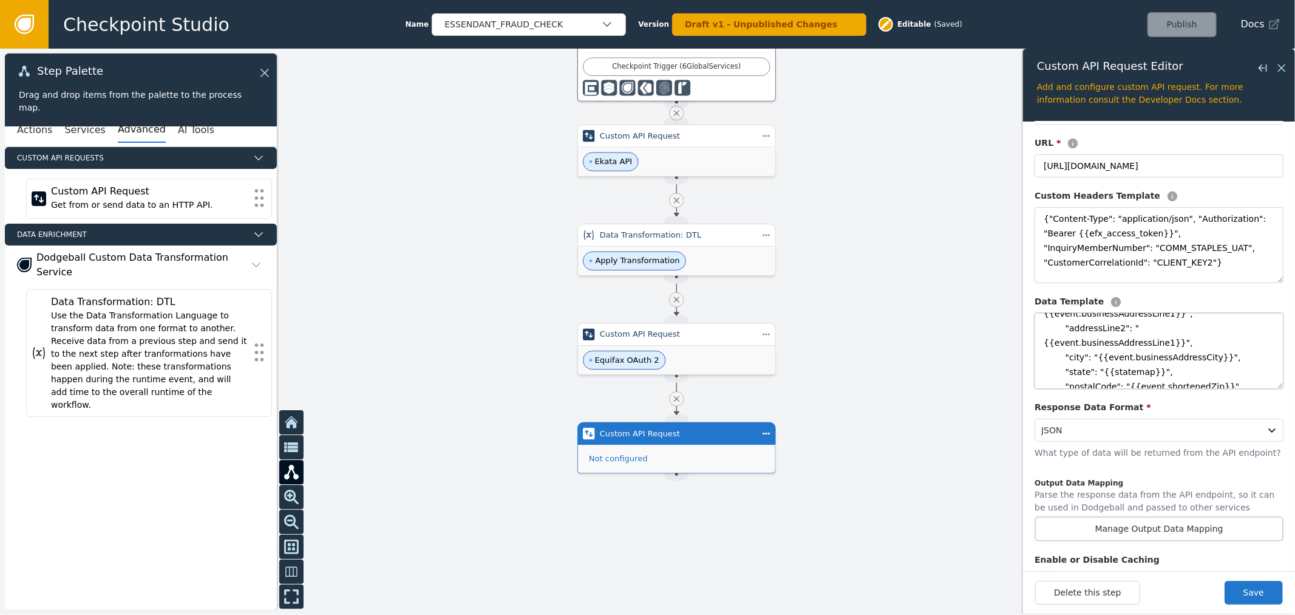
paste textarea "Abbreviation": "{{event.businessAddressState"
type textarea "{ "businessSubject": { "name": { "businessName":"{{event.businessName}}" }, "ad…"
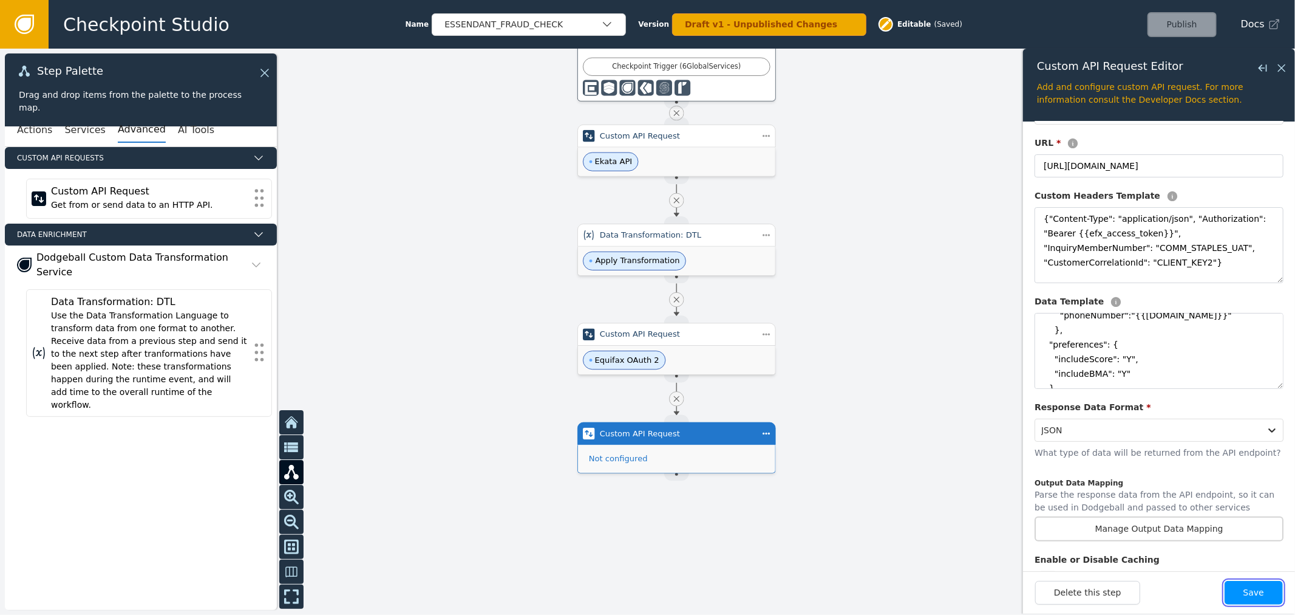
click at [1276, 598] on button "Save" at bounding box center [1254, 593] width 58 height 24
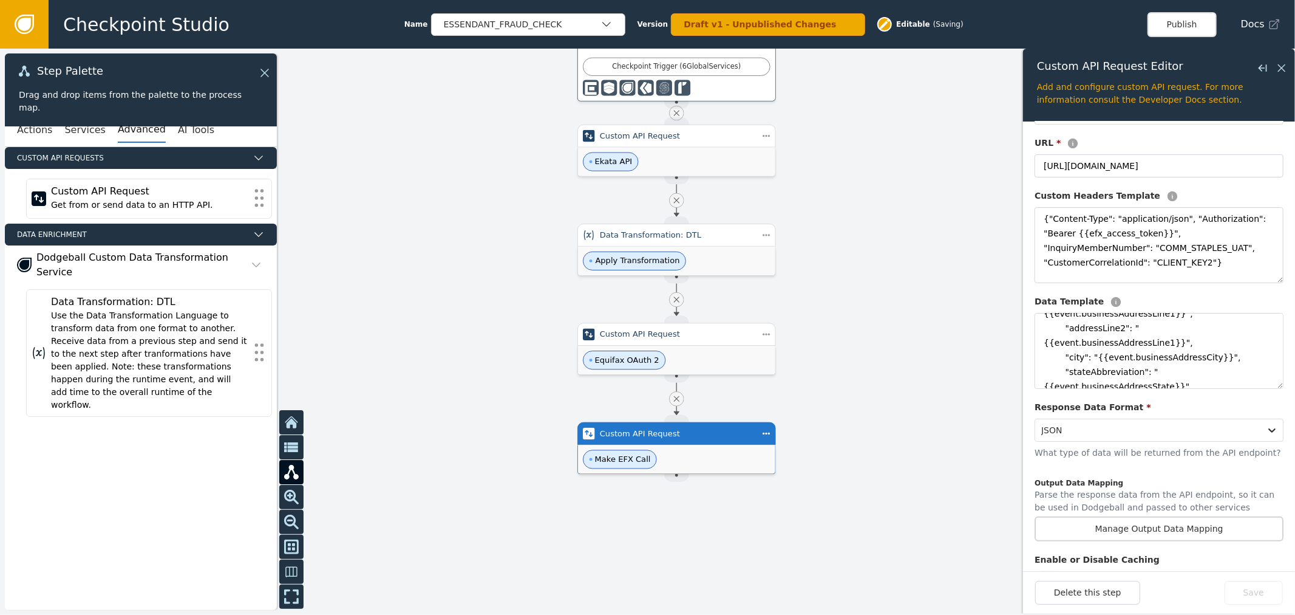
scroll to position [135, 0]
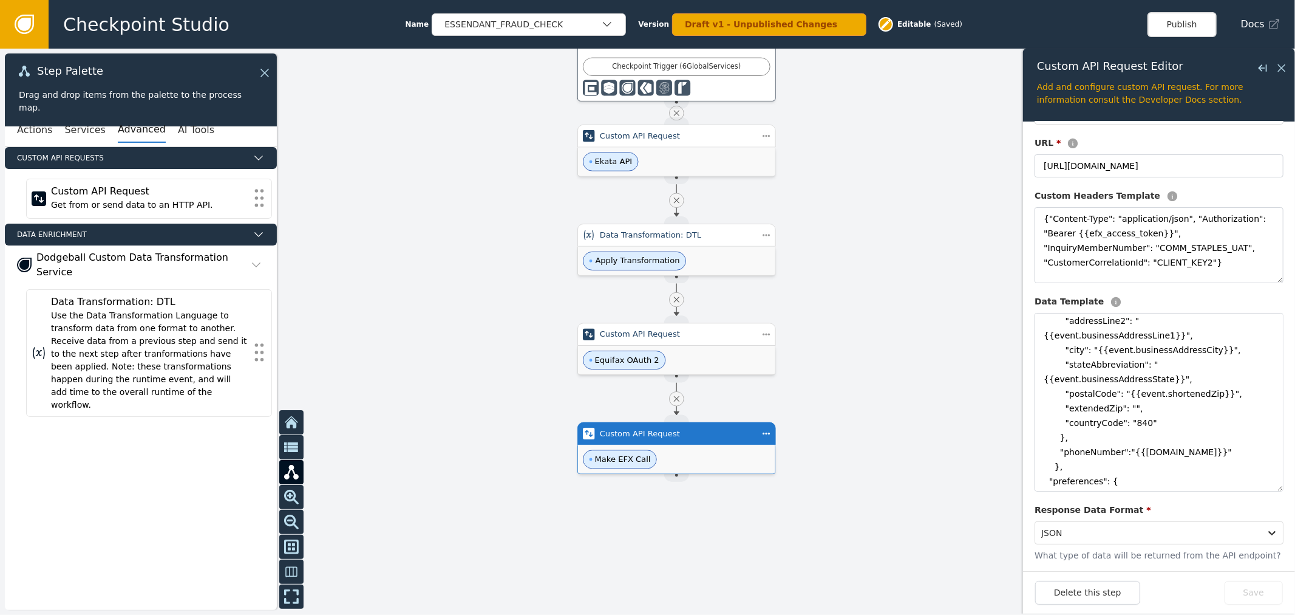
drag, startPoint x: 1266, startPoint y: 381, endPoint x: 1246, endPoint y: 469, distance: 90.2
click at [1272, 491] on textarea "{ "businessSubject": { "name": { "businessName":"{{event.businessName}}" }, "ad…" at bounding box center [1159, 402] width 249 height 179
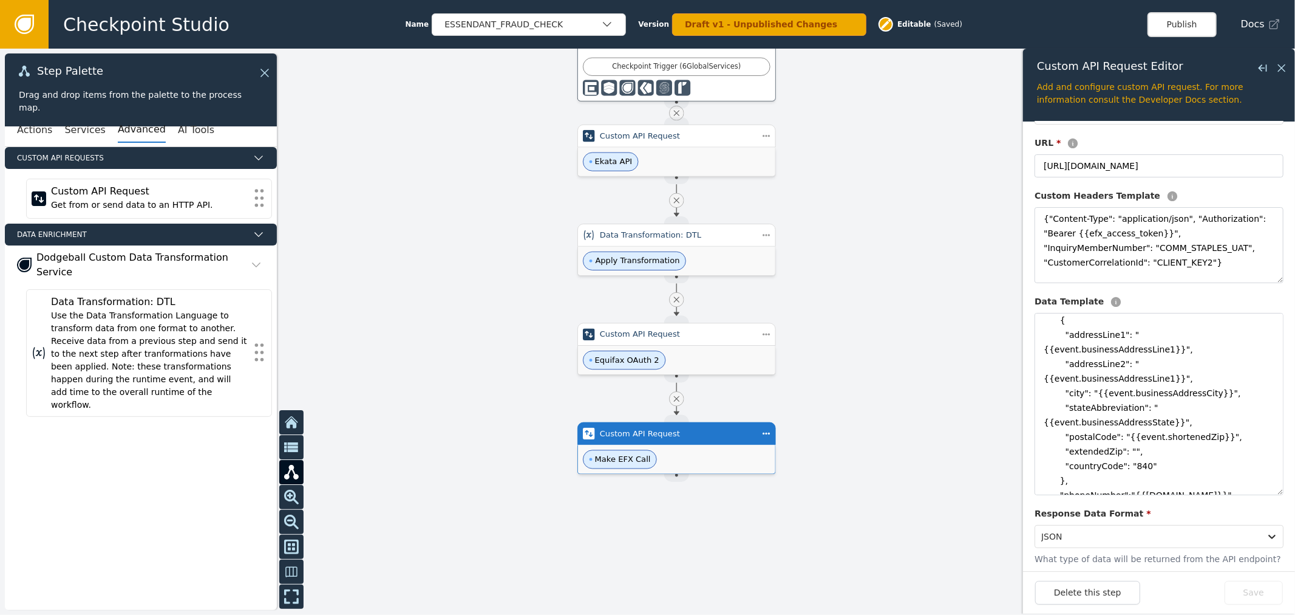
scroll to position [67, 0]
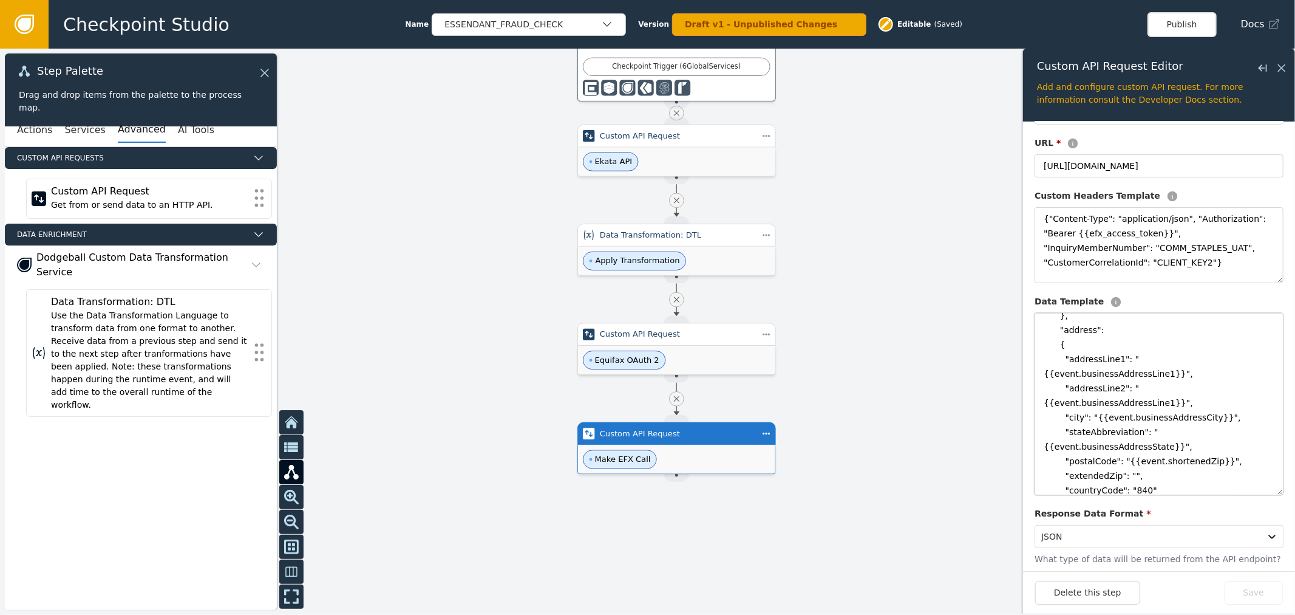
click at [1083, 407] on textarea "{ "businessSubject": { "name": { "businessName":"{{event.businessName}}" }, "ad…" at bounding box center [1159, 404] width 249 height 182
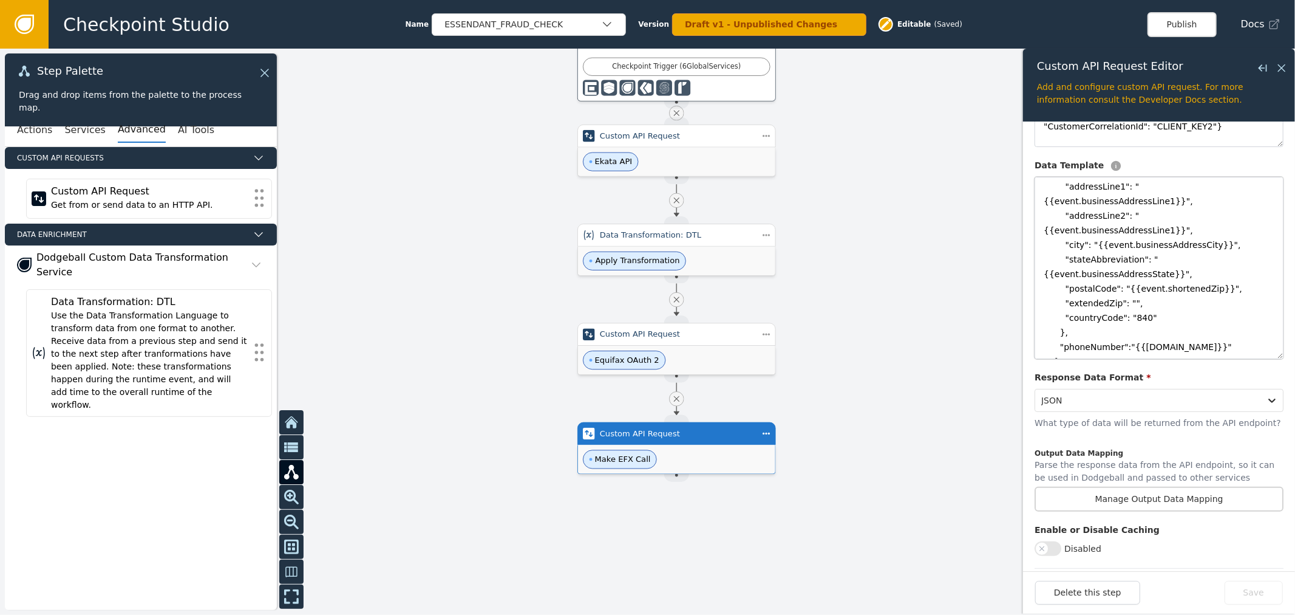
scroll to position [308, 0]
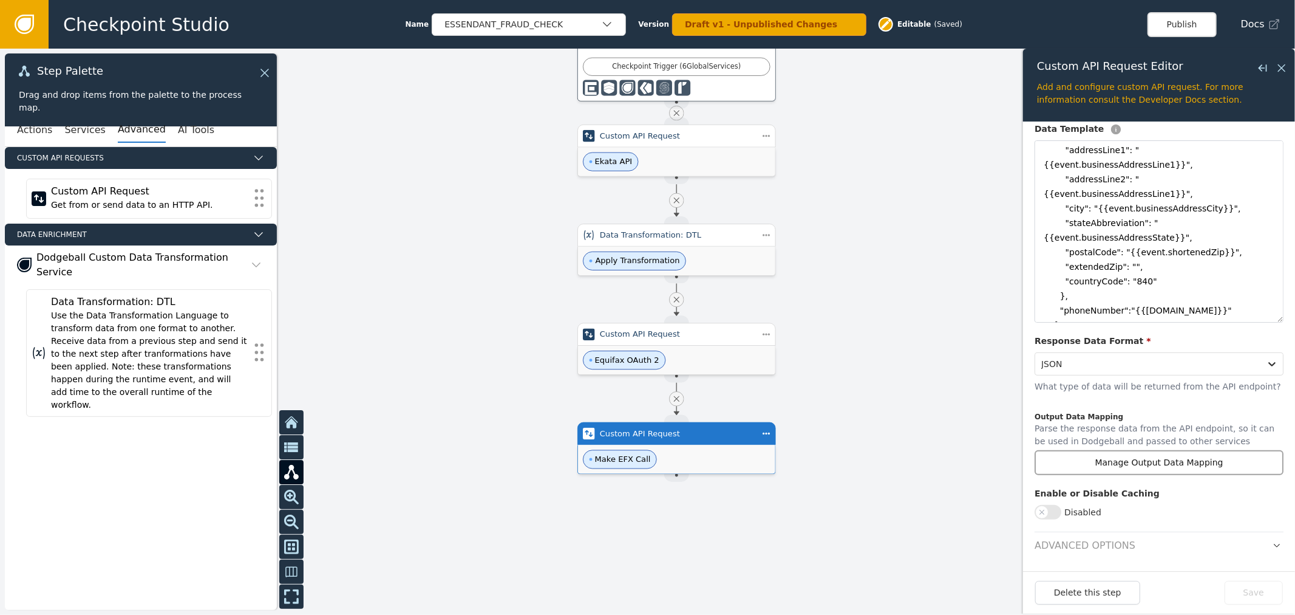
click at [1200, 455] on button "Manage Output Data Mapping" at bounding box center [1159, 462] width 249 height 25
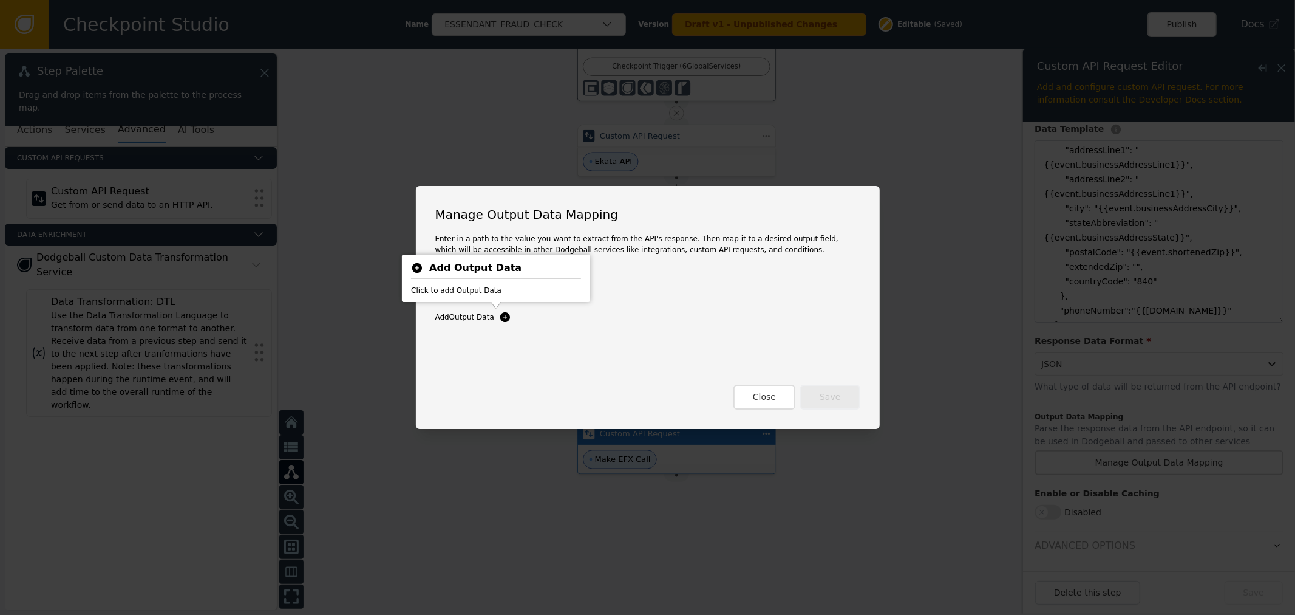
click at [493, 1] on body "Checkpoint Studio Name ESSENDANT_FRAUD_CHECK Version Draft v1 - Unpublished Cha…" at bounding box center [647, 0] width 1295 height 1
click at [500, 318] on icon at bounding box center [505, 317] width 10 height 10
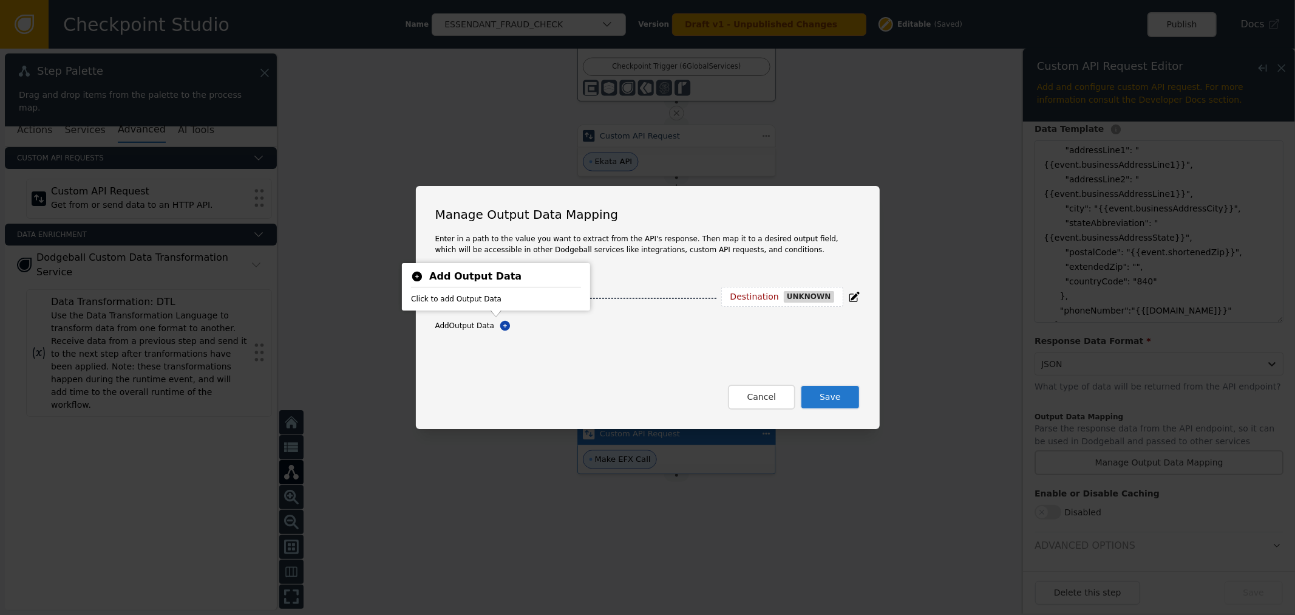
click at [757, 214] on h1 "Manage Output Data Mapping" at bounding box center [647, 214] width 425 height 18
click at [480, 304] on input at bounding box center [515, 298] width 106 height 15
paste input "marketingDetails.cli"
type input "marketingDetails.cli"
click at [741, 296] on div "Destination" at bounding box center [738, 297] width 49 height 11
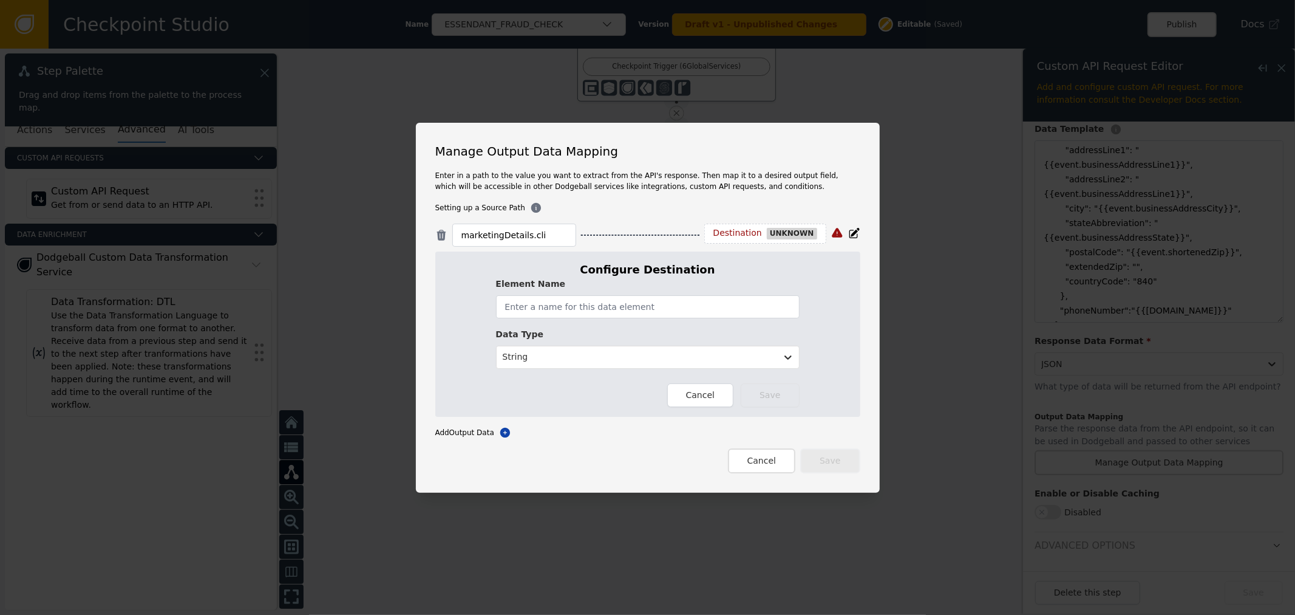
click at [666, 293] on div "Element Name" at bounding box center [648, 298] width 304 height 41
click at [661, 300] on input "text" at bounding box center [648, 306] width 304 height 23
paste input "efxcli"
type input "efxcli"
click at [609, 360] on div at bounding box center [637, 356] width 268 height 15
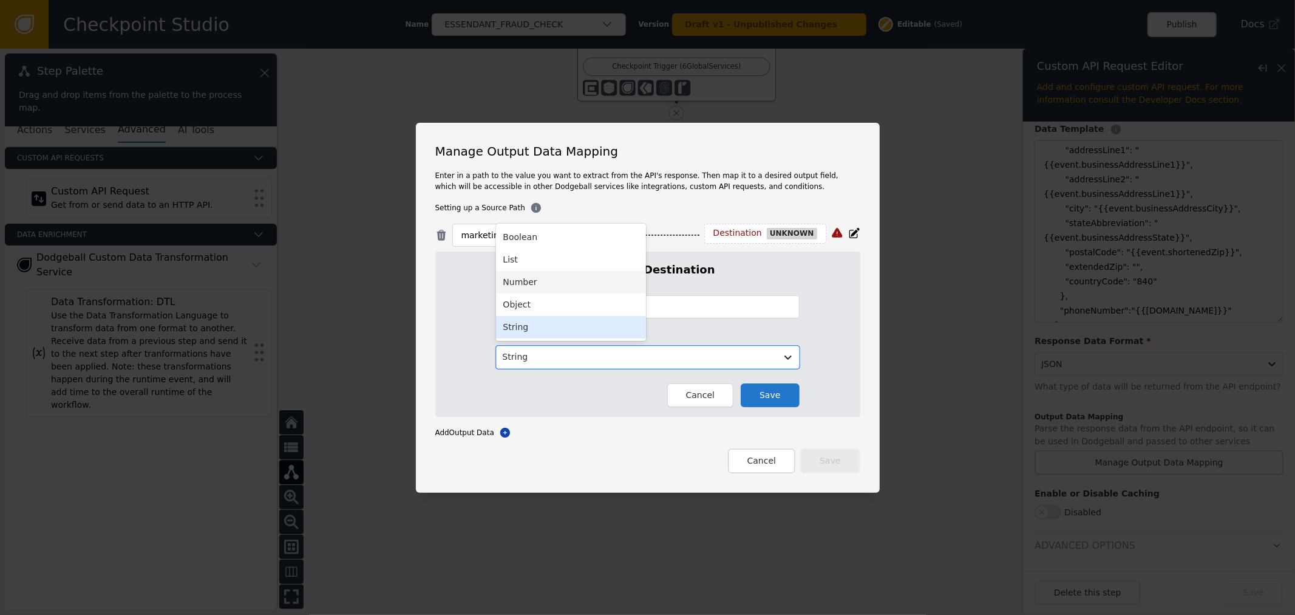
click at [565, 276] on div "Number" at bounding box center [571, 282] width 150 height 22
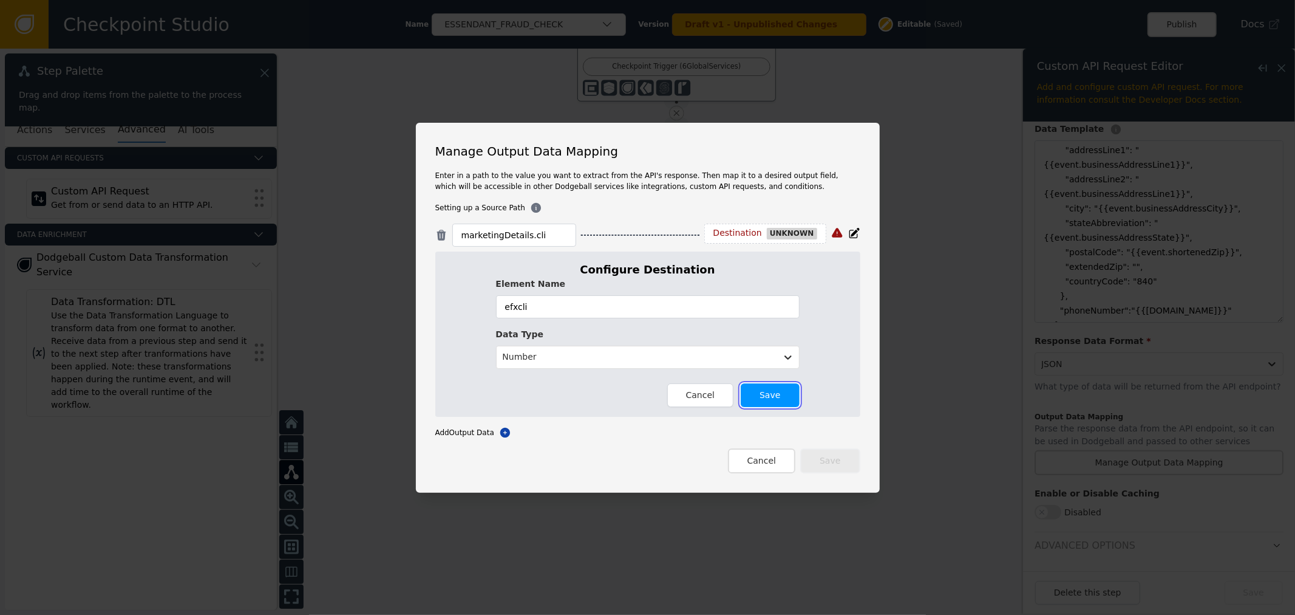
click at [768, 406] on button "Save" at bounding box center [770, 395] width 58 height 24
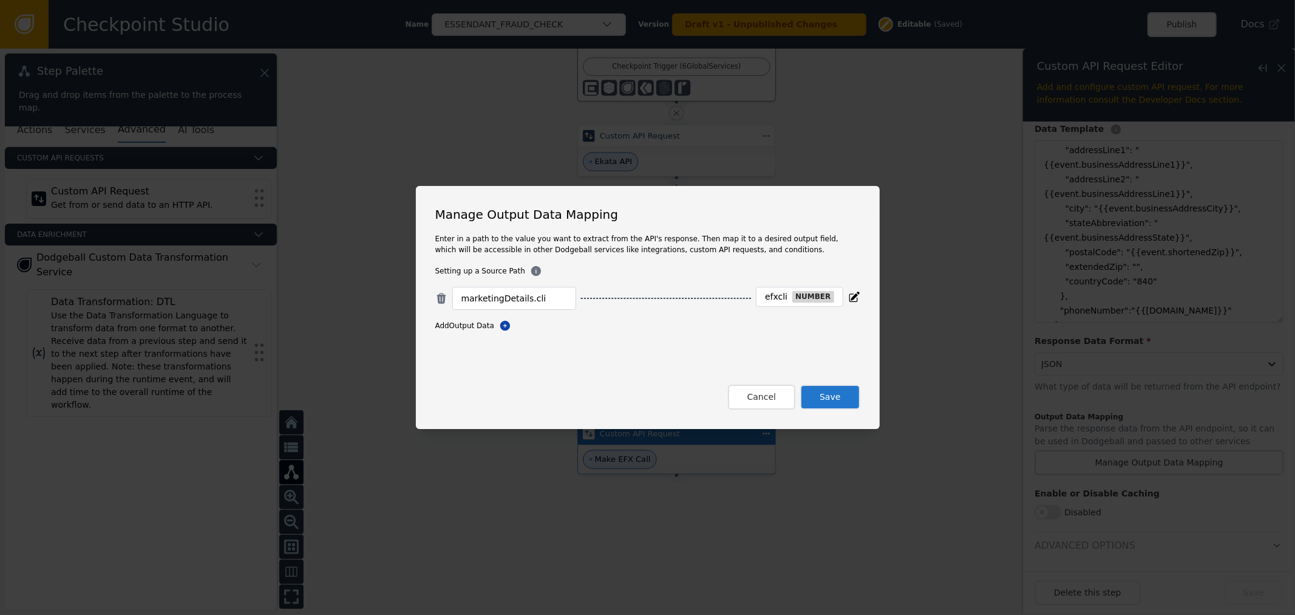
drag, startPoint x: 827, startPoint y: 462, endPoint x: 830, endPoint y: 440, distance: 22.0
click at [830, 442] on div "Manage Output Data Mapping Enter in a path to the value you want to extract fro…" at bounding box center [647, 307] width 1295 height 615
click at [830, 401] on button "Save" at bounding box center [830, 396] width 60 height 25
click at [769, 396] on button "Close" at bounding box center [765, 396] width 62 height 25
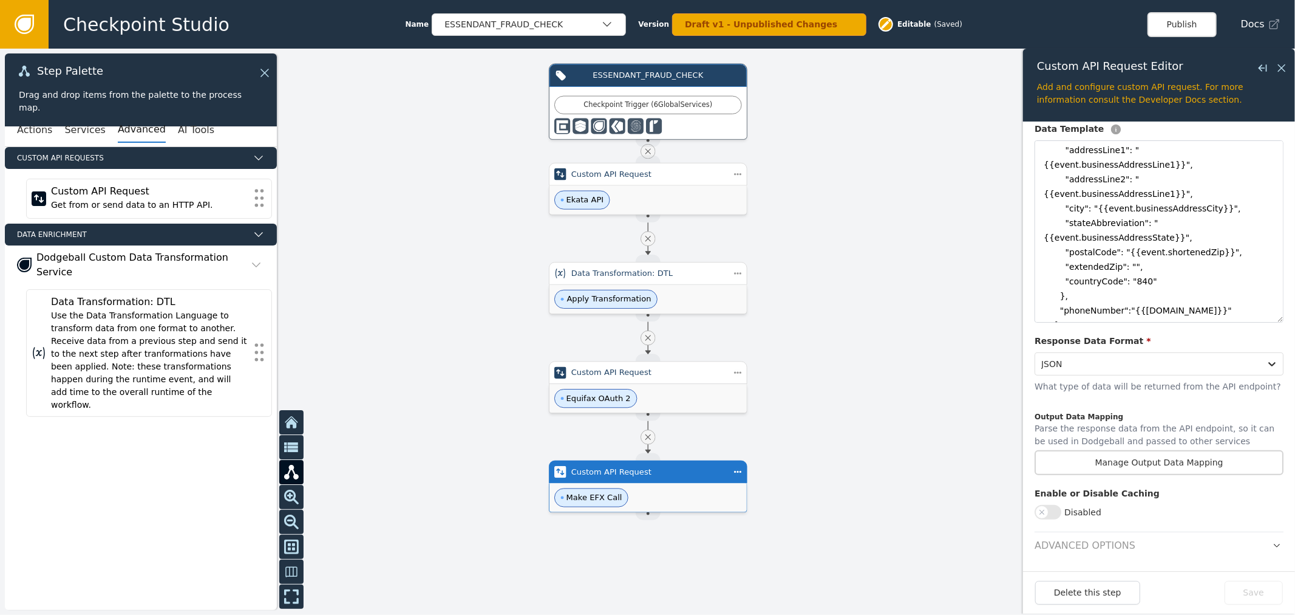
drag, startPoint x: 888, startPoint y: 480, endPoint x: 859, endPoint y: 519, distance: 47.7
click at [859, 519] on div at bounding box center [647, 332] width 1295 height 566
click at [949, 206] on div at bounding box center [647, 332] width 1295 height 566
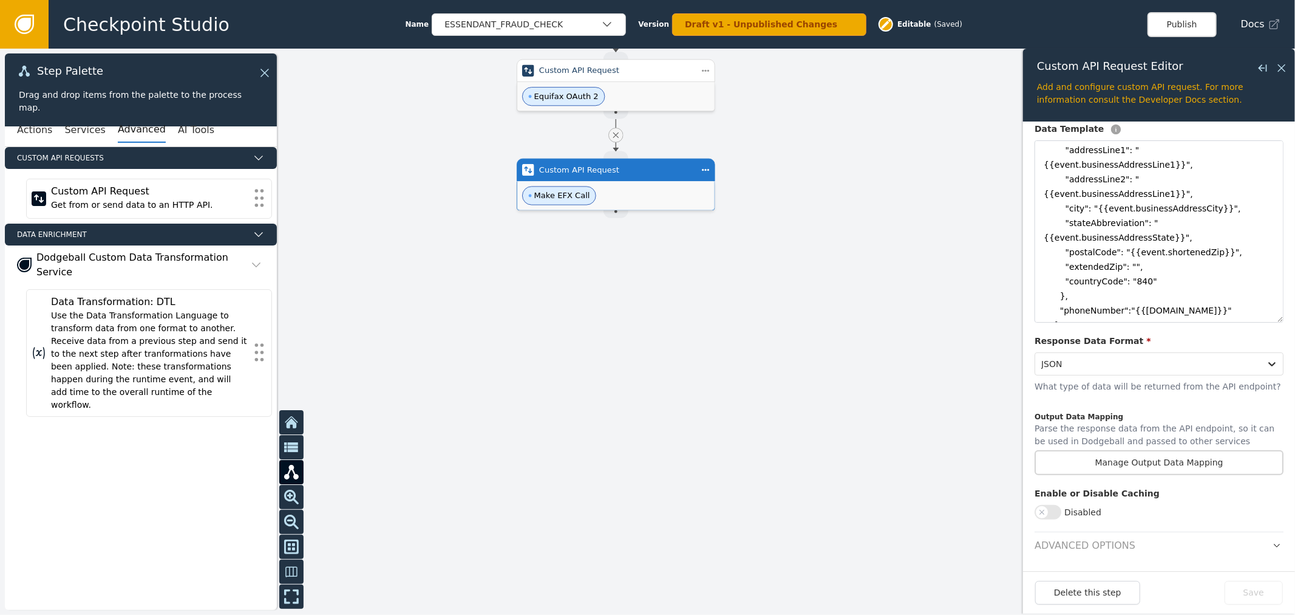
drag, startPoint x: 834, startPoint y: 398, endPoint x: 622, endPoint y: 299, distance: 233.9
click at [805, 252] on div at bounding box center [647, 332] width 1295 height 566
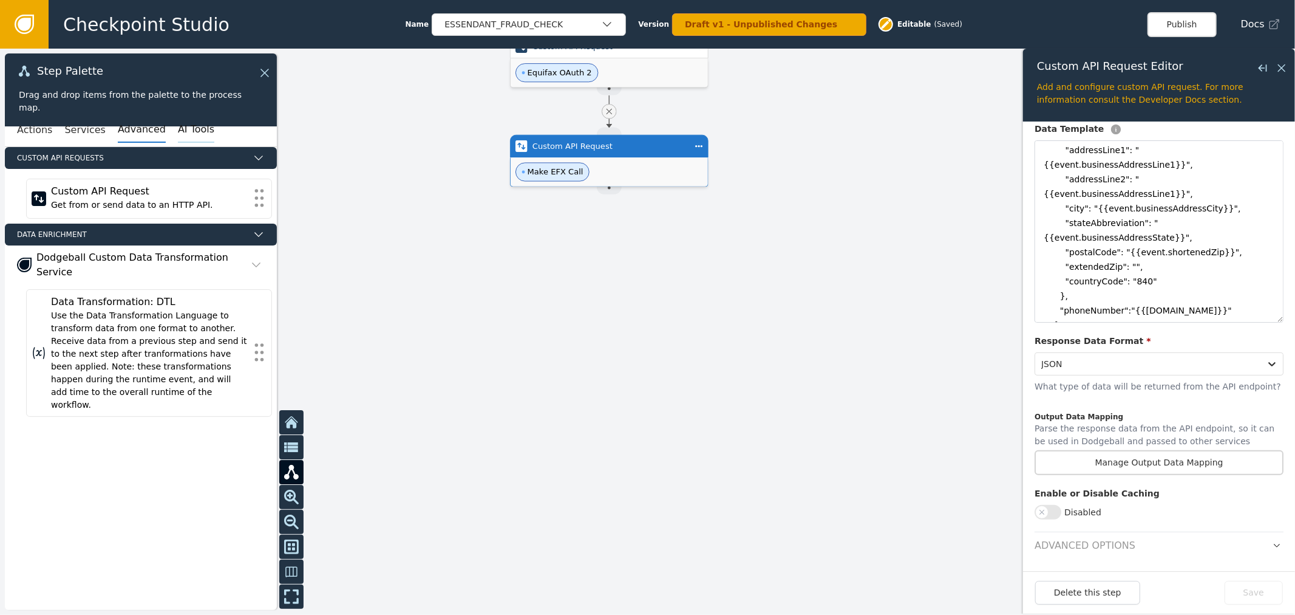
click at [178, 124] on button "AI Tools" at bounding box center [196, 130] width 36 height 26
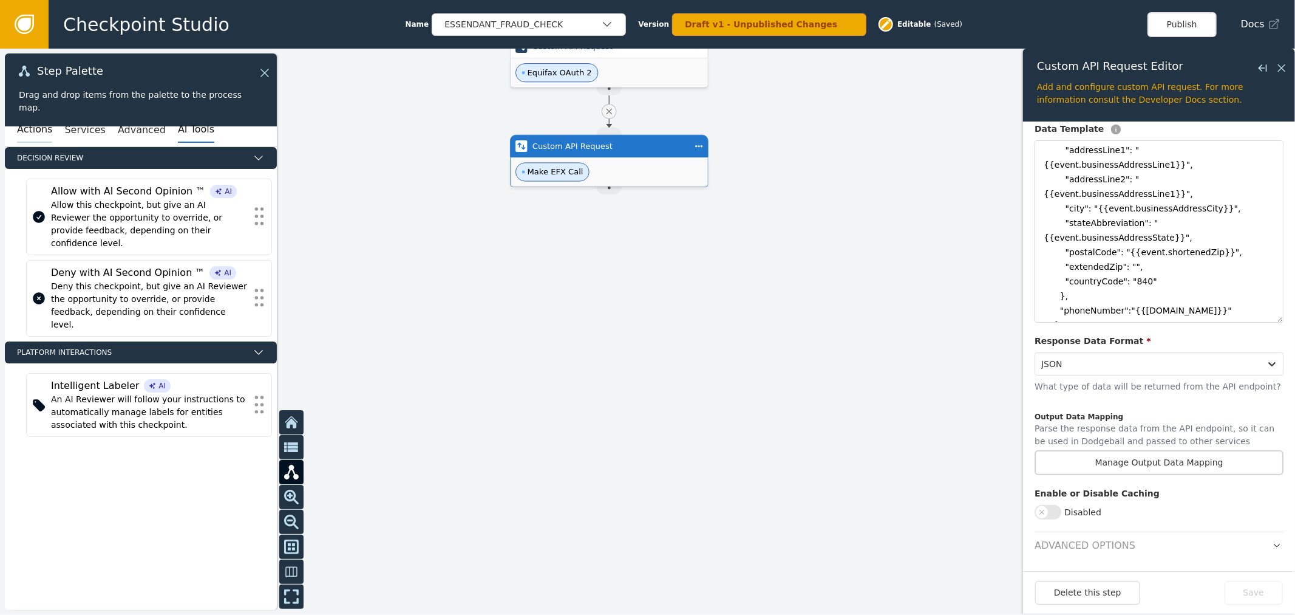
click at [21, 123] on button "Actions" at bounding box center [34, 130] width 35 height 26
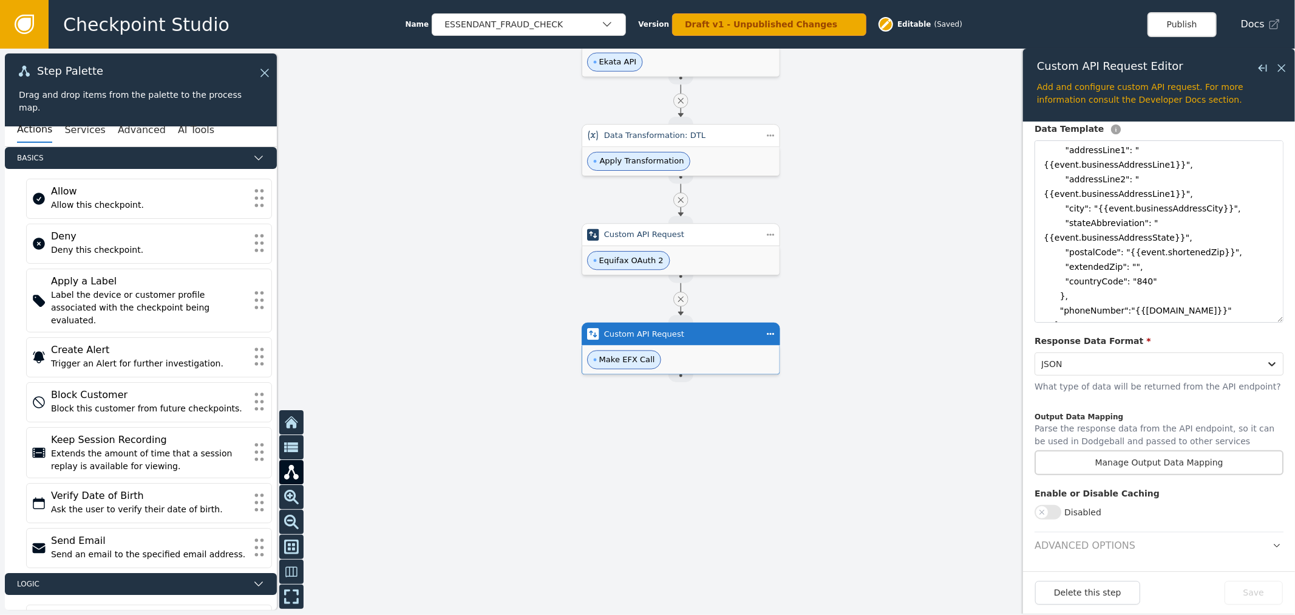
drag, startPoint x: 435, startPoint y: 250, endPoint x: 489, endPoint y: 507, distance: 263.0
click at [489, 507] on div at bounding box center [647, 332] width 1295 height 566
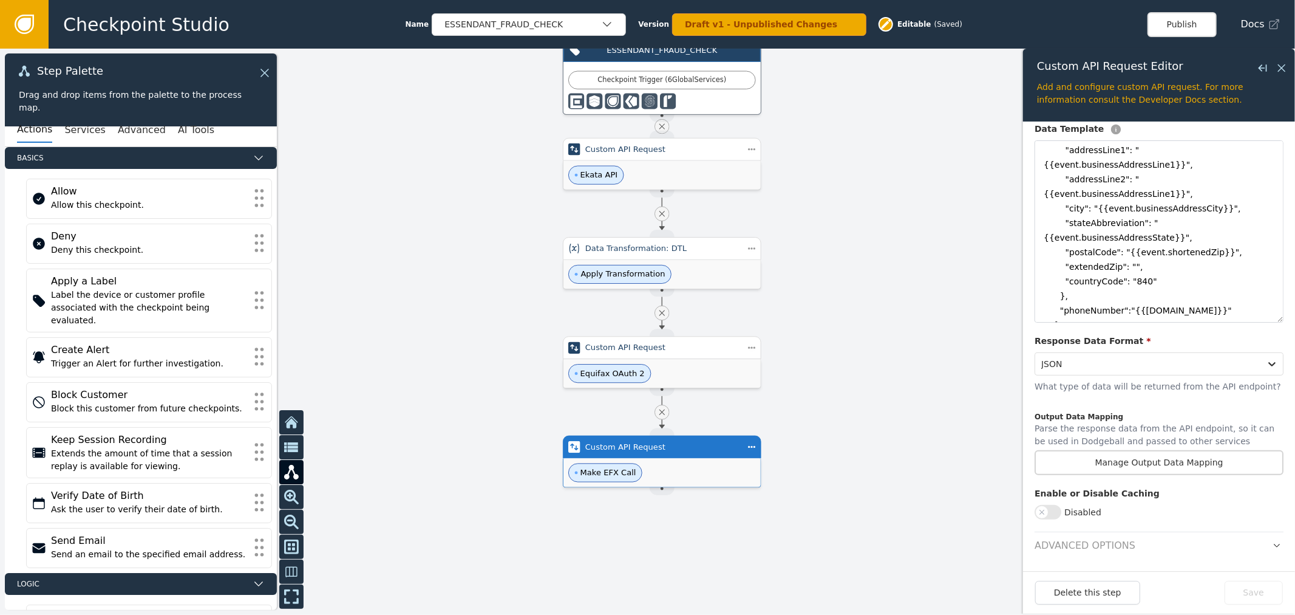
drag, startPoint x: 498, startPoint y: 406, endPoint x: 464, endPoint y: 448, distance: 54.0
click at [464, 446] on div at bounding box center [647, 332] width 1295 height 566
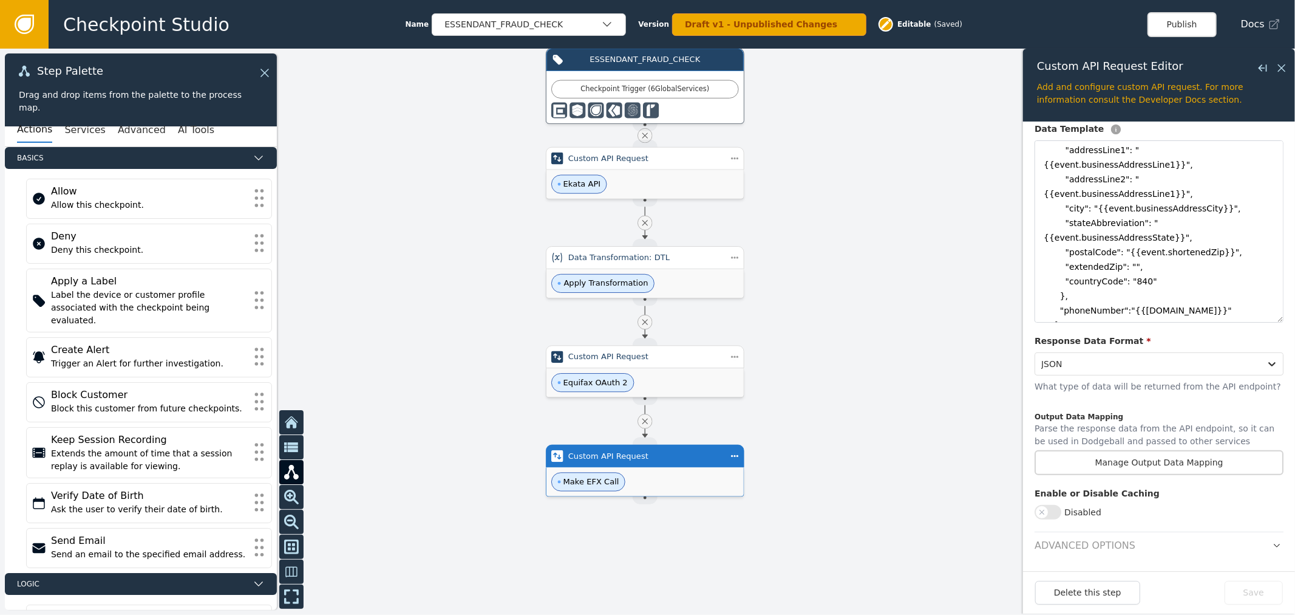
click at [465, 412] on div at bounding box center [647, 332] width 1295 height 566
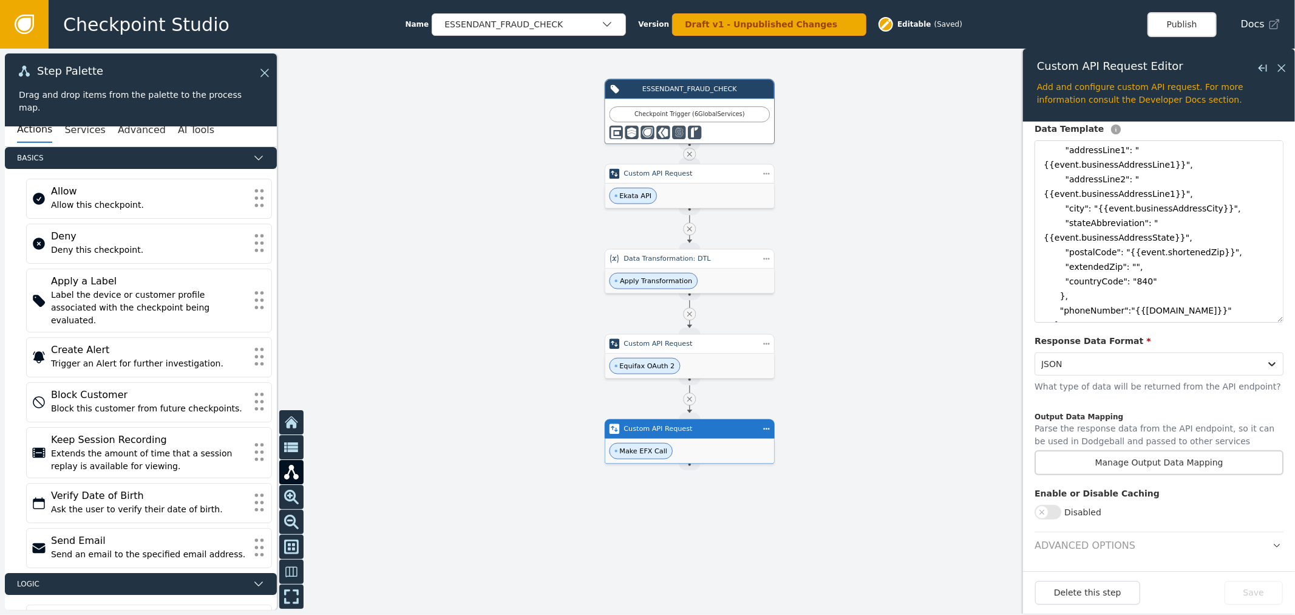
click at [963, 313] on div at bounding box center [647, 332] width 1295 height 566
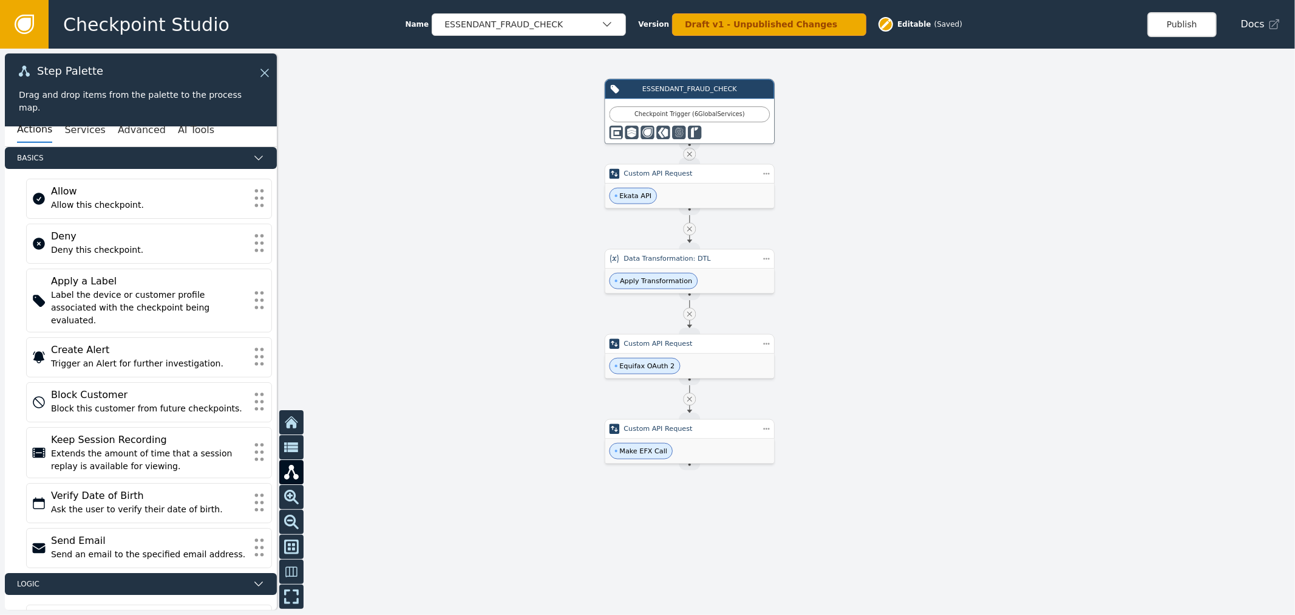
drag, startPoint x: 900, startPoint y: 271, endPoint x: 873, endPoint y: 245, distance: 37.4
click at [873, 245] on div at bounding box center [647, 332] width 1295 height 566
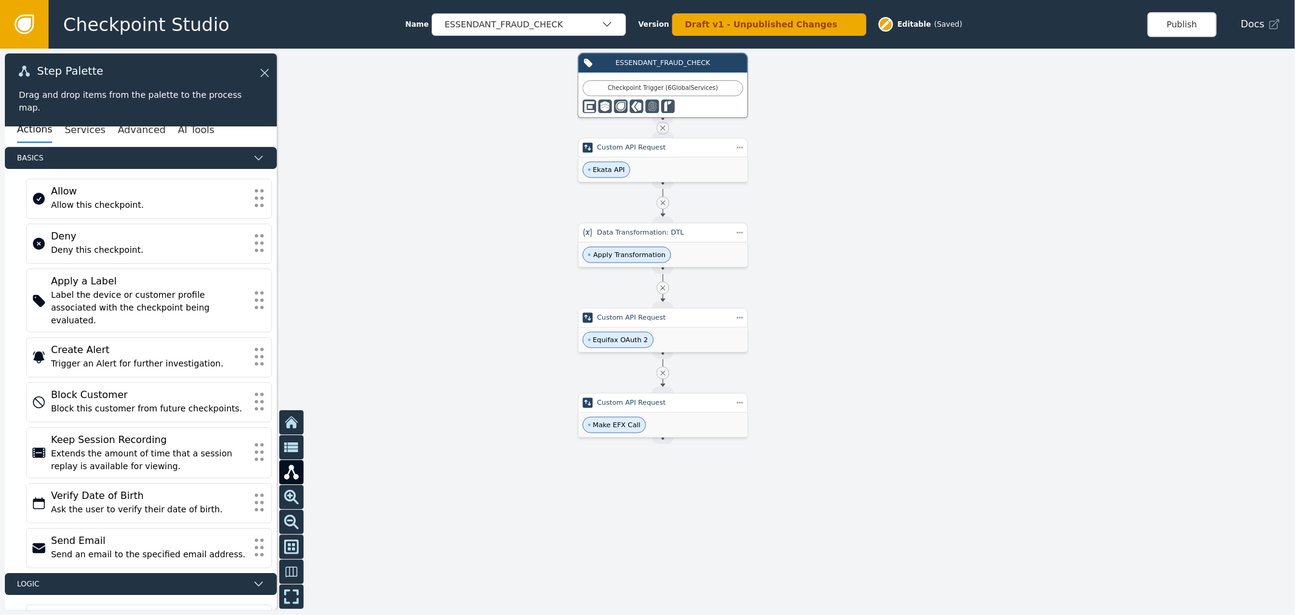
click at [912, 193] on div at bounding box center [647, 332] width 1295 height 566
drag, startPoint x: 822, startPoint y: 410, endPoint x: 826, endPoint y: 384, distance: 25.9
click at [826, 384] on div at bounding box center [647, 332] width 1295 height 566
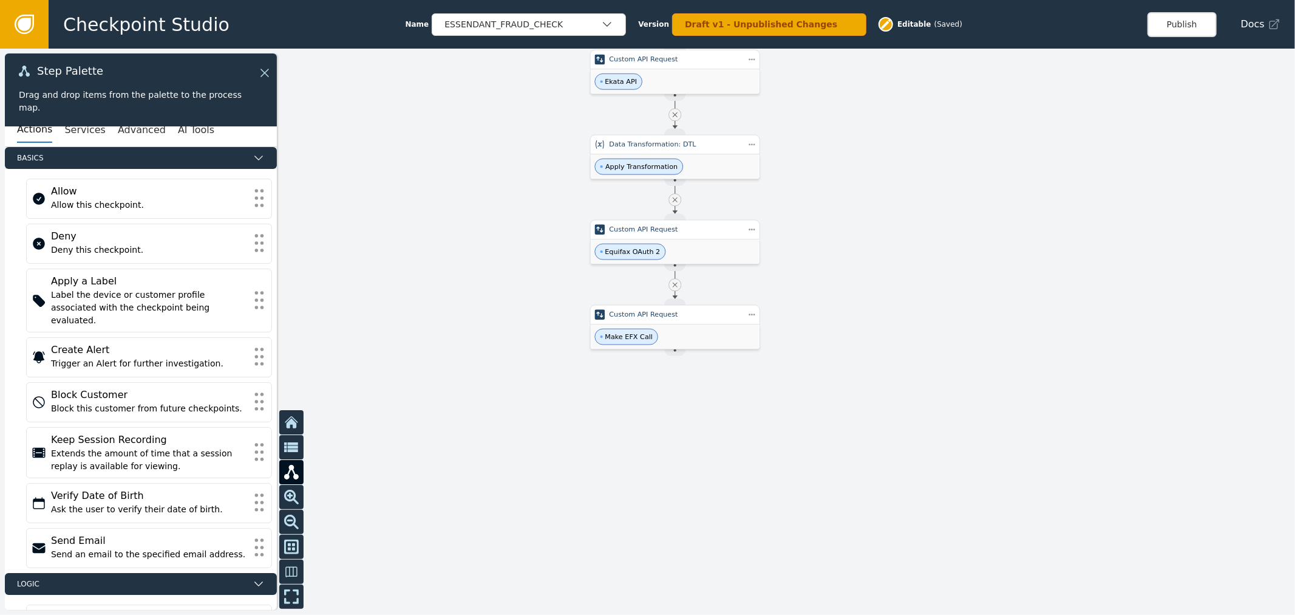
drag, startPoint x: 827, startPoint y: 384, endPoint x: 796, endPoint y: 377, distance: 31.8
click at [796, 377] on div at bounding box center [647, 332] width 1295 height 566
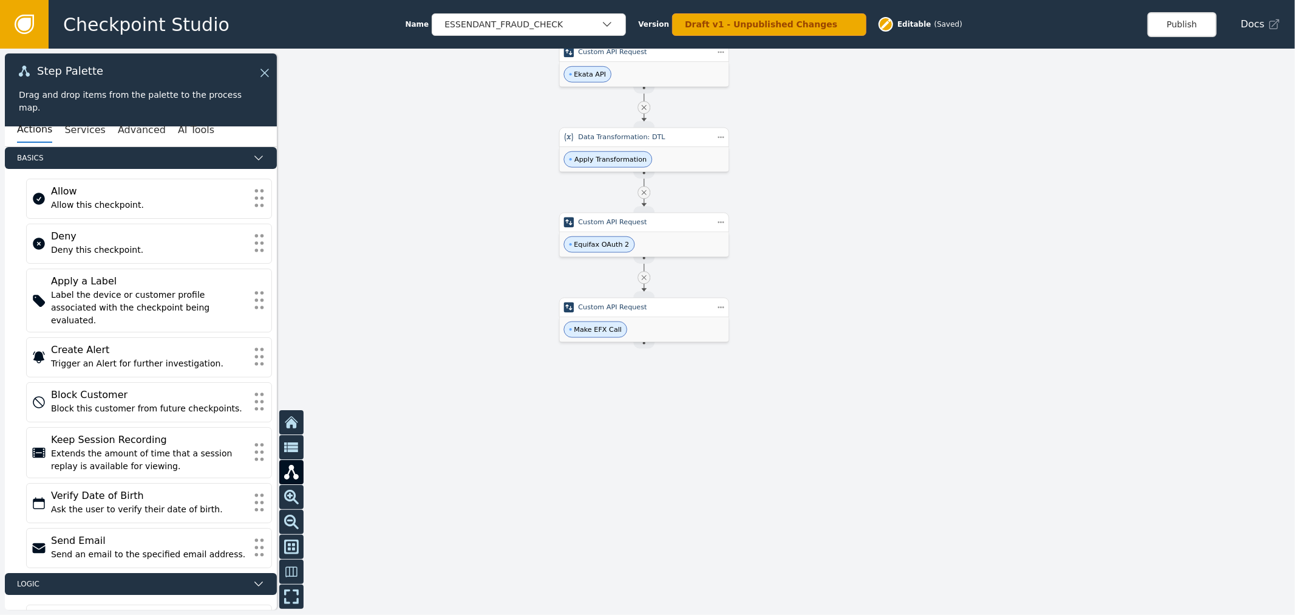
drag, startPoint x: 804, startPoint y: 367, endPoint x: 793, endPoint y: 353, distance: 18.1
click at [794, 354] on div at bounding box center [647, 332] width 1295 height 566
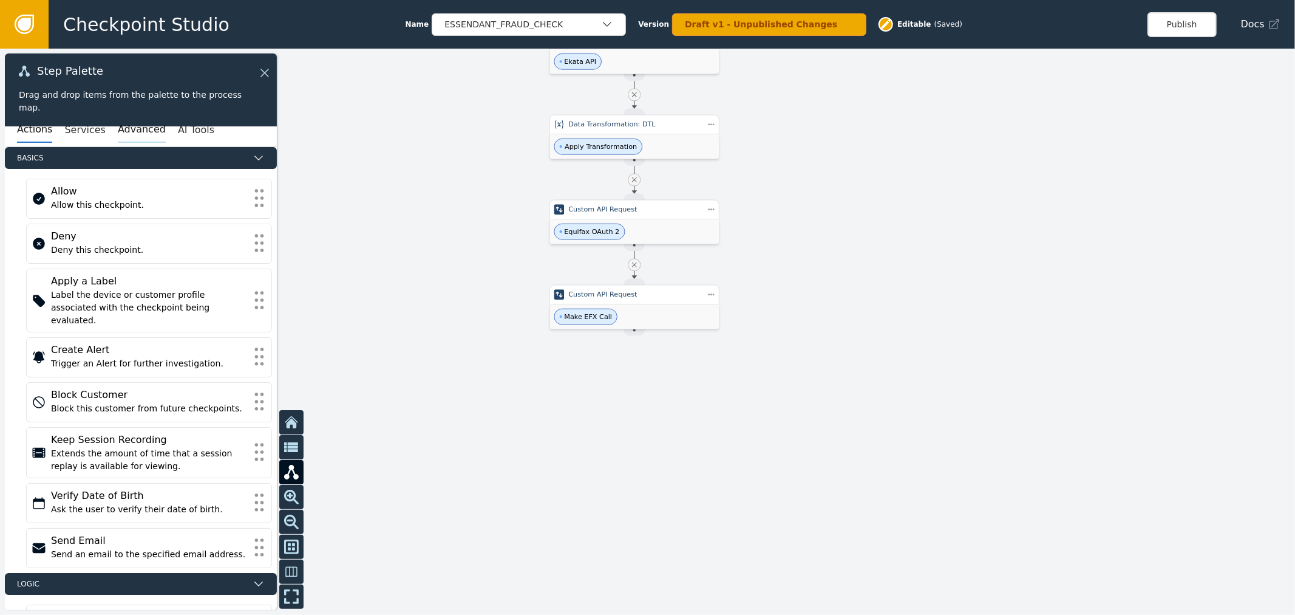
click at [129, 134] on button "Advanced" at bounding box center [142, 130] width 48 height 26
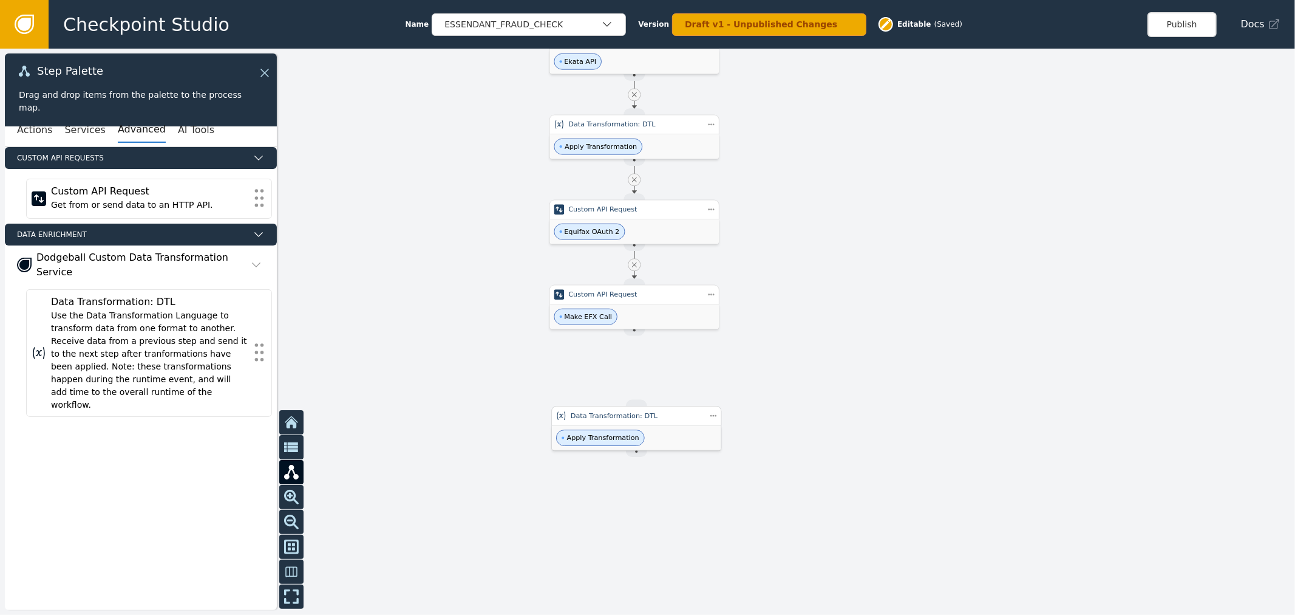
drag, startPoint x: 650, startPoint y: 434, endPoint x: 649, endPoint y: 418, distance: 16.5
click at [649, 426] on div "Apply Transformation" at bounding box center [636, 437] width 169 height 25
drag, startPoint x: 636, startPoint y: 330, endPoint x: 635, endPoint y: 398, distance: 68.0
click at [635, 341] on div "ESSENDANT_FRAUD_CHECK Checkpoint Trigger ( 6 Global Services ) Source Handle fo…" at bounding box center [1088, 143] width 907 height 396
click at [845, 439] on div at bounding box center [647, 332] width 1295 height 566
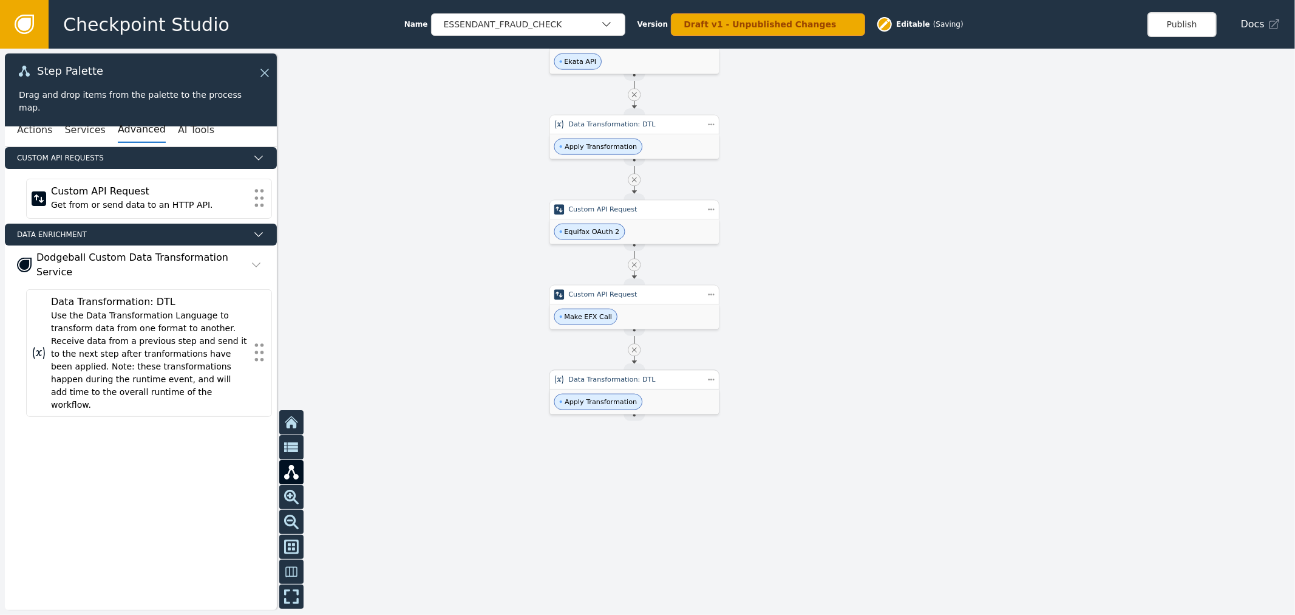
click at [691, 411] on div "Apply Transformation" at bounding box center [634, 401] width 169 height 25
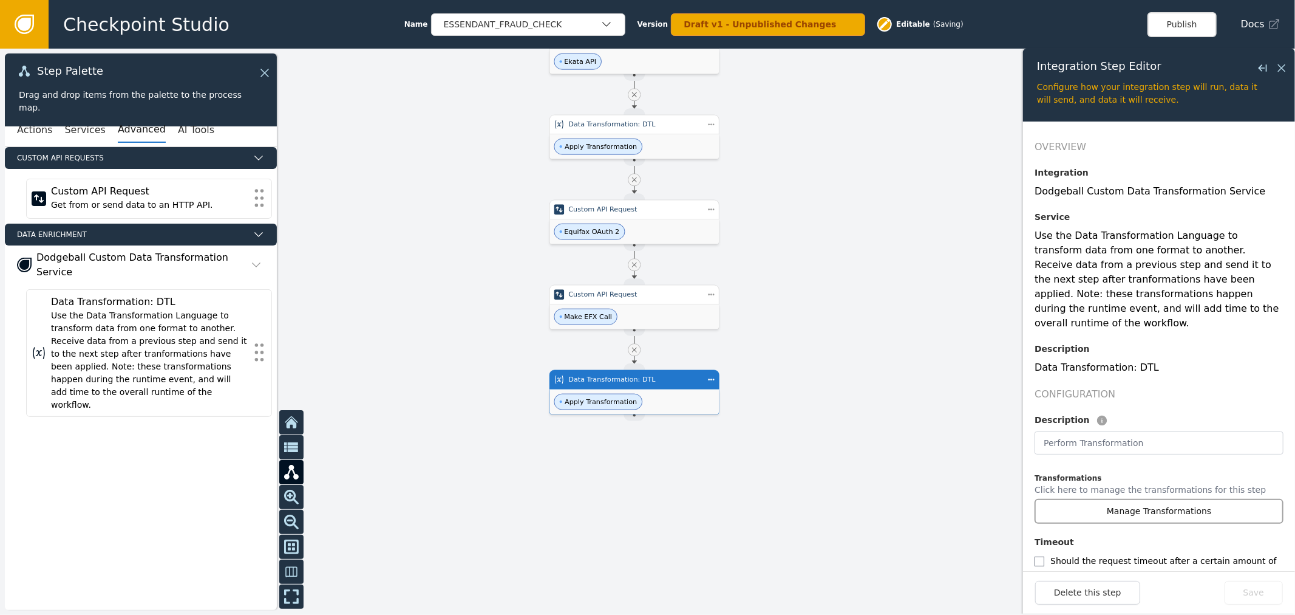
click at [1121, 499] on button "Manage Transformations" at bounding box center [1159, 511] width 249 height 25
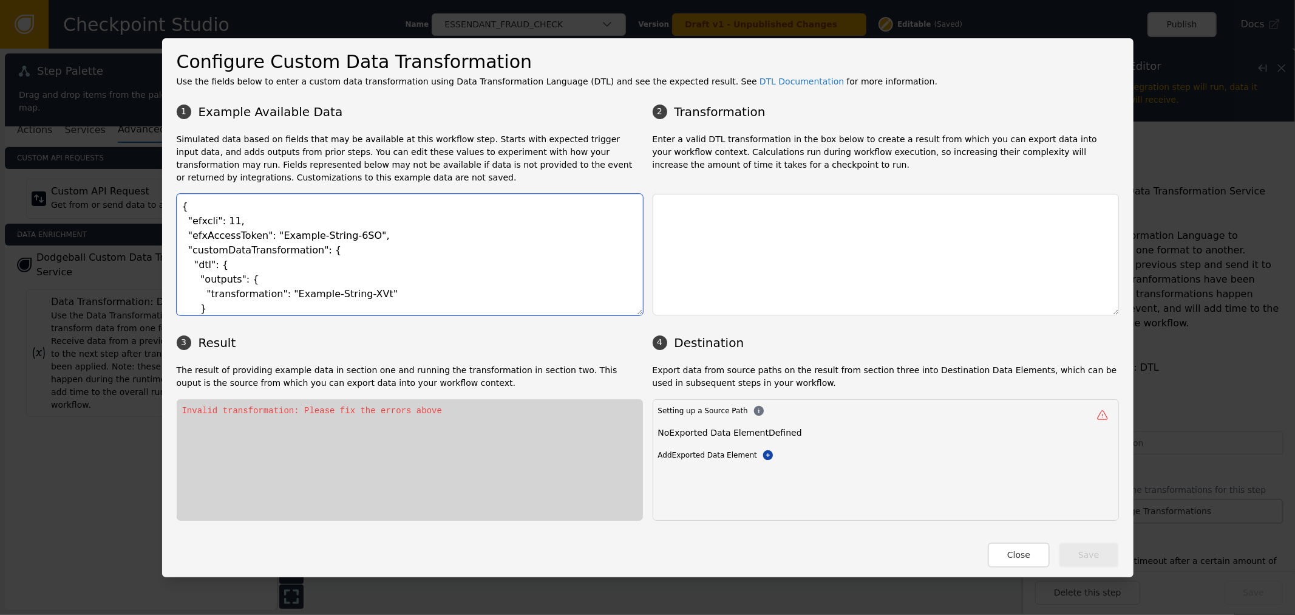
drag, startPoint x: 451, startPoint y: 253, endPoint x: 349, endPoint y: 219, distance: 107.7
click at [449, 251] on textarea "{ "efxcli": 11, "efxAccessToken": "Example-String-6SO", "customDataTransformati…" at bounding box center [410, 254] width 466 height 121
click at [330, 213] on textarea "{ "efxcli": 11, "efxAccessToken": "Example-String-6SO", "customDataTransformati…" at bounding box center [410, 254] width 466 height 121
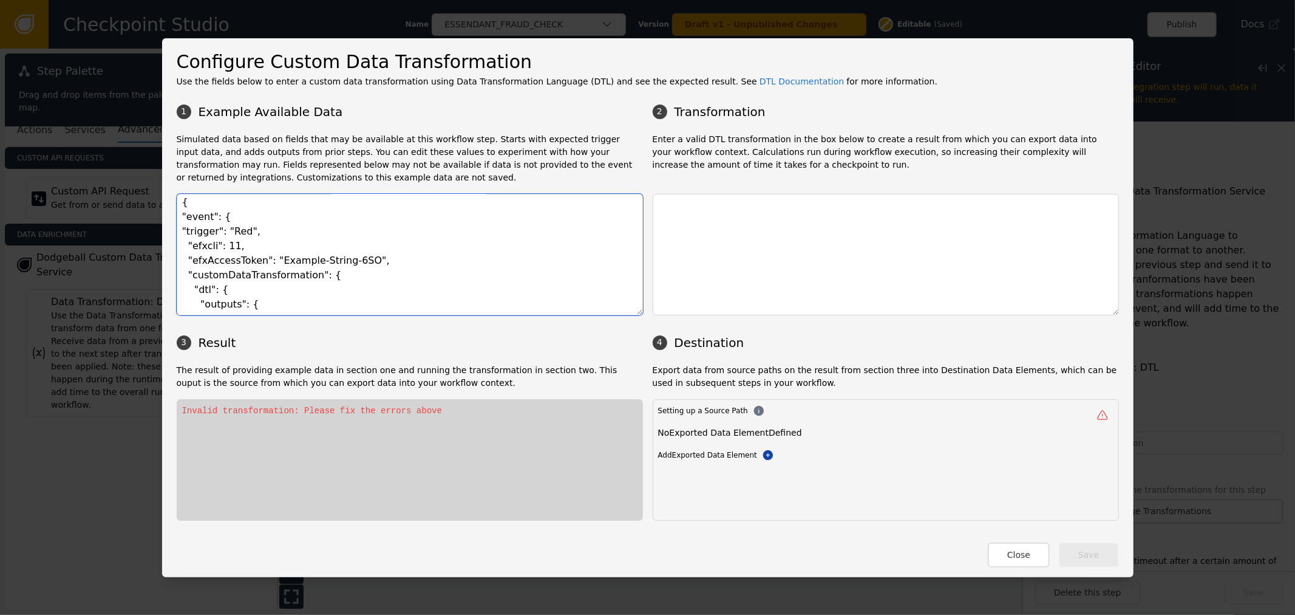
click at [309, 239] on textarea "{ "event": { "trigger": "Red", "efxcli": 11, "efxAccessToken": "Example-String-…" at bounding box center [410, 254] width 466 height 121
click at [313, 223] on textarea "{ "event": { "trigger": "Red", "efxcli": 11, "efxAccessToken": "Example-String-…" at bounding box center [410, 254] width 466 height 121
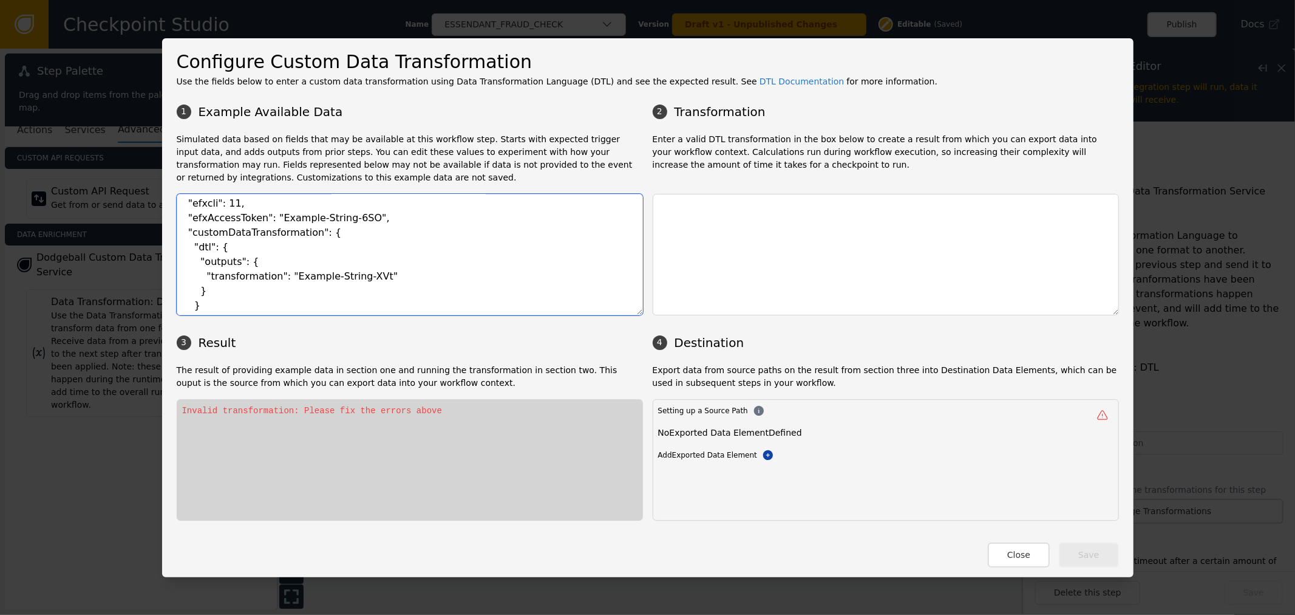
scroll to position [239, 0]
click at [288, 298] on textarea "{ "event": { "trigger": "Red", "efxcli": 11, "efxAccessToken": "Example-String-…" at bounding box center [410, 254] width 466 height 121
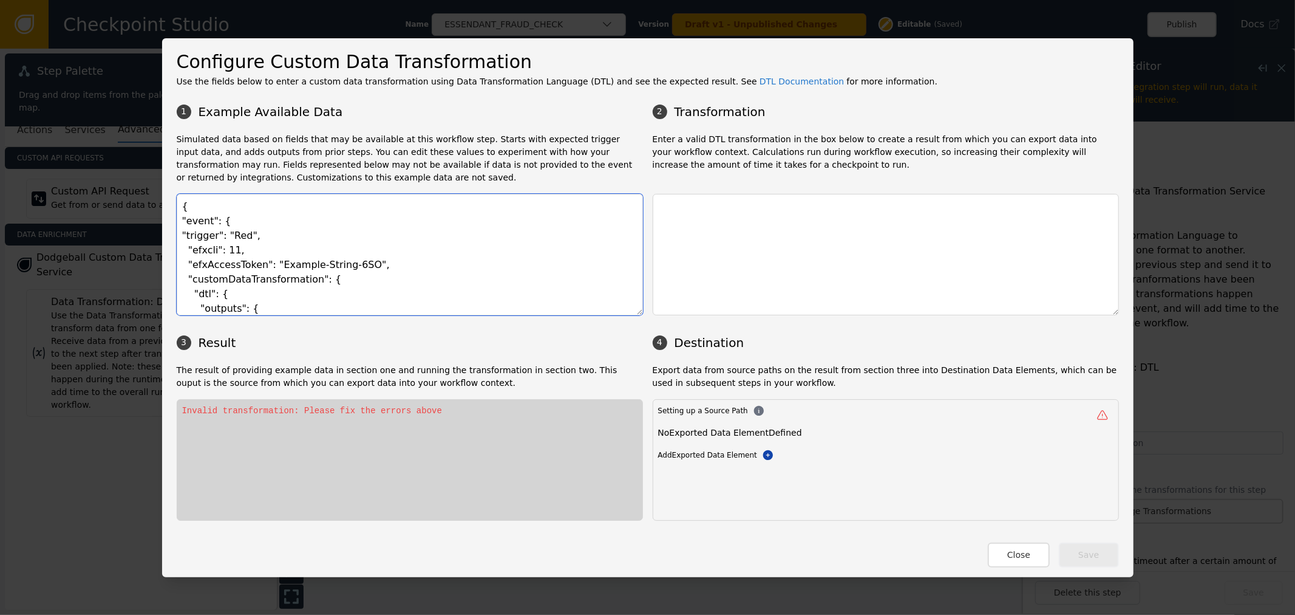
click at [276, 231] on textarea "{ "event": { "trigger": "Red", "efxcli": 11, "efxAccessToken": "Example-String-…" at bounding box center [410, 254] width 466 height 121
type textarea "{ "event": { "trigger": "Red", "efxcli": 11, "efxAccessToken": "Example-String-…"
click at [760, 205] on textarea at bounding box center [886, 254] width 466 height 121
paste textarea "scoring_label"
click at [203, 237] on textarea "{ "event": { "trigger": "Red", "efxcli": 11, "efxAccessToken": "Example-String-…" at bounding box center [410, 254] width 466 height 121
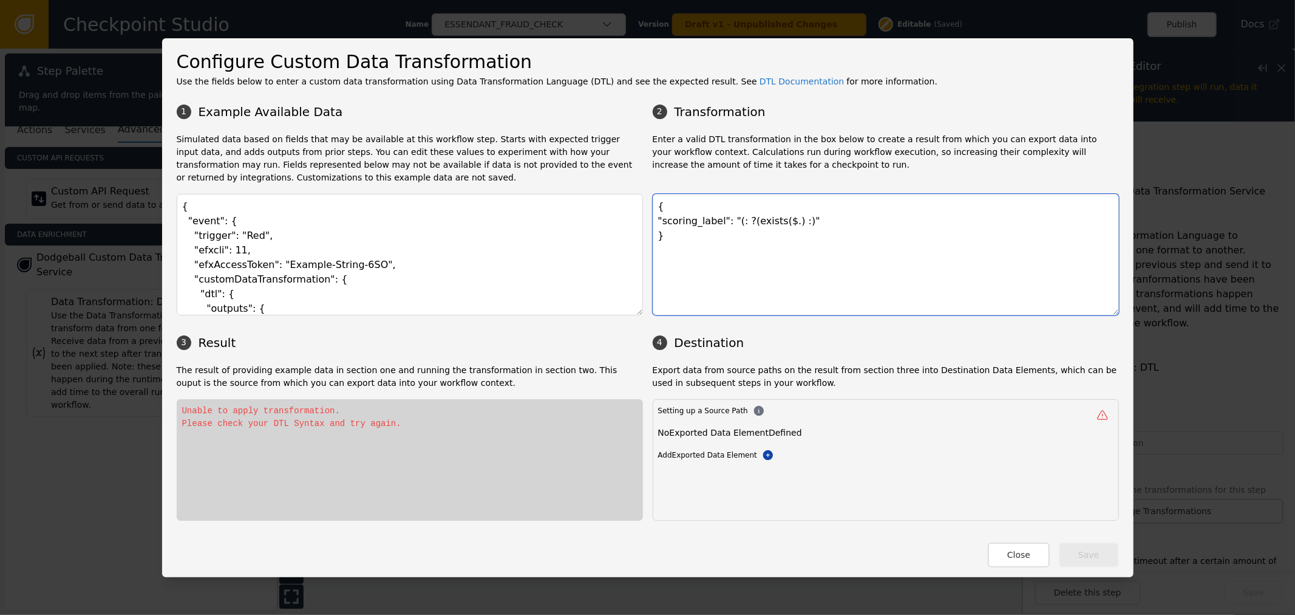
click at [774, 217] on textarea "{ "scoring_label": "(: ?(exists($.) :)" }" at bounding box center [886, 254] width 466 height 121
paste textarea "trigger"
click at [814, 228] on textarea "{ "scoring_label": "(: ?(exists($.trigger) :)" }" at bounding box center [886, 254] width 466 height 121
click at [804, 219] on textarea "{ "scoring_label": "(: ?(exists($.trigger) :)" }" at bounding box center [886, 254] width 466 height 121
click at [827, 221] on textarea "{ "scoring_label": "(: ?(exists($.event.trigger) $.event.trigger 'Green' :)" }" at bounding box center [886, 254] width 466 height 121
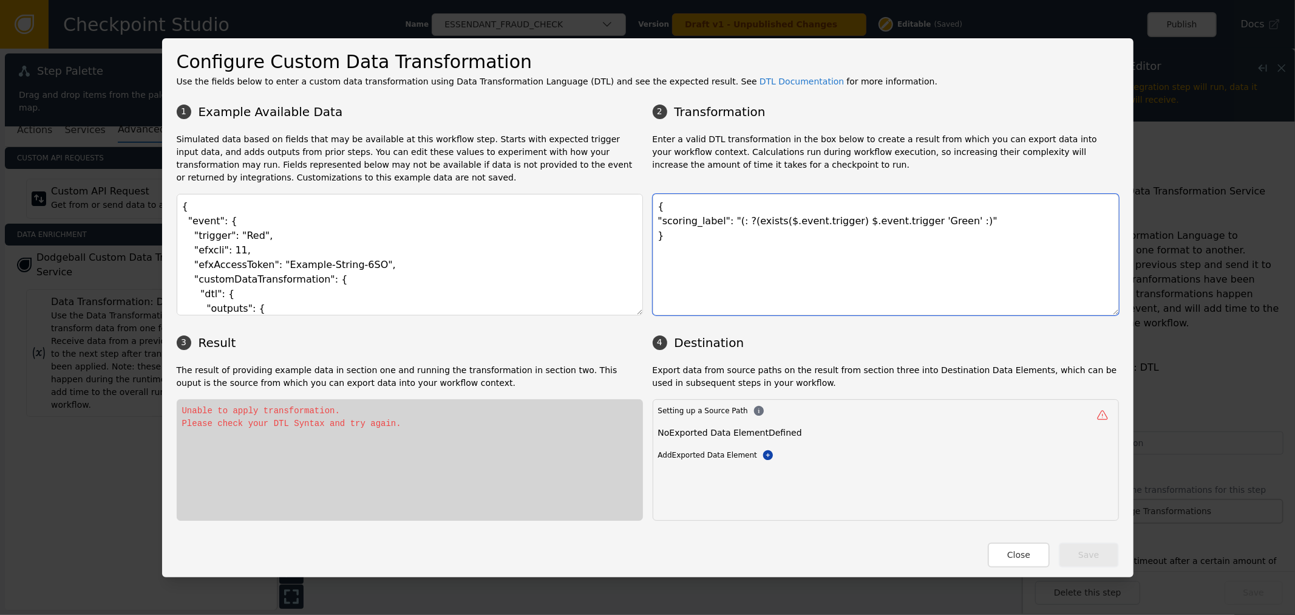
click at [830, 219] on textarea "{ "scoring_label": "(: ?(exists($.event.trigger) $.event.trigger 'Green' :)" }" at bounding box center [886, 254] width 466 height 121
click at [829, 227] on textarea "{ "scoring_label": "(: ?(exists($.event.trigger) == true $.event.trigger 'Green…" at bounding box center [886, 254] width 466 height 121
click at [967, 220] on textarea "{ "scoring_label": "(: ?(exists($.event.trigger) == true $.event.trigger 'Green…" at bounding box center [886, 254] width 466 height 121
type textarea "{ "scoring_label": "(: ?(exists($.event.trigger) == true $.event.trigger 'Green…"
drag, startPoint x: 271, startPoint y: 227, endPoint x: 148, endPoint y: 237, distance: 124.3
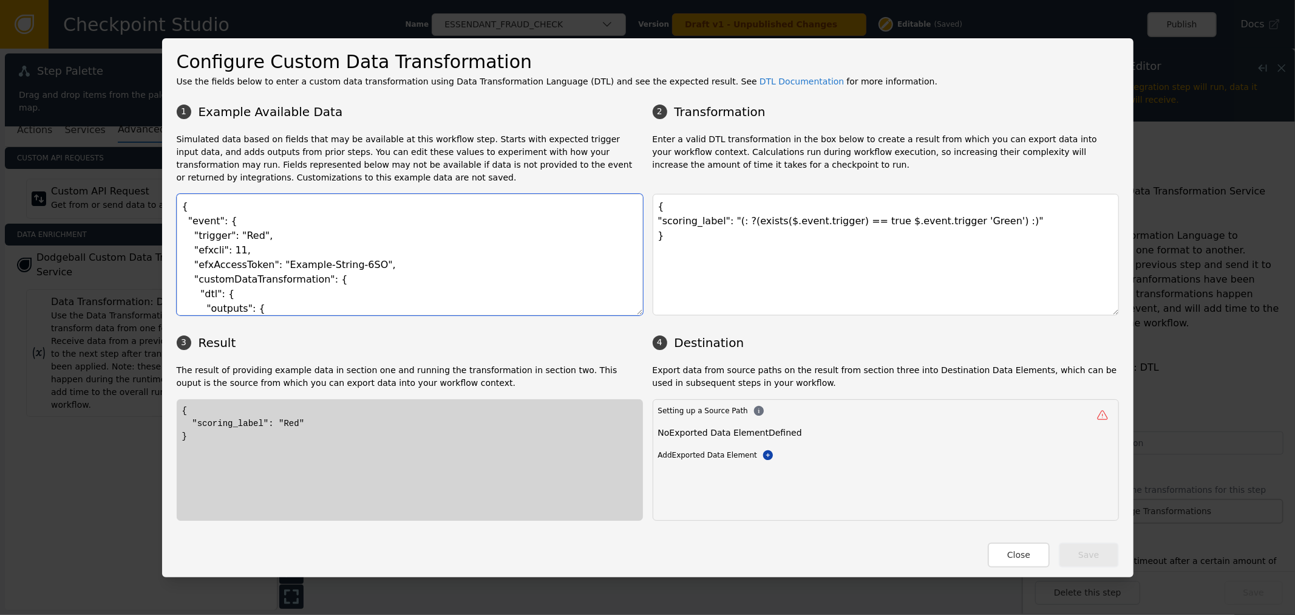
click at [233, 234] on textarea "{ "event": { "trigger": "Red", "efxcli": 11, "efxAccessToken": "Example-String-…" at bounding box center [410, 254] width 466 height 121
click at [227, 244] on textarea "{ "event": { "trigger": "Red", "efxcli": 11, "efxAccessToken": "Example-String-…" at bounding box center [410, 254] width 466 height 121
click at [237, 233] on textarea "{ "event": { "trigger": "Red", "efxcli": 11, "efxAccessToken": "Example-String-…" at bounding box center [410, 254] width 466 height 121
type textarea "{ "event": { "trigger": "", "efxcli": 11, "efxAccessToken": "Example-String-6SO…"
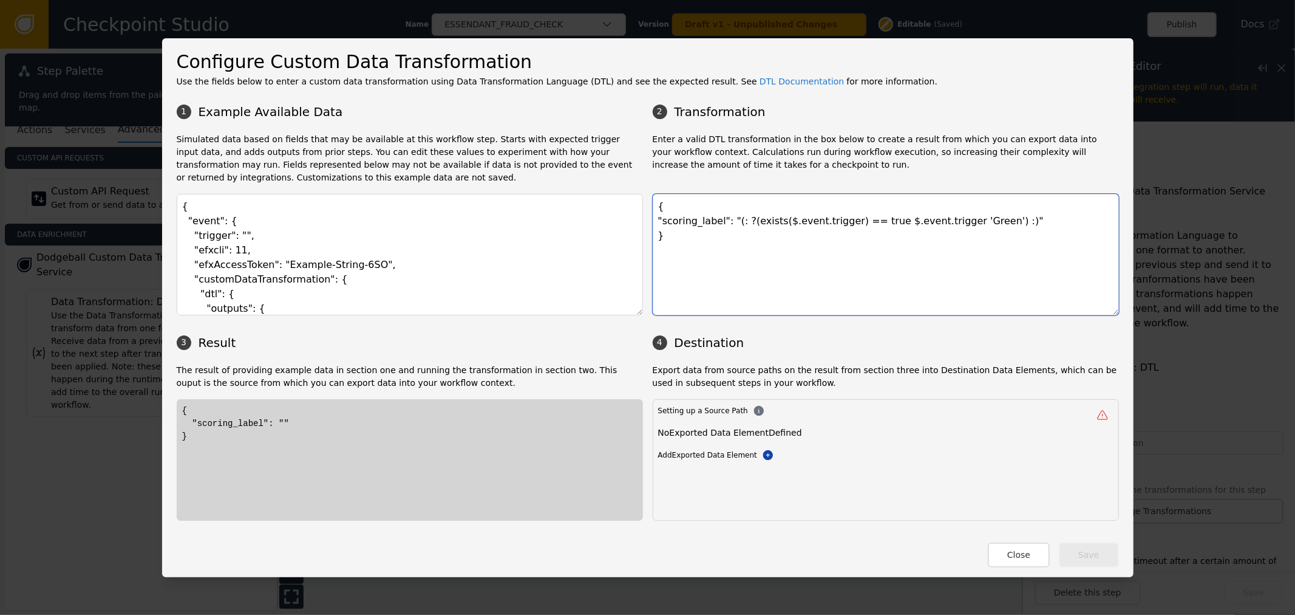
click at [740, 220] on textarea "{ "scoring_label": "(: ?(exists($.event.trigger) == true $.event.trigger 'Green…" at bounding box center [886, 254] width 466 height 121
drag, startPoint x: 833, startPoint y: 225, endPoint x: 861, endPoint y: 231, distance: 27.9
click at [833, 227] on textarea "{ "scoring_label": "(: ?((exists($.event.trigger) and $event.trigger != '' and …" at bounding box center [886, 254] width 466 height 121
click at [850, 220] on textarea "{ "scoring_label": "(: ?((exists($.event.trigger) ==true and $event.trigger != …" at bounding box center [886, 254] width 466 height 121
click at [831, 222] on textarea "{ "scoring_label": "(: ?((exists($.event.trigger) == true and $event.trigger !=…" at bounding box center [886, 254] width 466 height 121
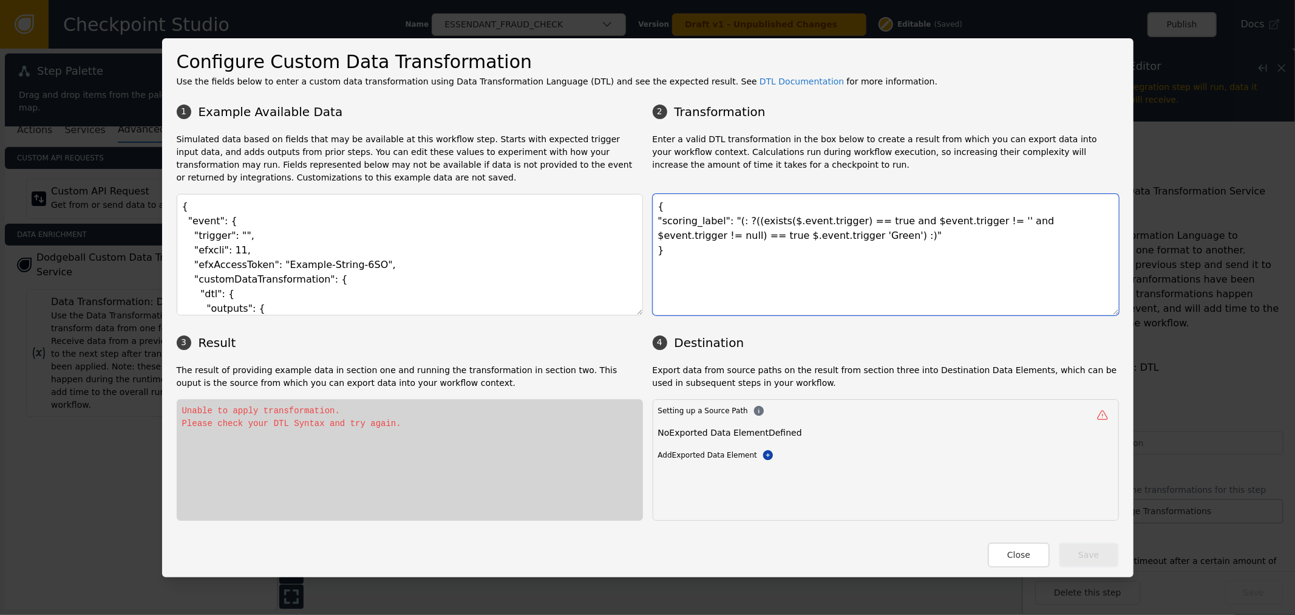
drag, startPoint x: 1088, startPoint y: 223, endPoint x: 671, endPoint y: 236, distance: 416.8
click at [671, 236] on textarea "{ "scoring_label": "(: ?((exists($.event.trigger) == true and $event.trigger !=…" at bounding box center [886, 254] width 466 height 121
click at [741, 222] on textarea "{ "scoring_label": "(: ?((exists($.event.trigger) == true and $event.trigger !=…" at bounding box center [886, 254] width 466 height 121
click at [858, 214] on textarea "{ "scoring_label": "(: ?( (exists($.event.trigger) == true and $event.trigger !…" at bounding box center [886, 254] width 466 height 121
click at [738, 221] on textarea "{ "scoring_label": "(: ?( (exists($.event.trigger) == true and $event.trigger !…" at bounding box center [886, 254] width 466 height 121
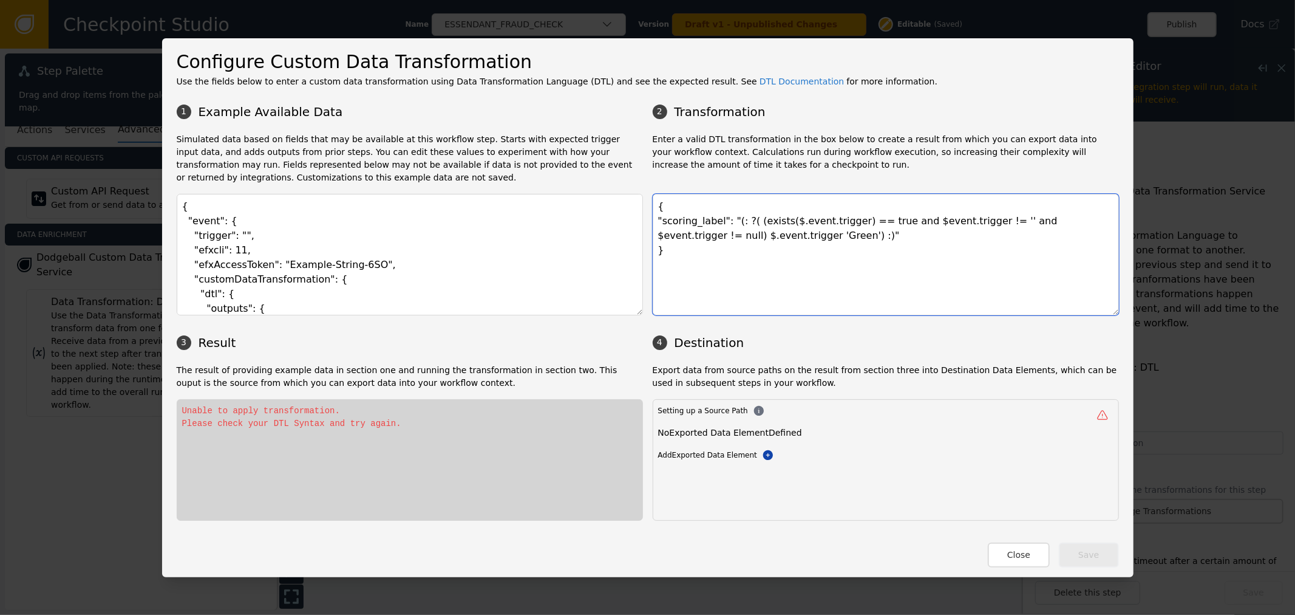
drag, startPoint x: 766, startPoint y: 222, endPoint x: 836, endPoint y: 219, distance: 69.9
click at [836, 219] on textarea "{ "scoring_label": "(: ?( (exists($.event.trigger) == true and $event.trigger !…" at bounding box center [886, 254] width 466 height 121
click at [932, 223] on textarea "{ "scoring_label": "(: ?( (exists($.event.trigger) == true and $event.trigger !…" at bounding box center [886, 254] width 466 height 121
click at [899, 219] on textarea "{ "scoring_label": "(: ?( (exists($.event.trigger) == true and $event.trigger !…" at bounding box center [886, 254] width 466 height 121
click at [1002, 217] on textarea "{ "scoring_label": "(: ?( (exists($.event.trigger) == true and $.event.trigger …" at bounding box center [886, 254] width 466 height 121
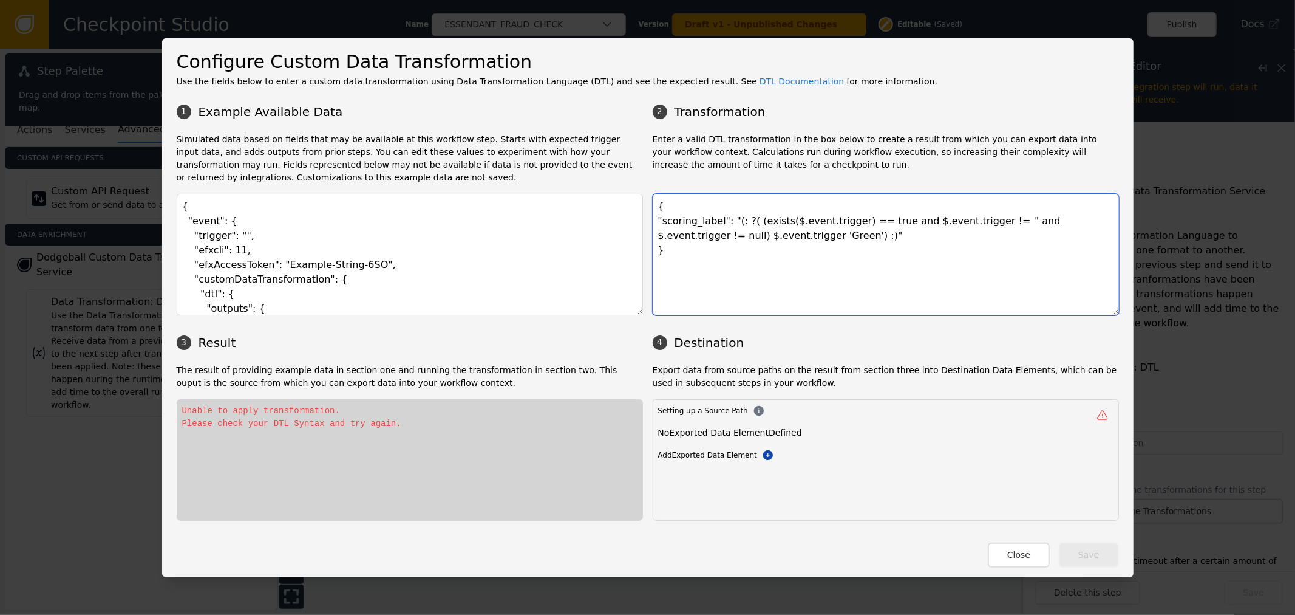
drag, startPoint x: 1037, startPoint y: 235, endPoint x: 1045, endPoint y: 230, distance: 9.6
click at [1037, 235] on textarea "{ "scoring_label": "(: ?( (exists($.event.trigger) == true and $.event.trigger …" at bounding box center [886, 254] width 466 height 121
click at [983, 222] on textarea "{ "scoring_label": "(: ?( (exists($.event.trigger) == true and $.event.trigger …" at bounding box center [886, 254] width 466 height 121
drag, startPoint x: 983, startPoint y: 222, endPoint x: 1088, endPoint y: 223, distance: 105.1
click at [1088, 223] on textarea "{ "scoring_label": "(: ?( (exists($.event.trigger) == true and $.event.trigger …" at bounding box center [886, 254] width 466 height 121
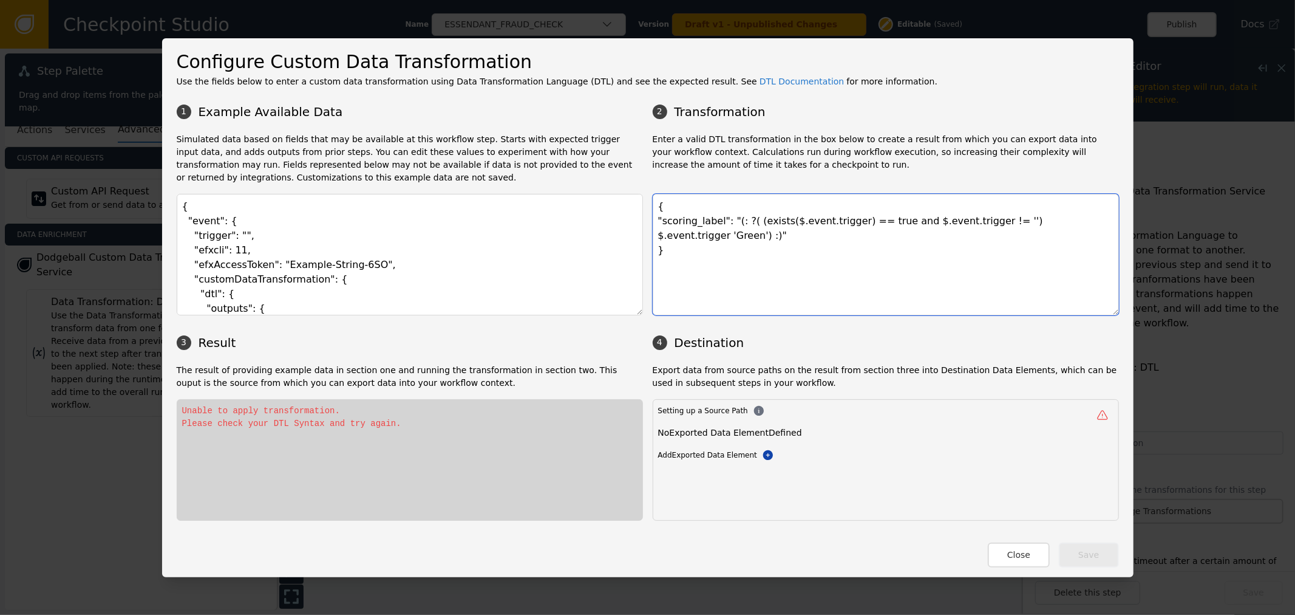
click at [743, 222] on textarea "{ "scoring_label": "(: ?( (exists($.event.trigger) == true and $.event.trigger …" at bounding box center [886, 254] width 466 height 121
drag, startPoint x: 747, startPoint y: 221, endPoint x: 797, endPoint y: 223, distance: 49.8
click at [747, 222] on textarea "{ "scoring_label": "(: ?( (exists($.event.trigger) == true and $.event.trigger …" at bounding box center [886, 254] width 466 height 121
click at [975, 220] on textarea "{ "scoring_label": "(: ?( exists($.event.trigger) == true and $.event.trigger !…" at bounding box center [886, 254] width 466 height 121
click at [742, 223] on textarea "{ "scoring_label": "(: ?( exists($.event.trigger) == true and $.event.trigger !…" at bounding box center [886, 254] width 466 height 121
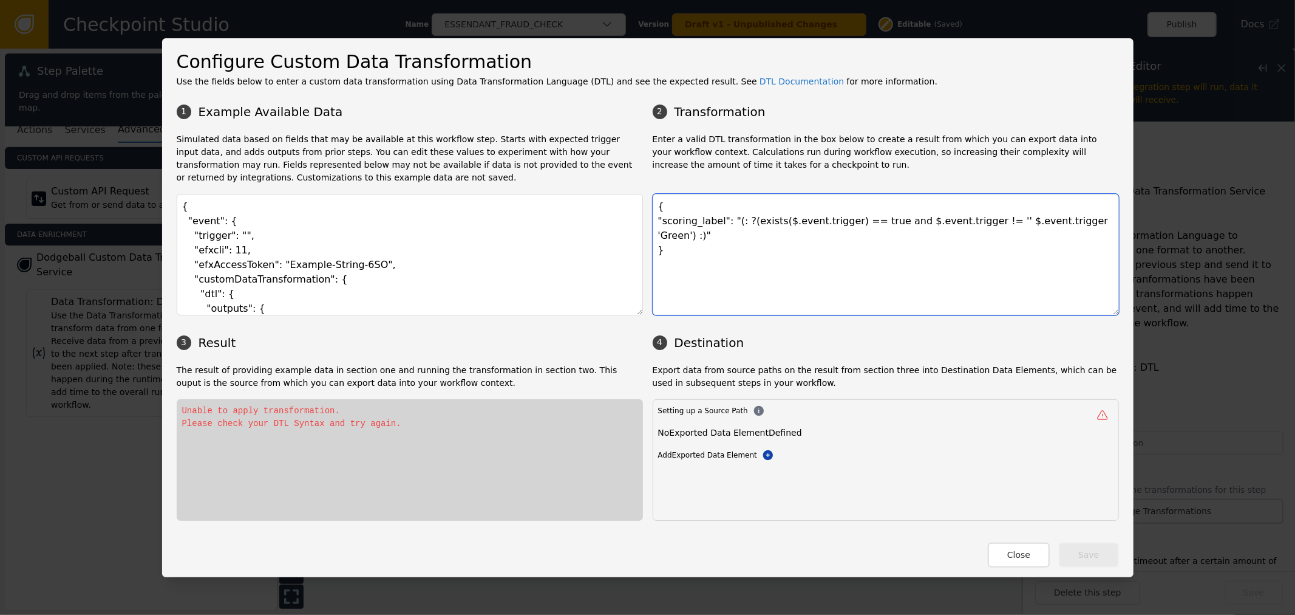
drag, startPoint x: 872, startPoint y: 222, endPoint x: 960, endPoint y: 225, distance: 88.1
click at [960, 225] on textarea "{ "scoring_label": "(: ?(exists($.event.trigger) == true and $.event.trigger !=…" at bounding box center [886, 254] width 466 height 121
click at [966, 220] on textarea "{ "scoring_label": "(: ?(exists($.event.trigger) == true and $.event.trigger !=…" at bounding box center [886, 254] width 466 height 121
click at [970, 221] on textarea "{ "scoring_label": "(: ?(exists($.event.trigger) == true and $.event.trigger !=…" at bounding box center [886, 254] width 466 height 121
click at [967, 221] on textarea "{ "scoring_label": "(: ?(exists($.event.trigger) == true and $.event.trigger !=…" at bounding box center [886, 254] width 466 height 121
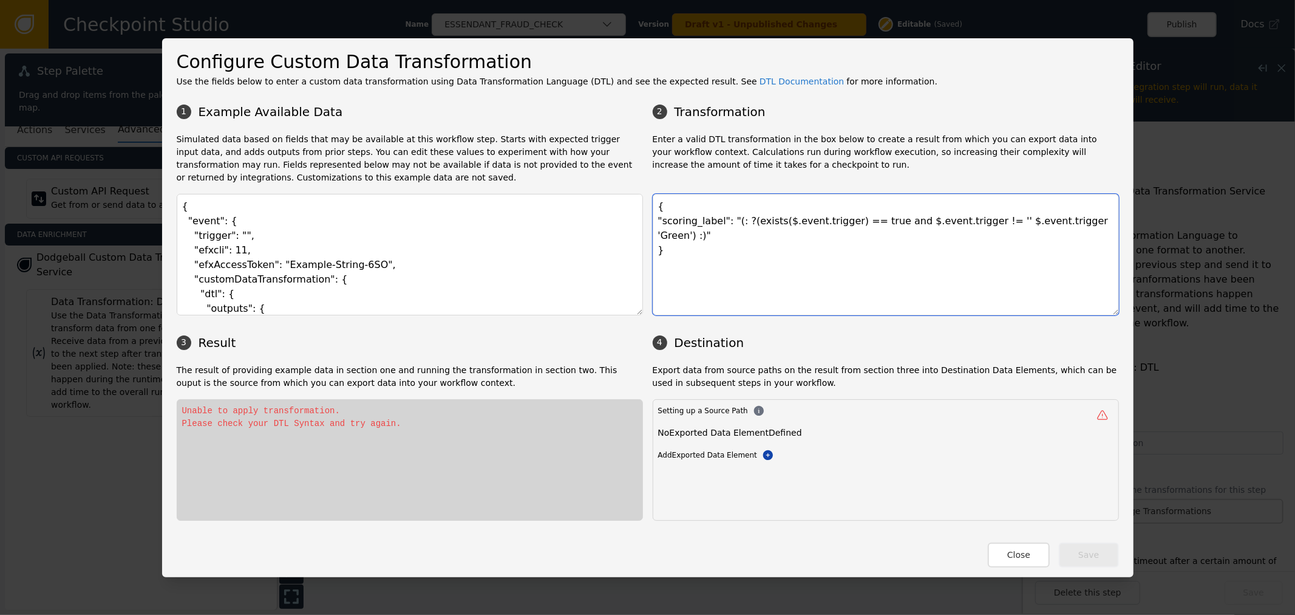
drag, startPoint x: 970, startPoint y: 221, endPoint x: 964, endPoint y: 220, distance: 6.2
click at [964, 220] on textarea "{ "scoring_label": "(: ?(exists($.event.trigger) == true and $.event.trigger !=…" at bounding box center [886, 254] width 466 height 121
click at [967, 221] on textarea "{ "scoring_label": "(: ?(exists($.event.trigger) == true and $.event.trigger !=…" at bounding box center [886, 254] width 466 height 121
drag, startPoint x: 969, startPoint y: 220, endPoint x: 869, endPoint y: 222, distance: 99.6
click at [869, 222] on textarea "{ "scoring_label": "(: ?(exists($.event.trigger) == true and $.event.trigger !=…" at bounding box center [886, 254] width 466 height 121
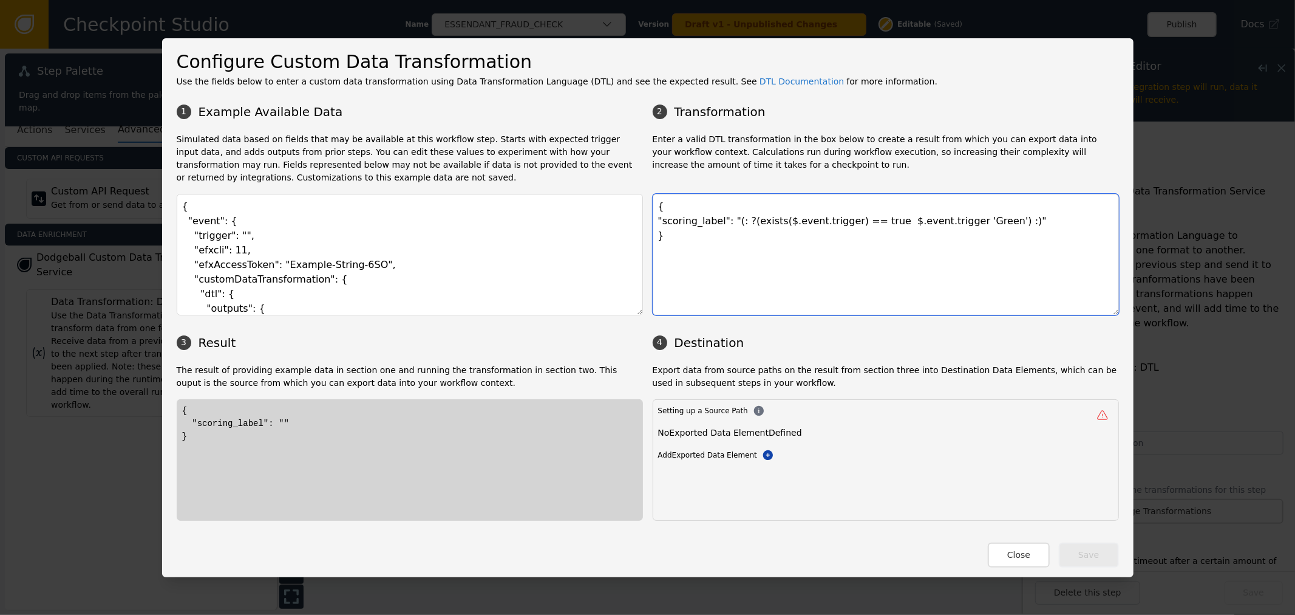
click at [732, 219] on textarea "{ "scoring_label": "(: ?(exists($.event.trigger) == true $.event.trigger 'Green…" at bounding box center [886, 254] width 466 height 121
click at [865, 221] on textarea "{ "scoring_label": "(: (?(exists($.event.trigger) == true $.event.trigger 'Gree…" at bounding box center [886, 254] width 466 height 121
click at [870, 221] on textarea "{ "scoring_label": "(: (?(exists($.event.trigger) == true $.event.trigger 'Gree…" at bounding box center [886, 254] width 466 height 121
type textarea "{ "scoring_label": "(: (?(exists($.event.trigger) == true) $.event.trigger 'Gre…"
drag, startPoint x: 198, startPoint y: 438, endPoint x: 211, endPoint y: 437, distance: 13.4
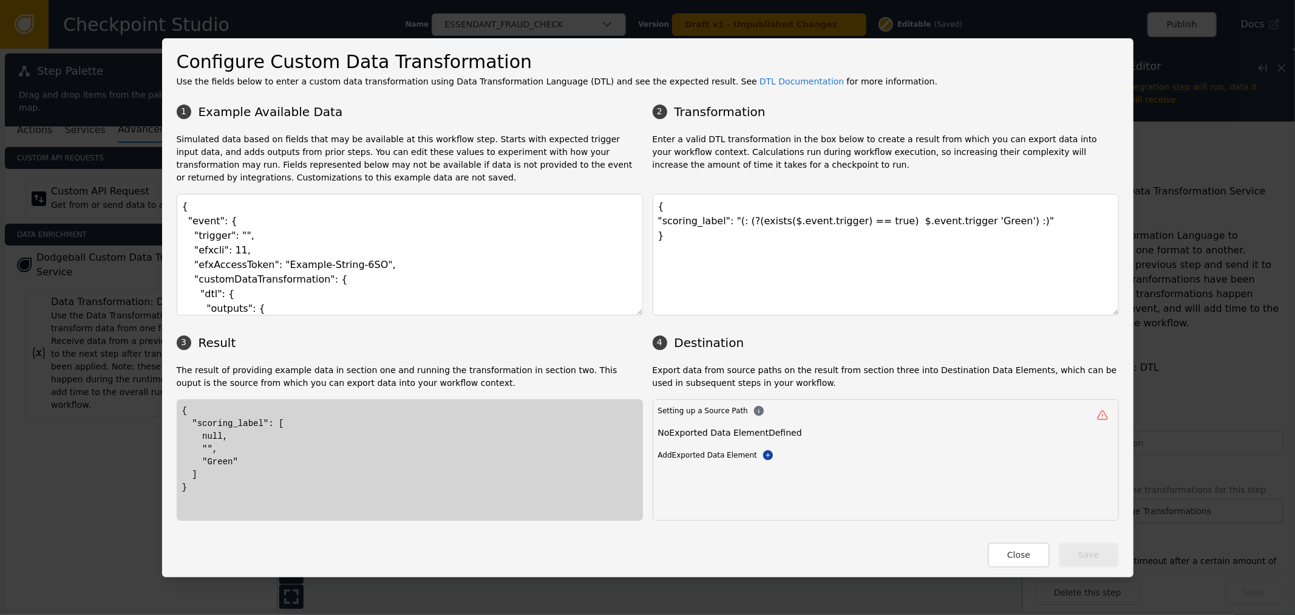
click at [203, 437] on div "{ "scoring_label": [ null, "", "Green" ] }" at bounding box center [409, 448] width 455 height 89
click at [216, 457] on div "{ "scoring_label": [ null, "", "Green" ] }" at bounding box center [409, 448] width 455 height 89
drag, startPoint x: 201, startPoint y: 453, endPoint x: 209, endPoint y: 455, distance: 8.3
click at [203, 453] on div "{ "scoring_label": [ null, "", "Green" ] }" at bounding box center [409, 448] width 455 height 89
click at [214, 460] on div "{ "scoring_label": [ null, "", "Green" ] }" at bounding box center [409, 448] width 455 height 89
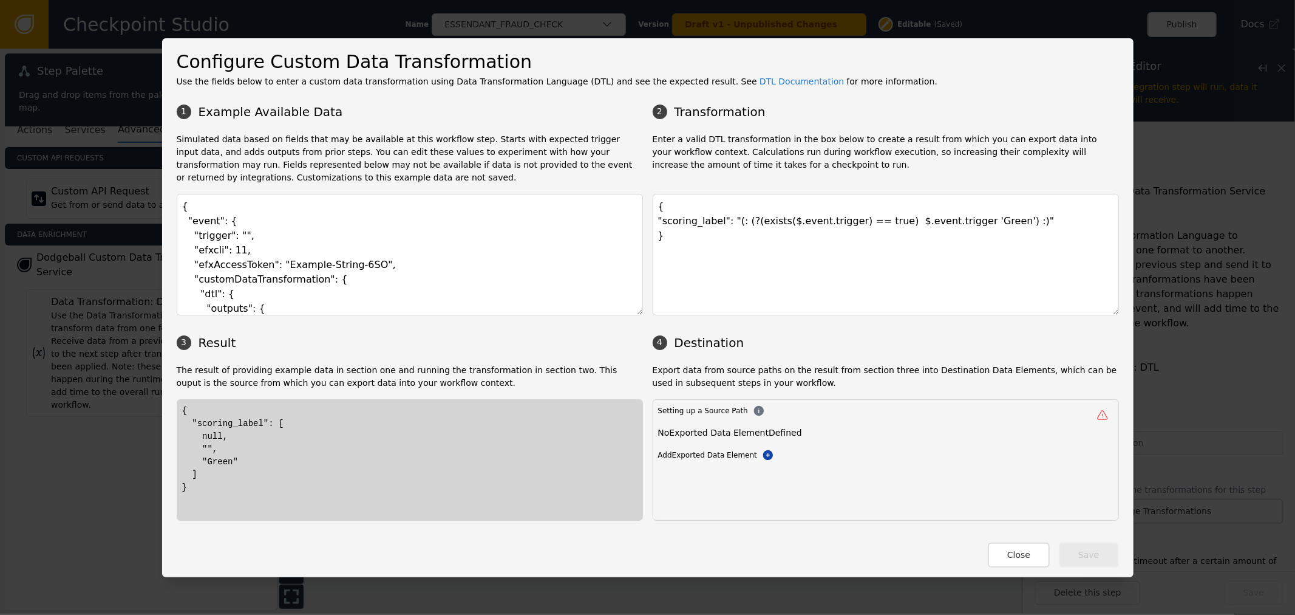
click at [269, 466] on div "{ "scoring_label": [ null, "", "Green" ] }" at bounding box center [409, 448] width 455 height 89
click at [233, 235] on textarea "{ "event": { "trigger": "", "efxcli": 11, "efxAccessToken": "Example-String-6SO…" at bounding box center [410, 254] width 466 height 121
type textarea "{ "event": { "trigger": "", "efxcli": 11, "efxAccessToken": "Example-String-6SO…"
click at [743, 227] on textarea "{ "scoring_label": "(: (?(exists($.event.trigger) == true) $.event.trigger 'Gre…" at bounding box center [886, 254] width 466 height 121
click at [871, 226] on textarea "{ "scoring_label": "(: (?exists($.event.trigger) == true) $.event.trigger 'Gree…" at bounding box center [886, 254] width 466 height 121
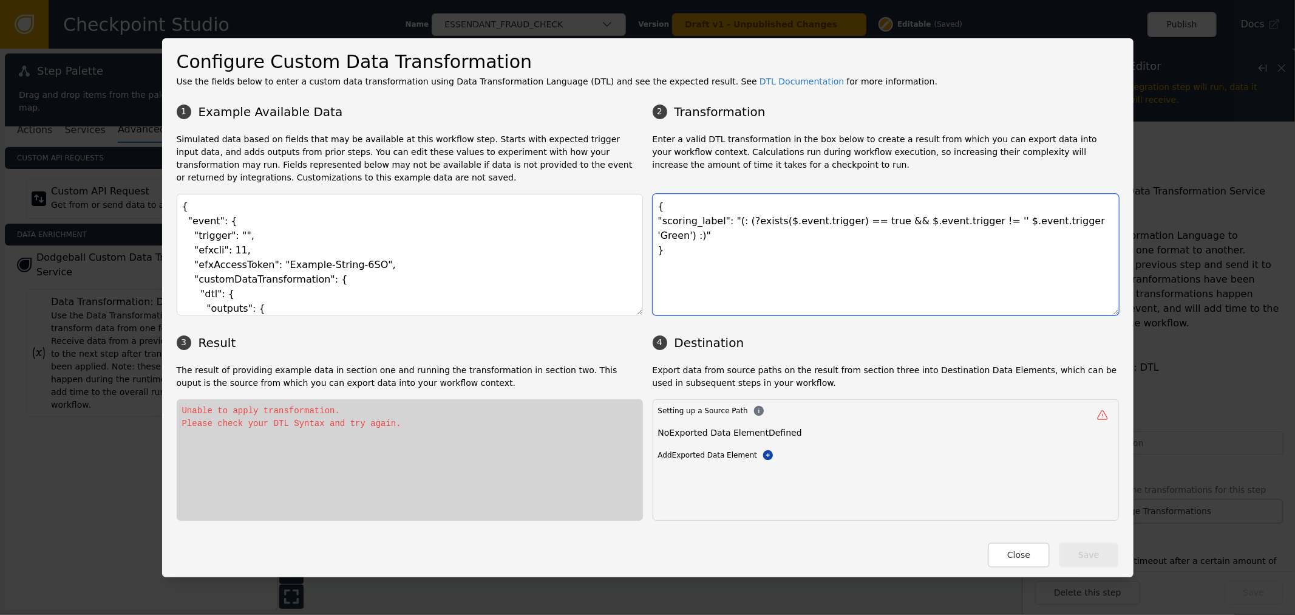
click at [737, 223] on textarea "{ "scoring_label": "(: (?exists($.event.trigger) == true && $.event.trigger != …" at bounding box center [886, 254] width 466 height 121
drag, startPoint x: 970, startPoint y: 223, endPoint x: 1094, endPoint y: 223, distance: 123.3
click at [1085, 223] on textarea "{ "scoring_label": "(: ?(exists($.event.trigger) == true && $.event.trigger != …" at bounding box center [886, 254] width 466 height 121
click at [987, 230] on textarea "{ "scoring_label": "(: ?(exists($.event.trigger) == true && $.event.trigger != …" at bounding box center [886, 254] width 466 height 121
click at [991, 216] on textarea "{ "scoring_label": "(: ?(exists($.event.trigger) == true && $.event.trigger != …" at bounding box center [886, 254] width 466 height 121
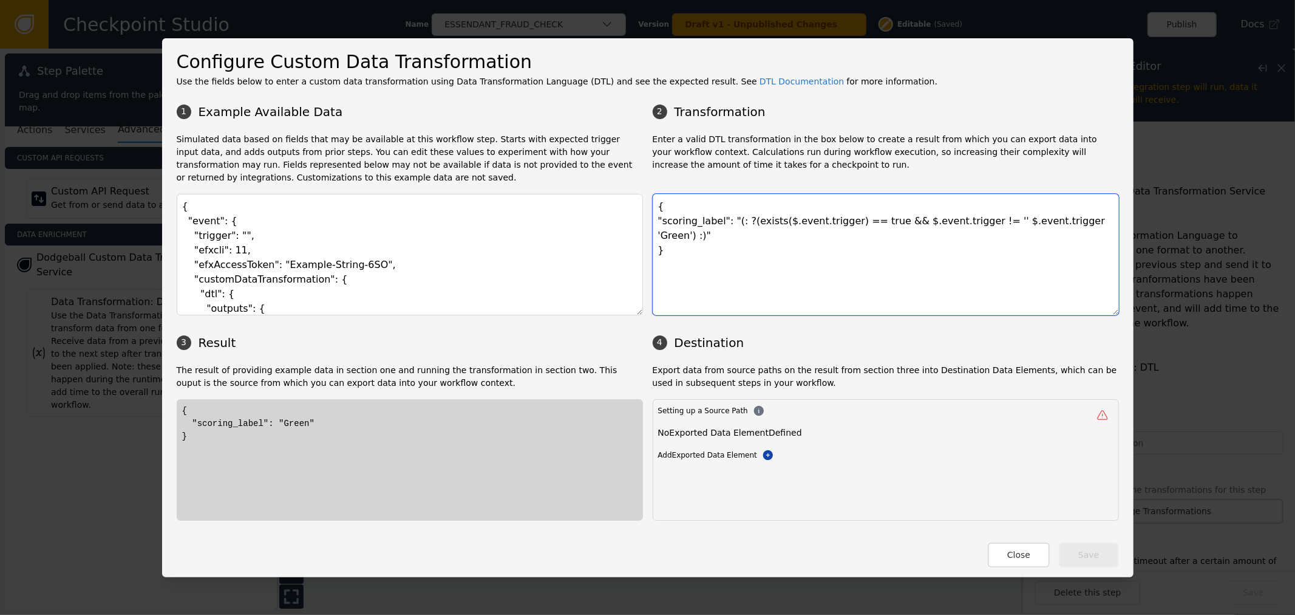
drag, startPoint x: 868, startPoint y: 221, endPoint x: 881, endPoint y: 221, distance: 12.8
click at [869, 221] on textarea "{ "scoring_label": "(: ?(exists($.event.trigger) == true && $.event.trigger != …" at bounding box center [886, 254] width 466 height 121
click at [960, 220] on textarea "{ "scoring_label": "(: ?(exists($.event.trigger) == true && $.event.trigger != …" at bounding box center [886, 254] width 466 height 121
drag, startPoint x: 946, startPoint y: 220, endPoint x: 885, endPoint y: 226, distance: 60.4
click at [885, 226] on textarea "{ "scoring_label": "(: ?(exists($.event.trigger) == true && $.event.trigger != …" at bounding box center [886, 254] width 466 height 121
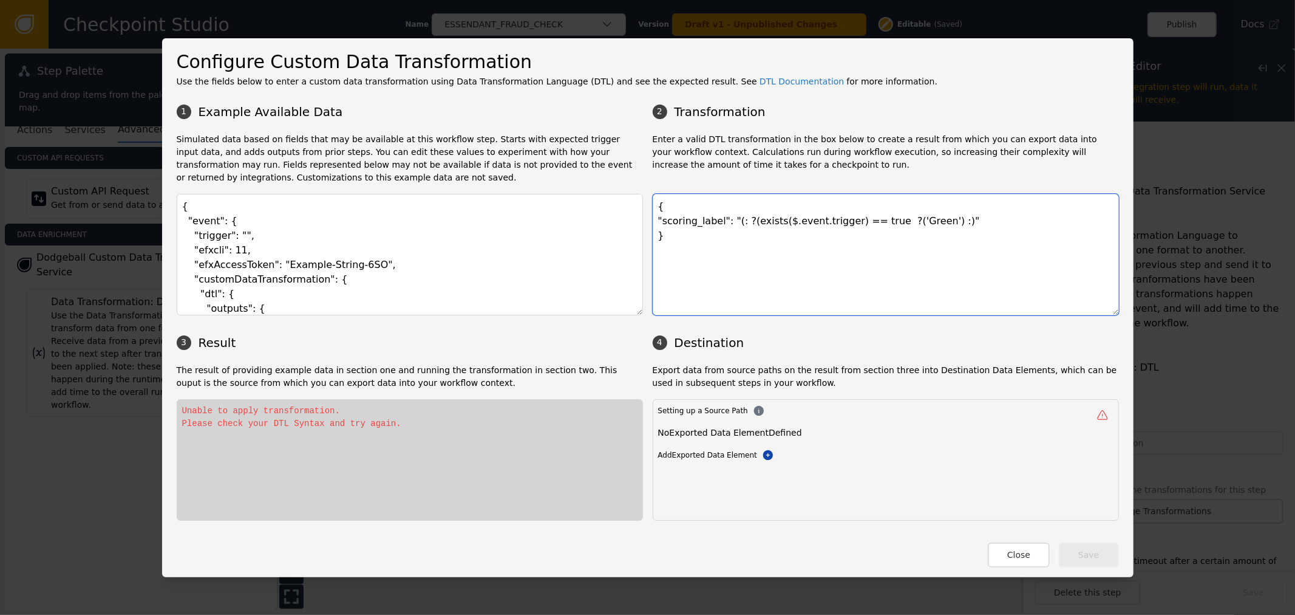
paste textarea "$.event.trigger != ''"
click at [966, 216] on textarea "{ "scoring_label": "(: ?(exists($.event.trigger) == true ?( $.event.trigger != …" at bounding box center [886, 254] width 466 height 121
type textarea "{ "scoring_label": "(: ?(exists($.event.trigger) == true ?( $.event.trigger != …"
click at [766, 236] on textarea "{ "scoring_label": "(: ?(exists($.event.trigger) == true ?( $.event.trigger != …" at bounding box center [886, 254] width 466 height 121
click at [888, 227] on textarea "{ "scoring_label": "(: ?(exists($.event.trigger) == true ?( $.event.trigger != …" at bounding box center [886, 254] width 466 height 121
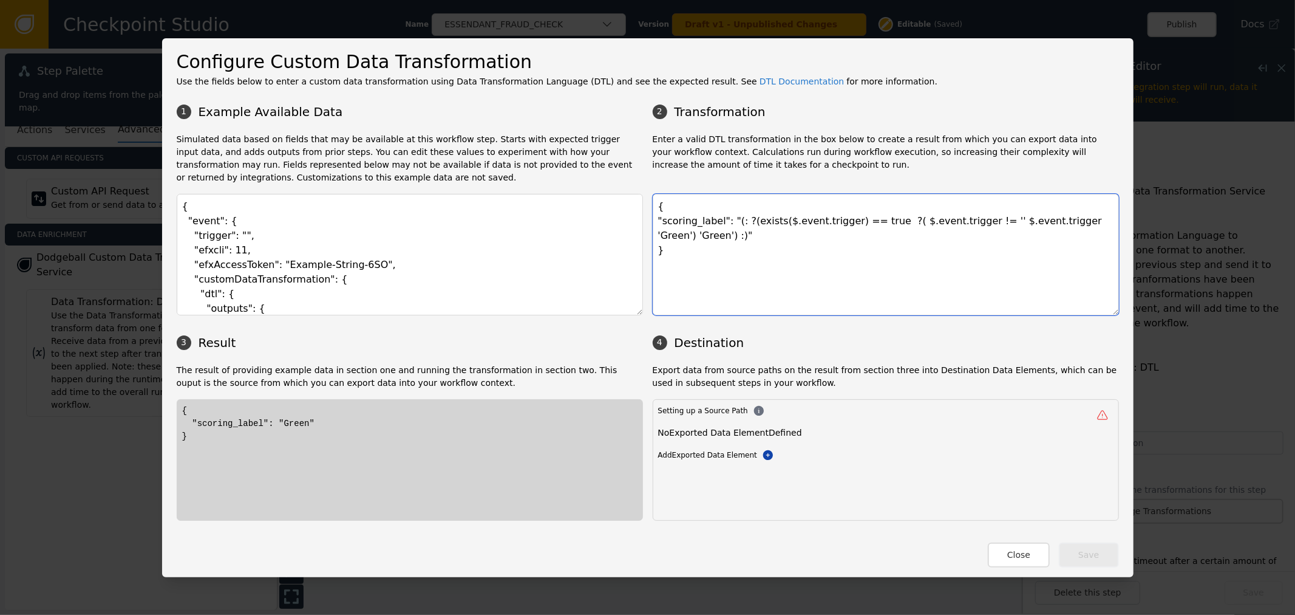
click at [872, 223] on textarea "{ "scoring_label": "(: ?(exists($.event.trigger) == true ?( $.event.trigger != …" at bounding box center [886, 254] width 466 height 121
click at [740, 221] on textarea "{ "scoring_label": "(: ?(exists($.event.trigger) == true ?( $.event.trigger != …" at bounding box center [886, 254] width 466 height 121
click at [788, 222] on textarea "{ "scoring_label": "(: ?(exists($.event.trigger) == true ?( $.event.trigger != …" at bounding box center [886, 254] width 466 height 121
click at [855, 220] on textarea "{ "scoring_label": "(: ?(exists($.event.trigger) == true ?( $.event.trigger != …" at bounding box center [886, 254] width 466 height 121
click at [881, 220] on textarea "{ "scoring_label": "(: ?(exists($.event.trigger) == true ?( $.event.trigger != …" at bounding box center [886, 254] width 466 height 121
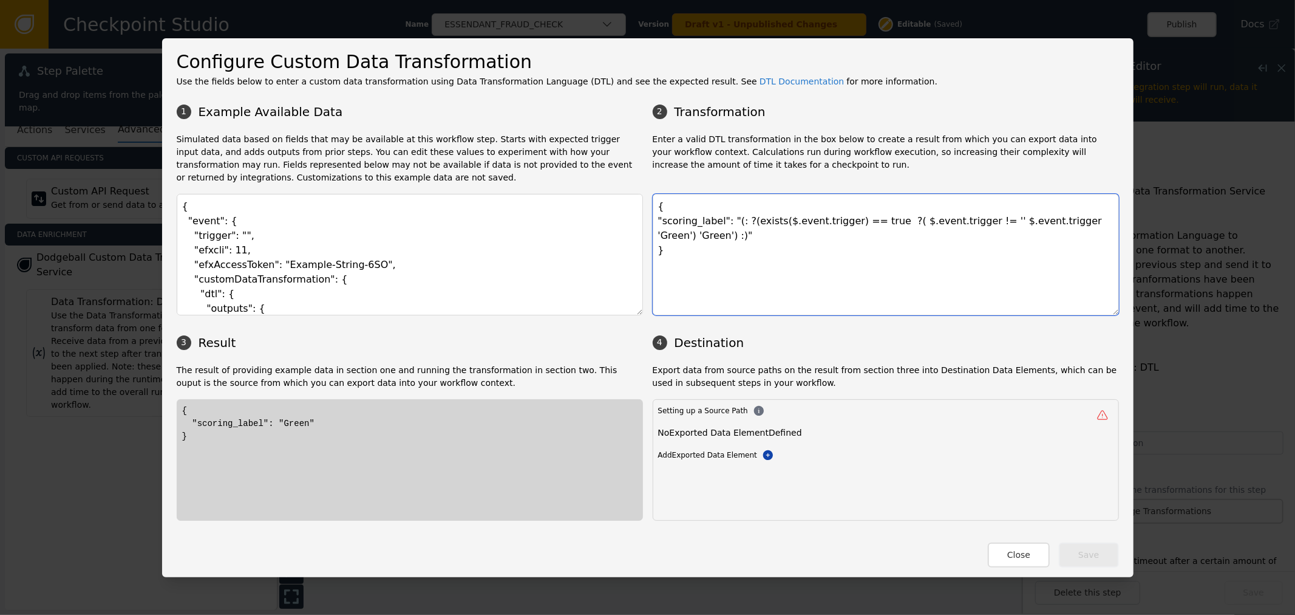
click at [901, 220] on textarea "{ "scoring_label": "(: ?(exists($.event.trigger) == true ?( $.event.trigger != …" at bounding box center [886, 254] width 466 height 121
click at [974, 222] on textarea "{ "scoring_label": "(: ?(exists($.event.trigger) == true ?( $.event.trigger != …" at bounding box center [886, 254] width 466 height 121
click at [1008, 222] on textarea "{ "scoring_label": "(: ?(exists($.event.trigger) == true ?( $.event.trigger != …" at bounding box center [886, 254] width 466 height 121
click at [1051, 219] on textarea "{ "scoring_label": "(: ?(exists($.event.trigger) == true ?( $.event.trigger != …" at bounding box center [886, 254] width 466 height 121
click at [1030, 222] on textarea "{ "scoring_label": "(: ?(exists($.event.trigger) == true ?( $.event.trigger != …" at bounding box center [886, 254] width 466 height 121
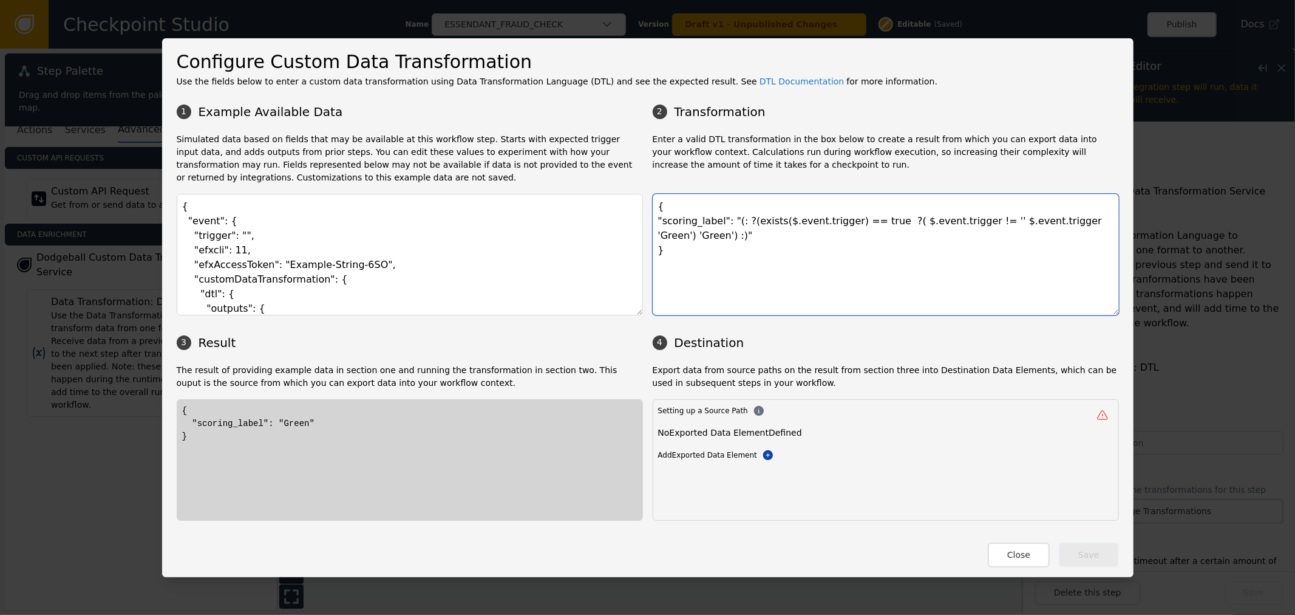
click at [967, 222] on textarea "{ "scoring_label": "(: ?(exists($.event.trigger) == true ?( $.event.trigger != …" at bounding box center [886, 254] width 466 height 121
click at [1065, 221] on textarea "{ "scoring_label": "(: ?(exists($.event.trigger) == true ?( $.event.trigger != …" at bounding box center [886, 254] width 466 height 121
click at [684, 234] on textarea "{ "scoring_label": "(: ?(exists($.event.trigger) == true ?( $.event.trigger != …" at bounding box center [886, 254] width 466 height 121
click at [911, 222] on textarea "{ "scoring_label": "(: ?(exists($.event.trigger) == true ?( $.event.trigger != …" at bounding box center [886, 254] width 466 height 121
click at [932, 222] on textarea "{ "scoring_label": "(: ?(exists($.event.trigger) == true ?( $.event.trigger != …" at bounding box center [886, 254] width 466 height 121
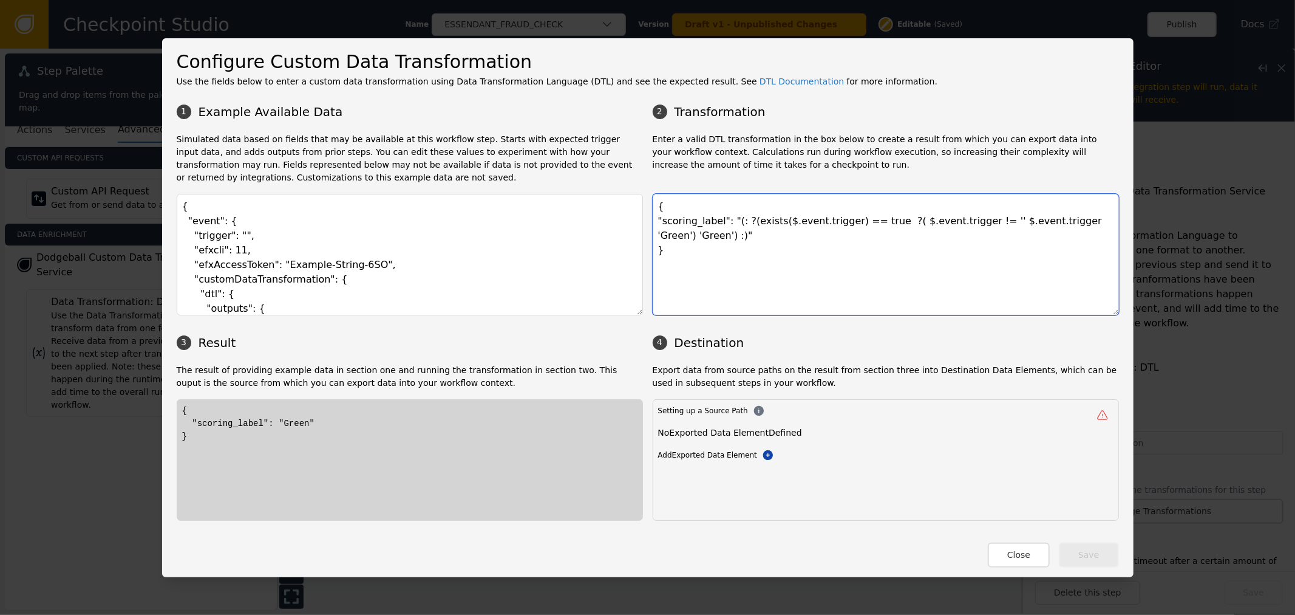
click at [948, 222] on textarea "{ "scoring_label": "(: ?(exists($.event.trigger) == true ?( $.event.trigger != …" at bounding box center [886, 254] width 466 height 121
click at [910, 217] on textarea "{ "scoring_label": "(: ?(exists($.event.trigger) == true ?( $.event.trigger != …" at bounding box center [886, 254] width 466 height 121
click at [964, 222] on textarea "{ "scoring_label": "(: ?(exists($.event.trigger) == true ?( $.event.trigger != …" at bounding box center [886, 254] width 466 height 121
click at [337, 280] on textarea "{ "event": { "trigger": null, "efxcli": 11, "efxAccessToken": "Example-String-6…" at bounding box center [410, 254] width 466 height 121
click at [834, 231] on textarea "{ "scoring_label": "(: ?(exists($.event.trigger) == true ?( $.event.trigger != …" at bounding box center [886, 254] width 466 height 121
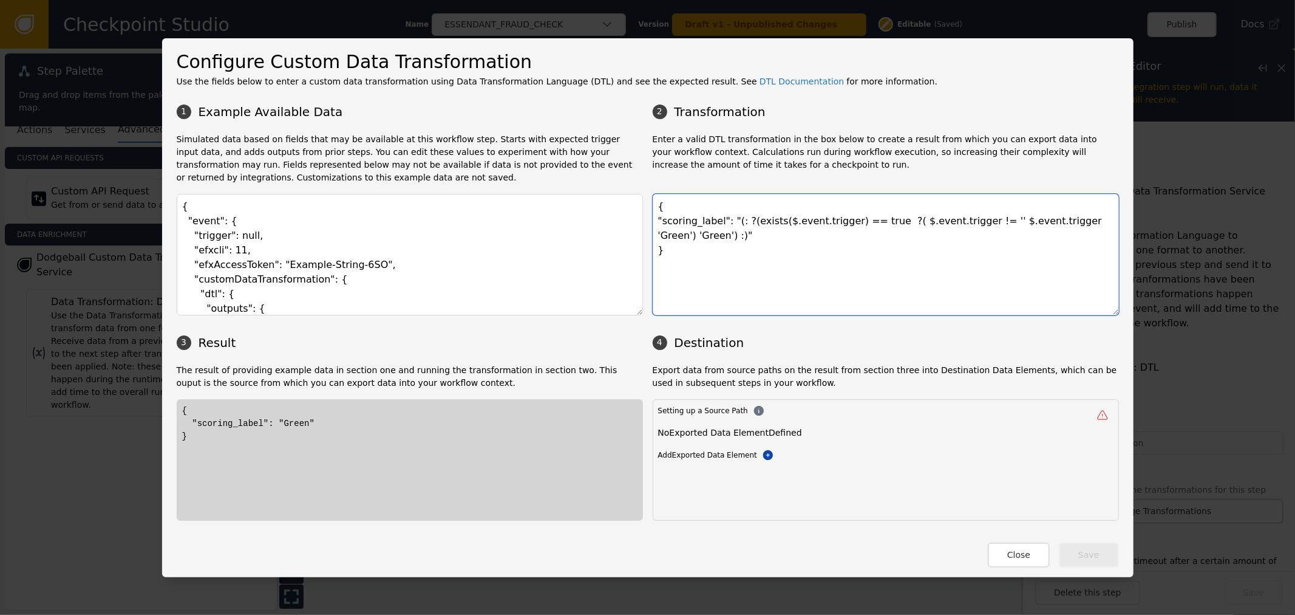
click at [983, 244] on textarea "{ "scoring_label": "(: ?(exists($.event.trigger) == true ?( $.event.trigger != …" at bounding box center [886, 254] width 466 height 121
click at [231, 236] on textarea "{ "event": { "trigger": null, "efxcli": 11, "efxAccessToken": "Example-String-6…" at bounding box center [410, 254] width 466 height 121
type textarea "{ "event": { "trigger": null, "efxcli": 11, "efxAccessToken": "Example-String-6…"
click at [962, 222] on textarea "{ "scoring_label": "(: ?(exists($.event.trigger) == true ?( $.event.trigger != …" at bounding box center [886, 254] width 466 height 121
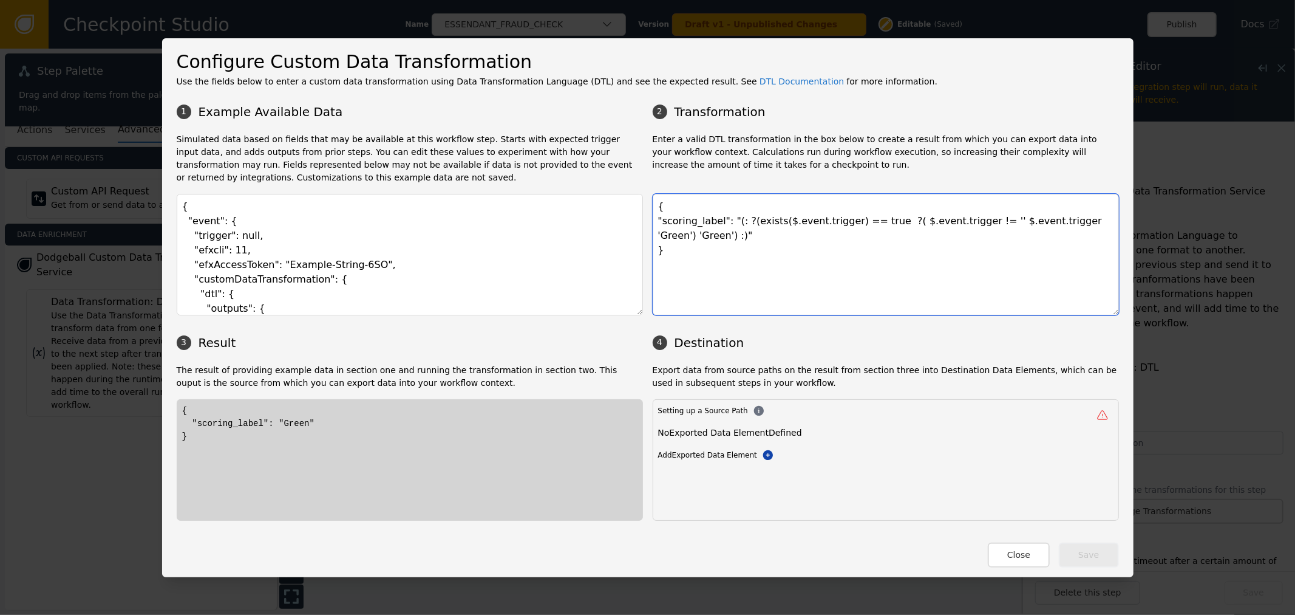
drag, startPoint x: 884, startPoint y: 220, endPoint x: 966, endPoint y: 225, distance: 82.1
click at [966, 225] on textarea "{ "scoring_label": "(: ?(exists($.event.trigger) == true ?( $.event.trigger != …" at bounding box center [886, 254] width 466 height 121
paste textarea "!empty($your_value)"
click at [989, 225] on textarea "{ "scoring_label": "(: ?(exists($.event.trigger) == true ?( !empty($your_value)…" at bounding box center [886, 254] width 466 height 121
drag, startPoint x: 972, startPoint y: 221, endPoint x: 1035, endPoint y: 223, distance: 63.8
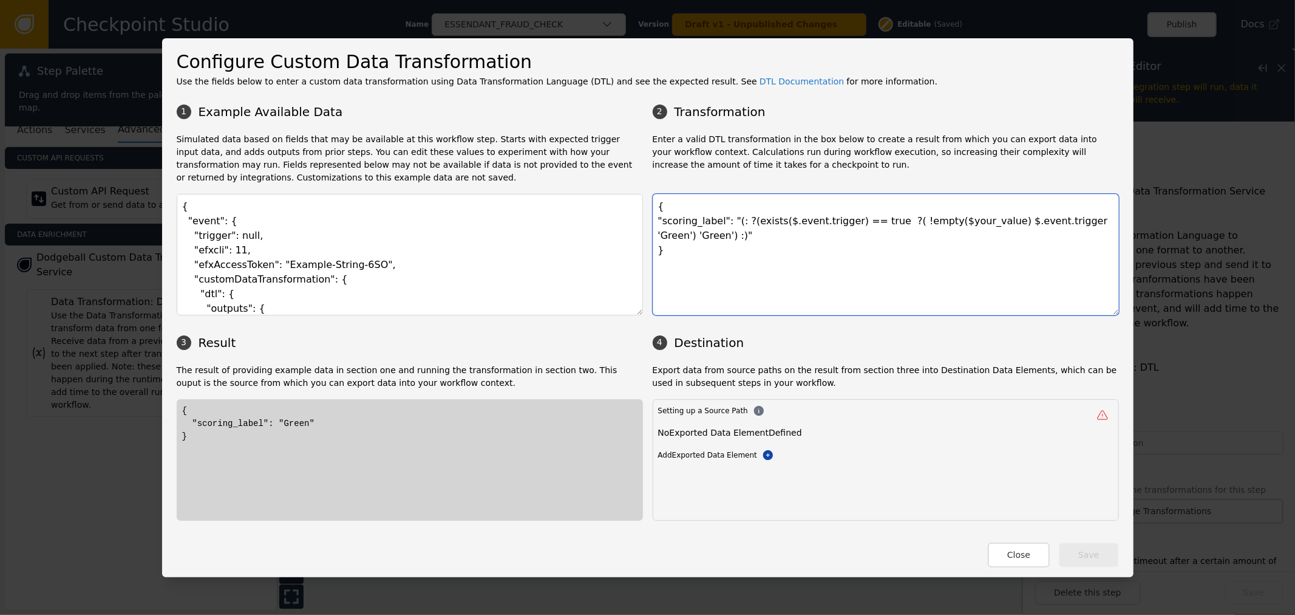
click at [1035, 223] on textarea "{ "scoring_label": "(: ?(exists($.event.trigger) == true ?( !empty($your_value)…" at bounding box center [886, 254] width 466 height 121
click at [924, 217] on textarea "{ "scoring_label": "(: ?(exists($.event.trigger) == true ?( !empty($your_value)…" at bounding box center [886, 254] width 466 height 121
paste textarea "$.event.trigger"
click at [917, 222] on textarea "{ "scoring_label": "(: ?(exists($.event.trigger) == true ?( !empty($$.event.tri…" at bounding box center [886, 254] width 466 height 121
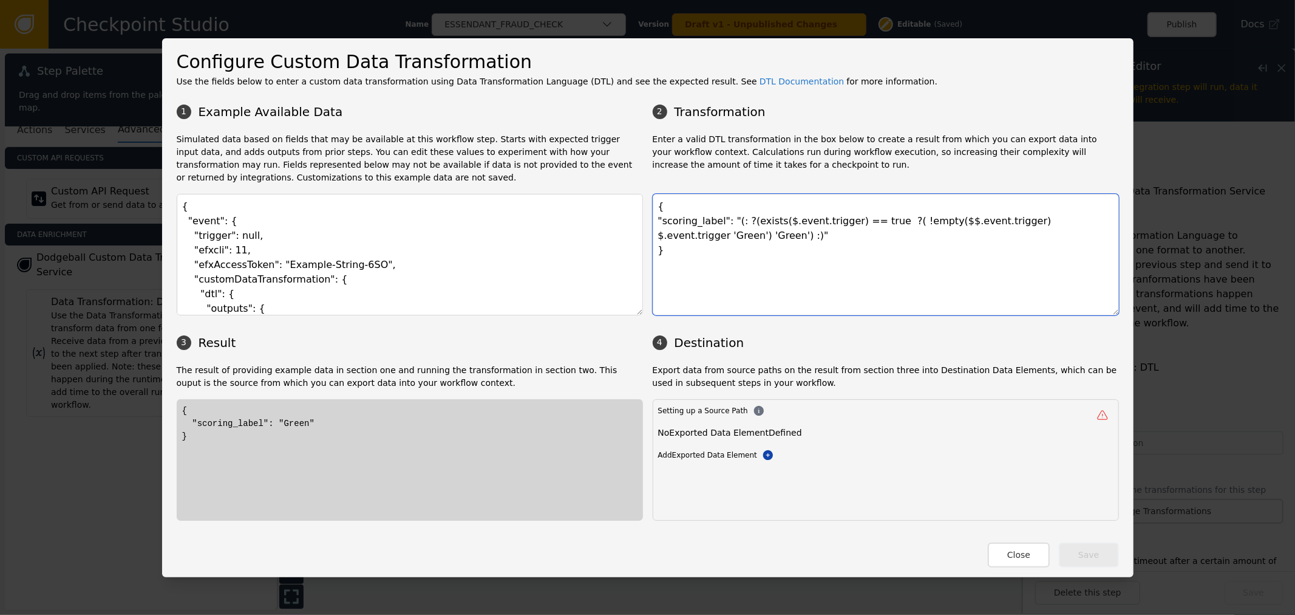
click at [921, 225] on textarea "{ "scoring_label": "(: ?(exists($.event.trigger) == true ?( !empty($$.event.tri…" at bounding box center [886, 254] width 466 height 121
type textarea "{ "scoring_label": "(: ?(exists($.event.trigger) == true ?( !empty($.event.trig…"
click at [235, 234] on textarea "{ "event": { "trigger": null, "efxcli": 11, "efxAccessToken": "Example-String-6…" at bounding box center [410, 254] width 466 height 121
type textarea "{ "event": { "trigger": , "efxcli": 11, "efxAccessToken": "Example-String-6SO",…"
drag, startPoint x: 817, startPoint y: 237, endPoint x: 825, endPoint y: 240, distance: 8.1
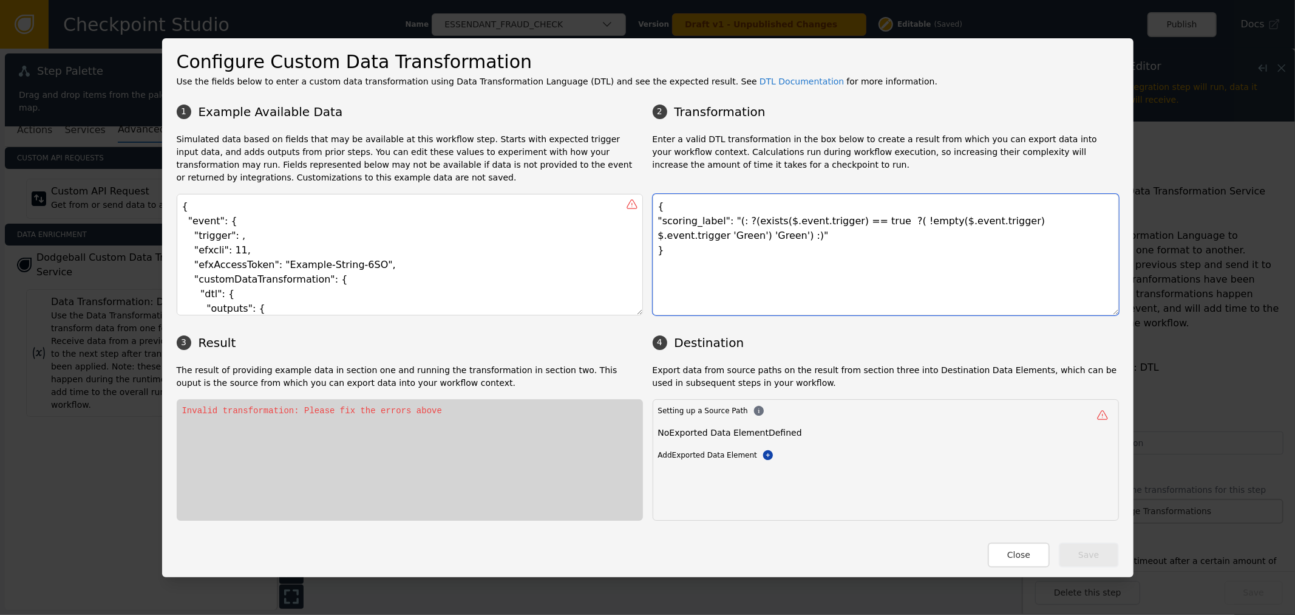
click at [824, 239] on textarea "{ "scoring_label": "(: ?(exists($.event.trigger) == true ?( !empty($.event.trig…" at bounding box center [886, 254] width 466 height 121
click at [759, 460] on div "Add Exported Data Element Add Exported Data Element" at bounding box center [885, 455] width 455 height 12
click at [750, 1] on body "Checkpoint Studio Name ESSENDANT_FRAUD_CHECK Version Draft v1 - Unpublished Cha…" at bounding box center [647, 0] width 1295 height 1
click at [763, 457] on icon at bounding box center [768, 454] width 10 height 10
click at [1001, 435] on div "Destination" at bounding box center [1008, 436] width 49 height 11
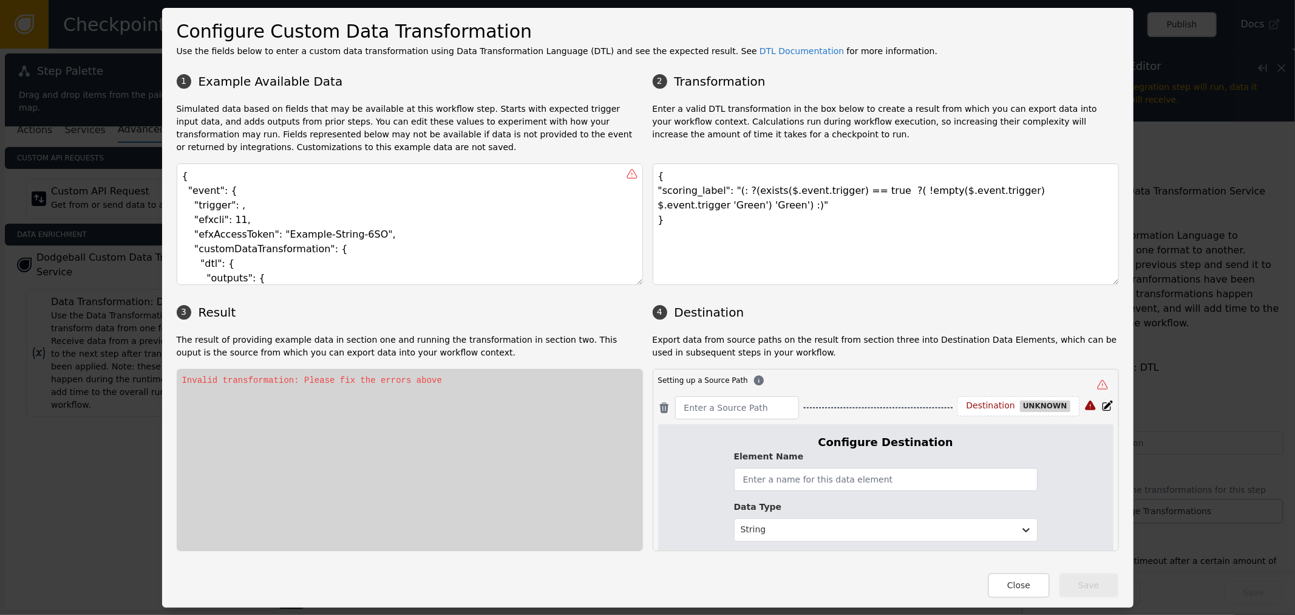
click at [843, 459] on label "Element Name" at bounding box center [886, 456] width 304 height 13
click at [840, 477] on input "text" at bounding box center [886, 479] width 304 height 23
paste input "scoringLabel"
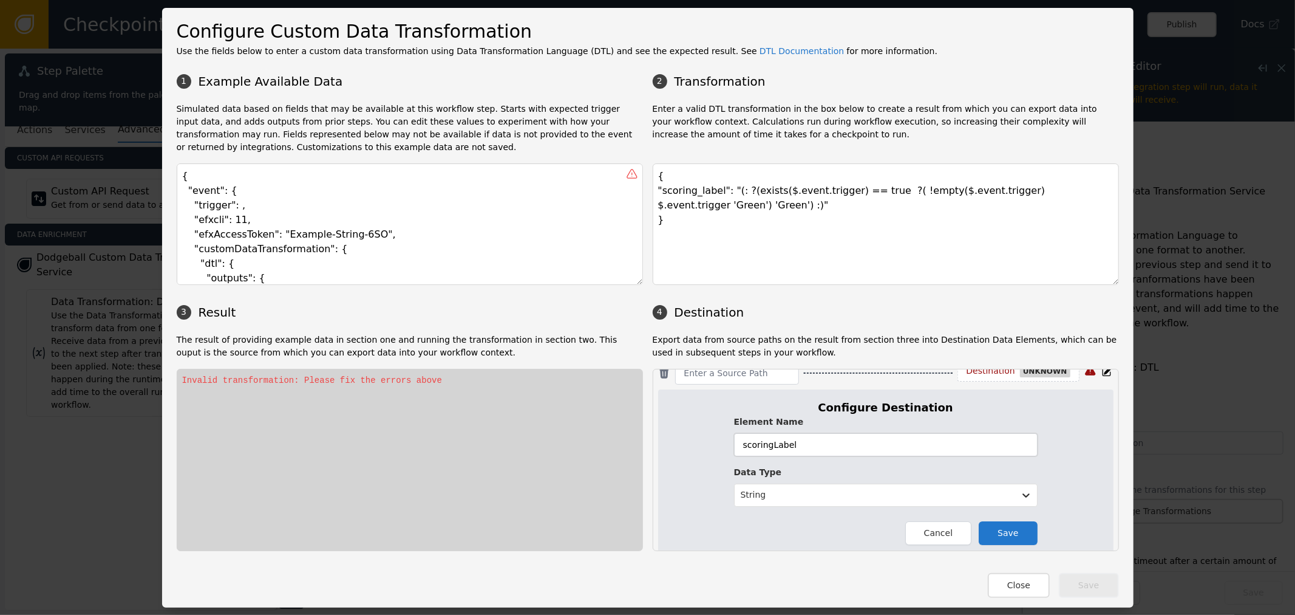
scroll to position [75, 0]
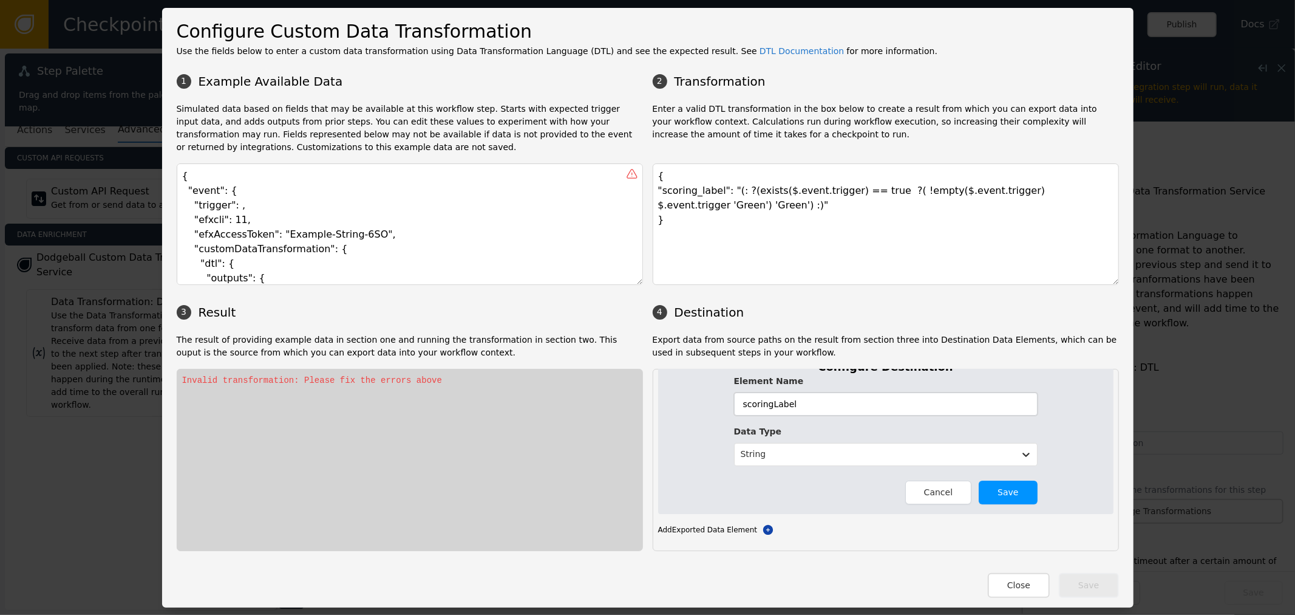
type input "scoringLabel"
click at [996, 486] on button "Save" at bounding box center [1008, 492] width 58 height 24
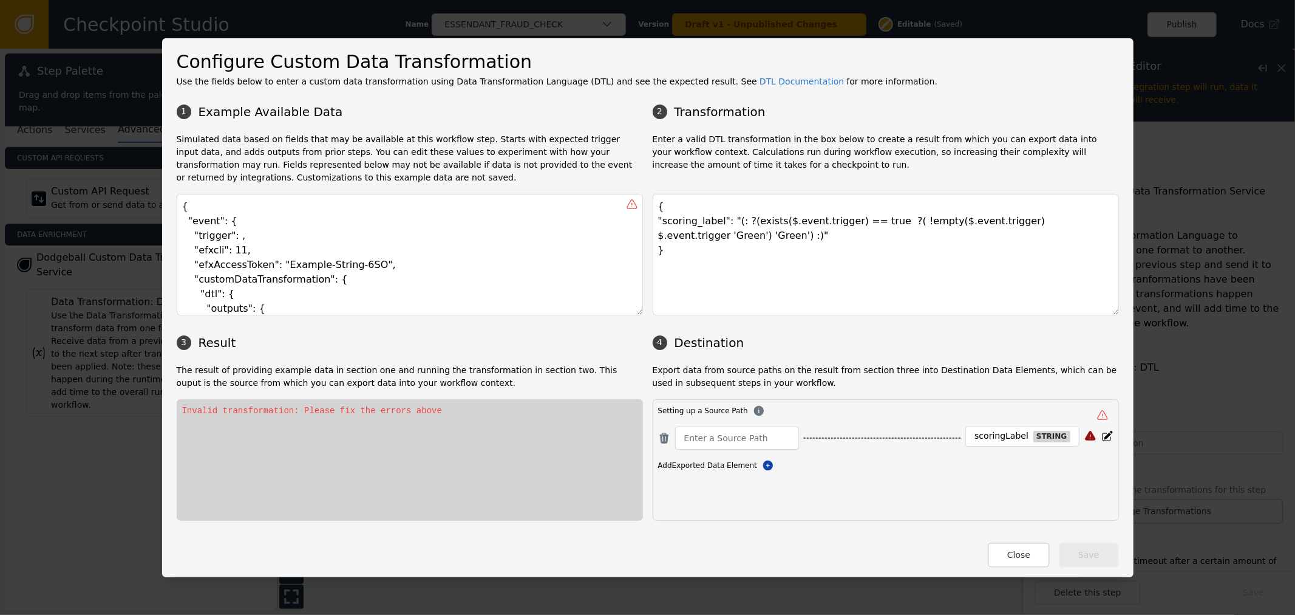
scroll to position [0, 0]
click at [683, 223] on textarea "{ "scoring_label": "(: ?(exists($.event.trigger) == true ?( !empty($.event.trig…" at bounding box center [886, 254] width 466 height 121
click at [718, 444] on input at bounding box center [737, 438] width 106 height 15
paste input "scoring_label"
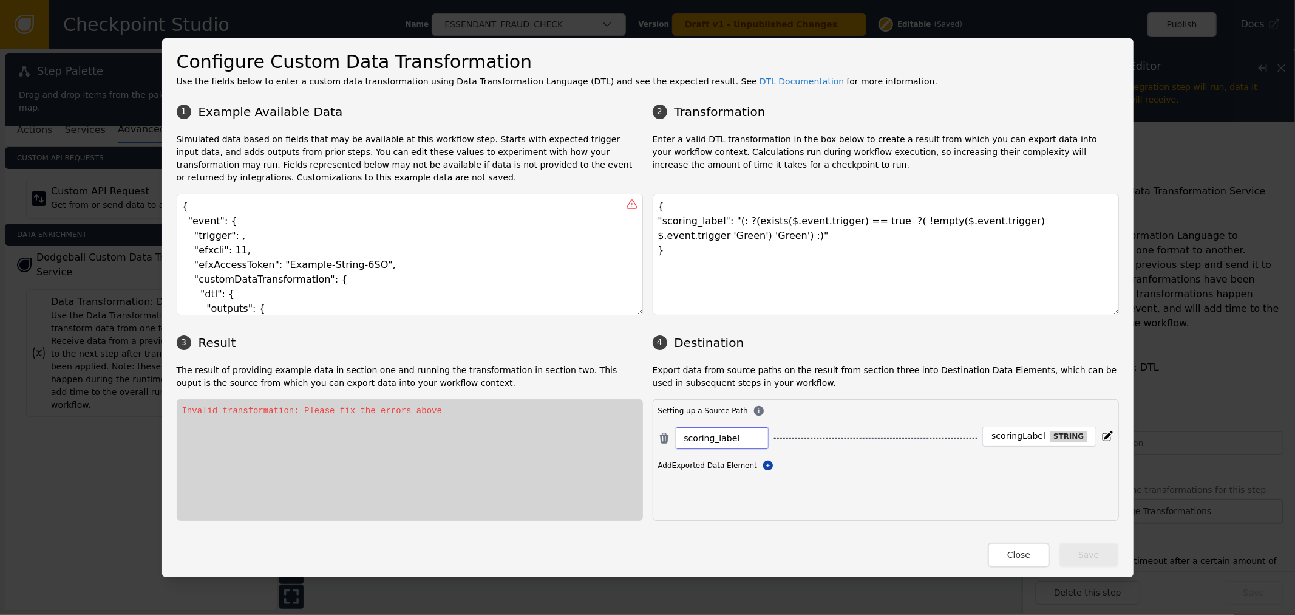
type input "scoring_label"
drag, startPoint x: 1048, startPoint y: 493, endPoint x: 1029, endPoint y: 487, distance: 20.2
click at [1046, 493] on div "Setting up a Source Path scoring_label scoringLabel string Add Exported Data El…" at bounding box center [886, 459] width 466 height 121
click at [1018, 545] on button "Close" at bounding box center [1019, 554] width 62 height 25
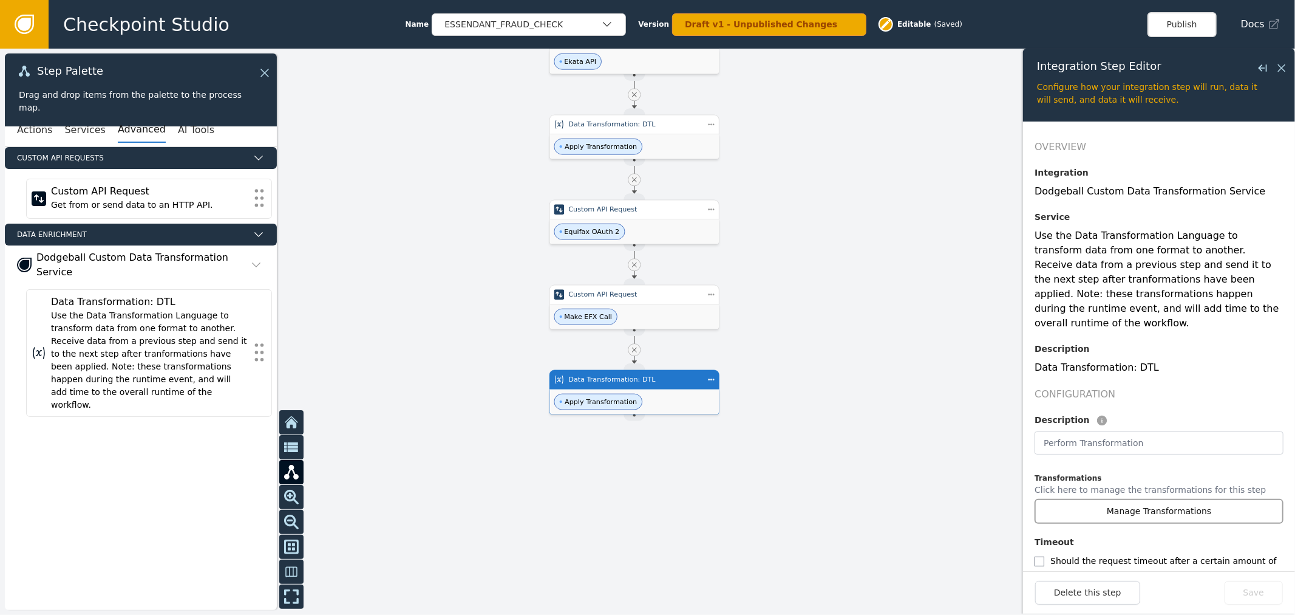
click at [1180, 499] on button "Manage Transformations" at bounding box center [1159, 511] width 249 height 25
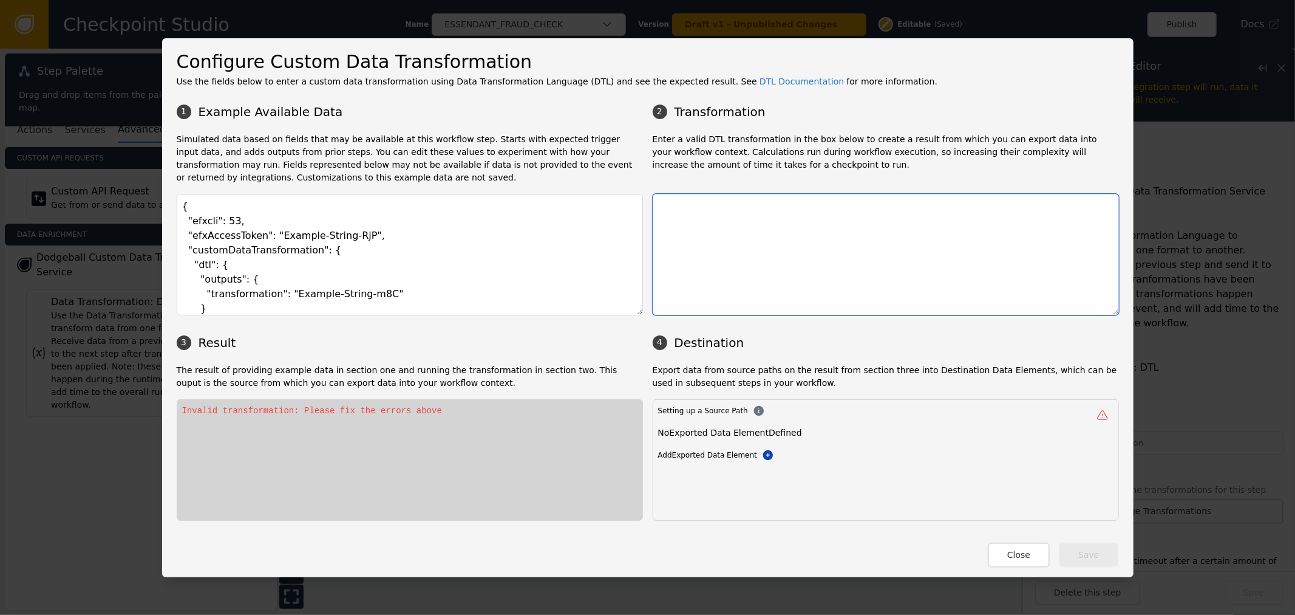
click at [805, 255] on textarea at bounding box center [886, 254] width 466 height 121
click at [762, 262] on textarea at bounding box center [886, 254] width 466 height 121
click at [755, 238] on textarea at bounding box center [886, 254] width 466 height 121
click at [755, 237] on textarea at bounding box center [886, 254] width 466 height 121
click at [741, 239] on textarea at bounding box center [886, 254] width 466 height 121
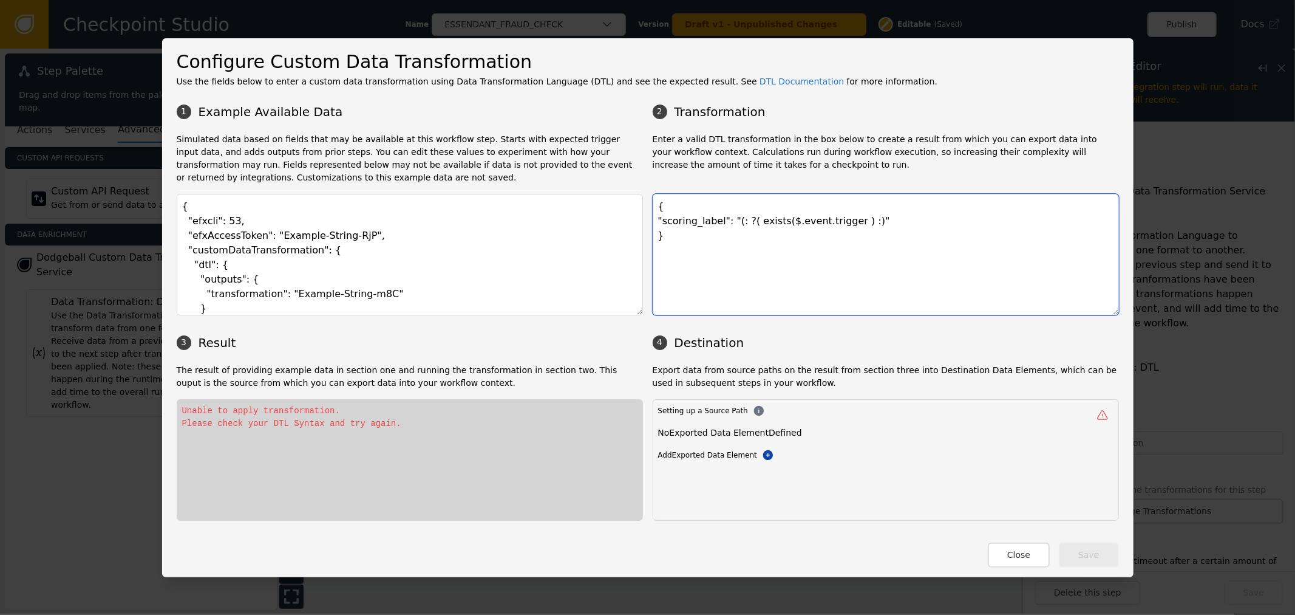
type textarea "{ "scoring_label": "(: ?( exists($.event.trigger ) :)" }"
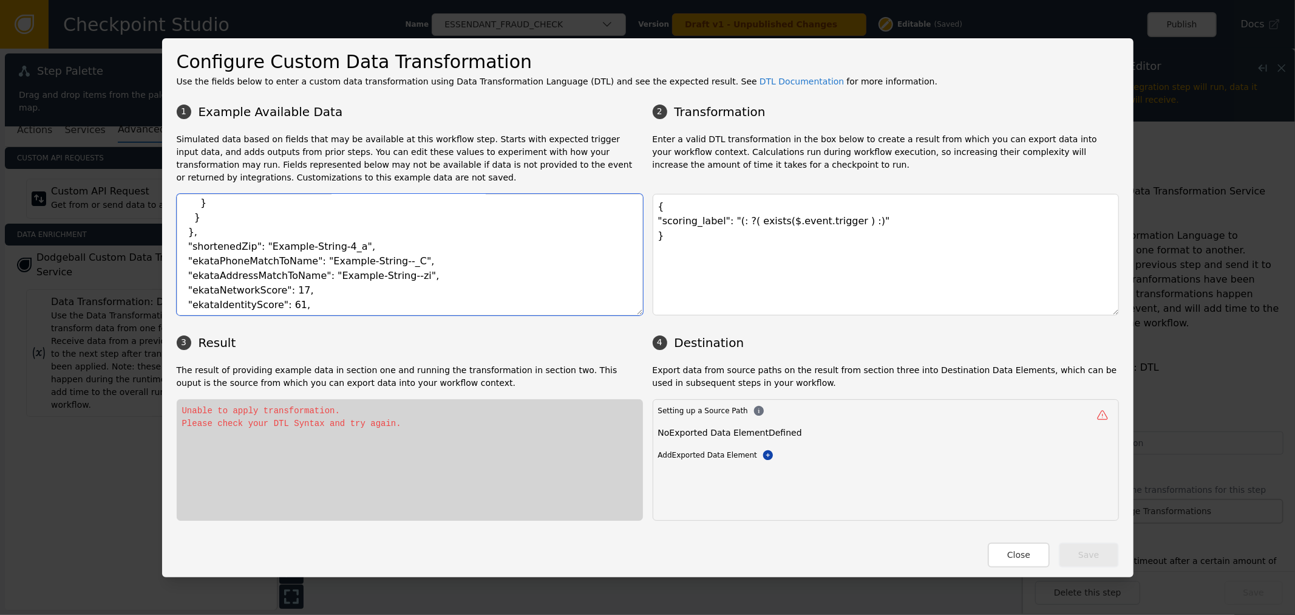
scroll to position [19, 0]
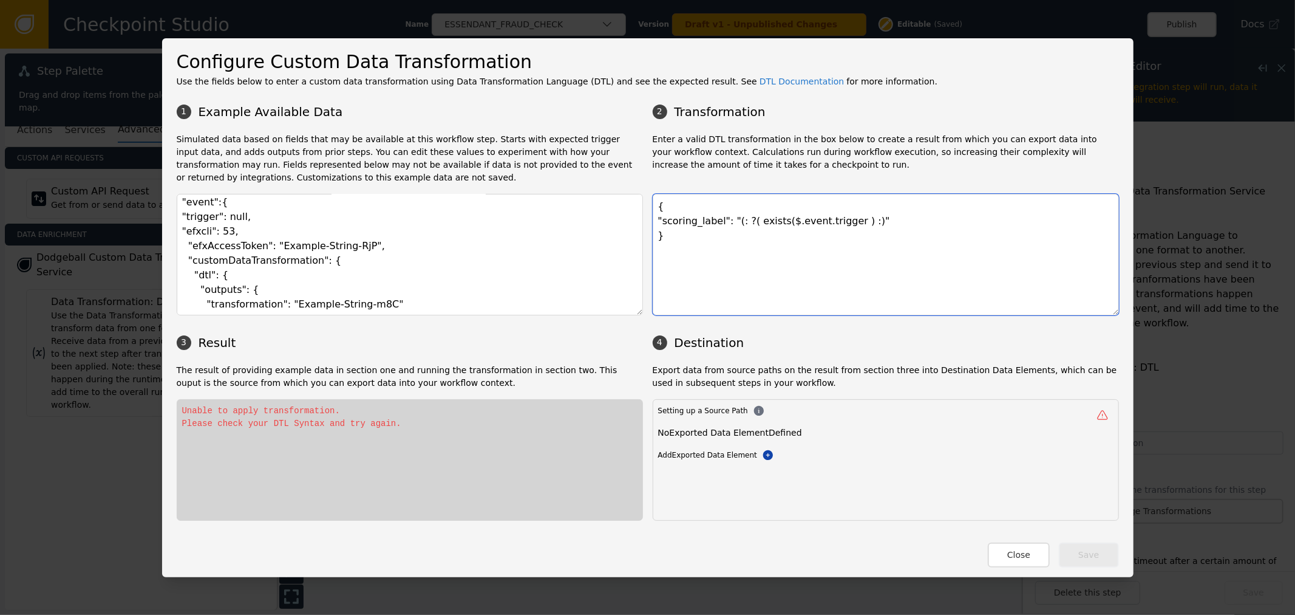
type textarea "{ "event": { "trigger": null, "efxcli": 53, "efxAccessToken": "Example-String-R…"
click at [836, 219] on textarea "{ "scoring_label": "(: ?( exists($.event.trigger ) :)" }" at bounding box center [886, 254] width 466 height 121
click at [838, 222] on textarea "{ "scoring_label": "(: ?( exists($.event.trigger ) :)" }" at bounding box center [886, 254] width 466 height 121
click at [833, 222] on textarea "{ "scoring_label": "(: ?( exists($.event.trigger ) :)" }" at bounding box center [886, 254] width 466 height 121
click at [816, 227] on textarea "{ "scoring_label": "(: ?( exists($.event.trigger) ?(!empty( :)" }" at bounding box center [886, 254] width 466 height 121
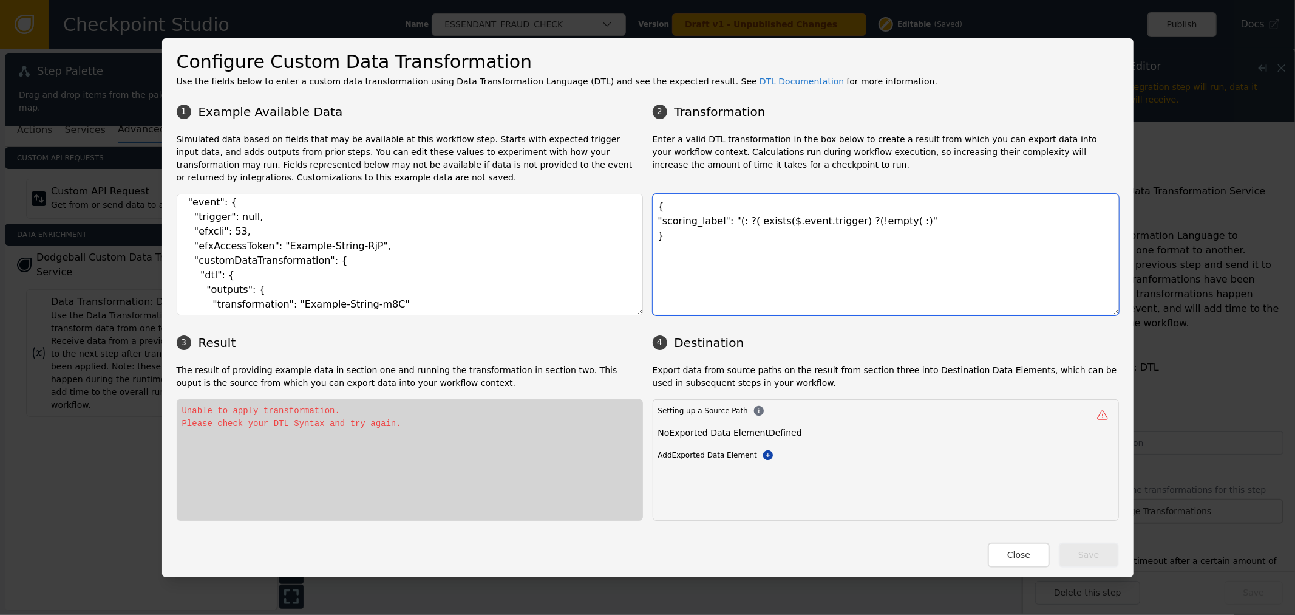
drag, startPoint x: 816, startPoint y: 227, endPoint x: 769, endPoint y: 222, distance: 46.4
click at [769, 222] on textarea "{ "scoring_label": "(: ?( exists($.event.trigger) ?(!empty( :)" }" at bounding box center [886, 254] width 466 height 121
click at [877, 219] on textarea "{ "scoring_label": "(: ?( exists($.event.trigger) ?(!empty( :)" }" at bounding box center [886, 254] width 466 height 121
paste textarea "$.event.trigger"
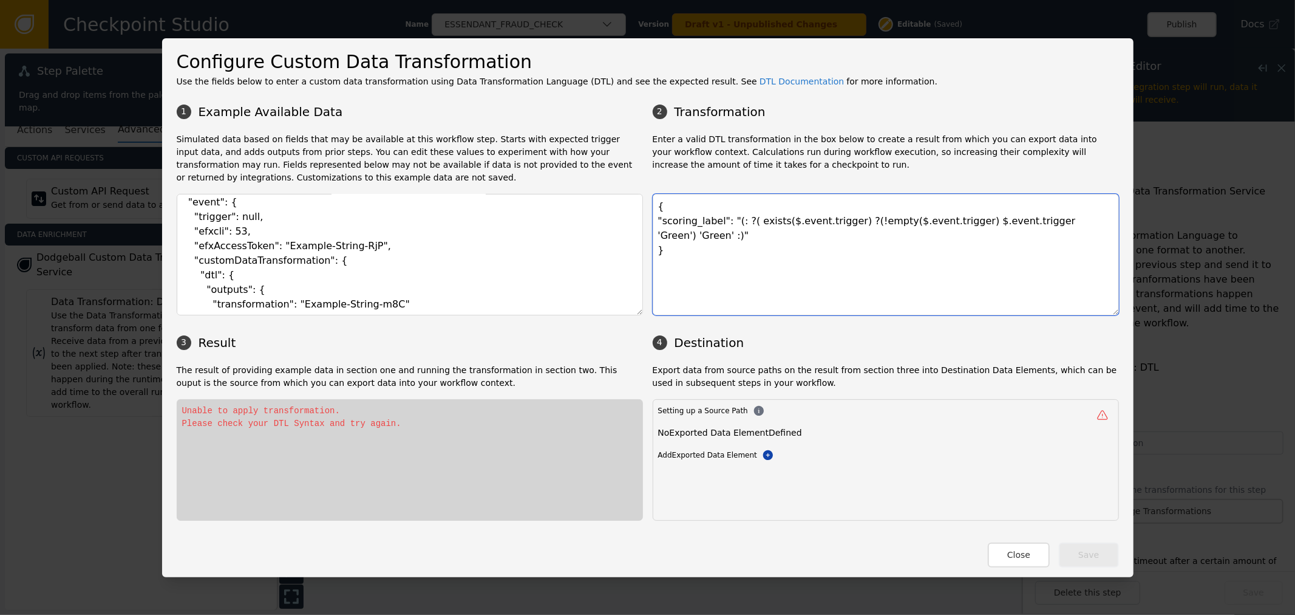
click at [829, 222] on textarea "{ "scoring_label": "(: ?( exists($.event.trigger) ?(!empty($.event.trigger) $.e…" at bounding box center [886, 254] width 466 height 121
click at [830, 222] on textarea "{ "scoring_label": "(: ?( exists($.event.trigger) ?(!empty($.event.trigger) $.e…" at bounding box center [886, 254] width 466 height 121
click at [839, 225] on textarea "{ "scoring_label": "(: ?( exists($.event.trigger) ?(!empty($.event.trigger) $.e…" at bounding box center [886, 254] width 466 height 121
click at [833, 222] on textarea "{ "scoring_label": "(: ?( exists($.event.trigger) ?(!empty($.event.trigger) $.e…" at bounding box center [886, 254] width 466 height 121
click at [720, 237] on textarea "{ "scoring_label": "(: ?( exists($.event.trigger) == true ?(!empty($.event.trig…" at bounding box center [886, 254] width 466 height 121
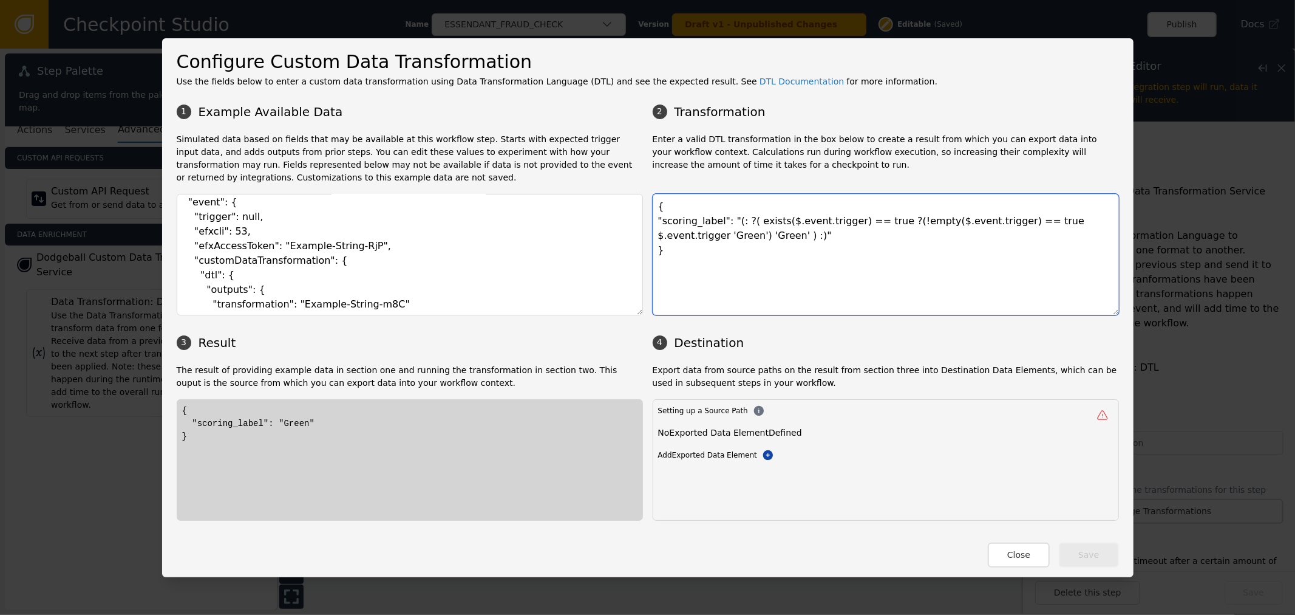
type textarea "{ "scoring_label": "(: ?( exists($.event.trigger) == true ?(!empty($.event.trig…"
type textarea "{ "event": { "trigger": "Red", "efxcli": 53, "efxAccessToken": "Example-String-…"
drag, startPoint x: 685, startPoint y: 256, endPoint x: 596, endPoint y: 168, distance: 125.0
click at [615, 180] on div "1 Example Available Data 2 Transformation Simulated data based on fields that m…" at bounding box center [648, 309] width 943 height 423
click at [763, 459] on icon at bounding box center [768, 454] width 10 height 10
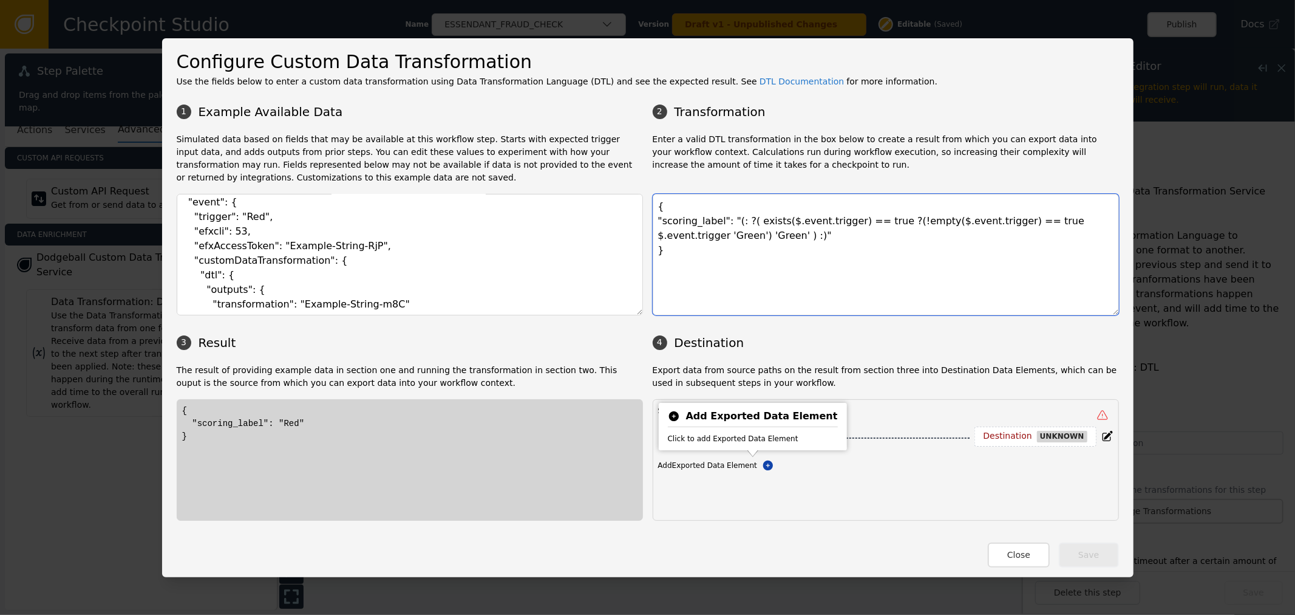
click at [822, 299] on textarea "{ "scoring_label": "(: ?( exists($.event.trigger) == true ?(!empty($.event.trig…" at bounding box center [886, 254] width 466 height 121
click at [711, 435] on input at bounding box center [737, 438] width 106 height 15
paste input "scoring_label"
type input "scoring_label"
click at [997, 442] on div "Destination unknown" at bounding box center [1019, 436] width 122 height 20
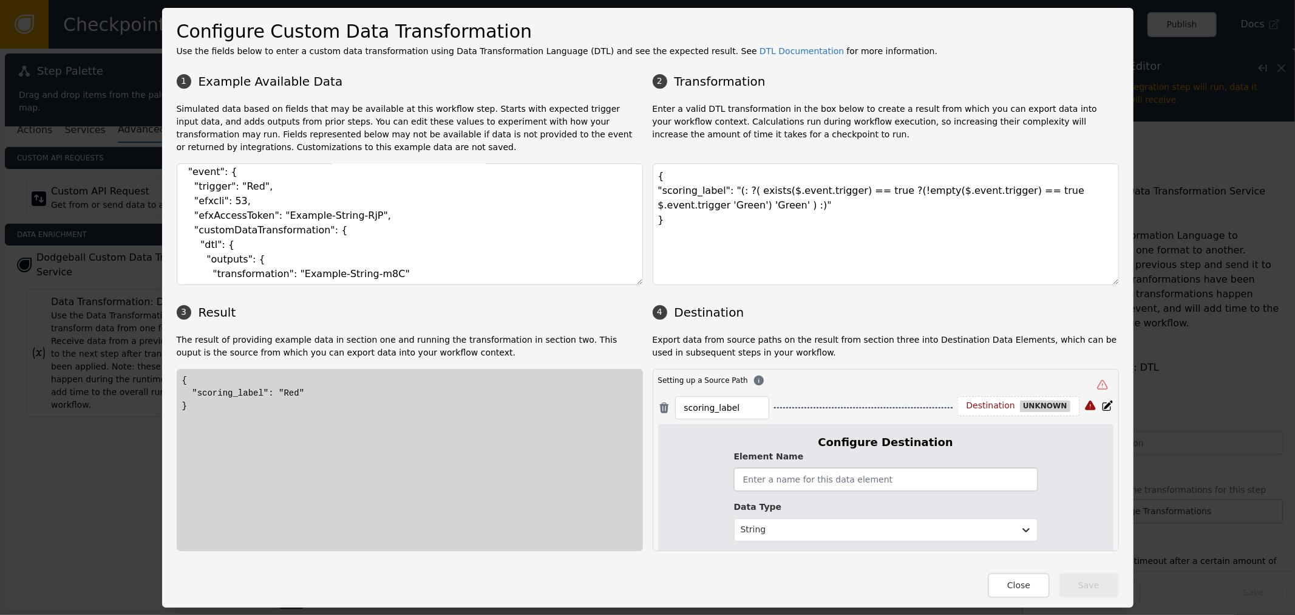
click at [882, 484] on input "text" at bounding box center [886, 479] width 304 height 23
paste input "scoringLabel"
type input "scoringLabel"
drag, startPoint x: 1065, startPoint y: 503, endPoint x: 1069, endPoint y: 490, distance: 13.3
click at [1066, 502] on div "Configure Destination Element Name scoringLabel Data Type String Cancel Save" at bounding box center [885, 506] width 455 height 165
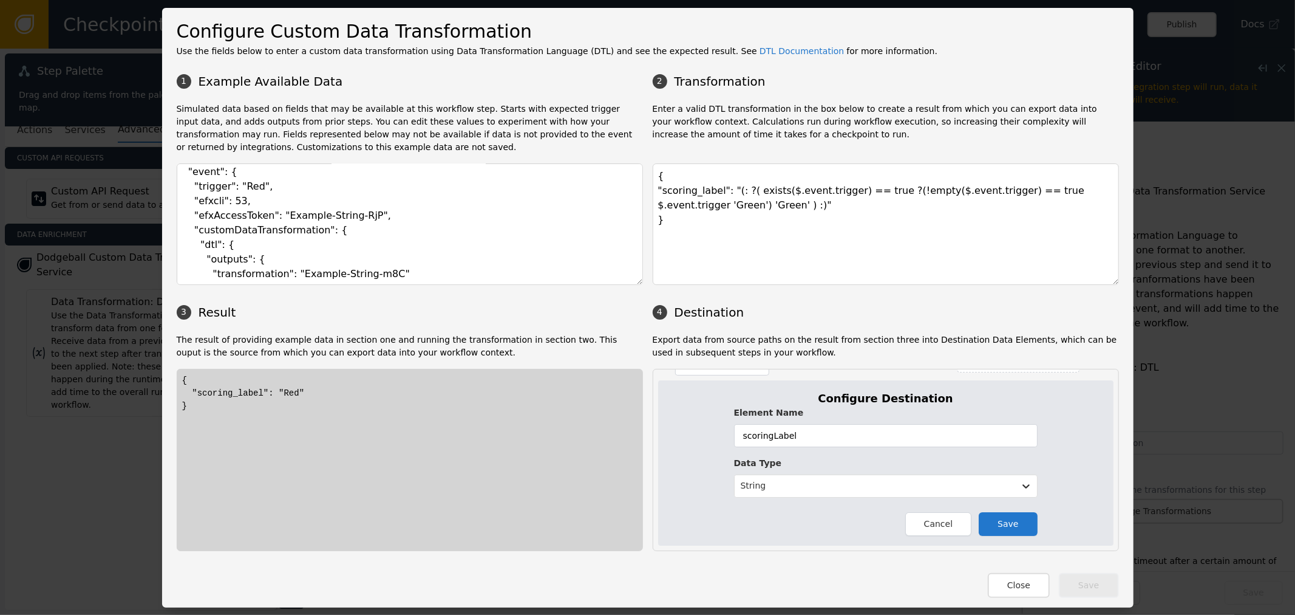
scroll to position [75, 0]
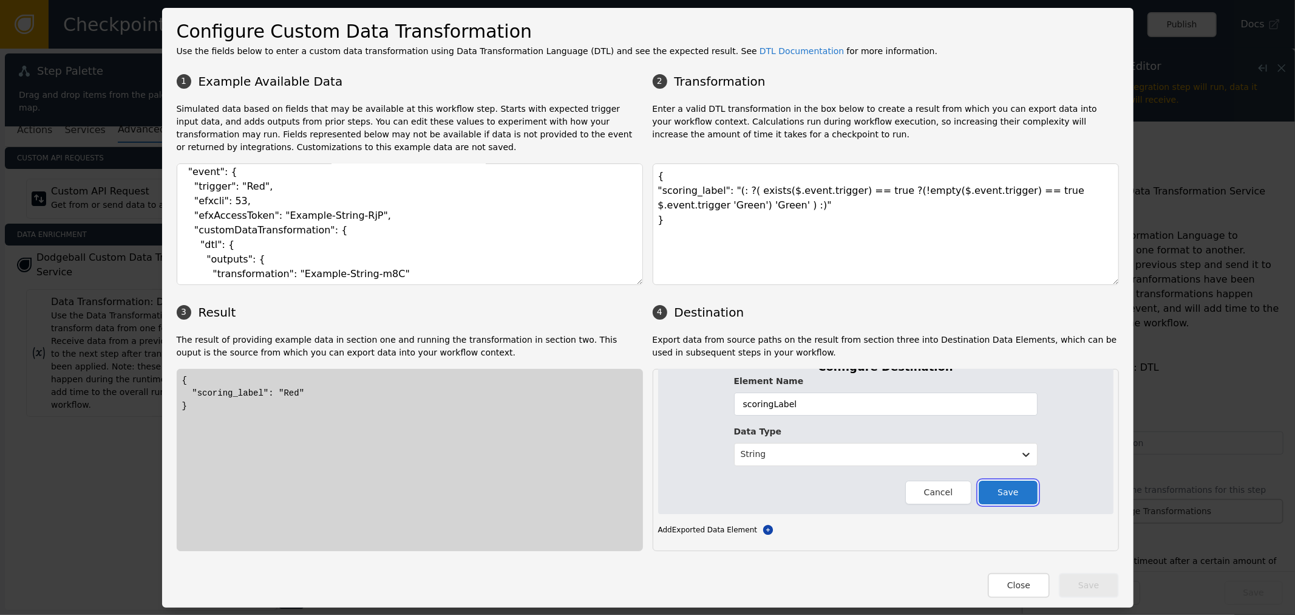
click at [1011, 490] on button "Save" at bounding box center [1008, 492] width 58 height 24
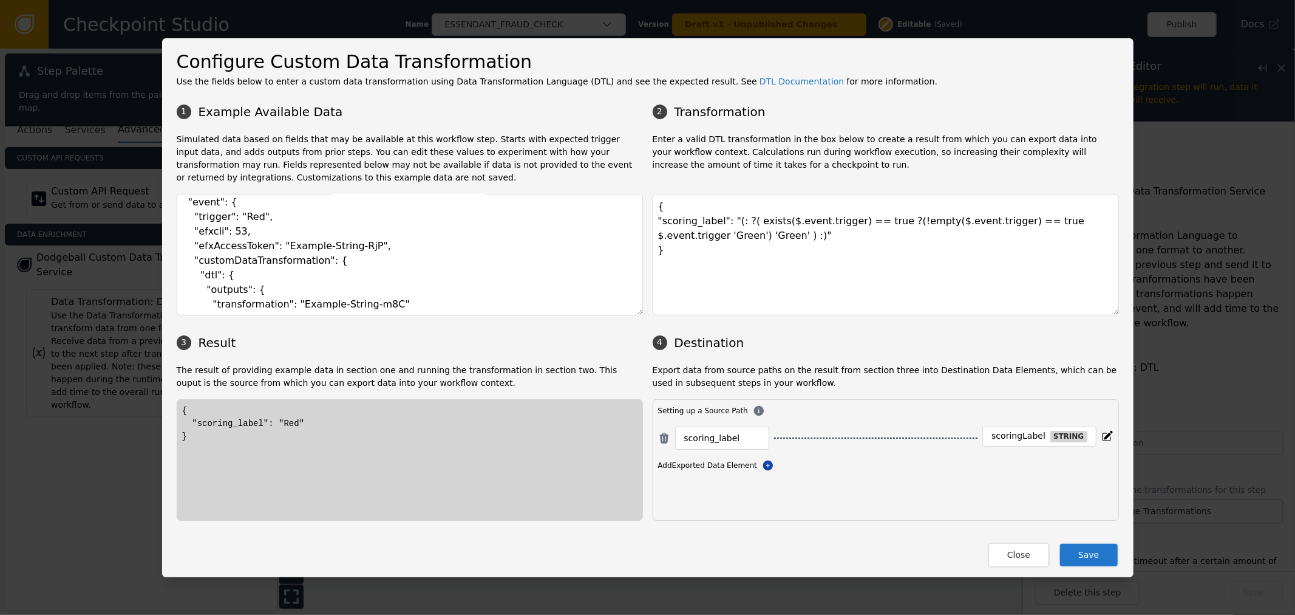
scroll to position [0, 0]
click at [797, 180] on p "Enter a valid DTL transformation in the box below to create a result from which…" at bounding box center [886, 158] width 466 height 51
click at [817, 227] on textarea "{ "scoring_label": "(: ?( exists($.event.trigger) == true ?(!empty($.event.trig…" at bounding box center [886, 254] width 466 height 121
click at [1104, 555] on button "Save" at bounding box center [1089, 554] width 60 height 25
click at [1029, 559] on button "Close" at bounding box center [1019, 554] width 62 height 25
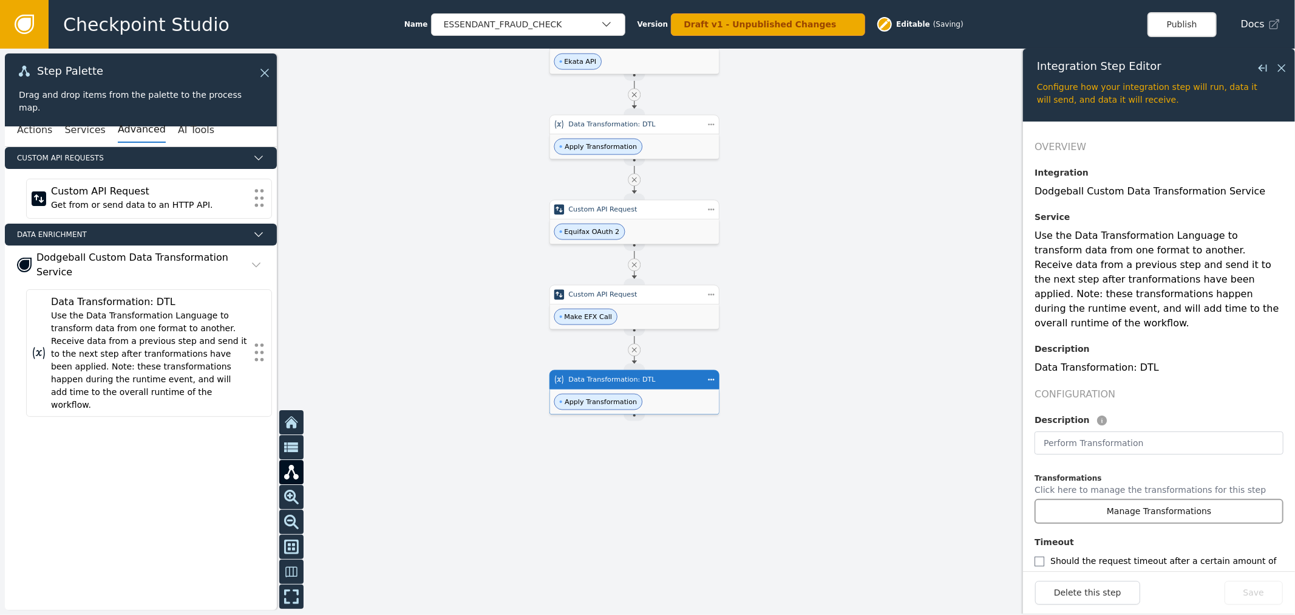
click at [1118, 499] on button "Manage Transformations" at bounding box center [1159, 511] width 249 height 25
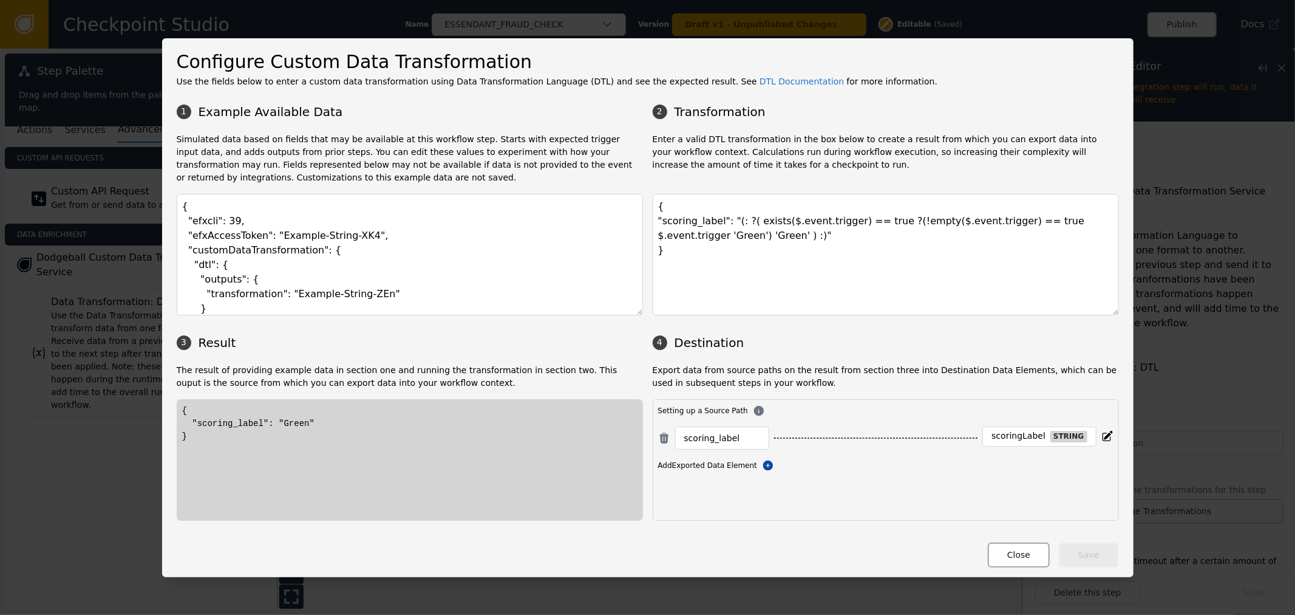
drag, startPoint x: 1023, startPoint y: 559, endPoint x: 1011, endPoint y: 559, distance: 12.1
click at [1011, 559] on button "Close" at bounding box center [1019, 554] width 62 height 25
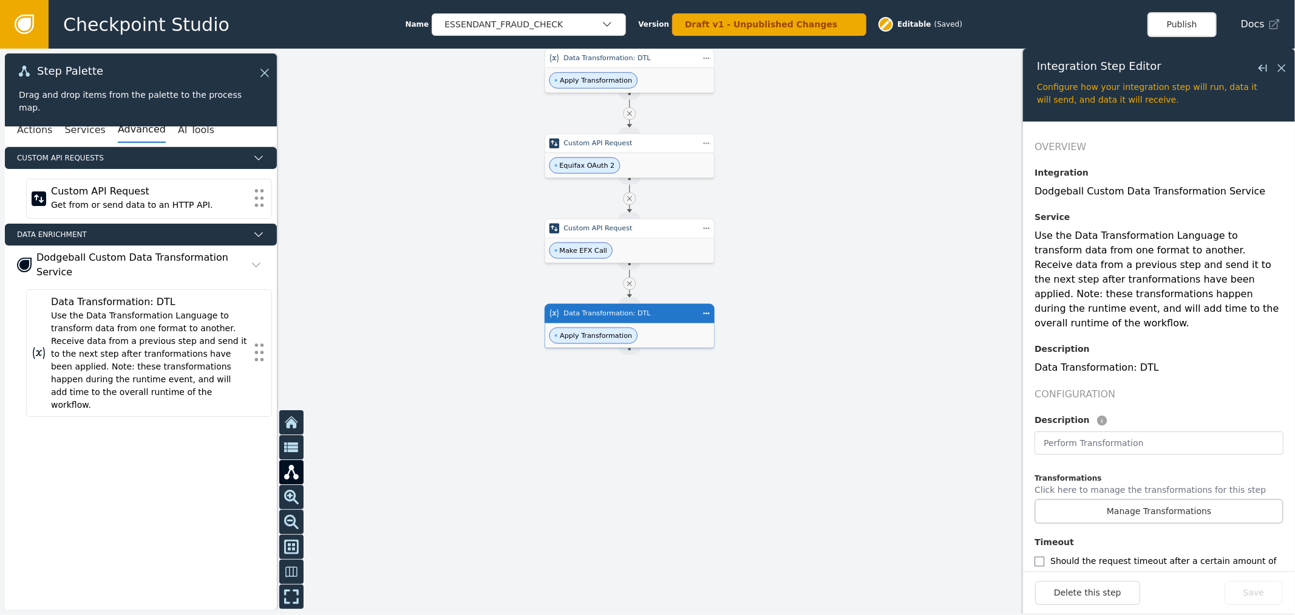
drag, startPoint x: 788, startPoint y: 511, endPoint x: 780, endPoint y: 434, distance: 77.5
click at [780, 434] on div at bounding box center [647, 332] width 1295 height 566
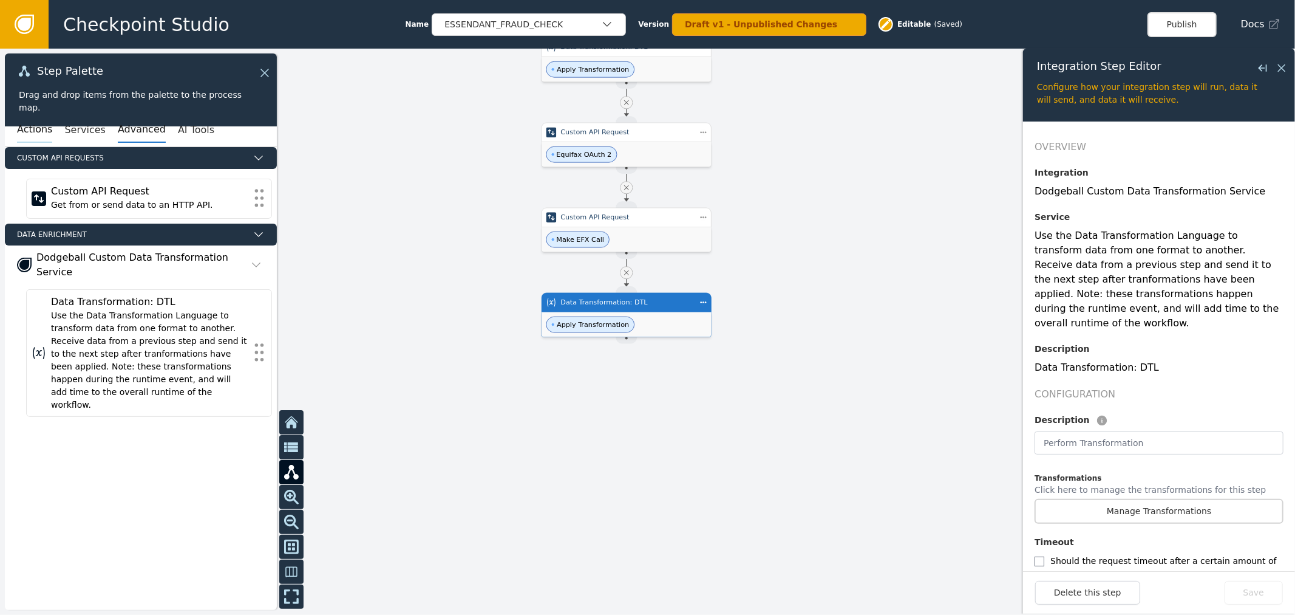
click at [23, 132] on button "Actions" at bounding box center [34, 130] width 35 height 26
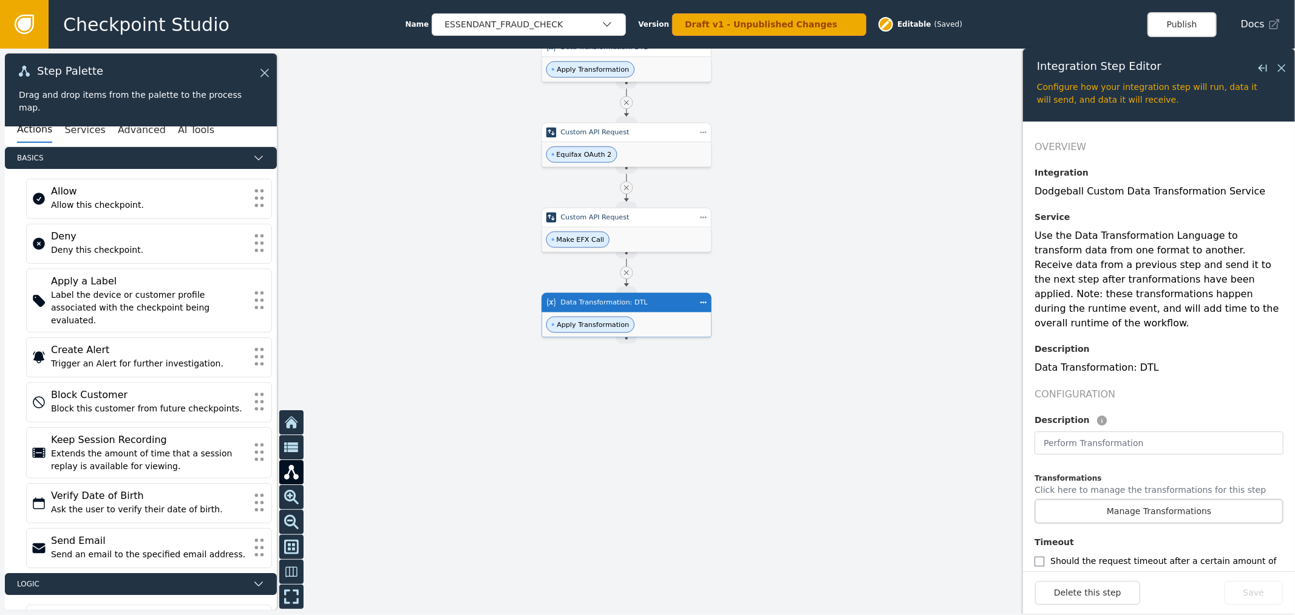
click at [57, 134] on div "Actions Services Advanced AI Tools" at bounding box center [141, 130] width 272 height 33
click at [77, 124] on button "Services" at bounding box center [84, 130] width 41 height 26
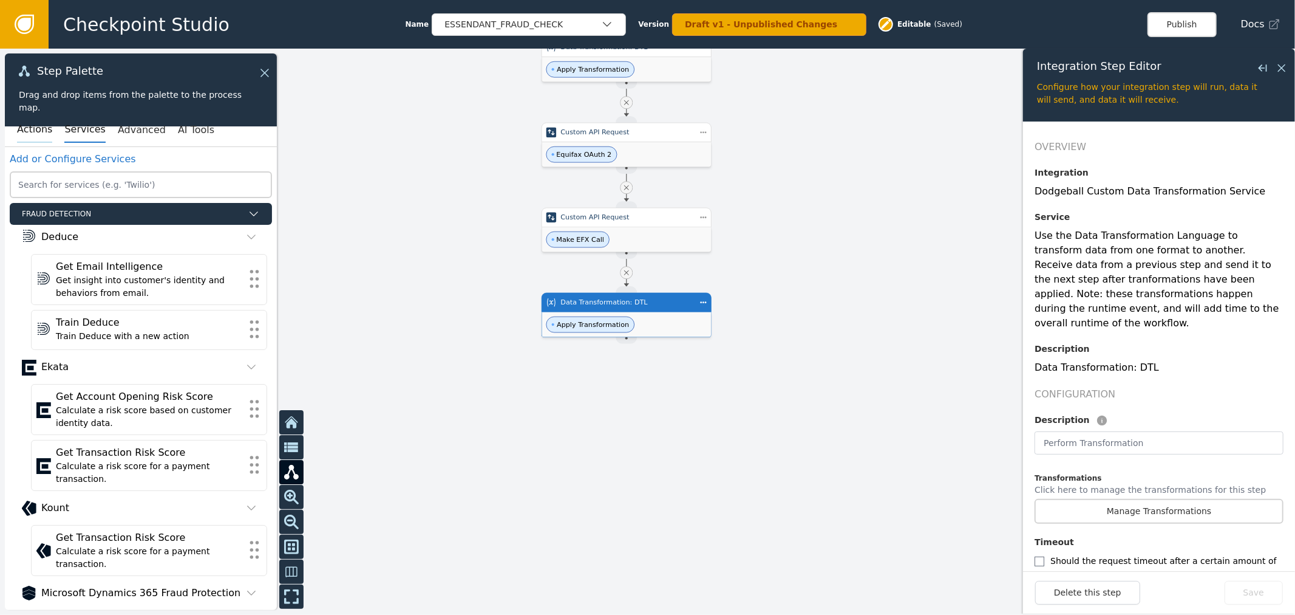
click at [43, 122] on button "Actions" at bounding box center [34, 130] width 35 height 26
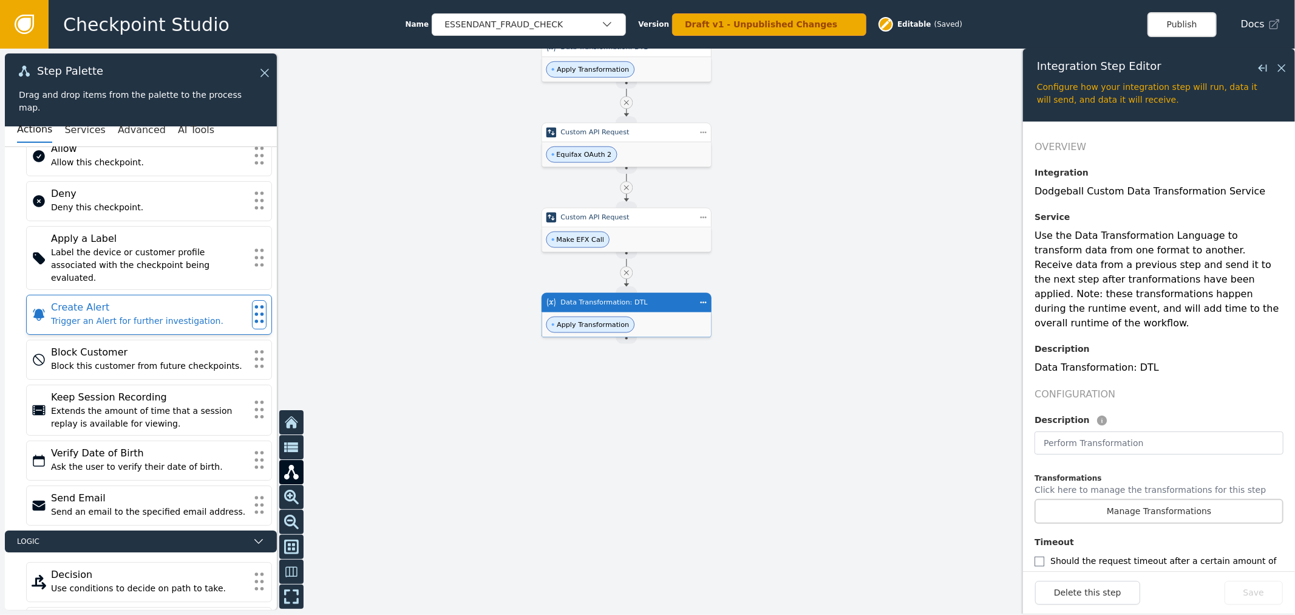
scroll to position [67, 0]
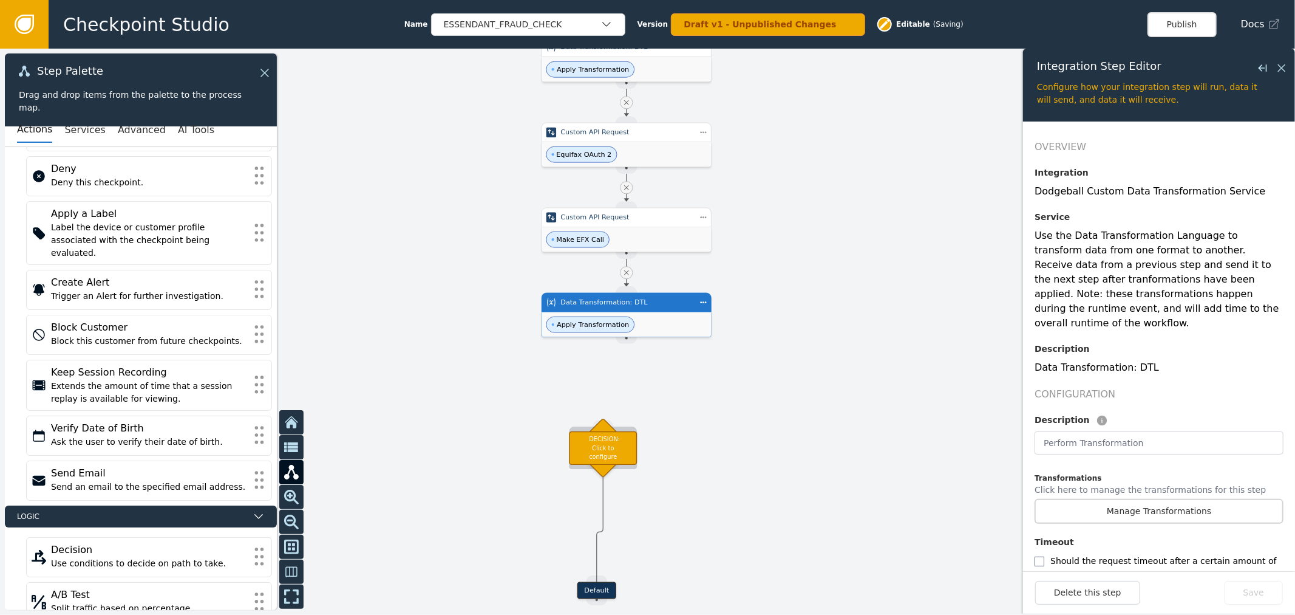
drag, startPoint x: 590, startPoint y: 511, endPoint x: 643, endPoint y: 384, distance: 136.9
click at [637, 431] on div "DECISION: Click to configure" at bounding box center [603, 447] width 68 height 33
drag, startPoint x: 624, startPoint y: 341, endPoint x: 624, endPoint y: 375, distance: 34.0
click at [627, 264] on div "Target Handle for step Default Source Handle for step ESSENDANT_FRAUD_CHECK Che…" at bounding box center [1080, 66] width 907 height 396
drag, startPoint x: 628, startPoint y: 341, endPoint x: 618, endPoint y: 379, distance: 39.6
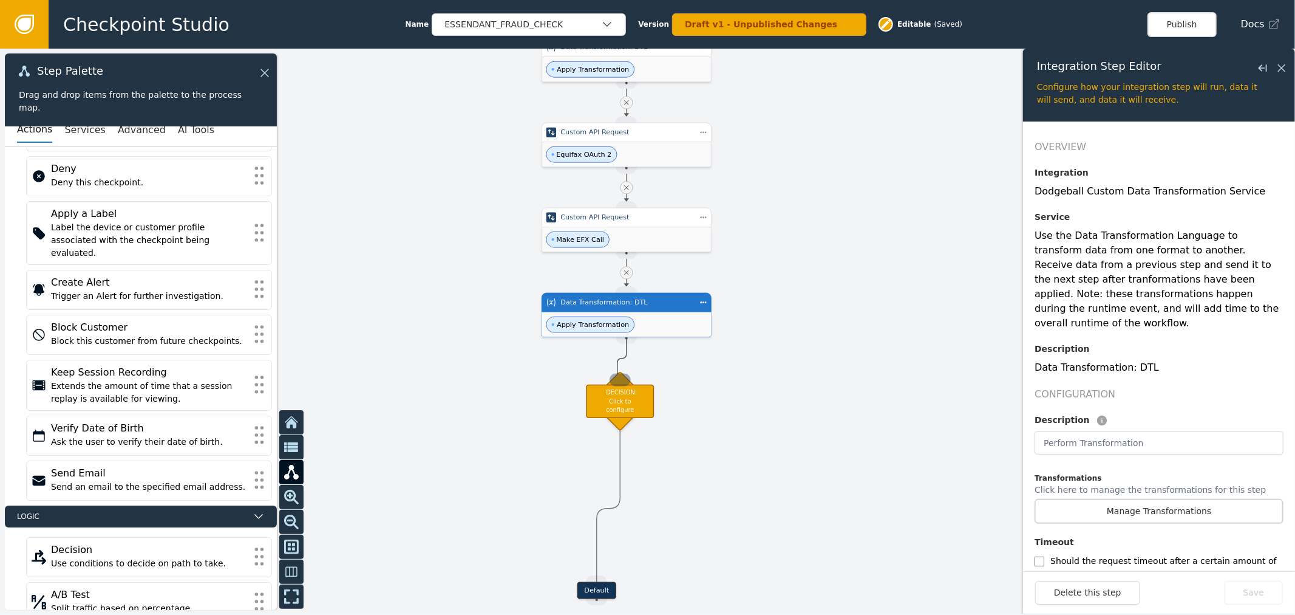
click at [627, 264] on div "Target Handle for step Default Source Handle for step ESSENDANT_FRAUD_CHECK Che…" at bounding box center [1080, 66] width 907 height 396
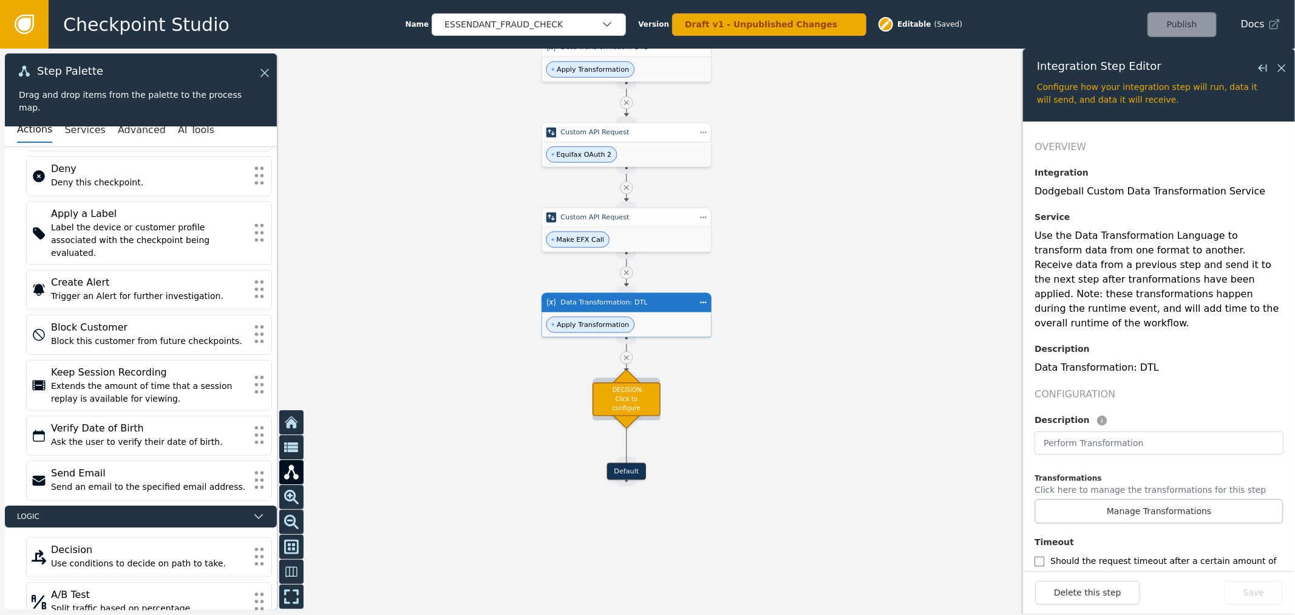
click at [618, 405] on div "DECISION: Click to configure" at bounding box center [627, 398] width 68 height 33
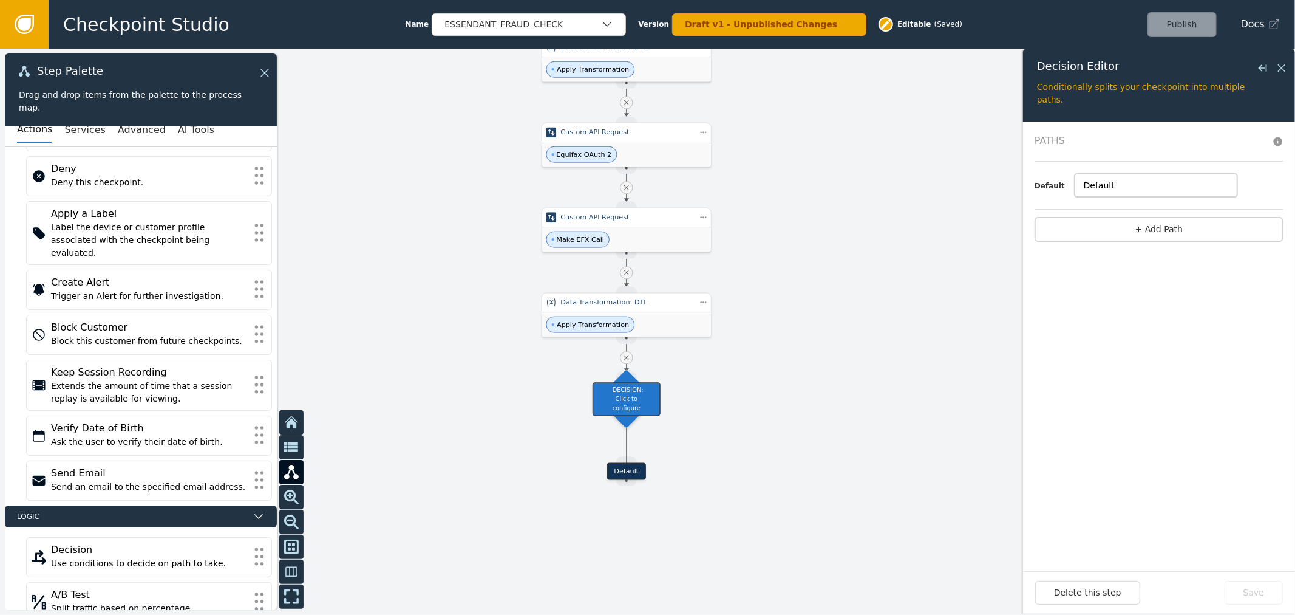
drag, startPoint x: 1132, startPoint y: 183, endPoint x: 970, endPoint y: 177, distance: 161.7
click at [966, 177] on div "Target Handle for step Default Source Handle for step ESSENDANT_FRAUD_CHECK Che…" at bounding box center [647, 332] width 1295 height 566
type input "Approve"
click at [1127, 237] on button "+ Add Path" at bounding box center [1159, 229] width 249 height 25
drag, startPoint x: 1108, startPoint y: 185, endPoint x: 968, endPoint y: 162, distance: 142.1
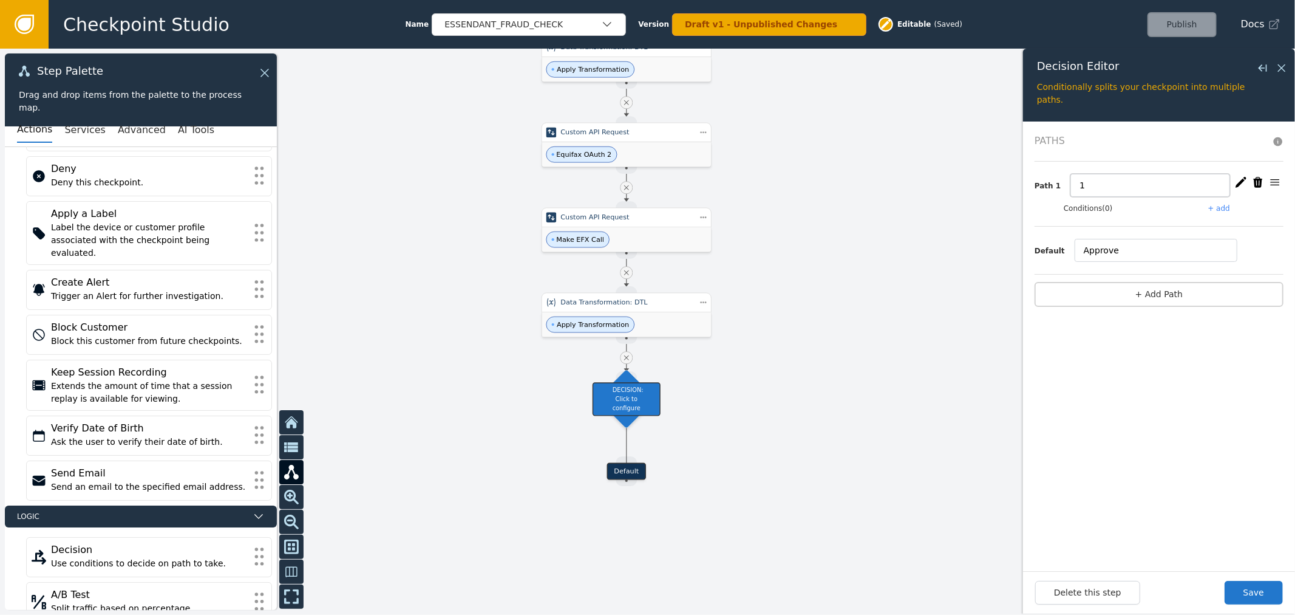
click at [972, 162] on div "Target Handle for step Default Source Handle for step ESSENDANT_FRAUD_CHECK Che…" at bounding box center [647, 332] width 1295 height 566
type input "Decline"
click at [1216, 206] on button "+ add" at bounding box center [1220, 208] width 22 height 11
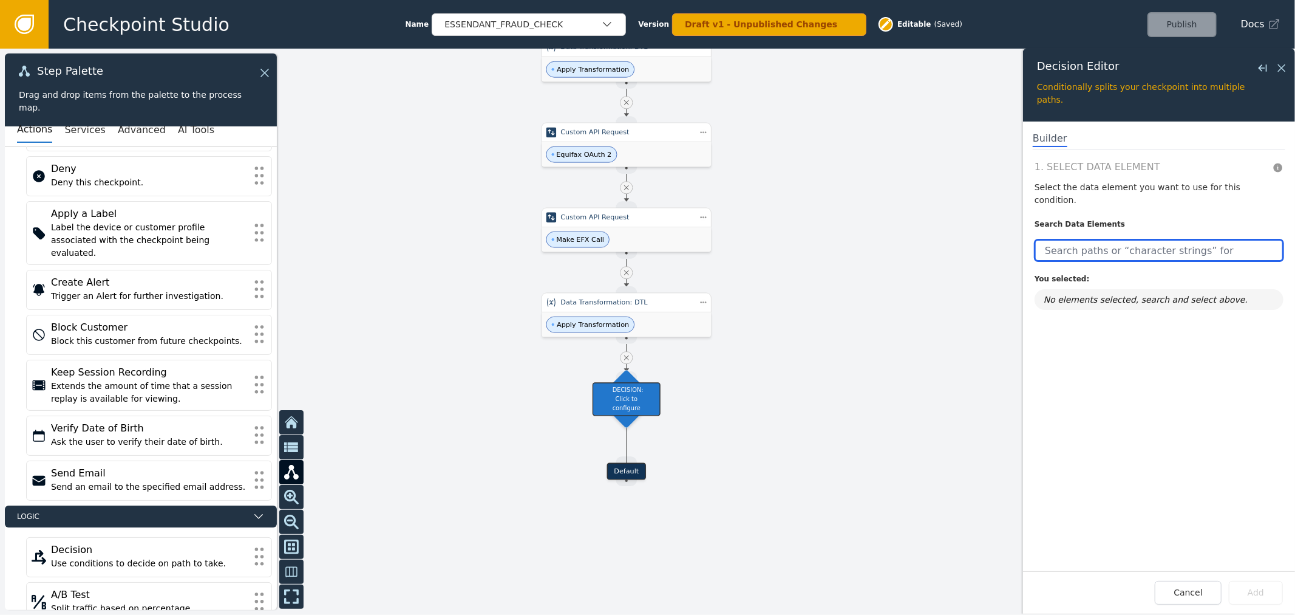
click at [1125, 242] on input "text" at bounding box center [1159, 250] width 249 height 22
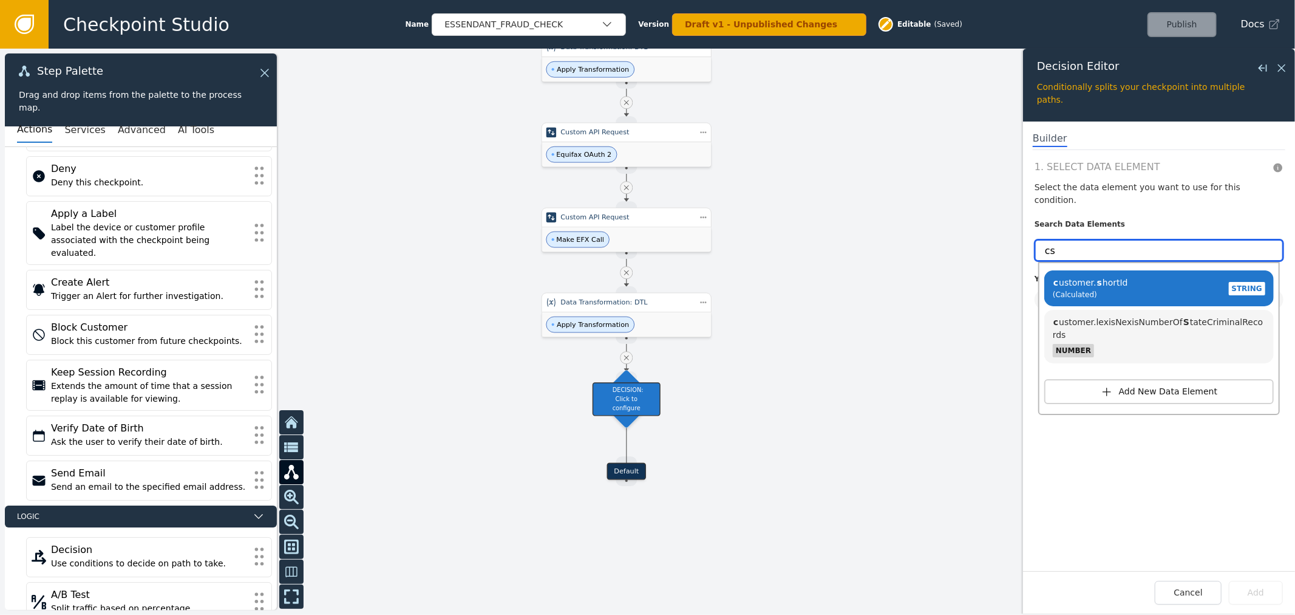
type input "c"
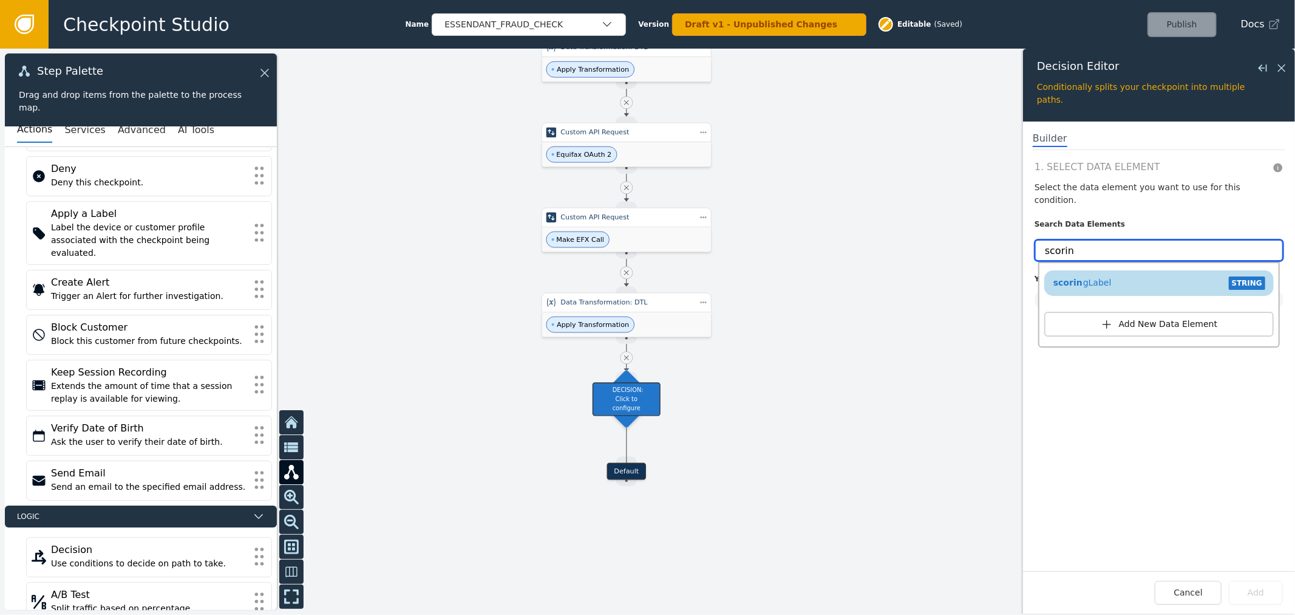
type input "scorin"
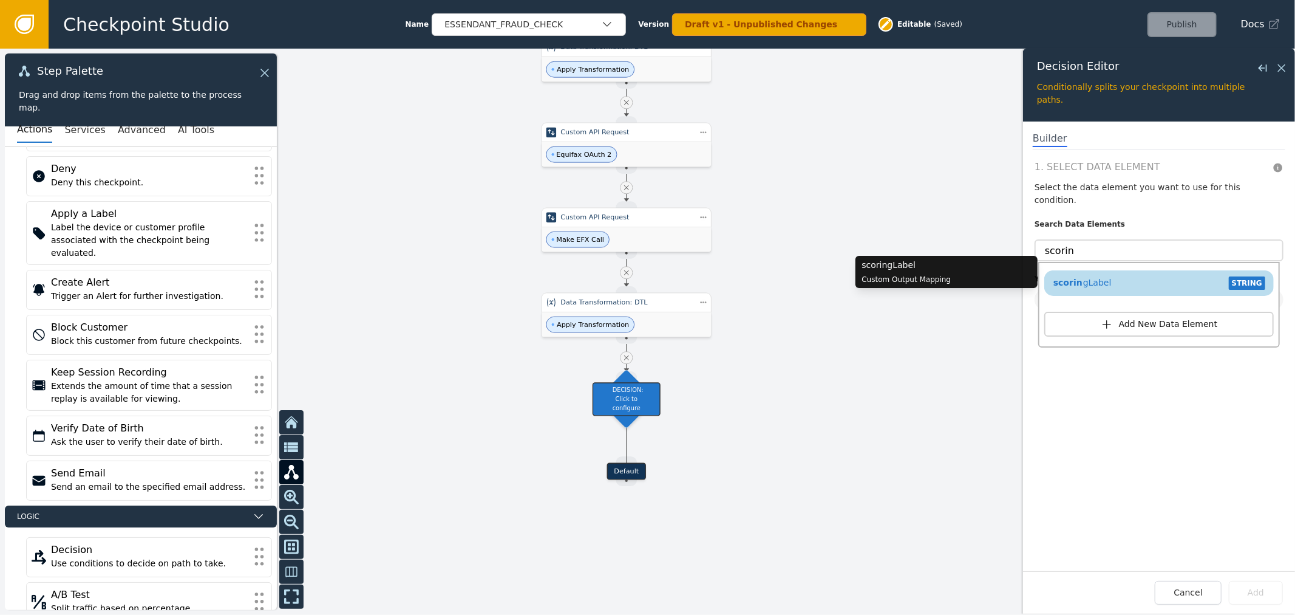
click at [1156, 276] on div "scorin gLabel STRING" at bounding box center [1159, 283] width 217 height 18
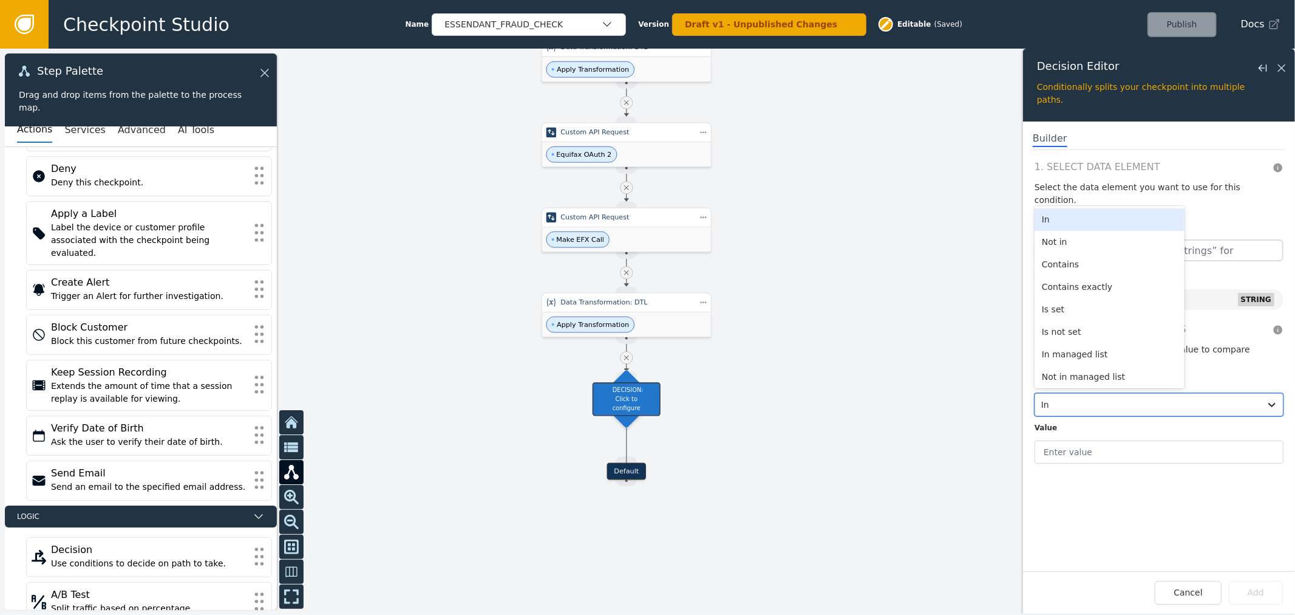
click at [1096, 396] on div at bounding box center [1148, 404] width 213 height 17
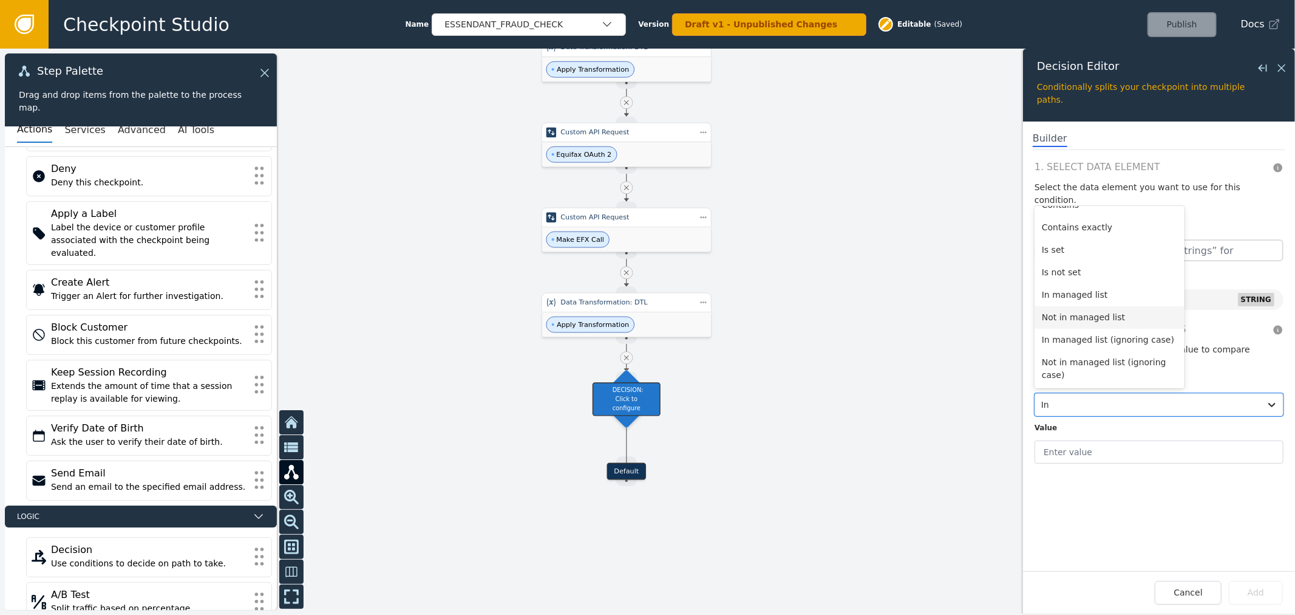
scroll to position [0, 0]
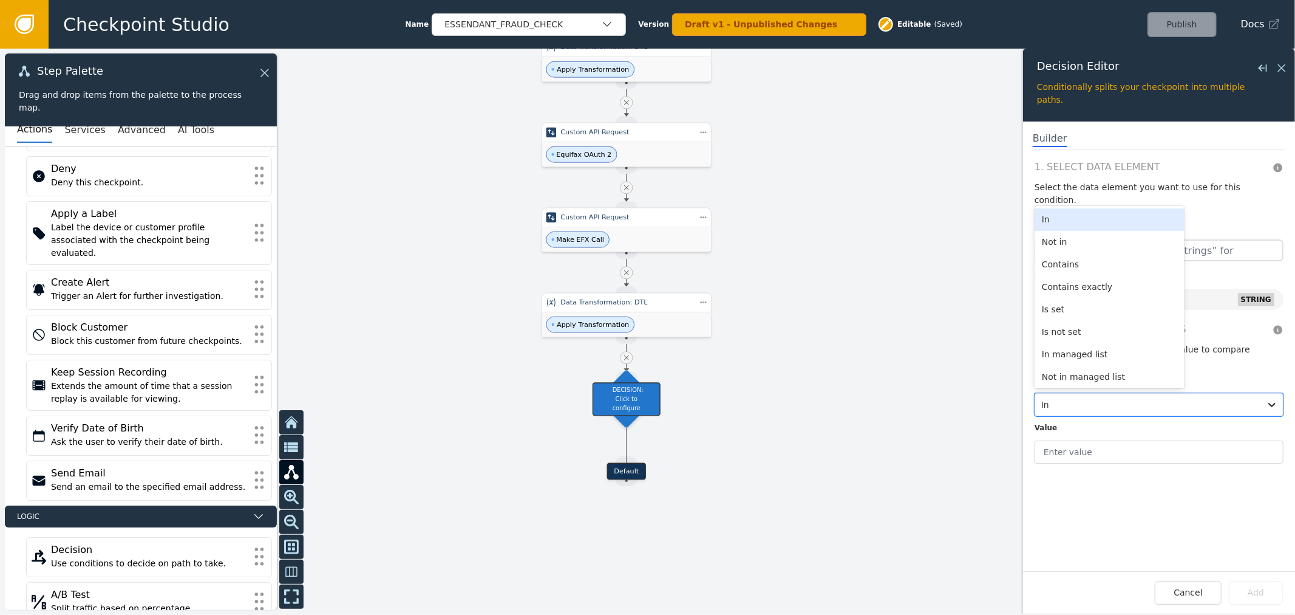
click at [1101, 208] on div "In" at bounding box center [1110, 219] width 150 height 22
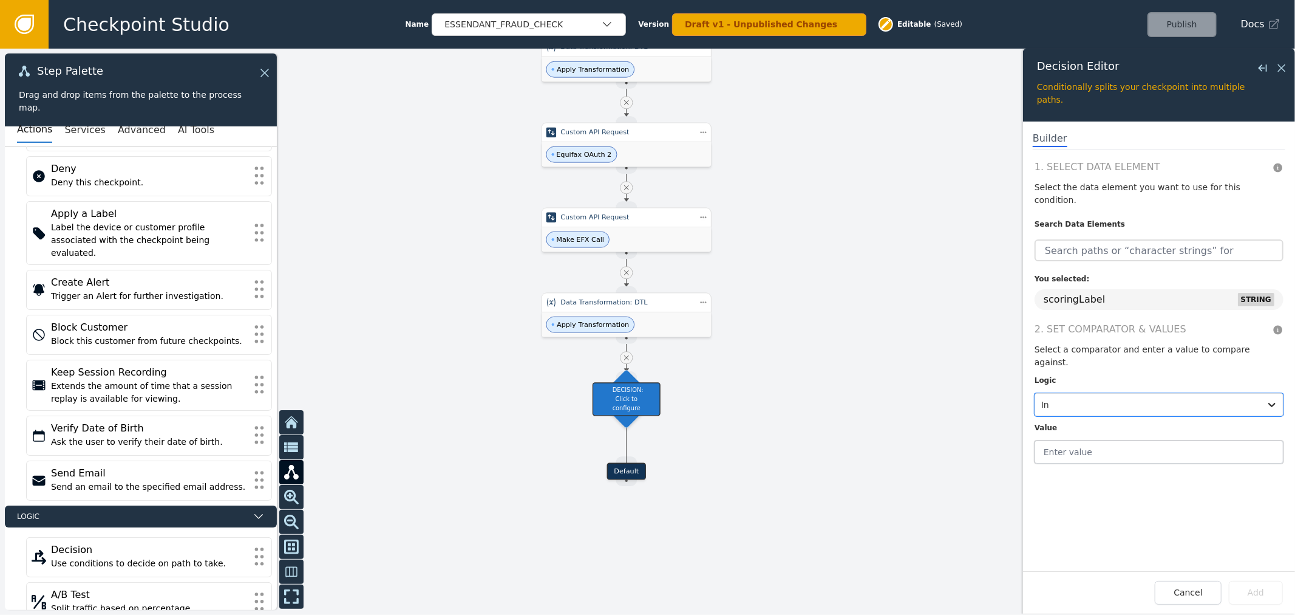
click at [1113, 440] on input "text" at bounding box center [1159, 451] width 249 height 23
type input "Red"
click at [1187, 446] on div "1. Select Data Element Select the data element you want to use for this conditi…" at bounding box center [1159, 365] width 272 height 411
drag, startPoint x: 1107, startPoint y: 287, endPoint x: 978, endPoint y: 284, distance: 128.2
click at [992, 282] on div "Target Handle for step Default Source Handle for step ESSENDANT_FRAUD_CHECK Che…" at bounding box center [647, 332] width 1295 height 566
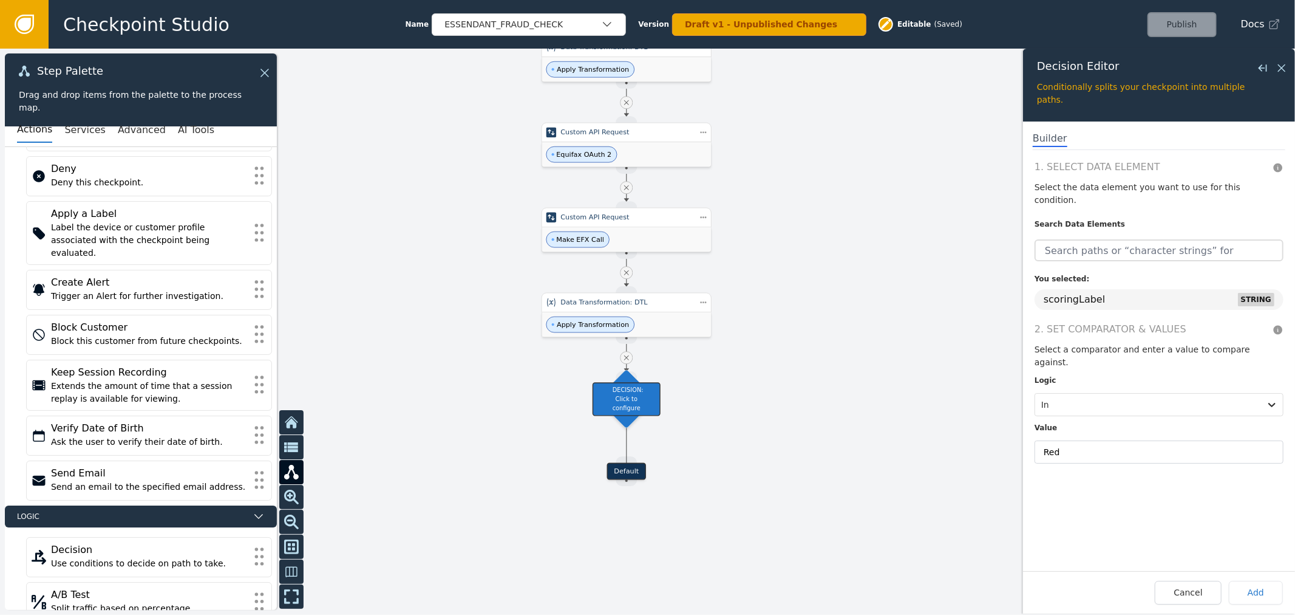
click at [1145, 323] on header "2. Set Comparator & Values Select a comparator and enter a value to compare aga…" at bounding box center [1159, 345] width 249 height 47
click at [1065, 396] on div at bounding box center [1148, 404] width 213 height 17
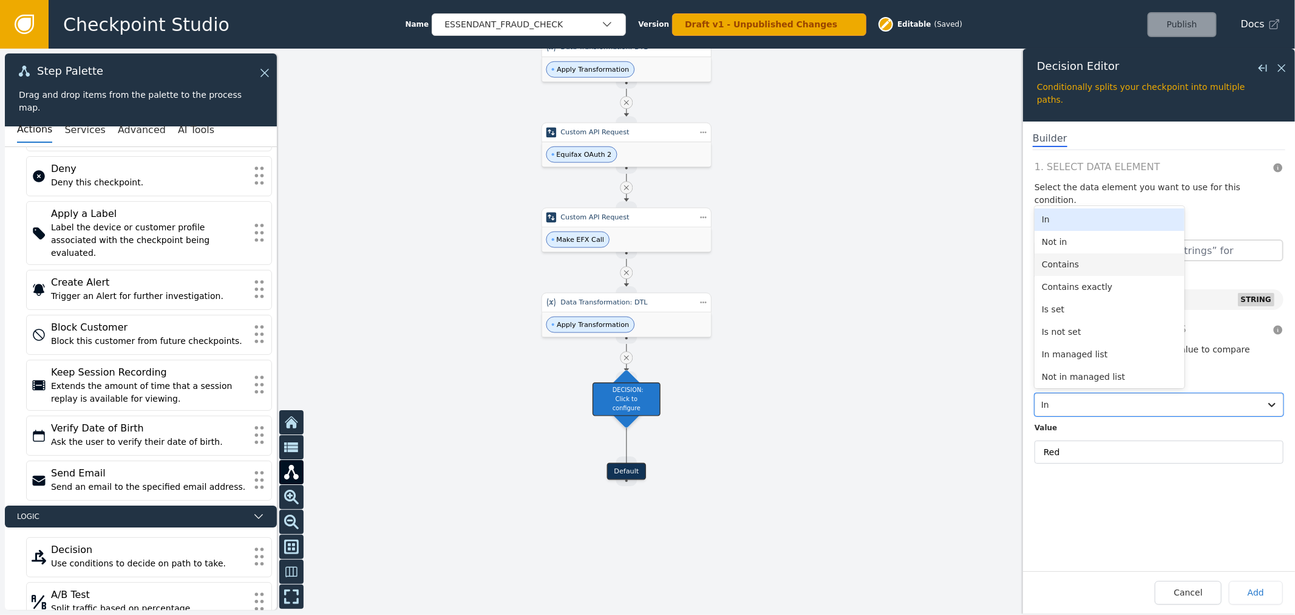
click at [1088, 253] on div "Contains" at bounding box center [1110, 264] width 150 height 22
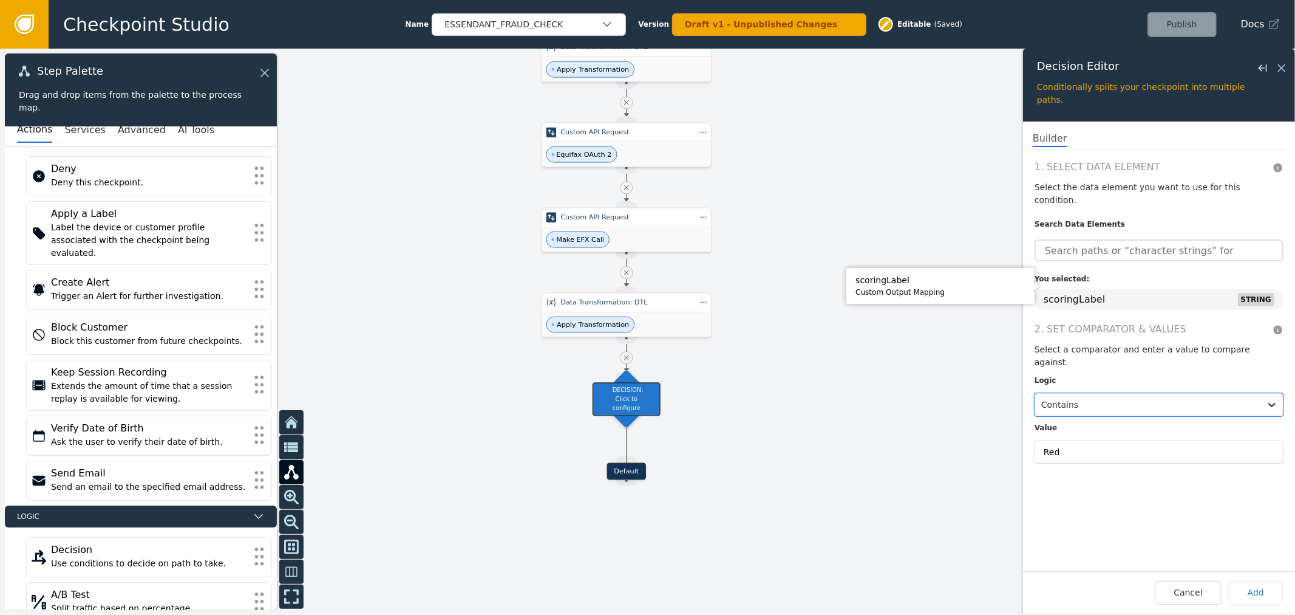
click at [1081, 436] on div "1. Select Data Element Select the data element you want to use for this conditi…" at bounding box center [1159, 365] width 272 height 411
drag, startPoint x: 1085, startPoint y: 424, endPoint x: 1005, endPoint y: 426, distance: 80.2
click at [1005, 426] on div "Target Handle for step Default Source Handle for step ESSENDANT_FRAUD_CHECK Che…" at bounding box center [647, 332] width 1295 height 566
click at [1089, 463] on div "1. Select Data Element Select the data element you want to use for this conditi…" at bounding box center [1159, 365] width 272 height 411
click at [1257, 596] on button "Add" at bounding box center [1256, 593] width 54 height 24
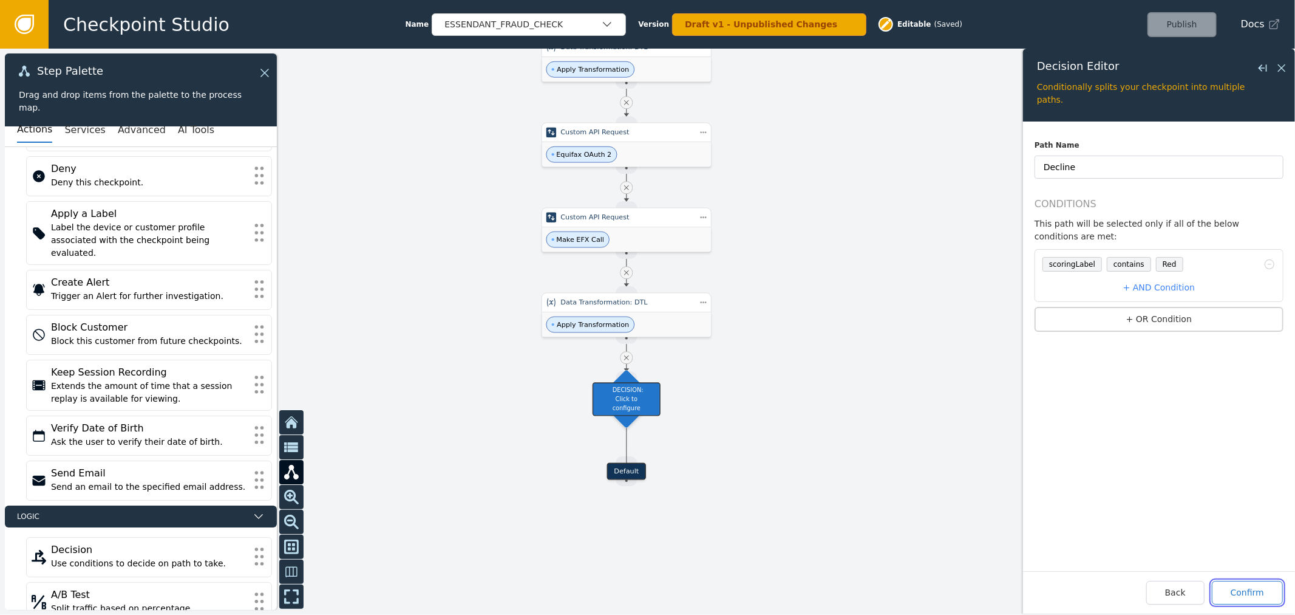
click at [1245, 596] on button "Confirm" at bounding box center [1247, 593] width 71 height 24
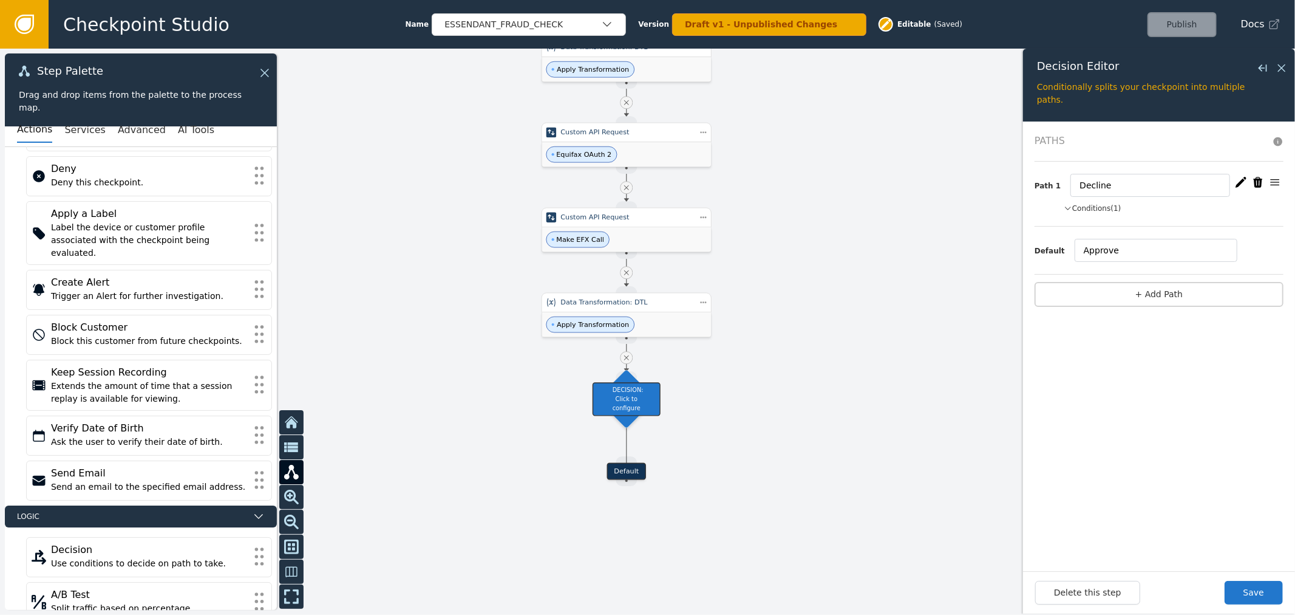
click at [1143, 390] on form "Paths Path 1 Decline Conditions (1) scoringLabel contains Red Default Approve +…" at bounding box center [1159, 345] width 272 height 449
click at [1103, 200] on div "Path 1 Decline Conditions (1) scoringLabel contains Red" at bounding box center [1159, 194] width 249 height 65
click at [1077, 217] on div "Path 1 Decline Conditions (1) scoringLabel contains Red" at bounding box center [1159, 194] width 249 height 65
click at [1086, 202] on div "Path 1 Decline Conditions (1) scoringLabel contains Red" at bounding box center [1159, 194] width 249 height 65
click at [1131, 485] on form "Paths Path 1 Decline Conditions (1) scoringLabel contains Red Default Approve +…" at bounding box center [1159, 345] width 272 height 449
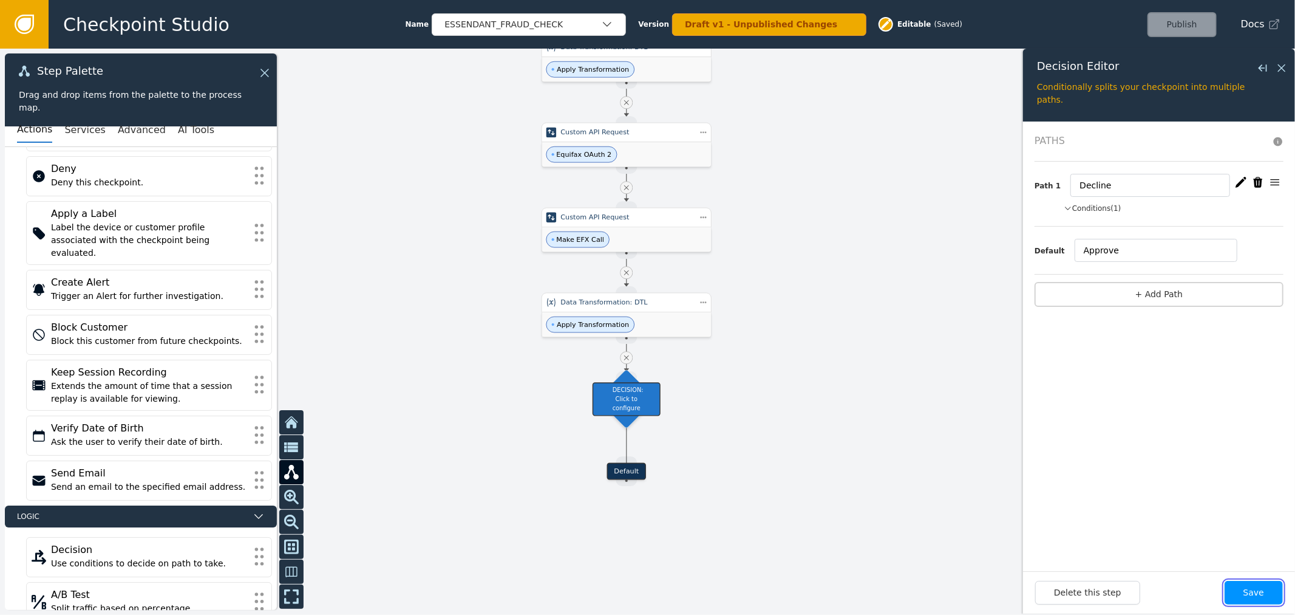
click at [1239, 592] on button "Save" at bounding box center [1254, 593] width 58 height 24
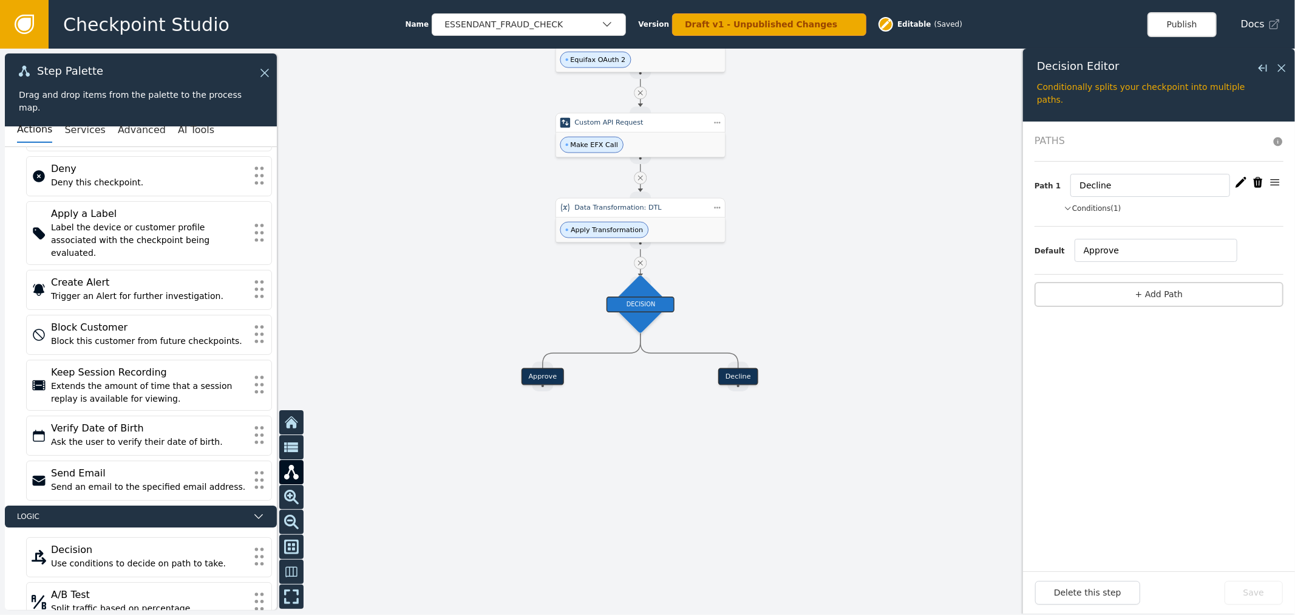
drag, startPoint x: 926, startPoint y: 414, endPoint x: 904, endPoint y: 304, distance: 112.7
click at [859, 337] on div at bounding box center [647, 332] width 1295 height 566
click at [1083, 204] on button "Conditions (1)" at bounding box center [1093, 208] width 58 height 11
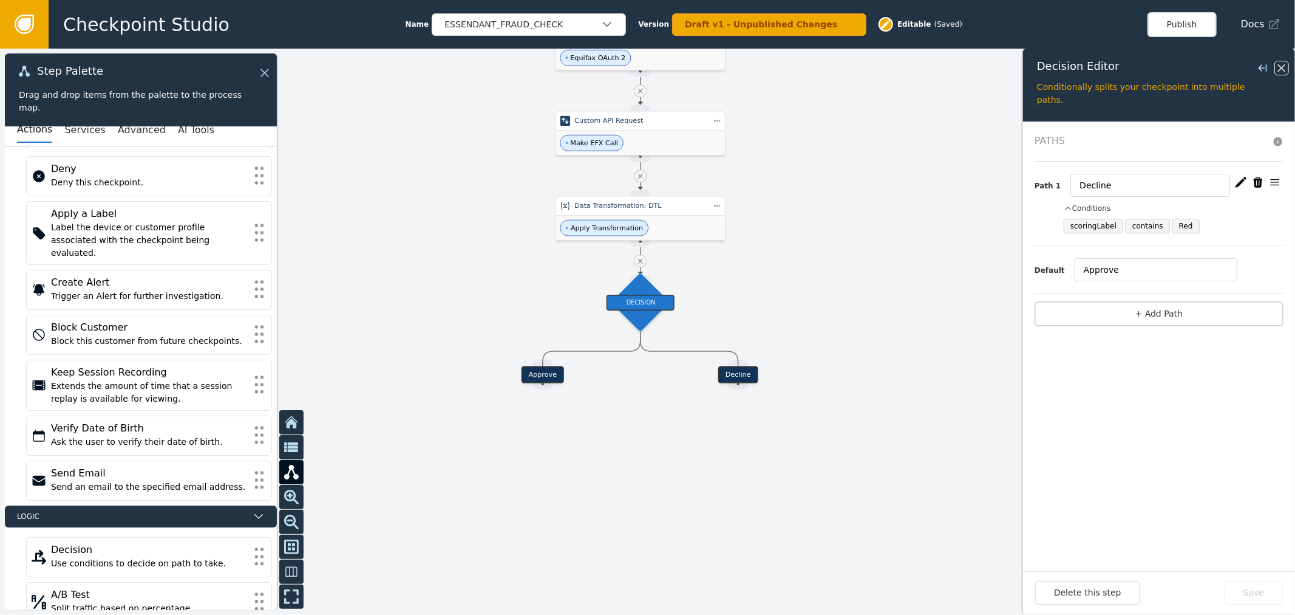
drag, startPoint x: 1281, startPoint y: 64, endPoint x: 1127, endPoint y: 104, distance: 159.5
click at [1280, 64] on icon at bounding box center [1281, 67] width 13 height 13
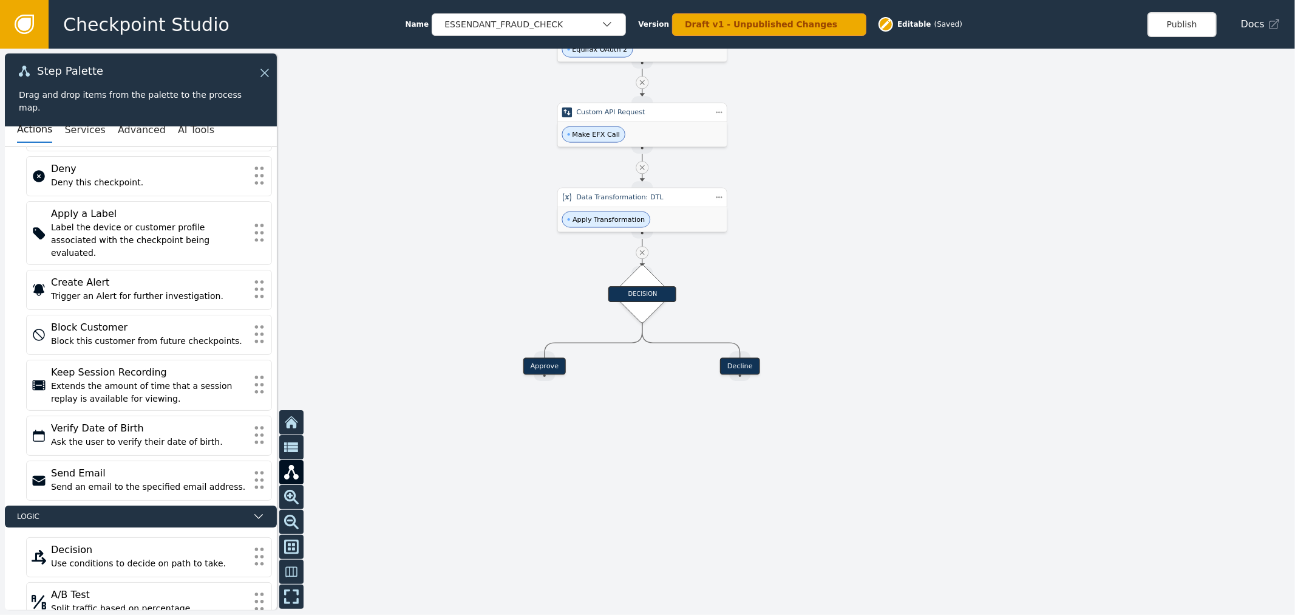
drag, startPoint x: 823, startPoint y: 433, endPoint x: 840, endPoint y: 387, distance: 49.2
click at [845, 381] on div at bounding box center [647, 332] width 1295 height 566
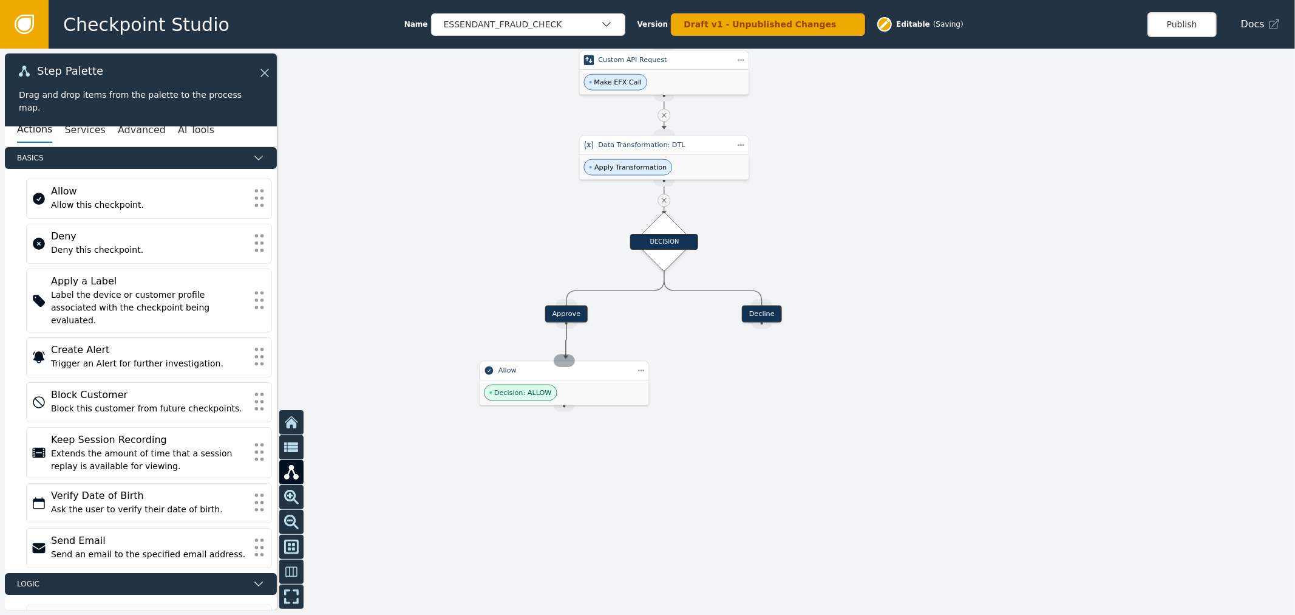
drag, startPoint x: 566, startPoint y: 327, endPoint x: 566, endPoint y: 358, distance: 31.6
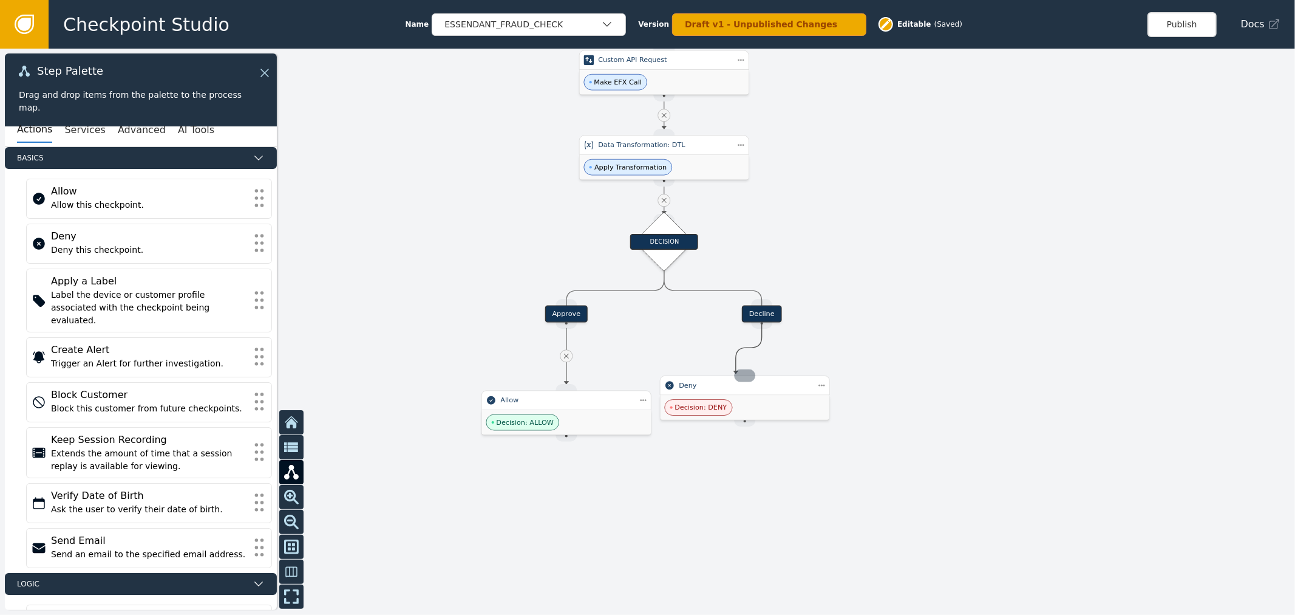
drag, startPoint x: 759, startPoint y: 319, endPoint x: 738, endPoint y: 374, distance: 59.0
click at [575, 413] on div "Decision: ALLOW" at bounding box center [566, 422] width 169 height 25
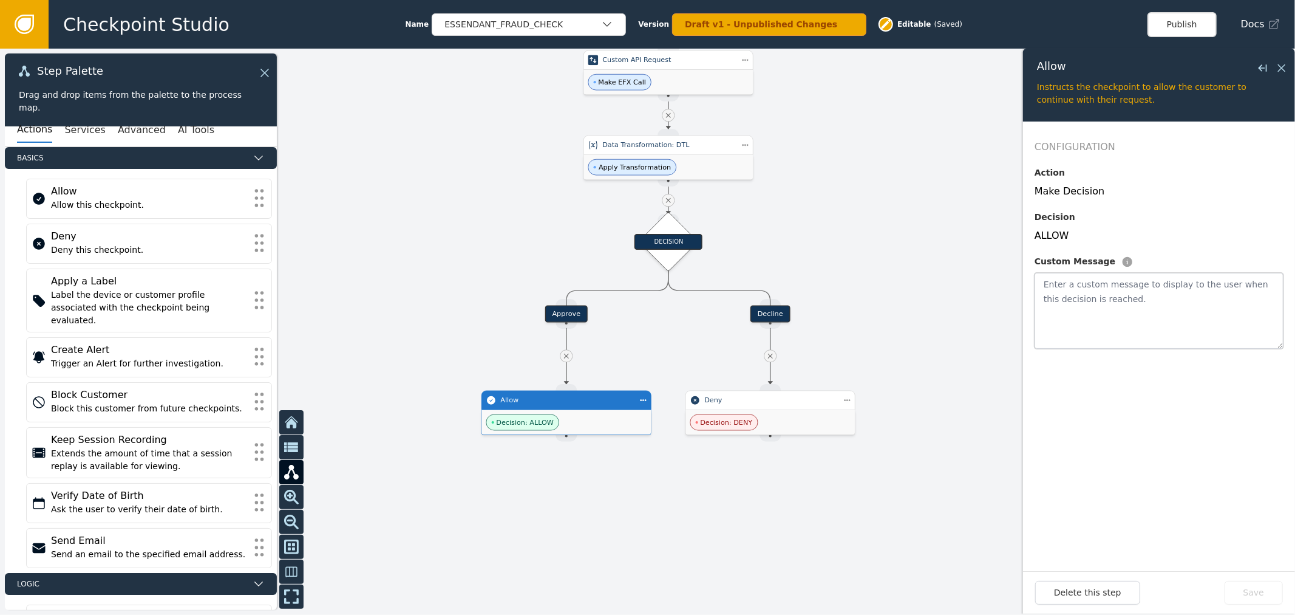
click at [1087, 307] on textarea at bounding box center [1159, 311] width 249 height 76
paste textarea "{ "scoring_label": "{{scoringLabel}}" }"
type textarea "{ "scoring_label": "{{scoringLabel}}" }"
drag, startPoint x: 1244, startPoint y: 589, endPoint x: 1035, endPoint y: 548, distance: 212.4
click at [1243, 589] on button "Save" at bounding box center [1254, 593] width 58 height 24
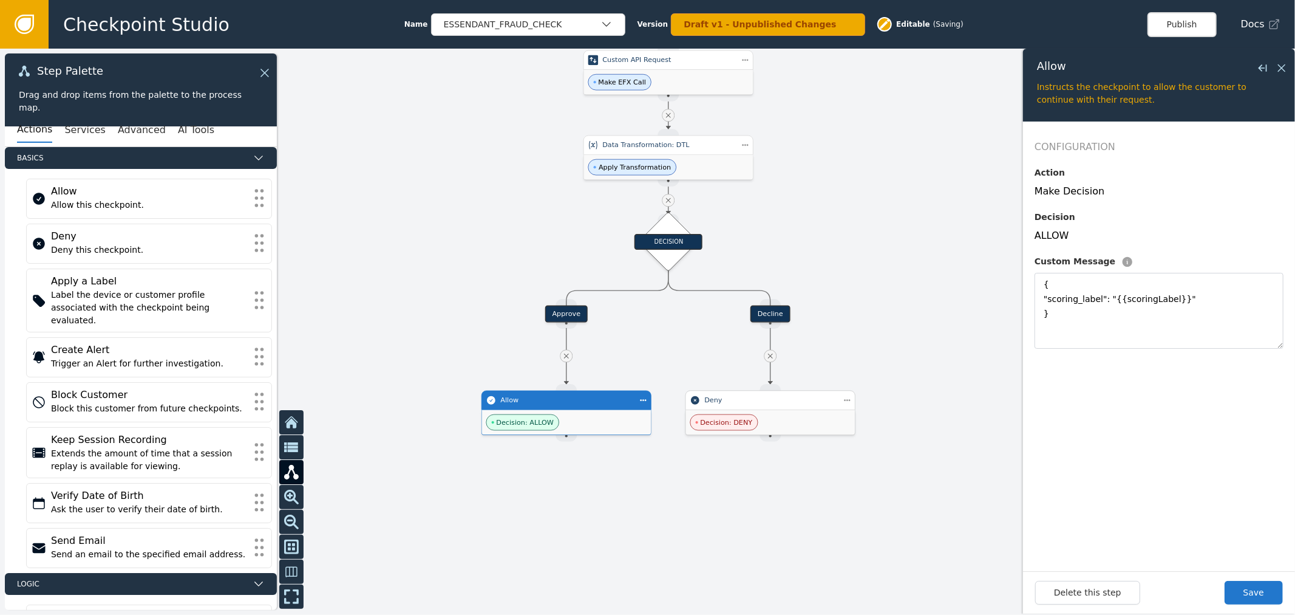
click at [802, 407] on div "Deny" at bounding box center [771, 399] width 170 height 19
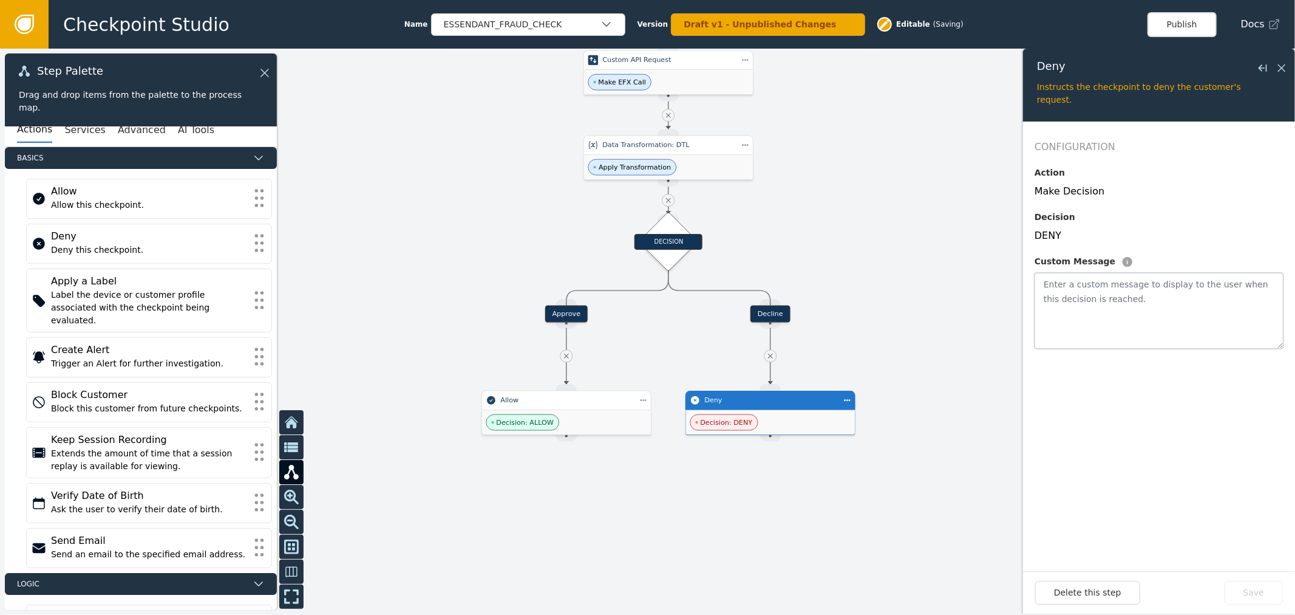
click at [1127, 302] on textarea at bounding box center [1159, 311] width 249 height 76
paste textarea "{ "scoring_label": "{{scoringLabel}}" }"
type textarea "{ "scoring_label": "{{scoringLabel}}" }"
click at [1251, 598] on button "Save" at bounding box center [1254, 593] width 58 height 24
click at [1179, 38] on div "Checkpoint Studio Name ESSENDANT_FRAUD_CHECK Version Draft v1 - Unpublished Cha…" at bounding box center [672, 24] width 1247 height 49
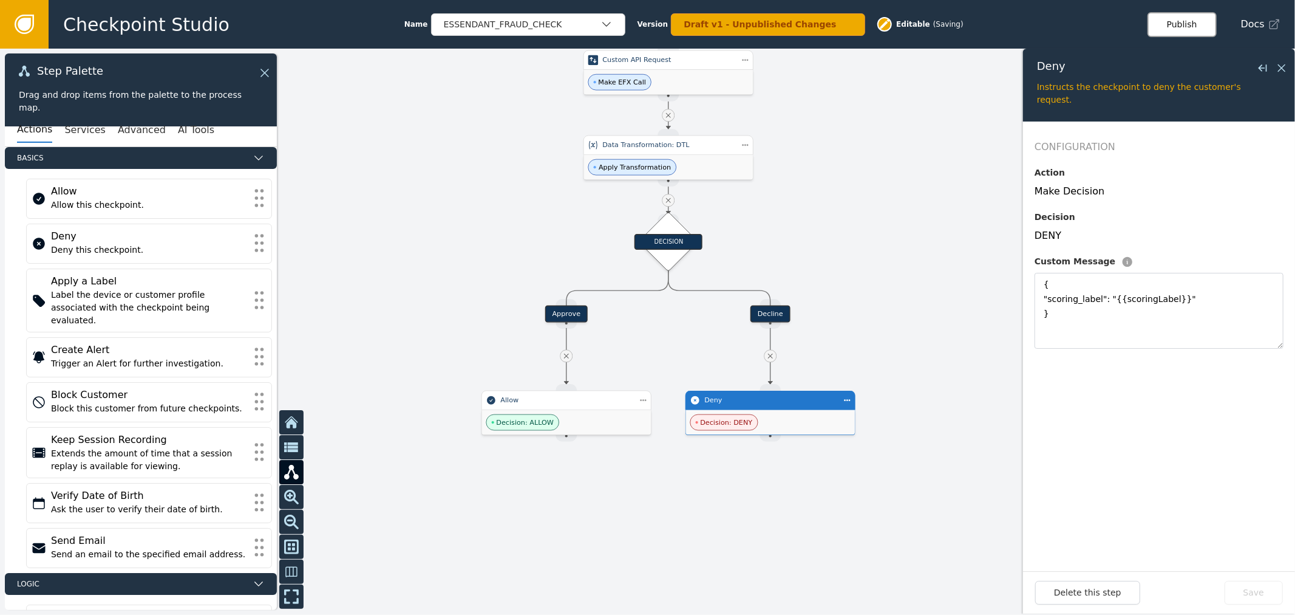
click at [1180, 33] on button "Publish" at bounding box center [1182, 24] width 69 height 25
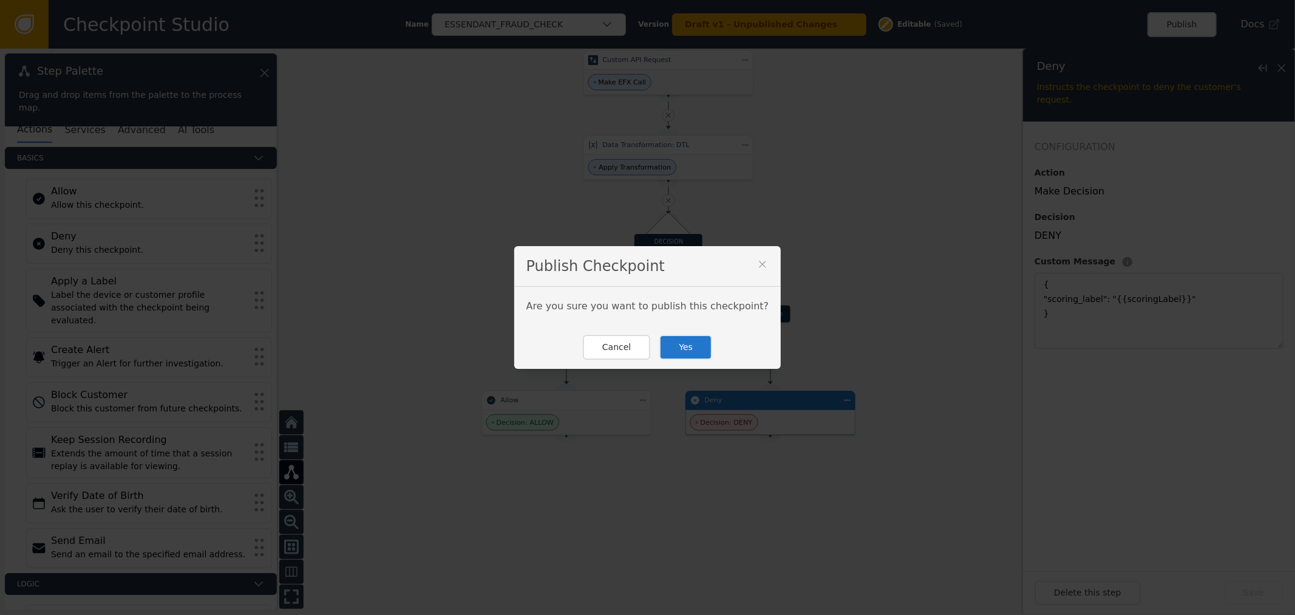
click at [675, 349] on button "Yes" at bounding box center [686, 347] width 53 height 25
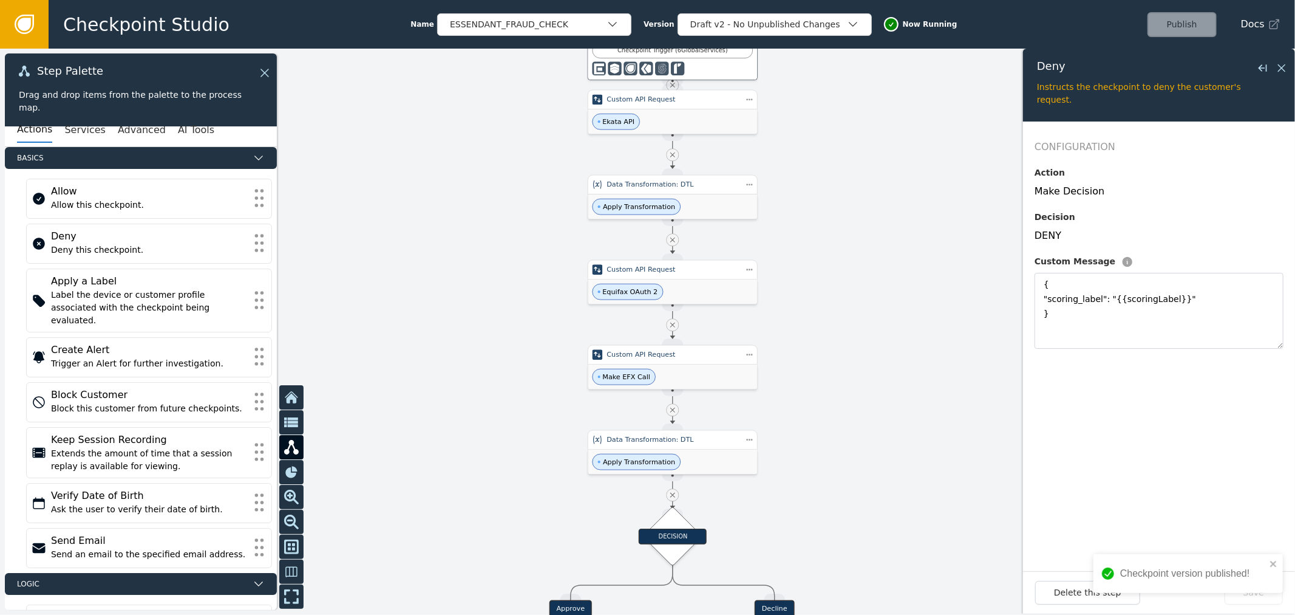
drag, startPoint x: 891, startPoint y: 143, endPoint x: 894, endPoint y: 439, distance: 295.8
click at [894, 439] on div at bounding box center [647, 332] width 1295 height 566
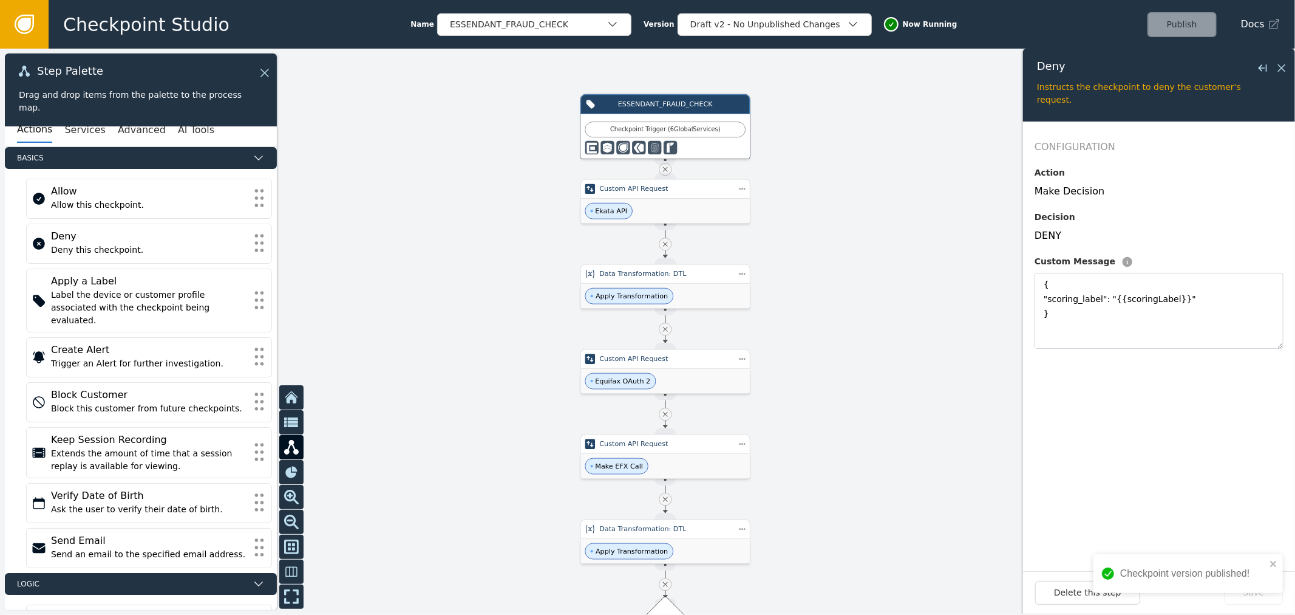
drag, startPoint x: 887, startPoint y: 162, endPoint x: 879, endPoint y: 255, distance: 93.9
click at [879, 255] on div at bounding box center [647, 332] width 1295 height 566
